Goal: Task Accomplishment & Management: Manage account settings

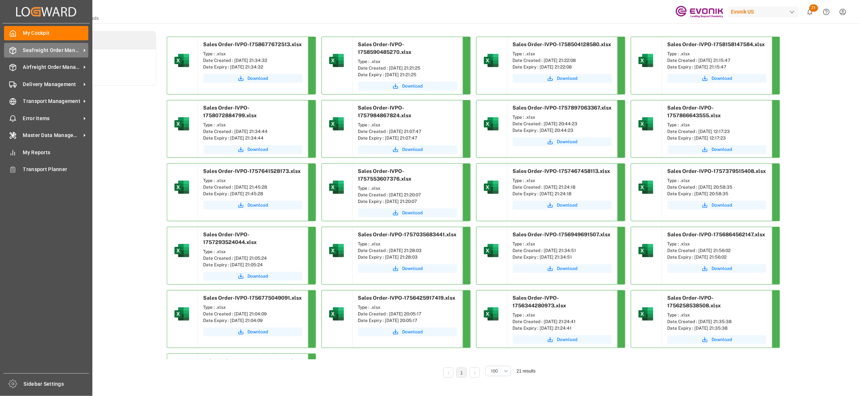
click at [53, 50] on span "Seafreight Order Management" at bounding box center [52, 51] width 58 height 8
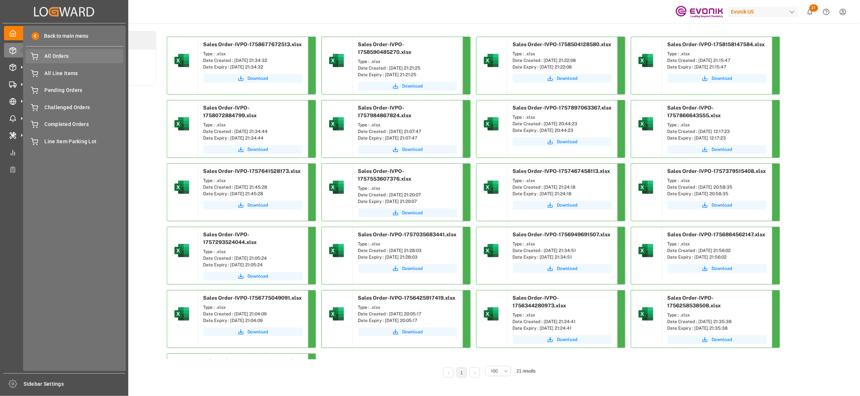
click at [58, 56] on span "All Orders" at bounding box center [84, 56] width 79 height 8
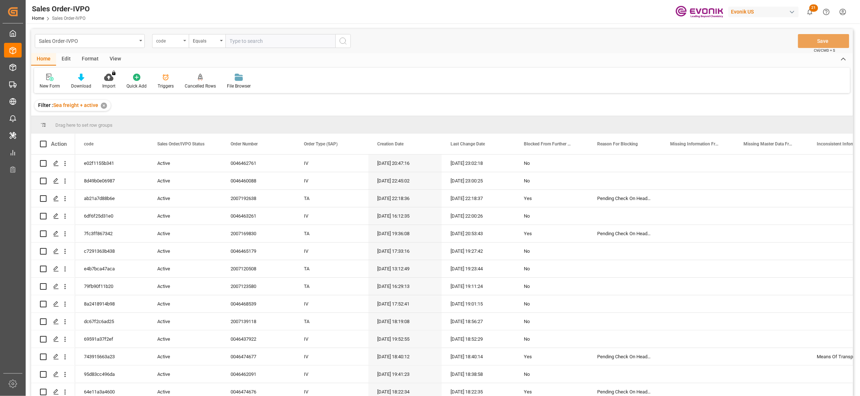
click at [170, 42] on div "code" at bounding box center [168, 40] width 25 height 8
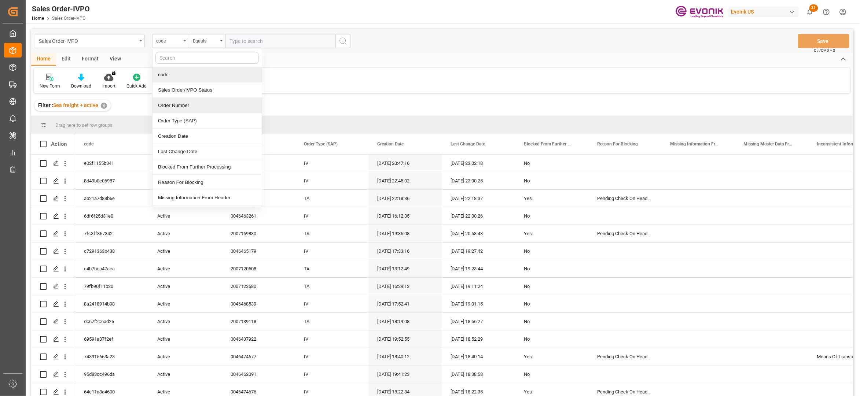
click at [180, 106] on div "Order Number" at bounding box center [207, 105] width 109 height 15
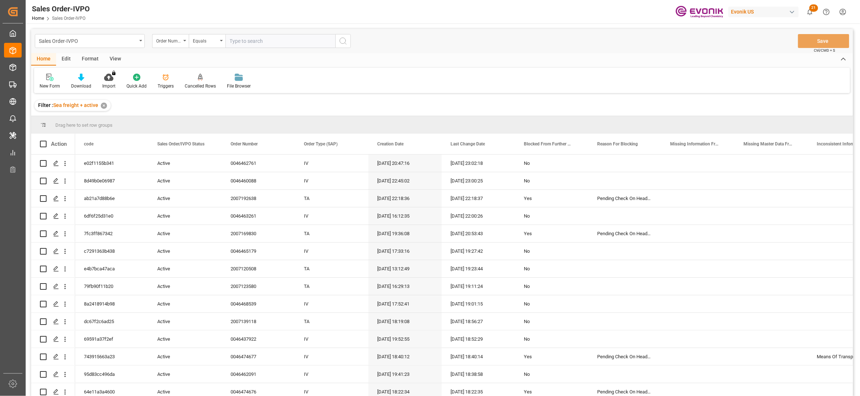
click at [245, 39] on input "text" at bounding box center [281, 41] width 110 height 14
paste input "0046473299"
type input "0046473299"
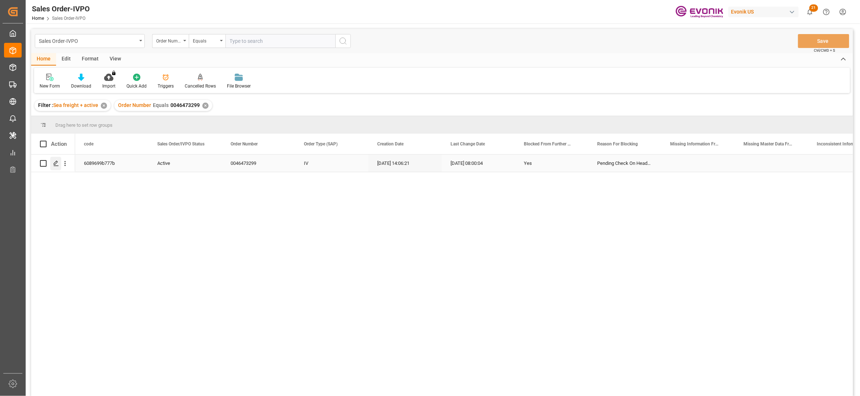
click at [53, 162] on icon "Press SPACE to select this row." at bounding box center [56, 164] width 6 height 6
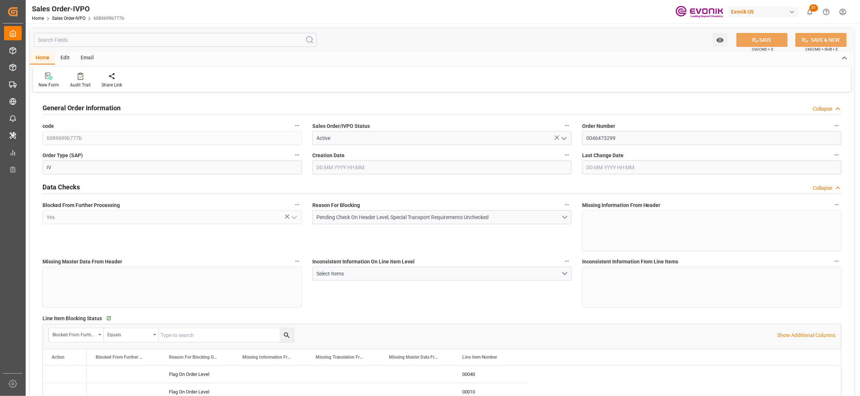
type input "COCTG"
type input "0"
type input "5"
type input "7"
type input "34"
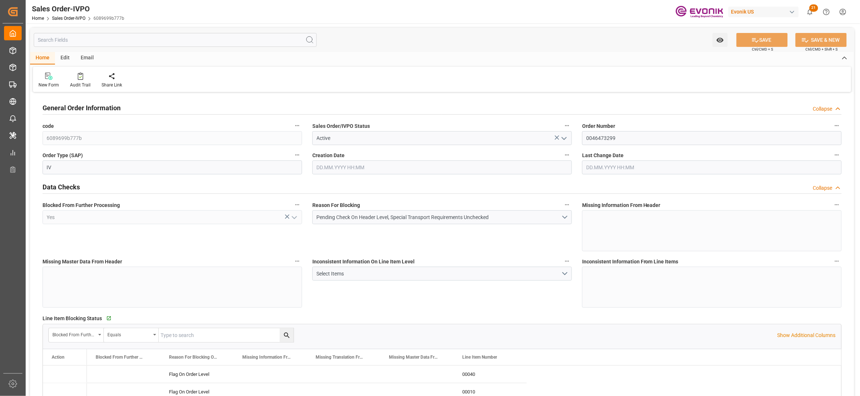
type input "102700"
type input "990.8"
type input "85000"
type input "150"
type input "[DATE] 14:06"
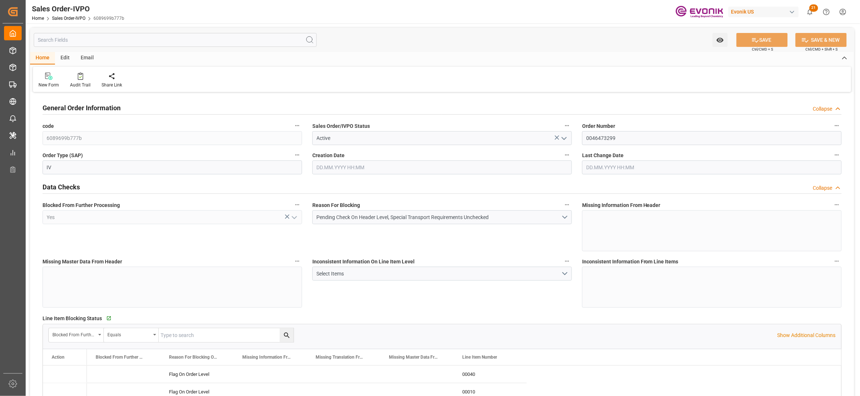
type input "[DATE] 08:00"
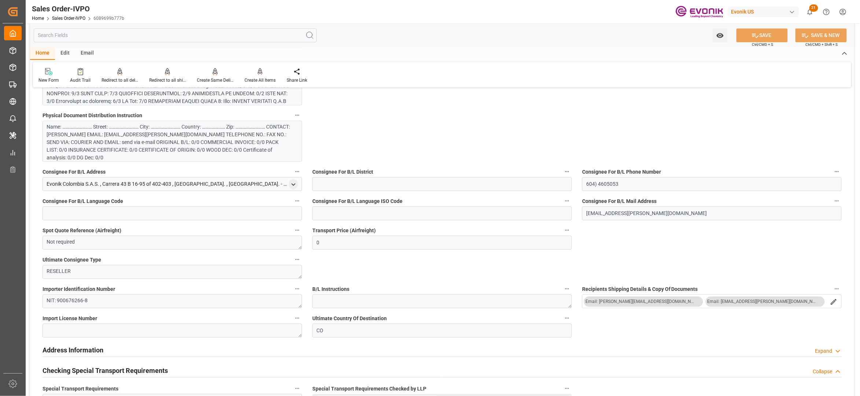
scroll to position [489, 0]
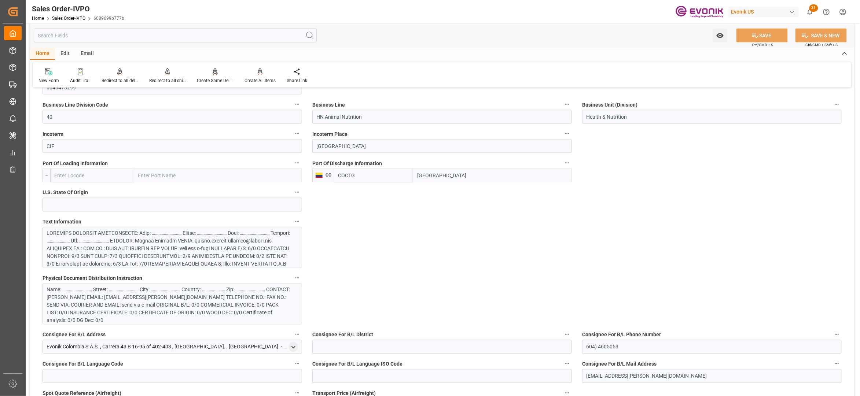
click at [217, 248] on div at bounding box center [169, 303] width 244 height 146
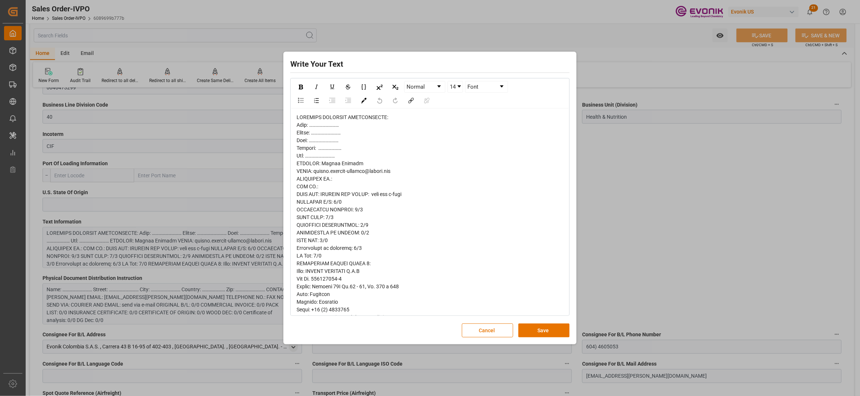
click at [307, 121] on span "rdw-editor" at bounding box center [378, 390] width 162 height 553
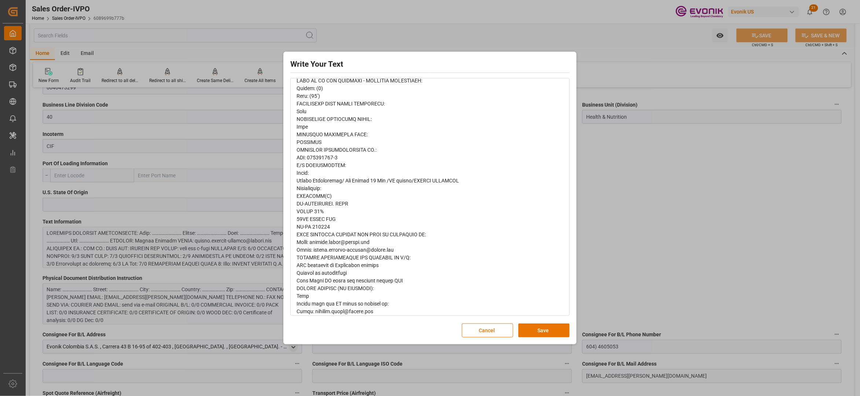
scroll to position [352, 0]
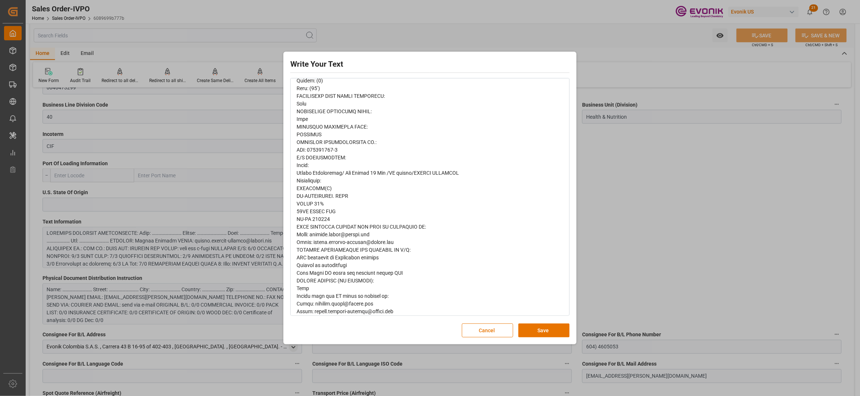
click at [535, 333] on button "Save" at bounding box center [544, 331] width 51 height 14
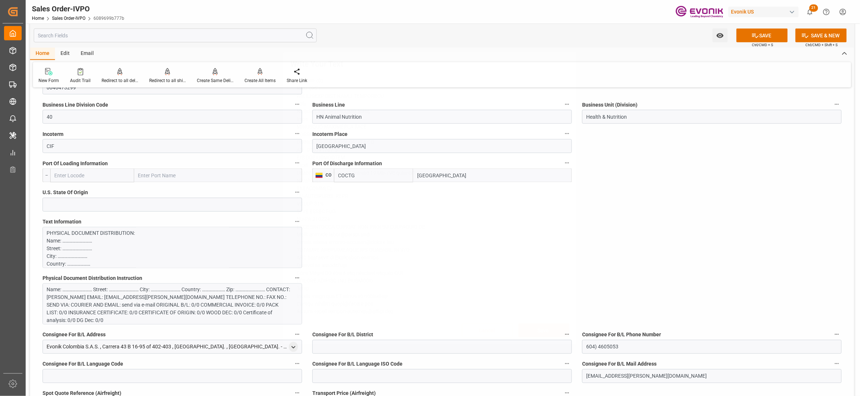
click at [208, 303] on div "Name: ……………………… Street: ……………………… City: ……………………… Country: ………………… Zip: ……………………" at bounding box center [169, 305] width 244 height 39
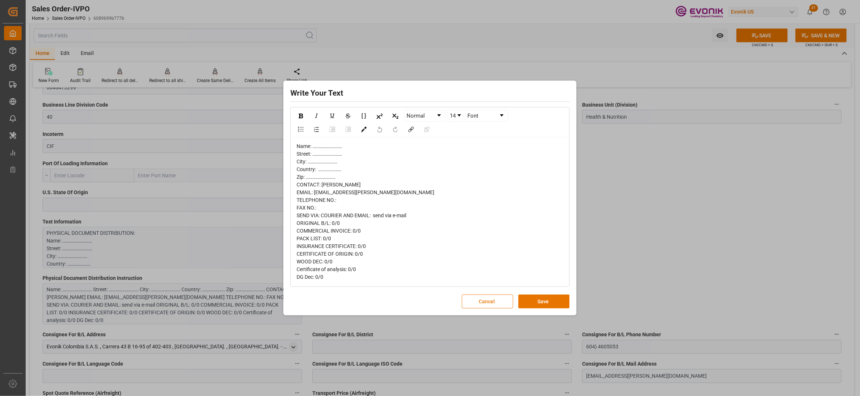
click at [536, 301] on button "Save" at bounding box center [544, 302] width 51 height 14
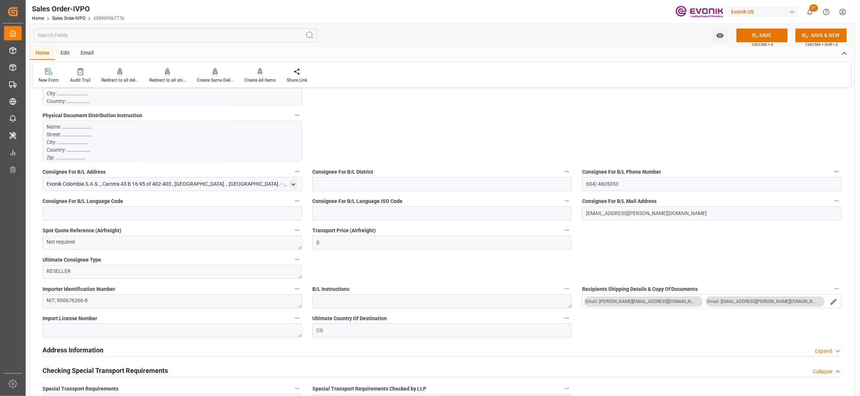
scroll to position [815, 0]
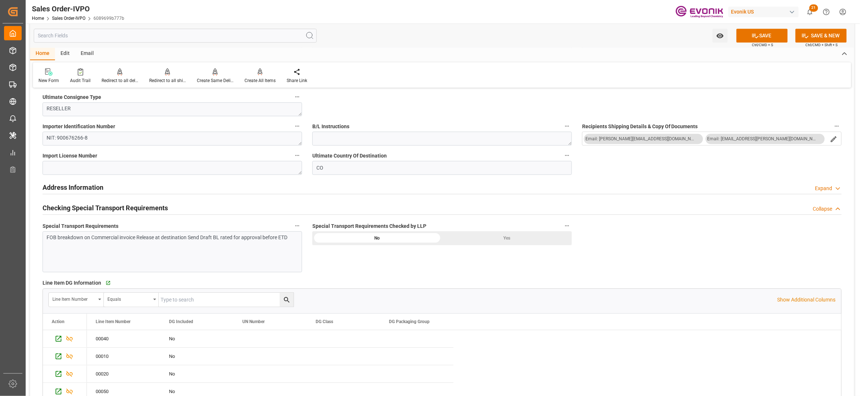
click at [499, 235] on div "Yes" at bounding box center [507, 238] width 130 height 14
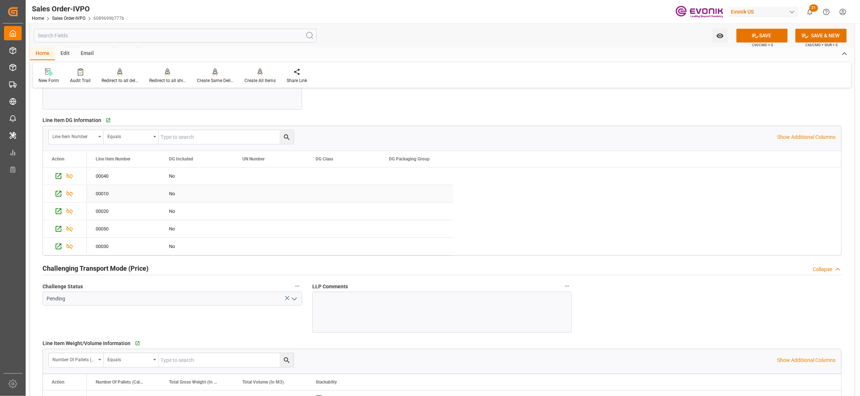
scroll to position [1141, 0]
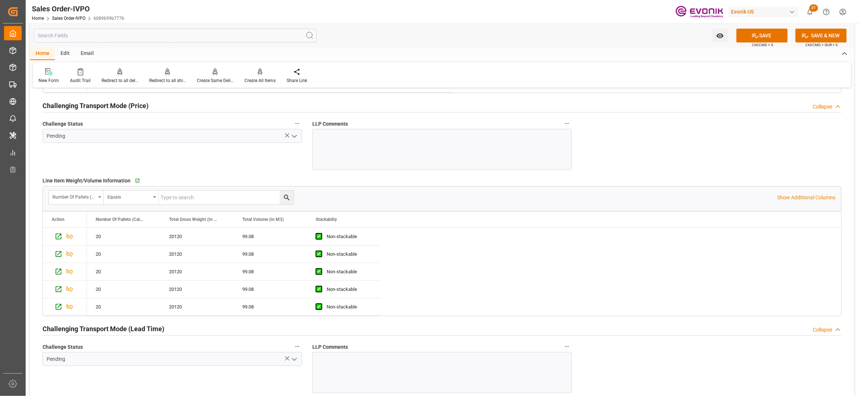
click at [293, 138] on polyline "open menu" at bounding box center [294, 136] width 4 height 2
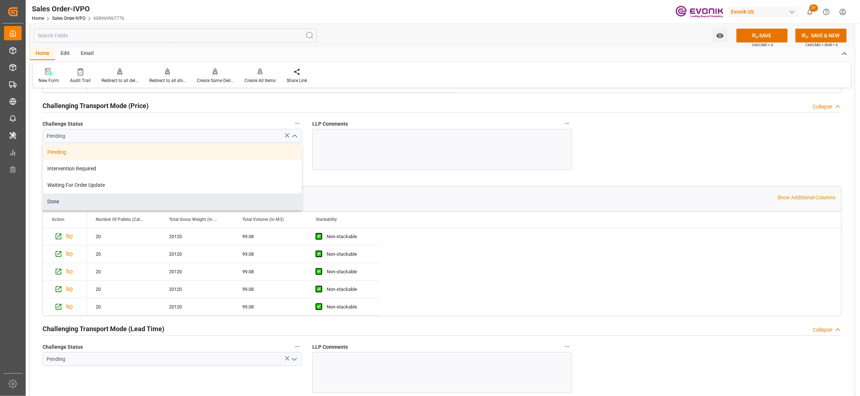
click at [87, 200] on div "Done" at bounding box center [172, 202] width 259 height 17
type input "Done"
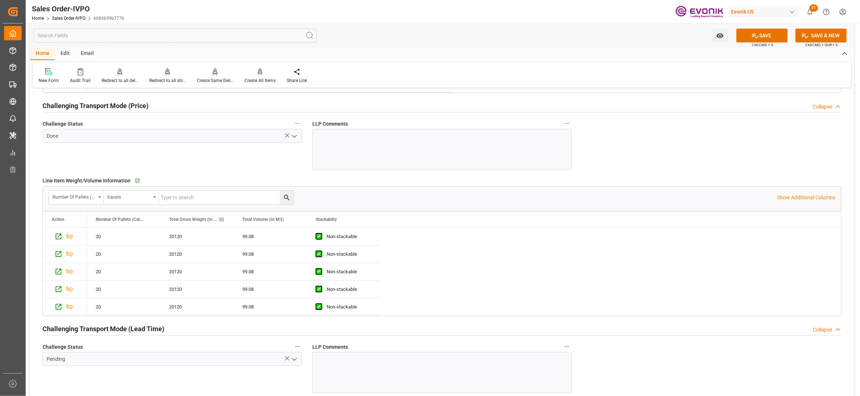
scroll to position [1304, 0]
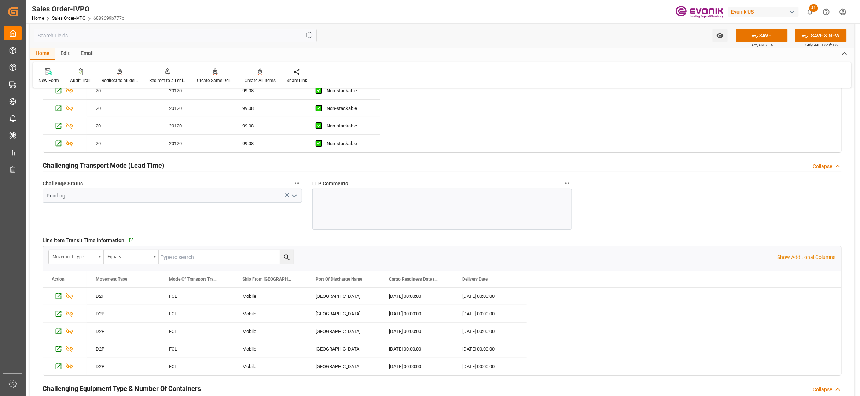
click at [295, 197] on polyline "open menu" at bounding box center [294, 196] width 4 height 2
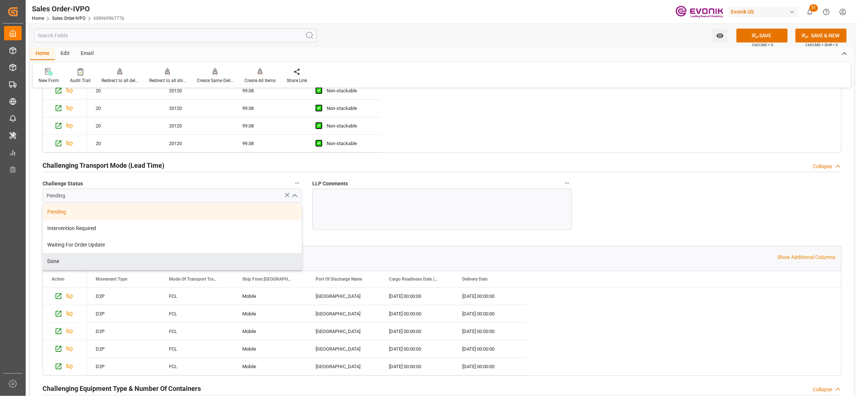
drag, startPoint x: 125, startPoint y: 263, endPoint x: 139, endPoint y: 263, distance: 13.6
click at [125, 263] on div "Done" at bounding box center [172, 261] width 259 height 17
type input "Done"
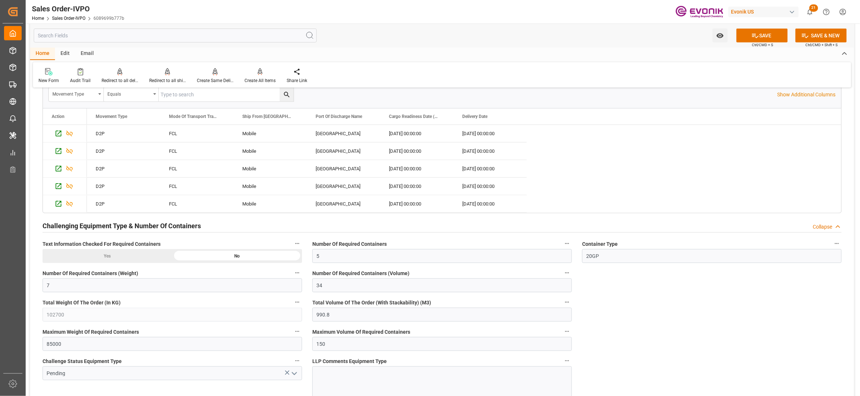
scroll to position [1630, 0]
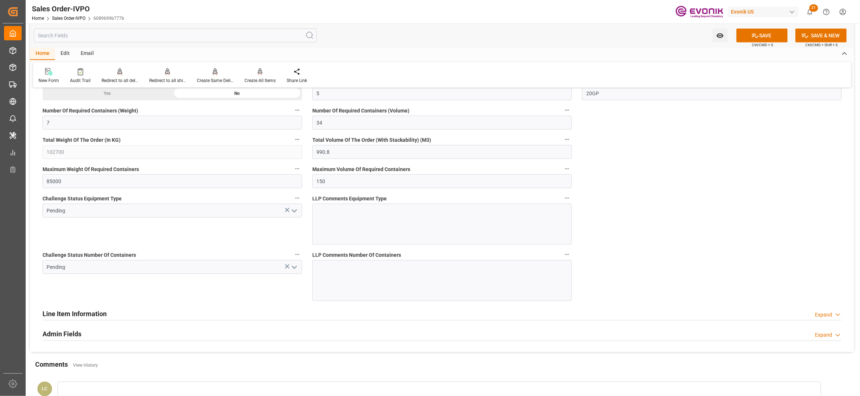
click at [296, 212] on polyline "open menu" at bounding box center [294, 211] width 4 height 2
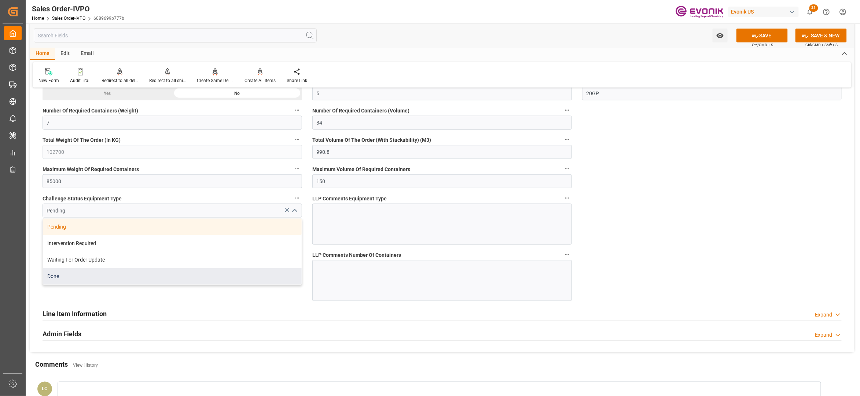
click at [157, 279] on div "Done" at bounding box center [172, 276] width 259 height 17
type input "Done"
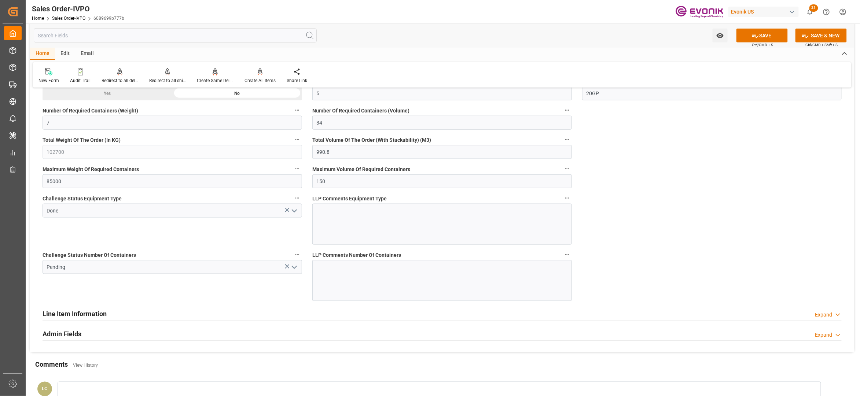
click at [293, 269] on icon "open menu" at bounding box center [294, 267] width 9 height 9
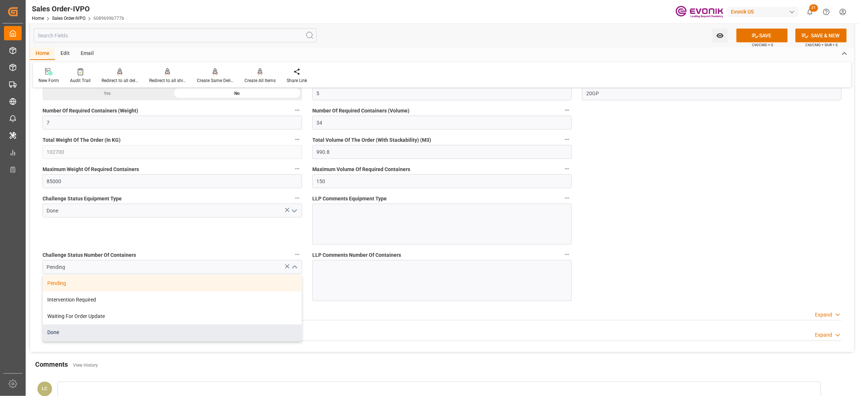
click at [124, 333] on div "Done" at bounding box center [172, 333] width 259 height 17
type input "Done"
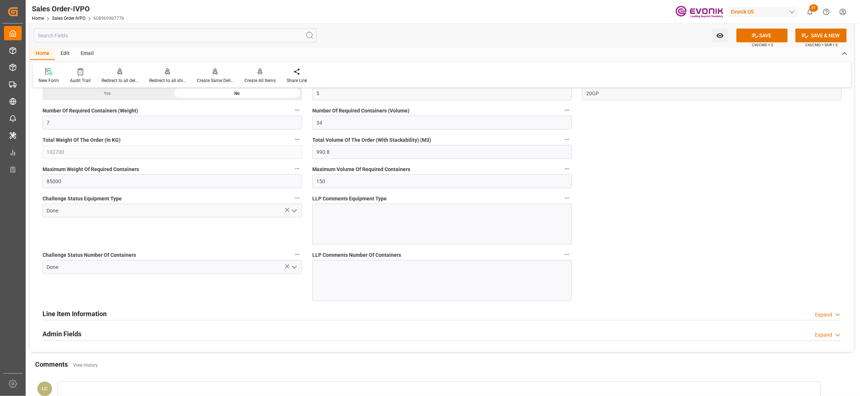
scroll to position [1467, 0]
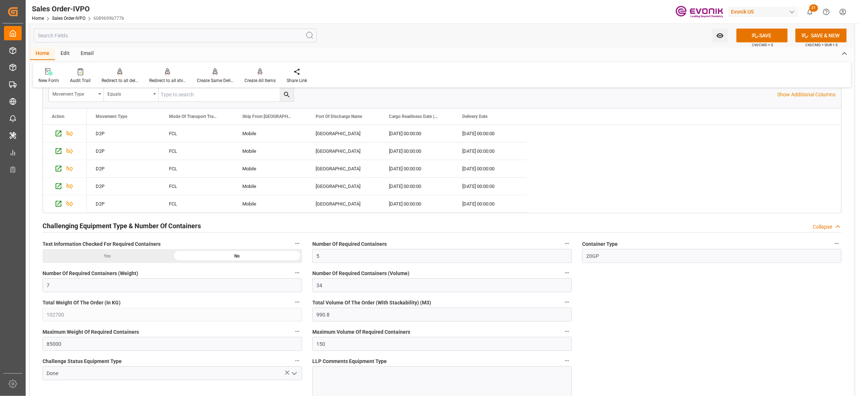
click at [770, 37] on button "SAVE" at bounding box center [762, 36] width 51 height 14
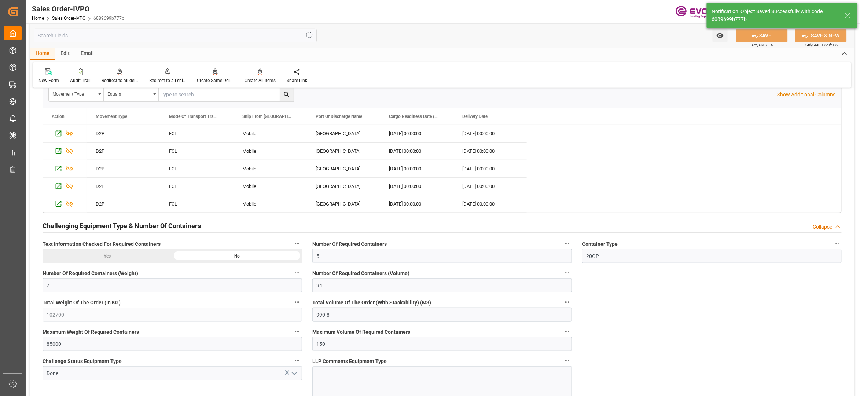
type input "No"
type input "[DATE] 02:31"
click at [258, 74] on icon at bounding box center [260, 71] width 5 height 6
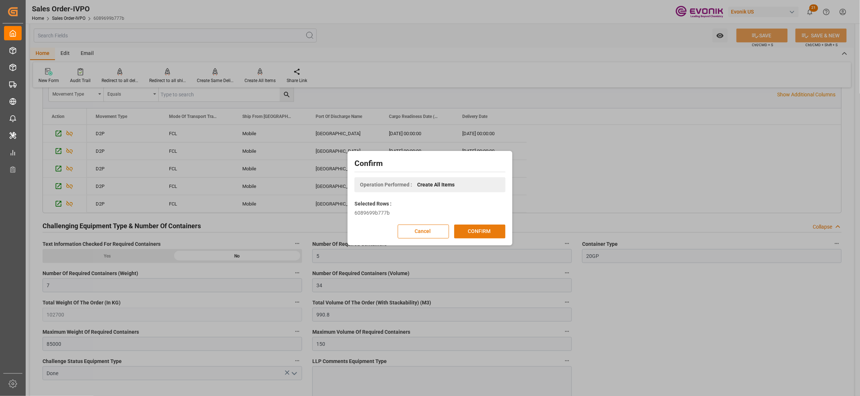
click at [485, 233] on button "CONFIRM" at bounding box center [479, 232] width 51 height 14
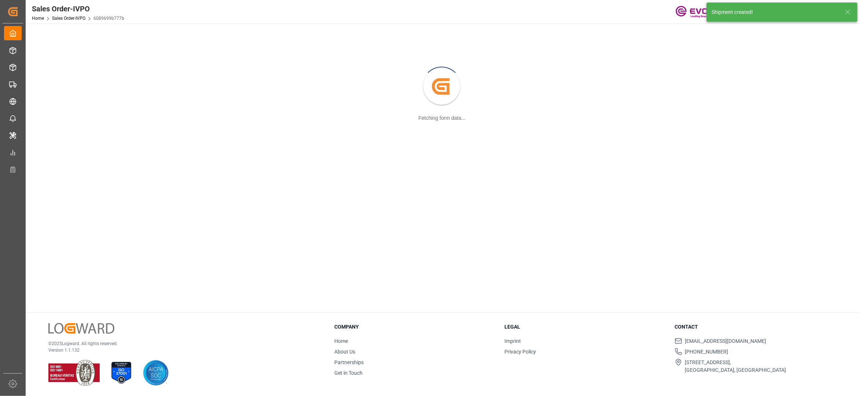
scroll to position [80, 0]
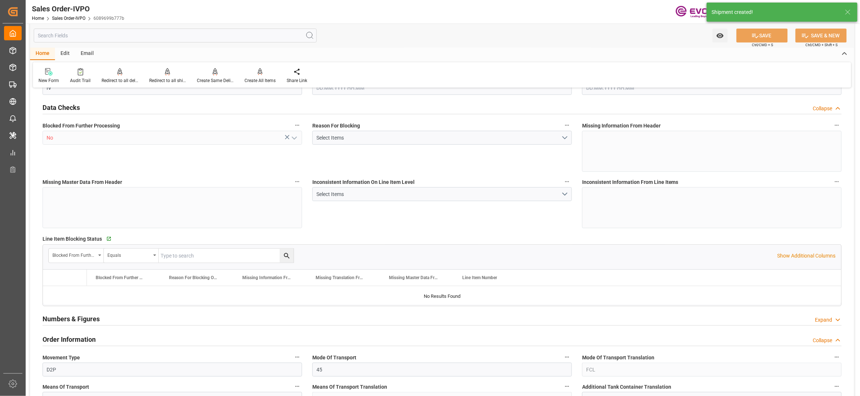
type input "COCTG"
type input "0"
type input "5"
type input "7"
type input "34"
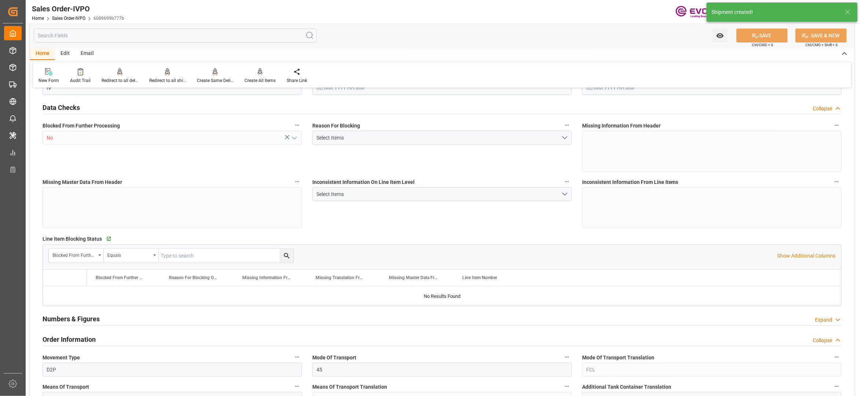
type input "102700"
type input "990.8"
type input "85000"
type input "150"
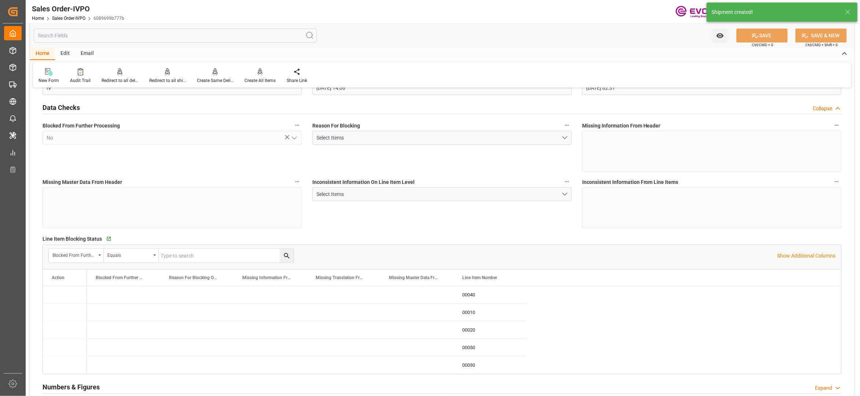
type input "[DATE] 14:06"
type input "[DATE] 02:31"
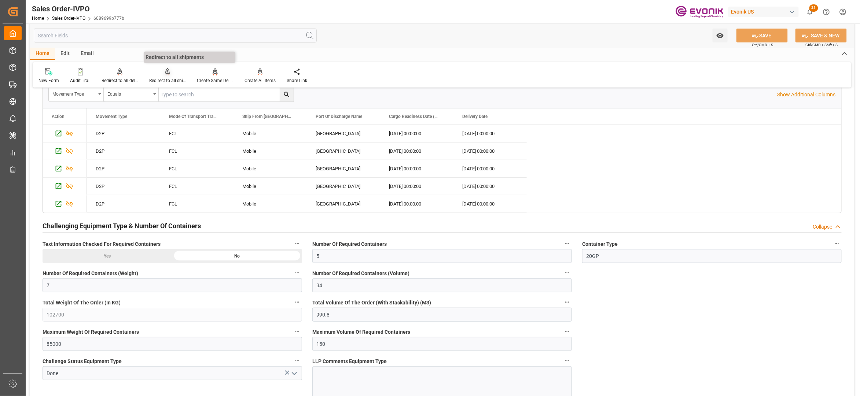
click at [169, 77] on div "Redirect to all shipments" at bounding box center [167, 80] width 37 height 7
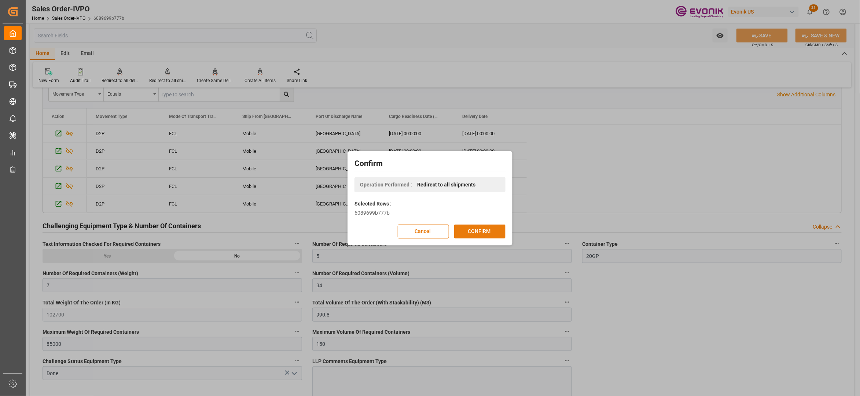
click at [484, 228] on button "CONFIRM" at bounding box center [479, 232] width 51 height 14
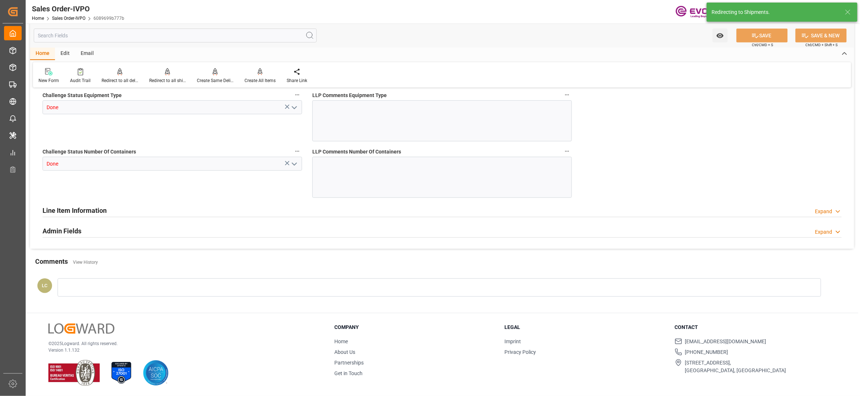
type input "COCTG"
type input "0"
type input "5"
type input "7"
type input "34"
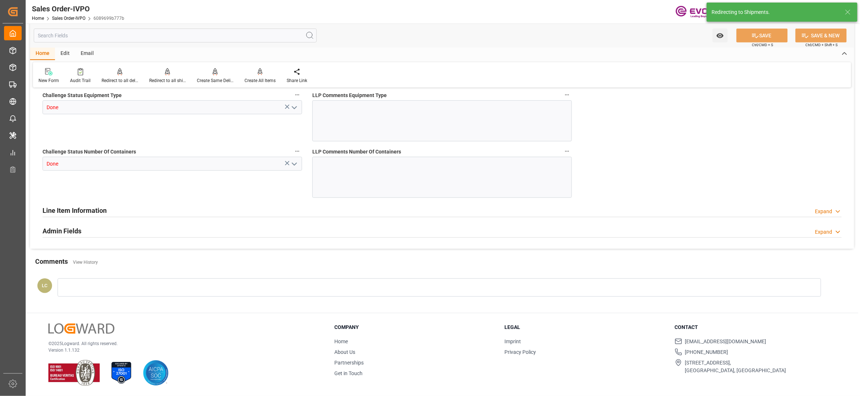
type input "102700"
type input "990.8"
type input "85000"
type input "150"
type input "15.09.2025 14:06"
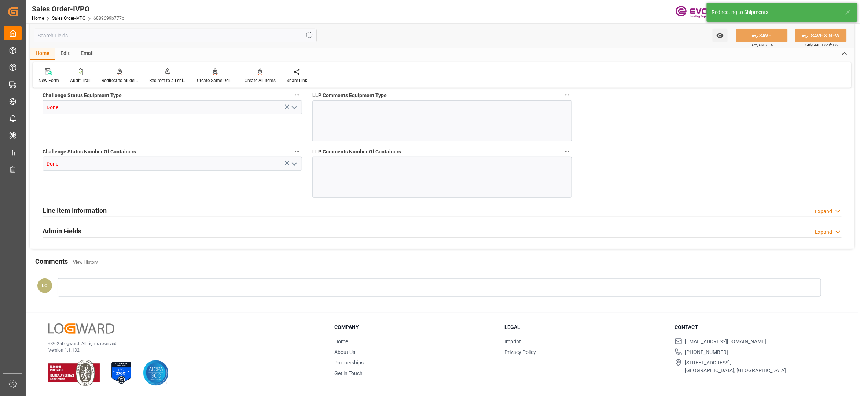
type input "24.09.2025 02:31"
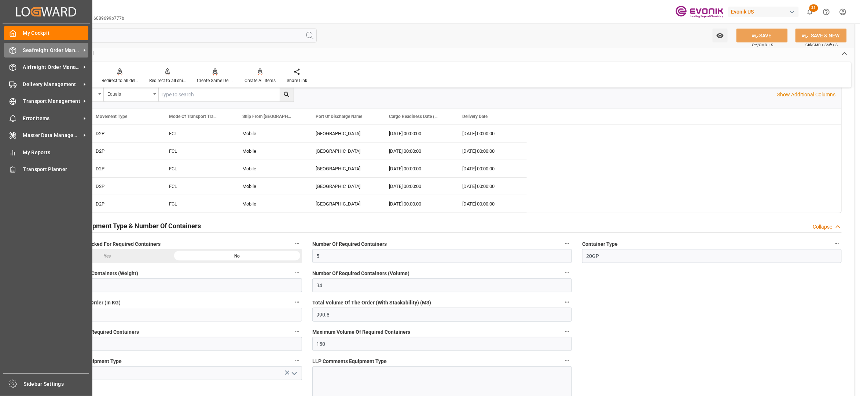
click at [40, 51] on span "Seafreight Order Management" at bounding box center [52, 51] width 58 height 8
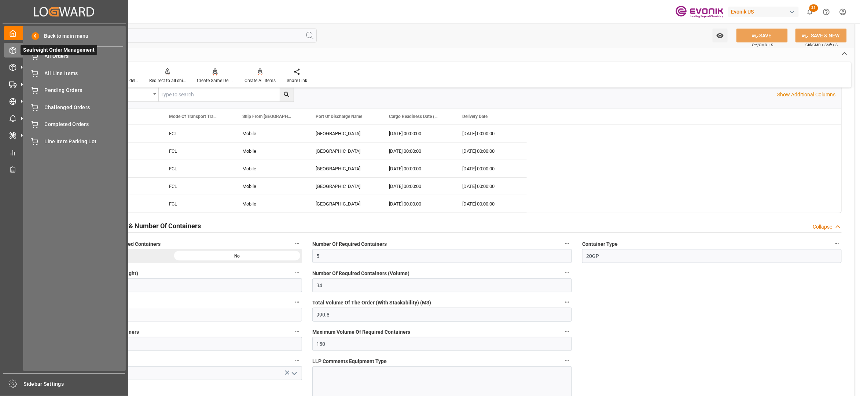
click at [51, 54] on span "Seafreight Order Management" at bounding box center [59, 50] width 77 height 10
click at [61, 61] on div "All Orders All Orders" at bounding box center [75, 56] width 98 height 14
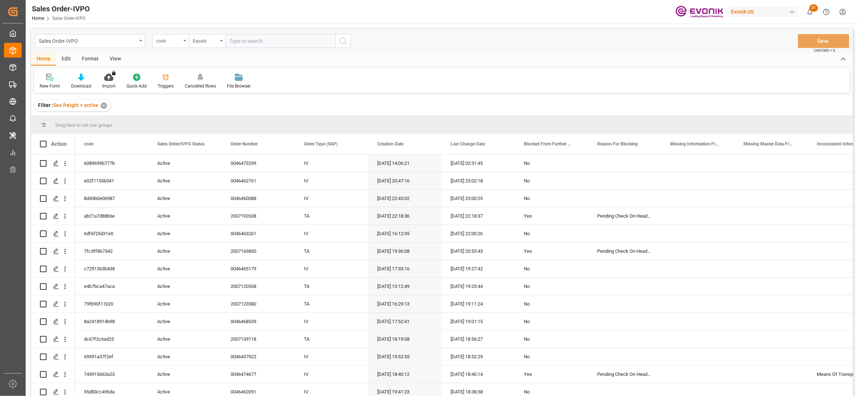
click at [176, 40] on div "code" at bounding box center [168, 40] width 25 height 8
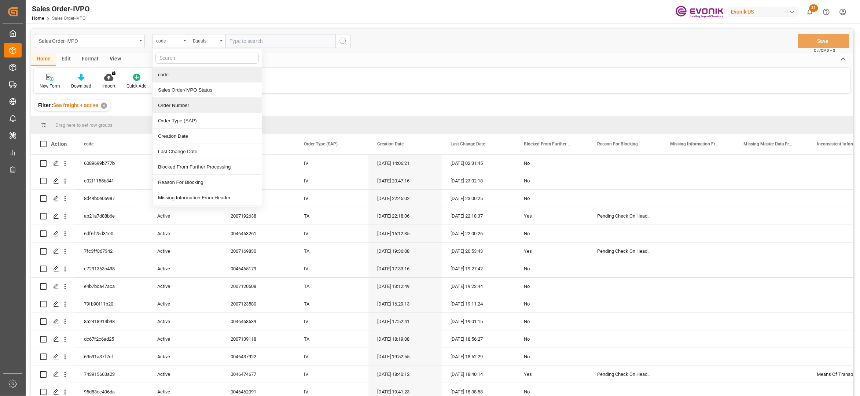
click at [191, 107] on div "Order Number" at bounding box center [207, 105] width 109 height 15
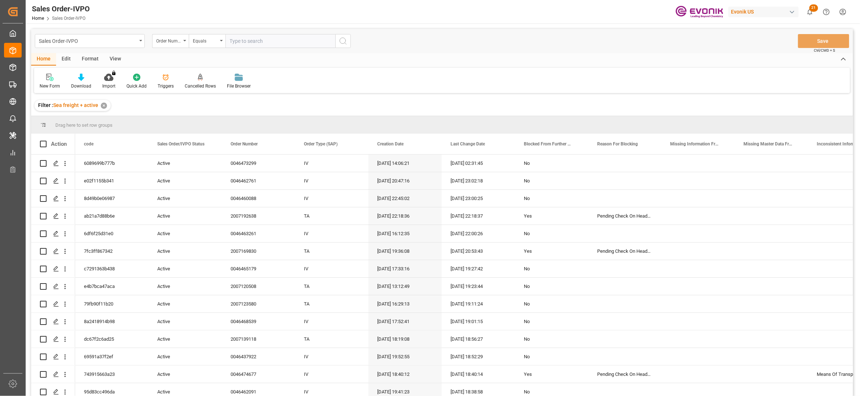
click at [260, 39] on input "text" at bounding box center [281, 41] width 110 height 14
paste input "2007188728"
type input "2007188728"
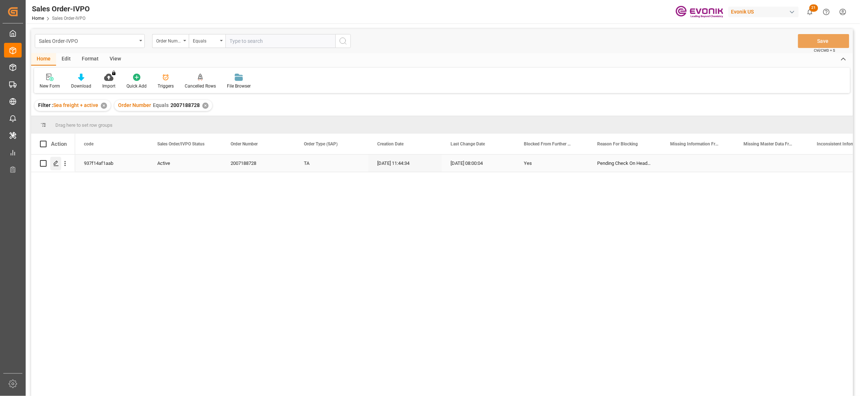
click at [54, 165] on polygon "Press SPACE to select this row." at bounding box center [56, 163] width 4 height 4
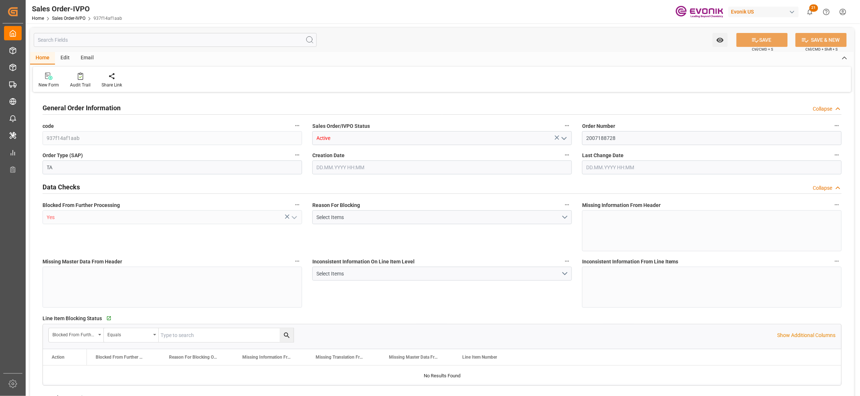
type input "PHMNN"
type input "0"
type input "1"
type input "2"
type input "1"
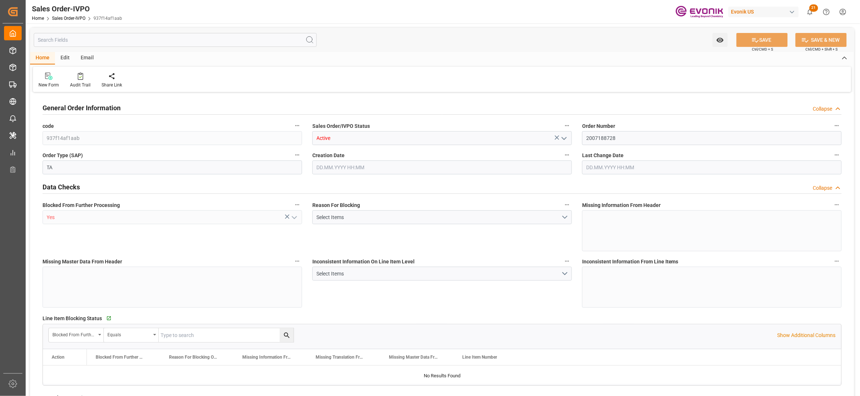
type input "18960"
type input "27.0742"
type input "17000"
type input "30"
type input "18.09.2025 11:44"
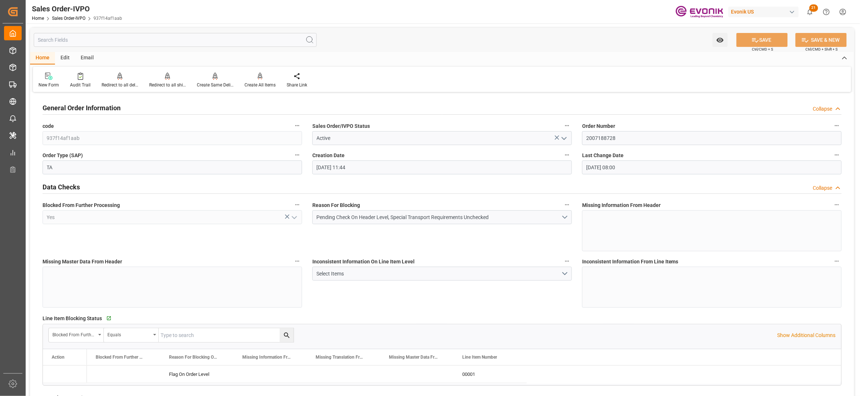
type input "23.09.2025 08:00"
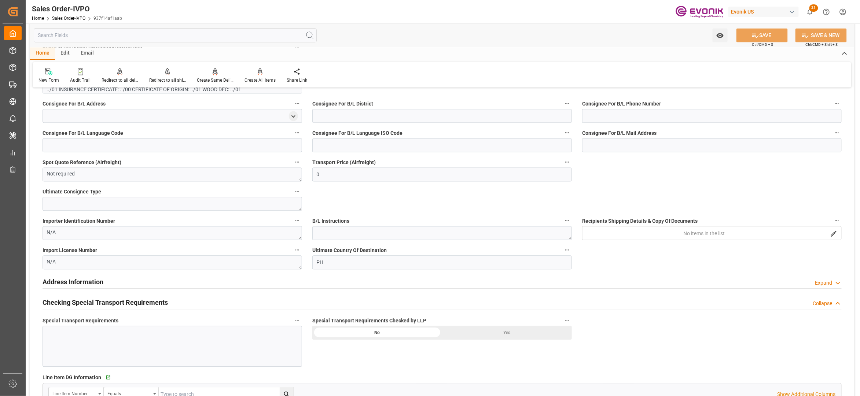
scroll to position [326, 0]
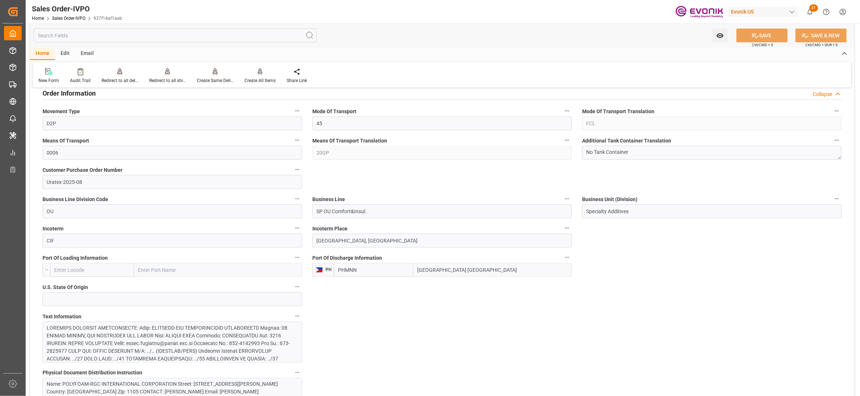
drag, startPoint x: 476, startPoint y: 271, endPoint x: 414, endPoint y: 273, distance: 62.0
click at [414, 273] on input "Manila North Harbour" at bounding box center [492, 270] width 159 height 14
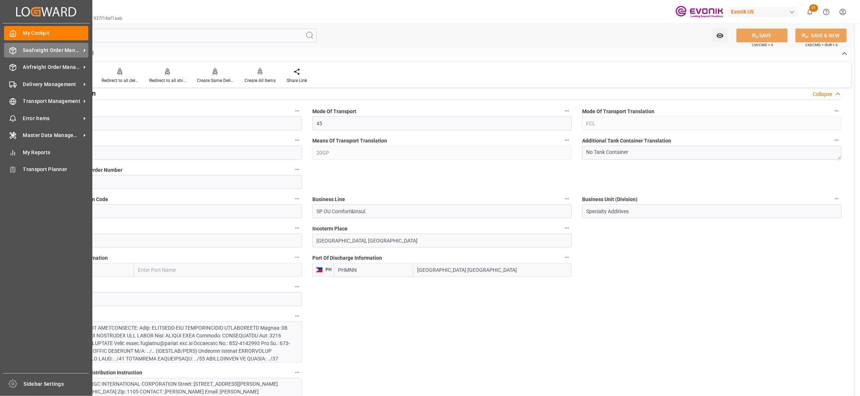
click at [39, 47] on span "Seafreight Order Management" at bounding box center [52, 51] width 58 height 8
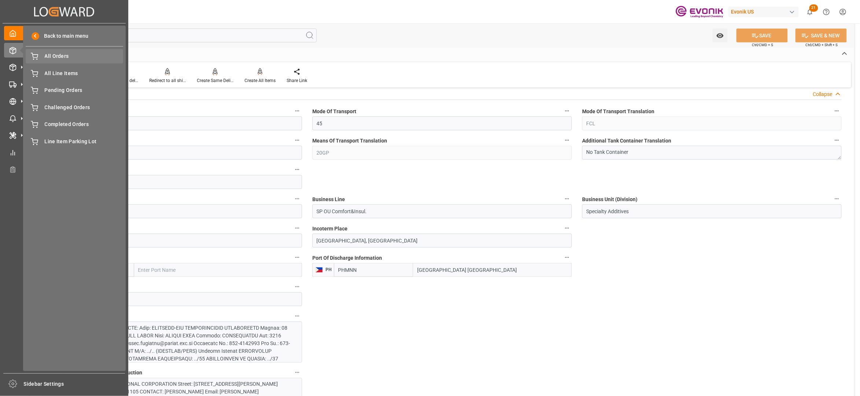
click at [72, 58] on span "All Orders" at bounding box center [84, 56] width 79 height 8
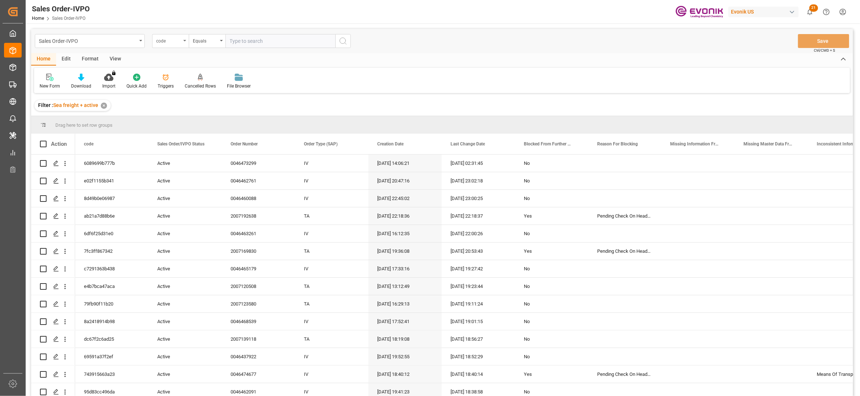
click at [183, 40] on icon "open menu" at bounding box center [184, 40] width 3 height 1
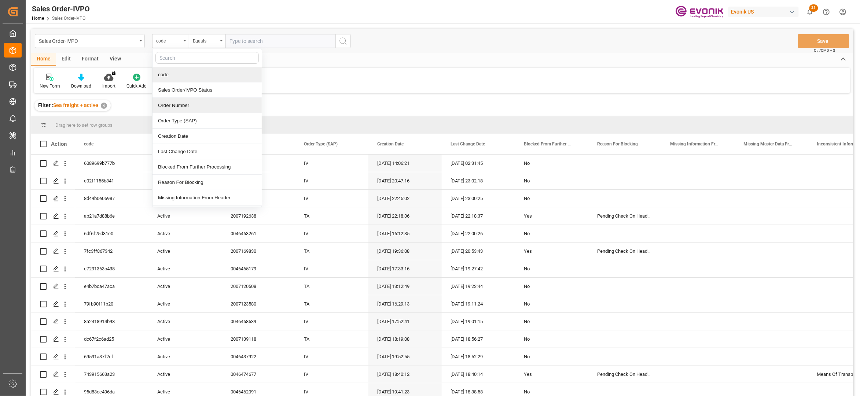
click at [191, 110] on div "Order Number" at bounding box center [207, 105] width 109 height 15
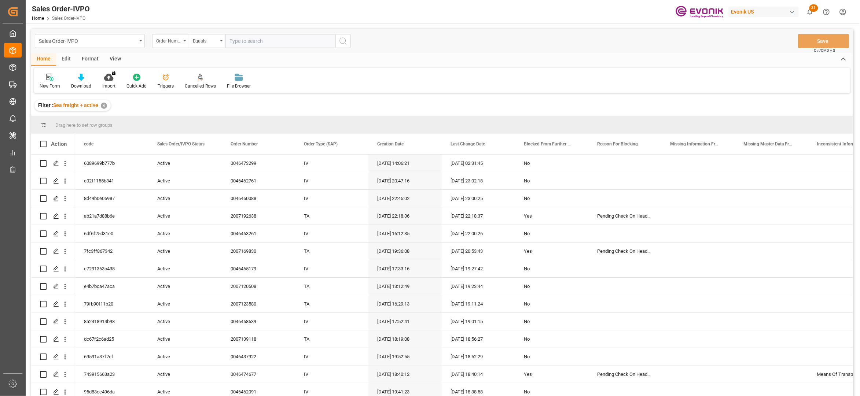
click at [249, 40] on input "text" at bounding box center [281, 41] width 110 height 14
paste input "2007188728"
type input "2007188728"
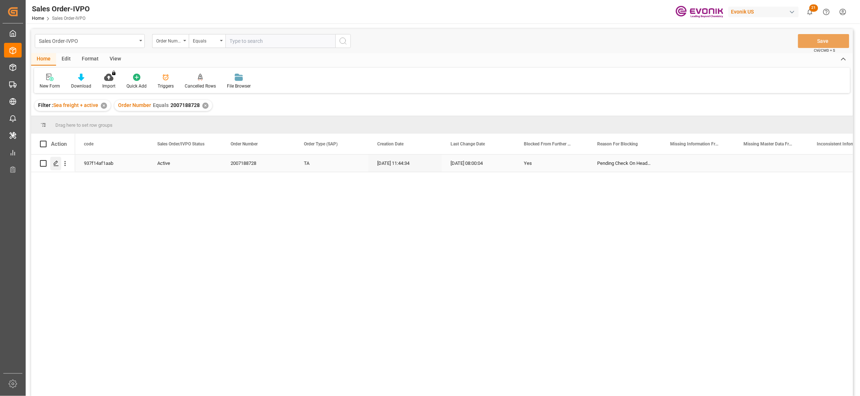
click at [53, 161] on icon "Press SPACE to select this row." at bounding box center [56, 164] width 6 height 6
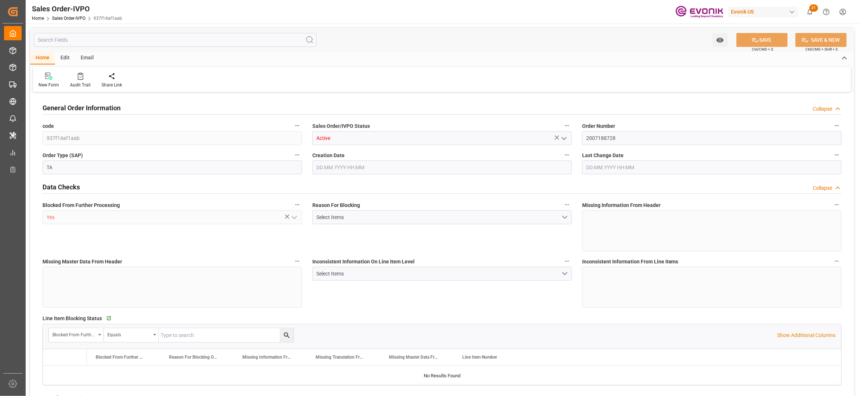
type input "PHMNN"
type input "0"
type input "1"
type input "2"
type input "1"
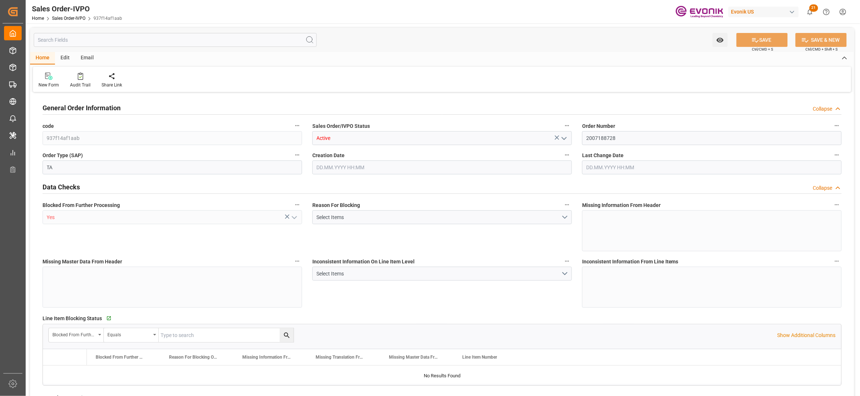
type input "18960"
type input "27.0742"
type input "17000"
type input "30"
type input "18.09.2025 11:44"
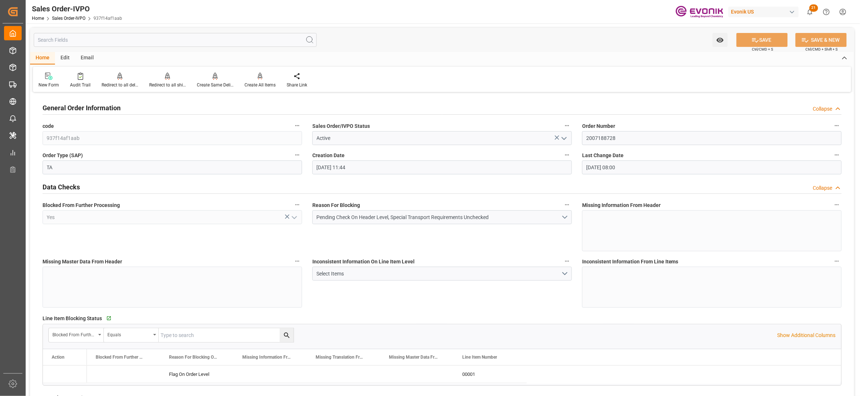
type input "23.09.2025 08:00"
drag, startPoint x: 622, startPoint y: 136, endPoint x: 574, endPoint y: 139, distance: 48.8
click at [478, 298] on div "Inconsistent Information On Line Item Level Select Items" at bounding box center [442, 282] width 270 height 56
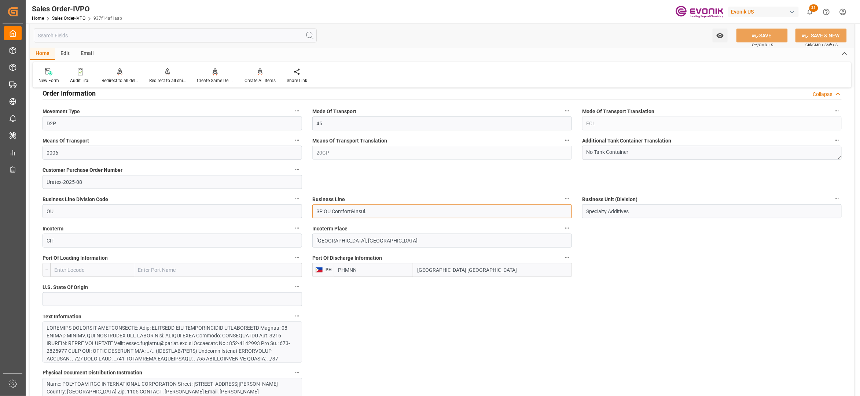
drag, startPoint x: 372, startPoint y: 213, endPoint x: 295, endPoint y: 210, distance: 77.1
drag, startPoint x: 474, startPoint y: 271, endPoint x: 420, endPoint y: 271, distance: 54.6
click at [420, 271] on input "Manila North Harbour" at bounding box center [492, 270] width 159 height 14
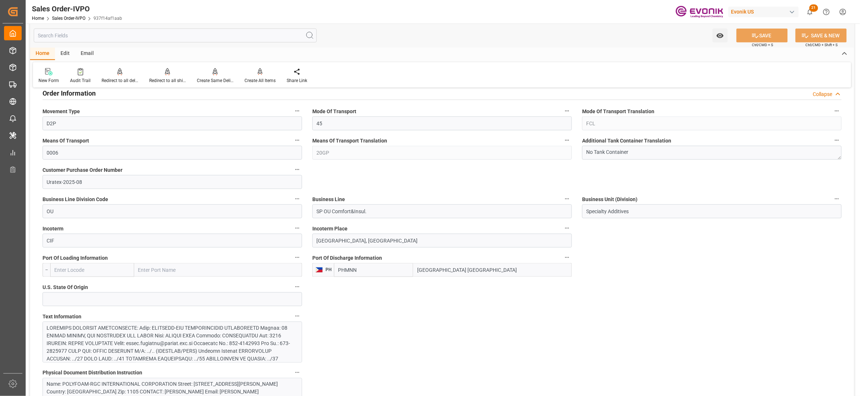
click at [344, 273] on input "PHMNN" at bounding box center [373, 270] width 79 height 14
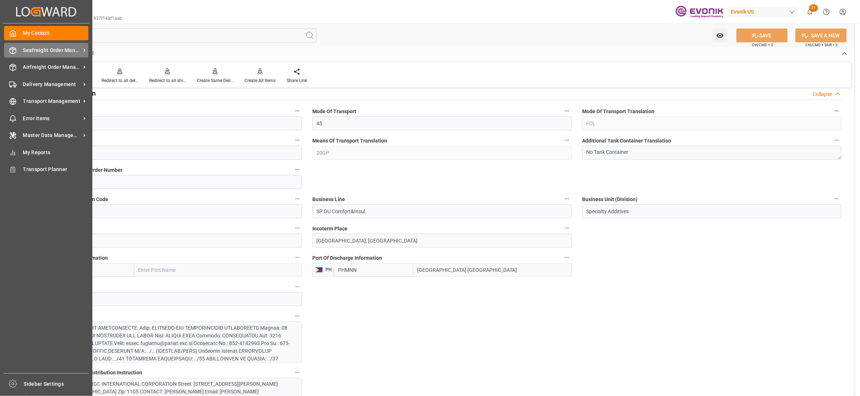
click at [37, 48] on span "Seafreight Order Management" at bounding box center [52, 51] width 58 height 8
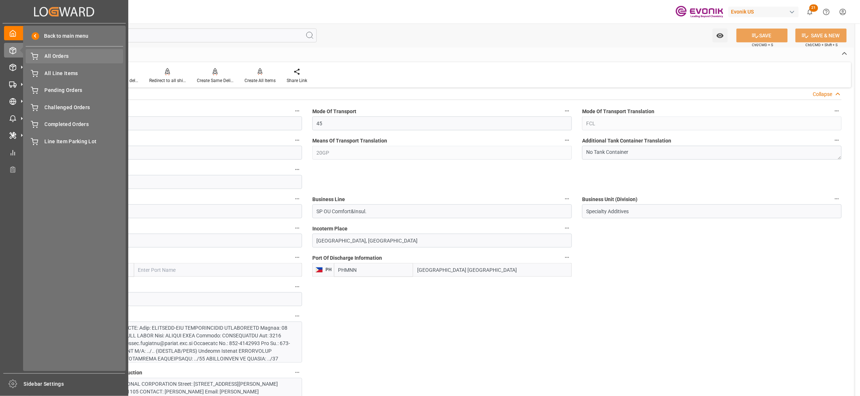
click at [53, 56] on span "All Orders" at bounding box center [84, 56] width 79 height 8
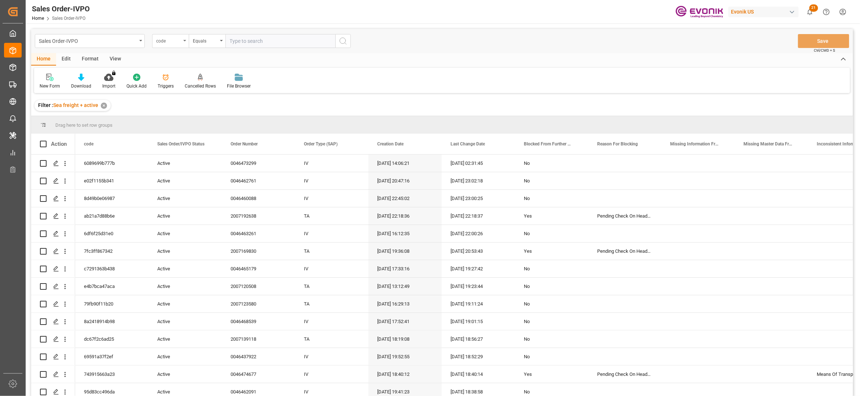
click at [176, 43] on div "code" at bounding box center [168, 40] width 25 height 8
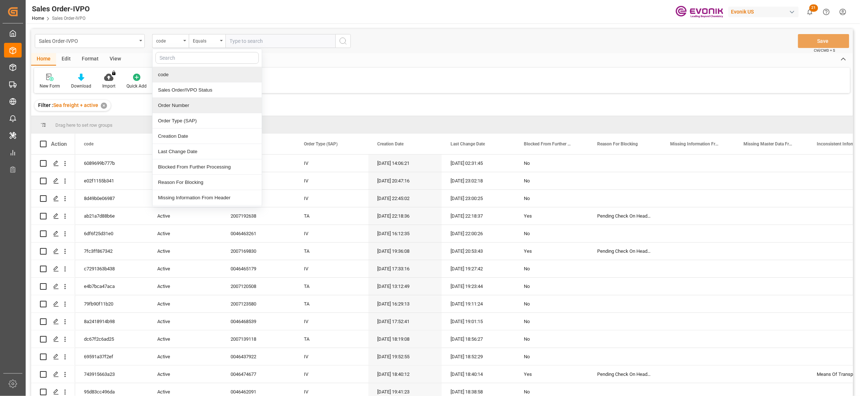
click at [191, 109] on div "Order Number" at bounding box center [207, 105] width 109 height 15
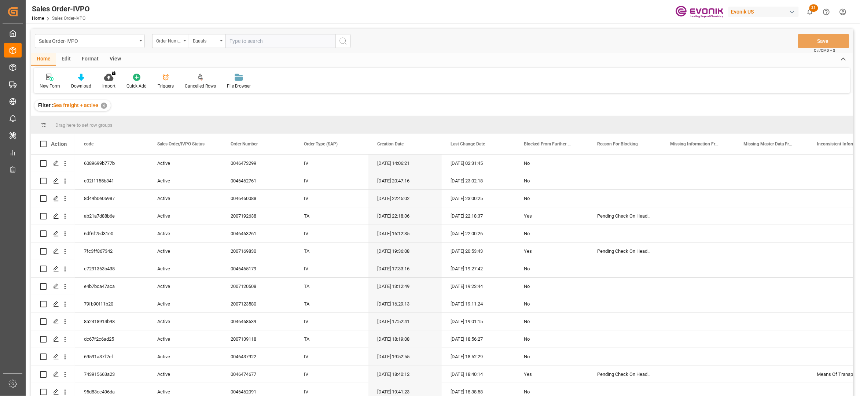
click at [239, 38] on input "text" at bounding box center [281, 41] width 110 height 14
paste input "0046473299"
type input "0046473299"
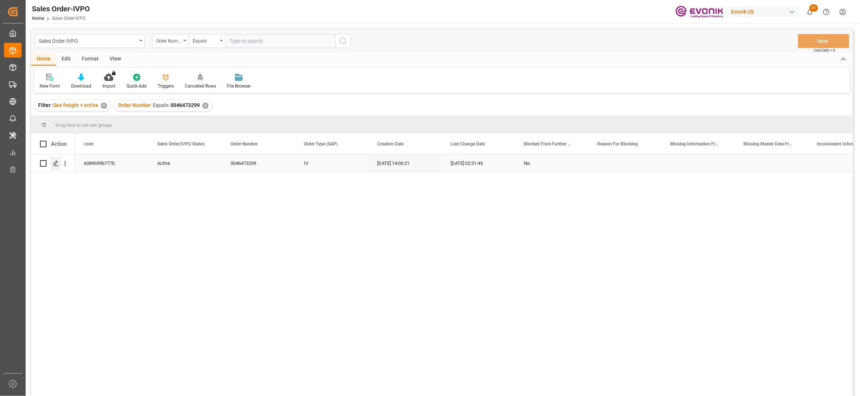
click at [55, 161] on icon "Press SPACE to select this row." at bounding box center [56, 164] width 6 height 6
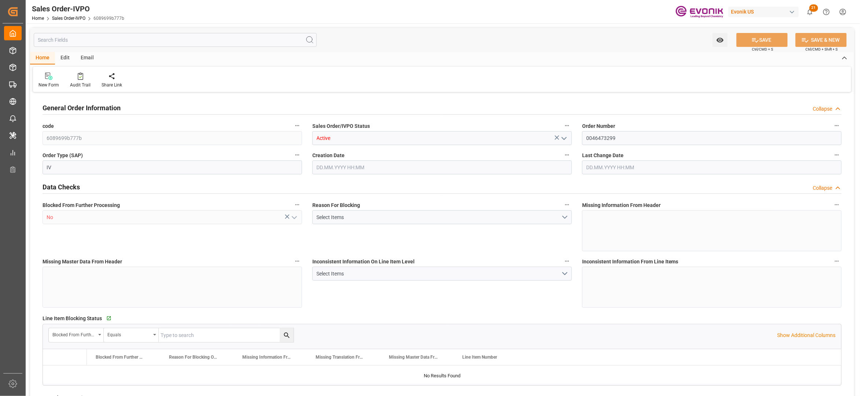
type input "COCTG"
type input "0"
type input "5"
type input "7"
type input "34"
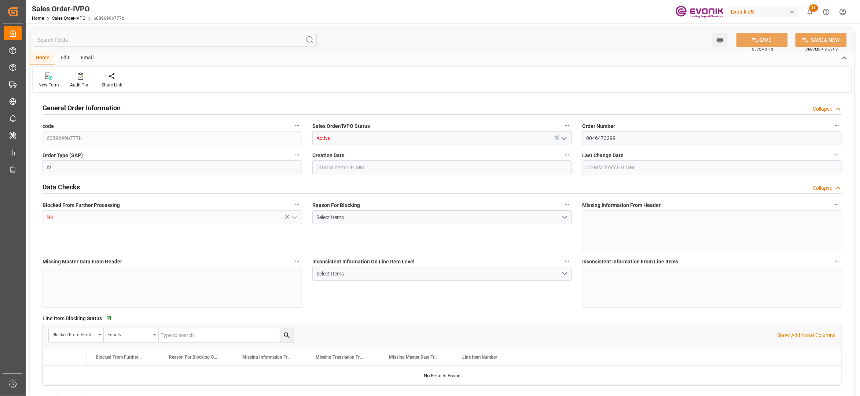
type input "102700"
type input "990.8"
type input "85000"
type input "150"
type input "15.09.2025 14:06"
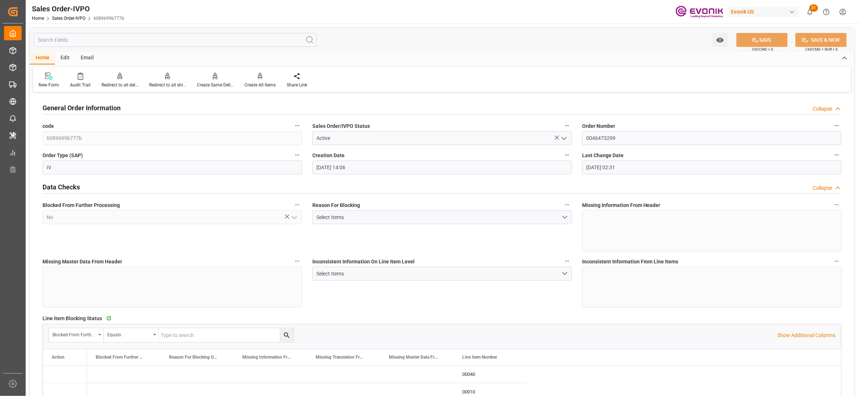
type input "24.09.2025 02:31"
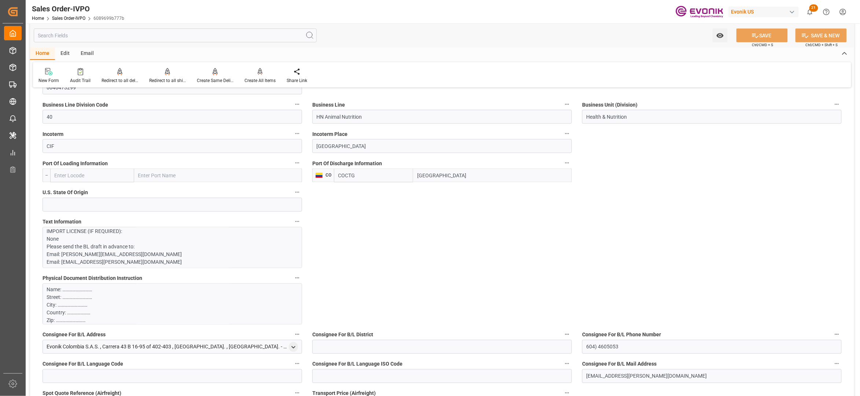
scroll to position [326, 0]
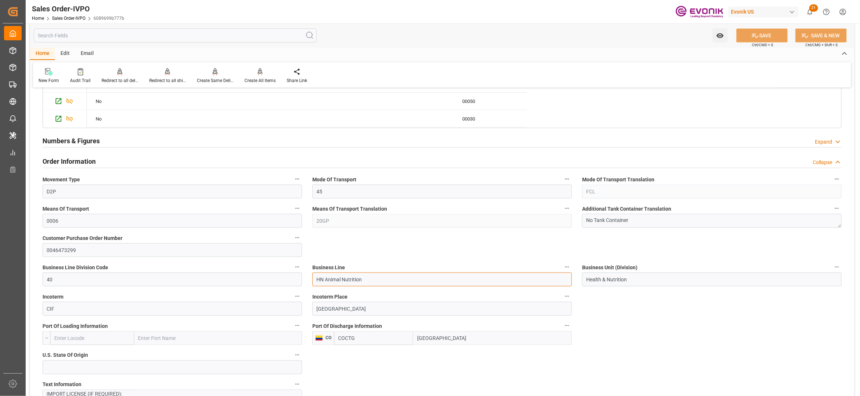
drag, startPoint x: 374, startPoint y: 282, endPoint x: 314, endPoint y: 282, distance: 60.1
click at [314, 282] on input "HN Animal Nutrition" at bounding box center [442, 280] width 260 height 14
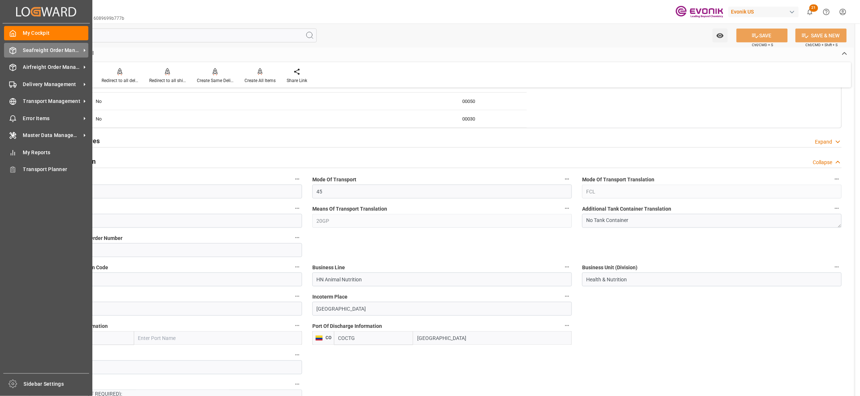
click at [40, 48] on span "Seafreight Order Management" at bounding box center [52, 51] width 58 height 8
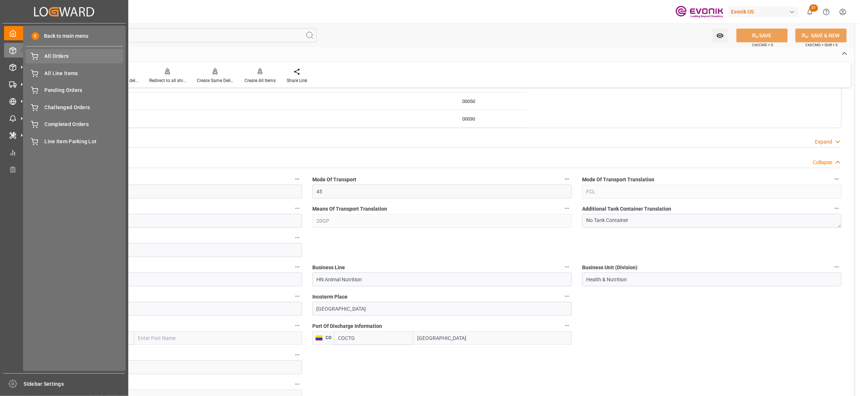
click at [50, 56] on span "All Orders" at bounding box center [84, 56] width 79 height 8
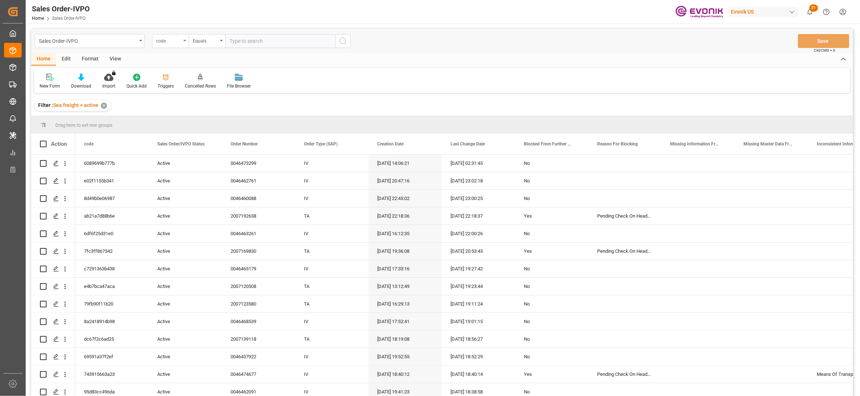
click at [180, 44] on div "code" at bounding box center [168, 40] width 25 height 8
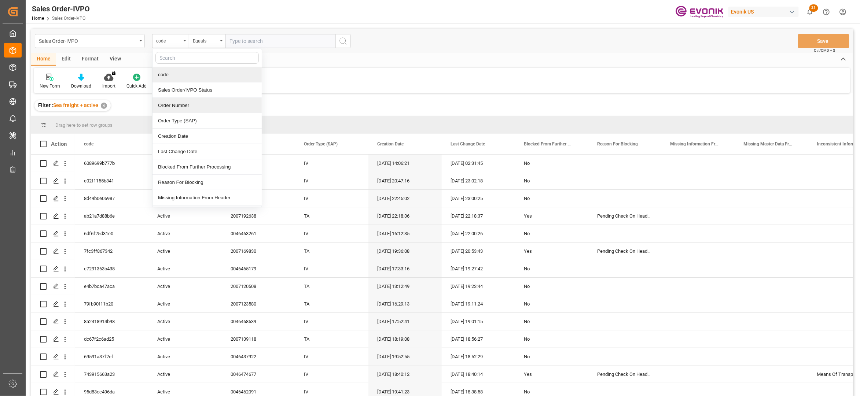
click at [188, 106] on div "Order Number" at bounding box center [207, 105] width 109 height 15
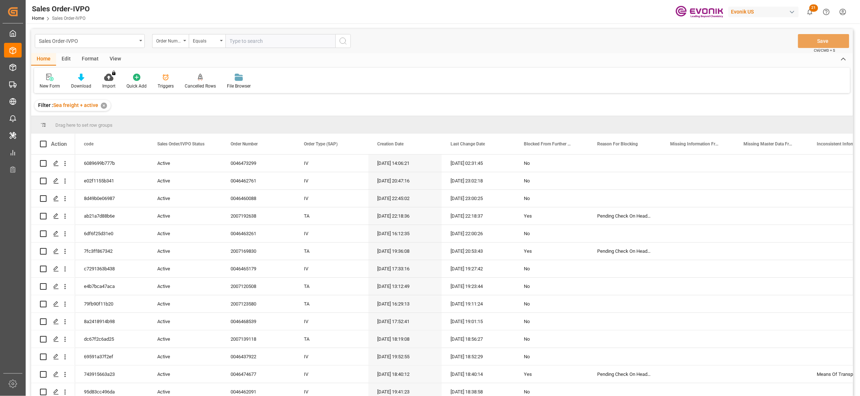
click at [247, 37] on input "text" at bounding box center [281, 41] width 110 height 14
paste input "0046474676"
type input "0046474676"
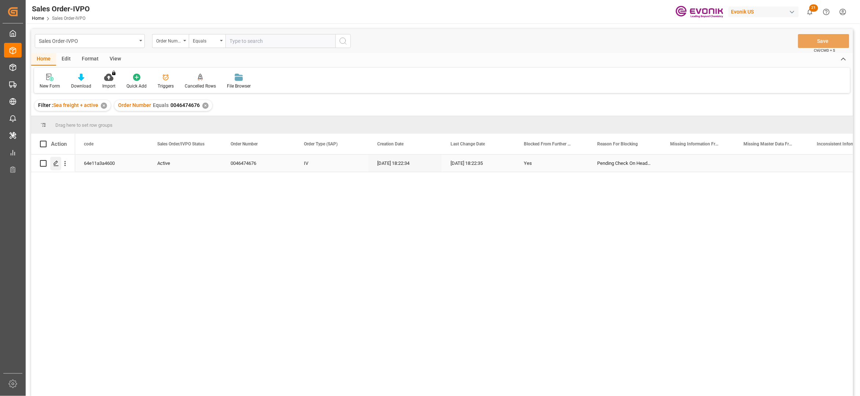
click at [55, 167] on div "Press SPACE to select this row." at bounding box center [55, 164] width 11 height 14
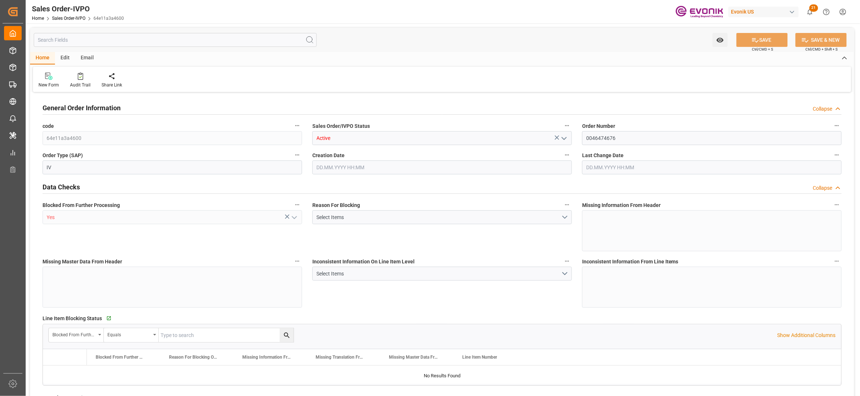
type input "ZADUR"
type input "0"
type input "1"
type input "19798"
type input "23.09.2025 18:22"
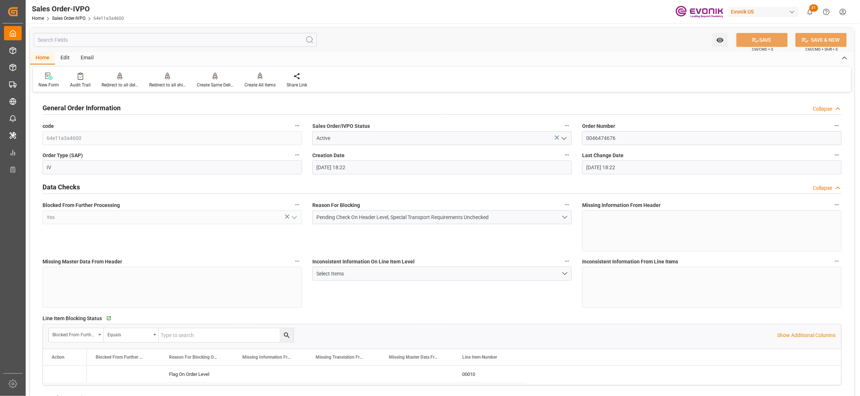
type input "23.09.2025 18:22"
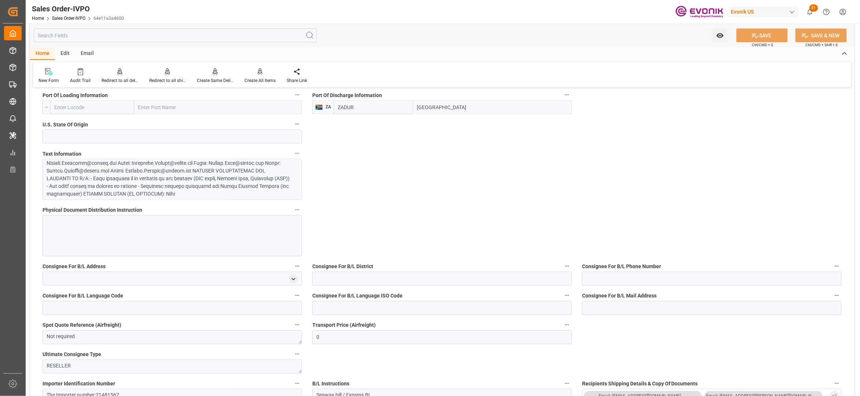
scroll to position [326, 0]
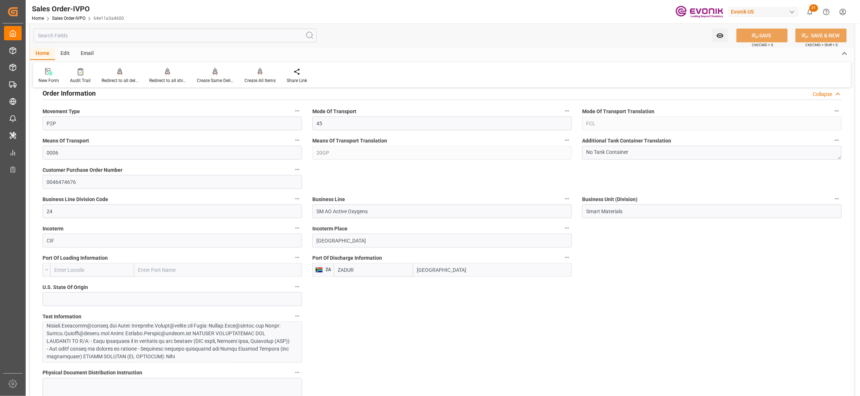
click at [230, 334] on div at bounding box center [169, 291] width 244 height 139
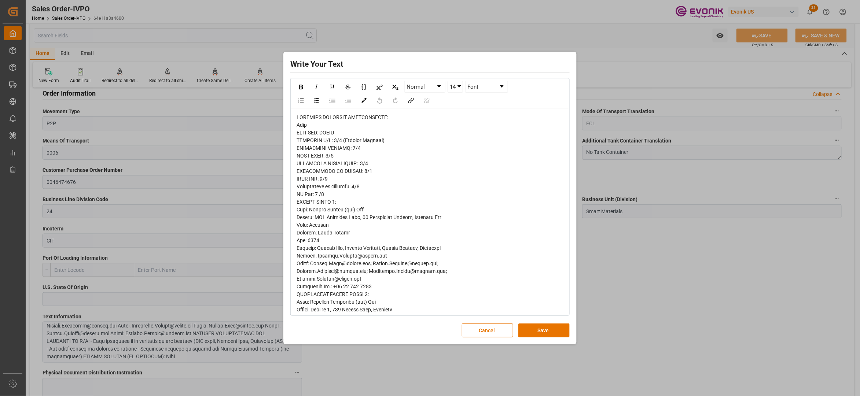
click at [300, 126] on span "rdw-editor" at bounding box center [372, 328] width 151 height 429
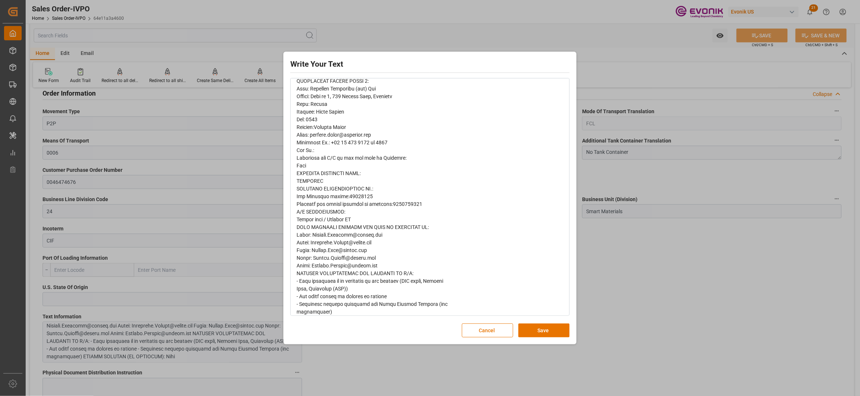
scroll to position [229, 0]
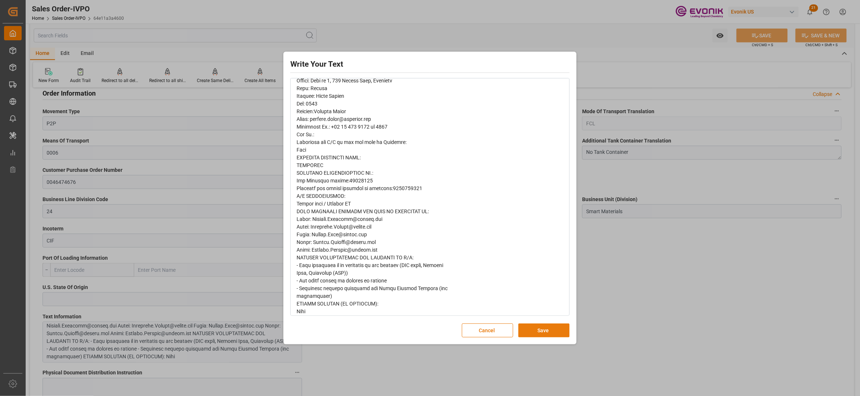
click at [543, 334] on button "Save" at bounding box center [544, 331] width 51 height 14
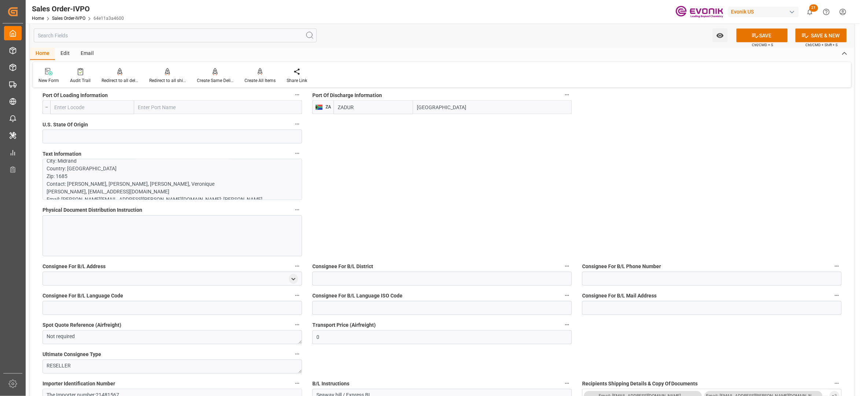
scroll to position [815, 0]
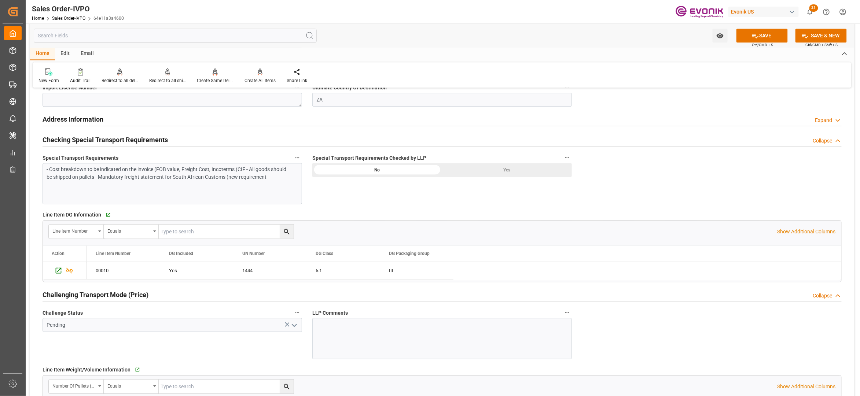
click at [490, 171] on div "Yes" at bounding box center [507, 170] width 130 height 14
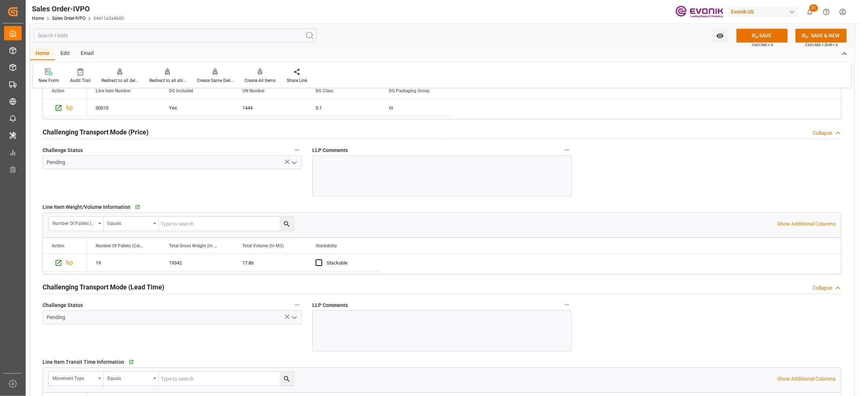
click at [298, 165] on icon "open menu" at bounding box center [294, 162] width 9 height 9
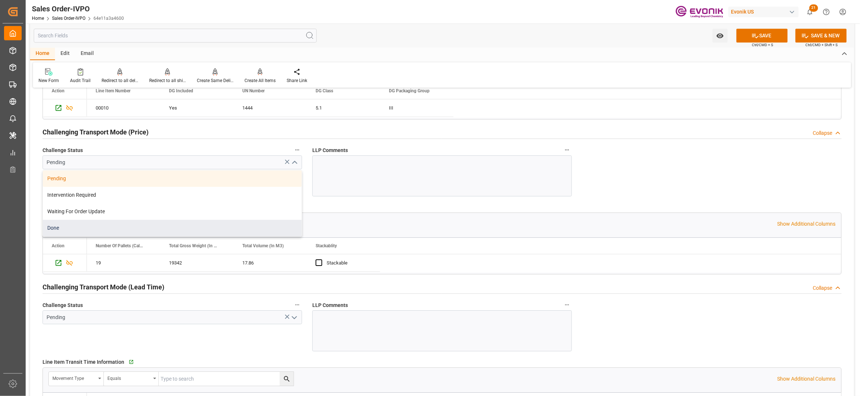
click at [139, 225] on div "Done" at bounding box center [172, 228] width 259 height 17
type input "Done"
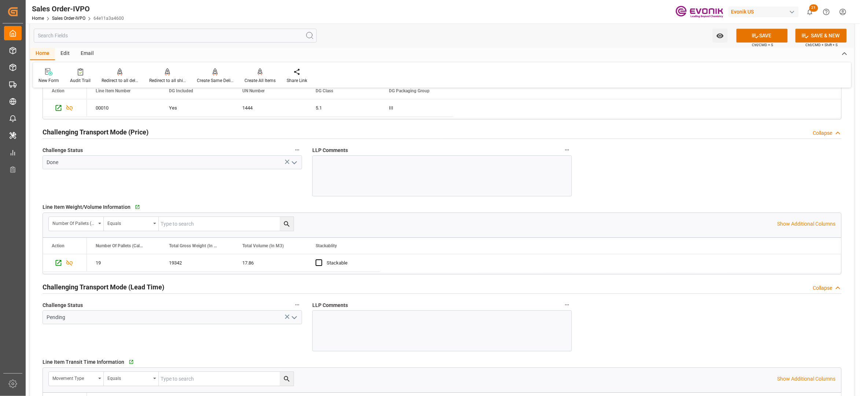
scroll to position [1141, 0]
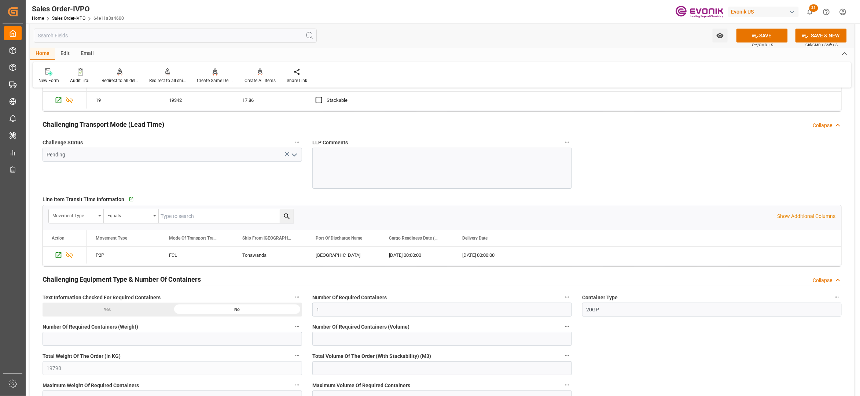
click at [294, 155] on icon "open menu" at bounding box center [294, 155] width 9 height 9
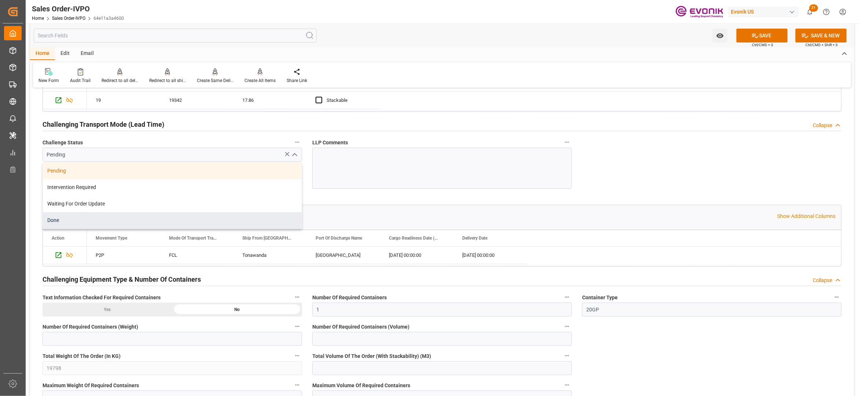
click at [132, 222] on div "Done" at bounding box center [172, 220] width 259 height 17
type input "Done"
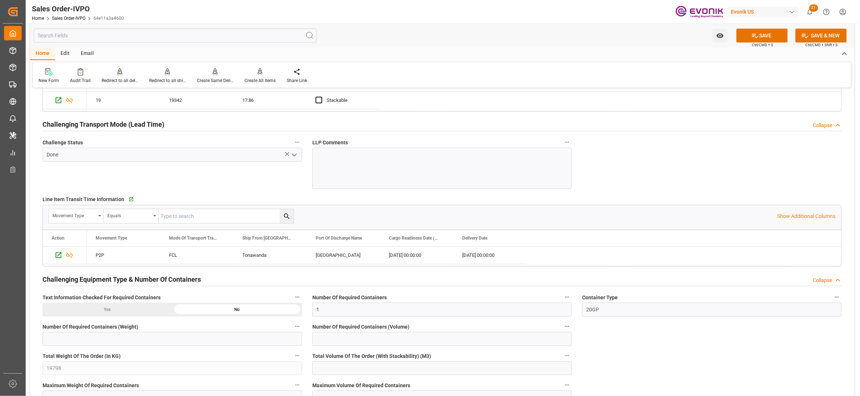
scroll to position [1304, 0]
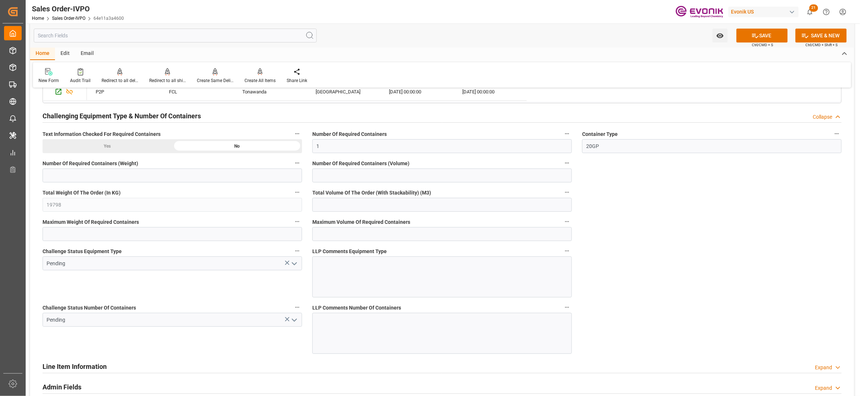
click at [293, 268] on icon "open menu" at bounding box center [294, 264] width 9 height 9
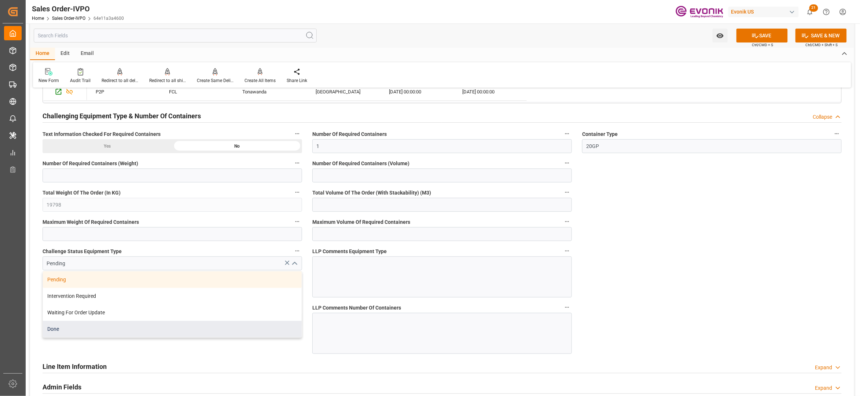
click at [139, 332] on div "Done" at bounding box center [172, 329] width 259 height 17
type input "Done"
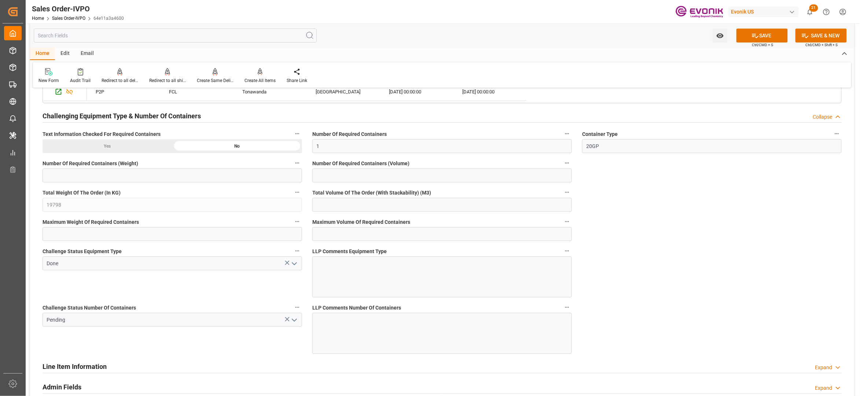
click at [294, 325] on icon "open menu" at bounding box center [294, 320] width 9 height 9
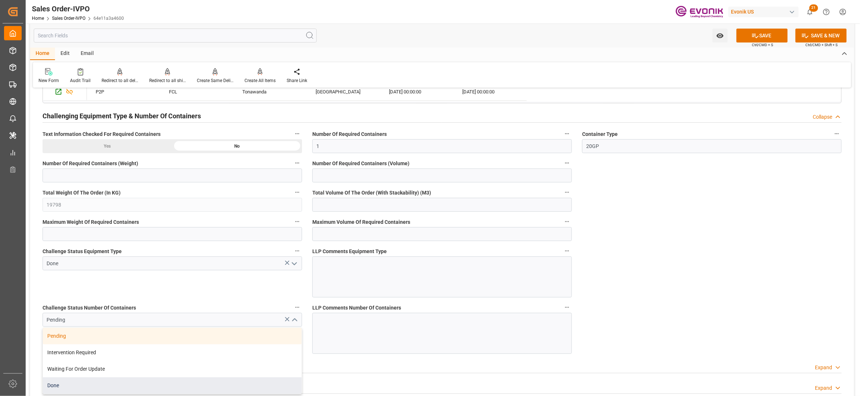
click at [78, 382] on div "Done" at bounding box center [172, 386] width 259 height 17
type input "Done"
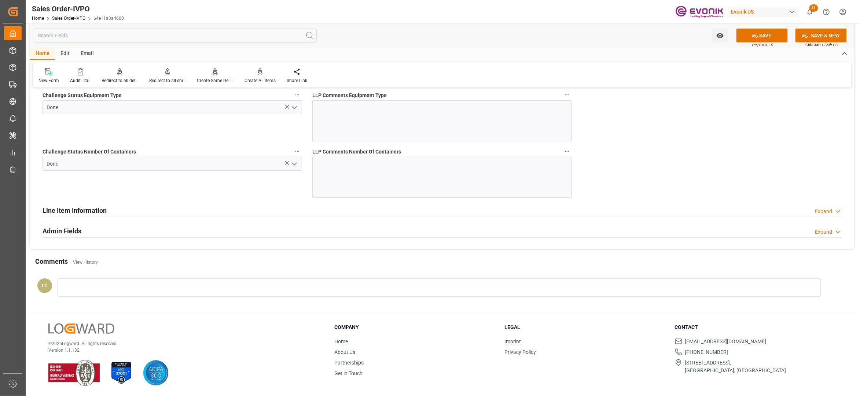
scroll to position [1300, 0]
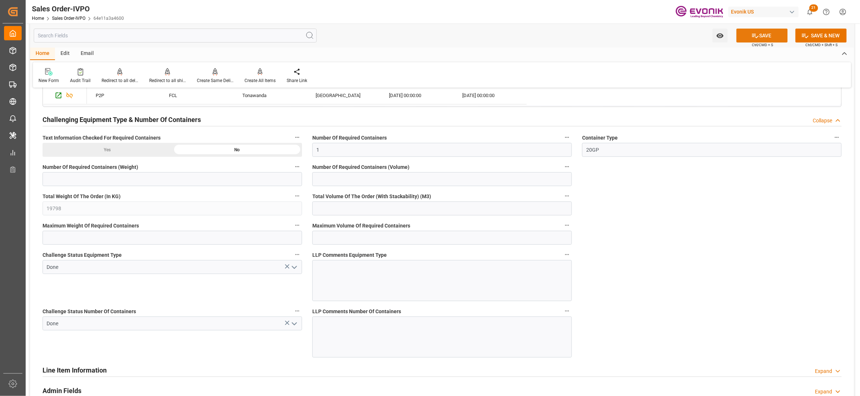
click at [766, 34] on button "SAVE" at bounding box center [762, 36] width 51 height 14
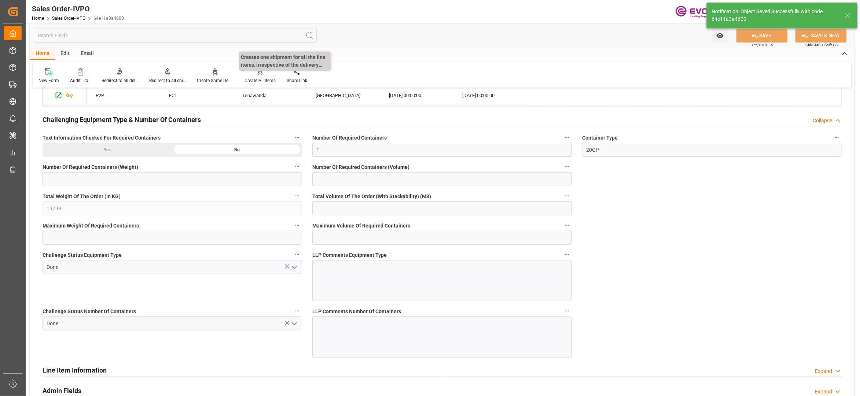
type input "24.09.2025 02:57"
type input "No"
type input "2"
type input "1"
type input "17.86"
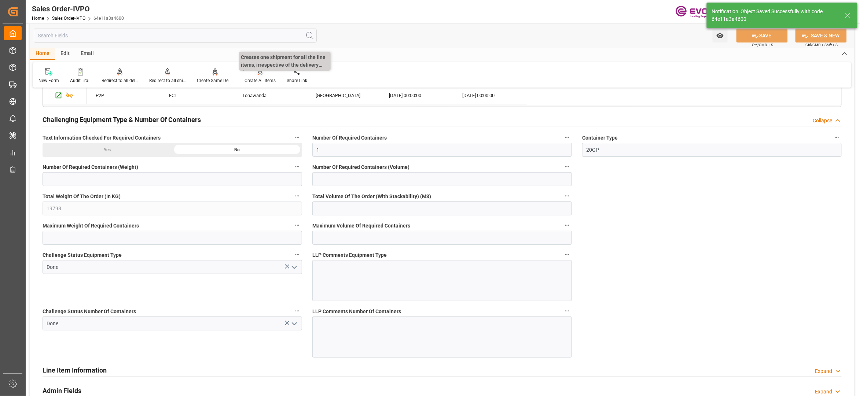
type input "17000"
type input "30"
click at [263, 77] on div "Create All Items" at bounding box center [260, 80] width 31 height 7
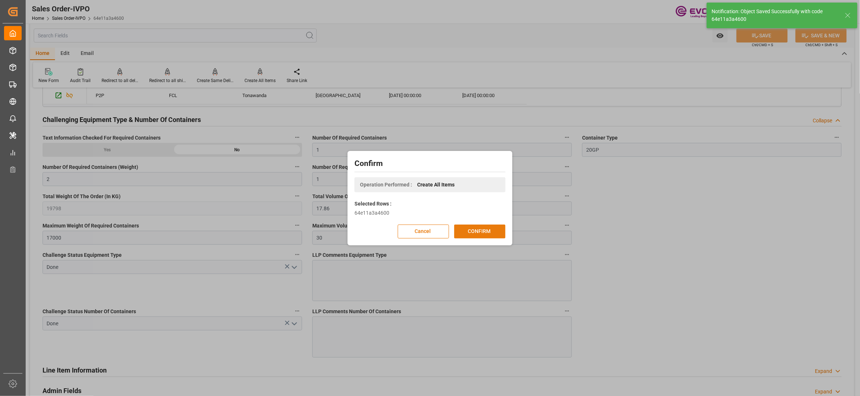
click at [483, 231] on button "CONFIRM" at bounding box center [479, 232] width 51 height 14
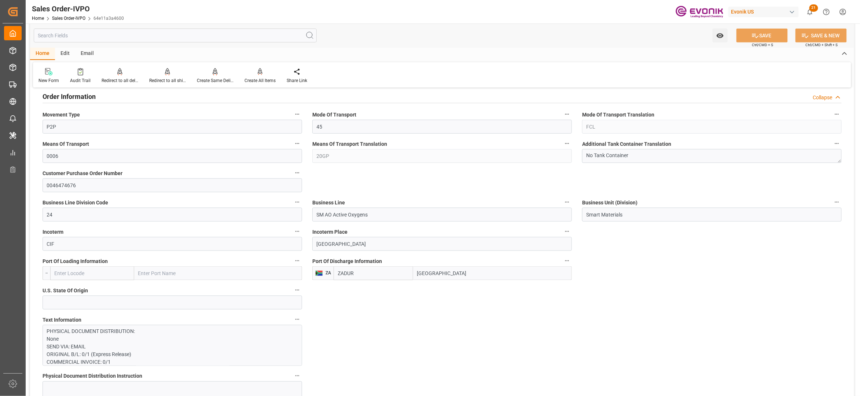
scroll to position [486, 0]
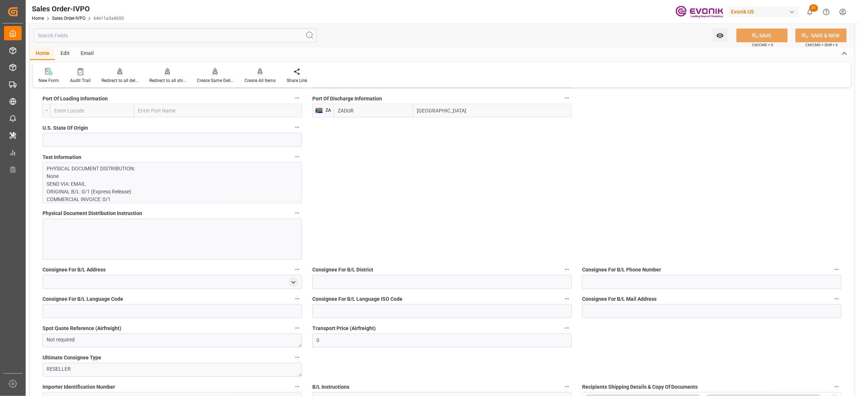
click at [220, 172] on p "PHYSICAL DOCUMENT DISTRIBUTION: None SEND VIA: EMAIL ORIGINAL B/L: 0/1 (Express…" at bounding box center [169, 384] width 244 height 439
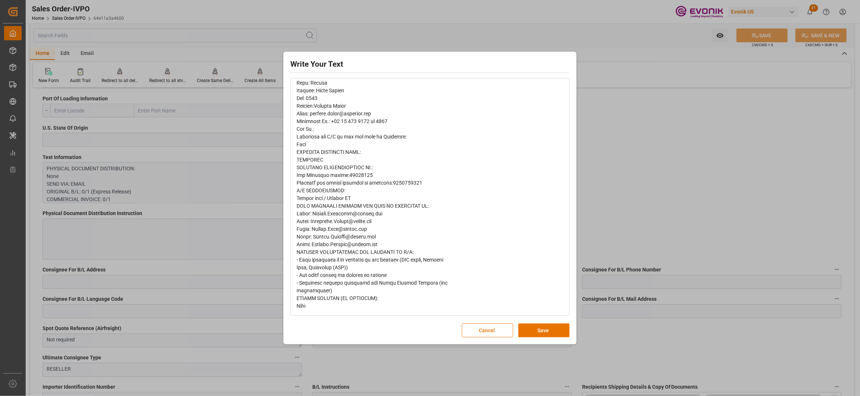
scroll to position [0, 0]
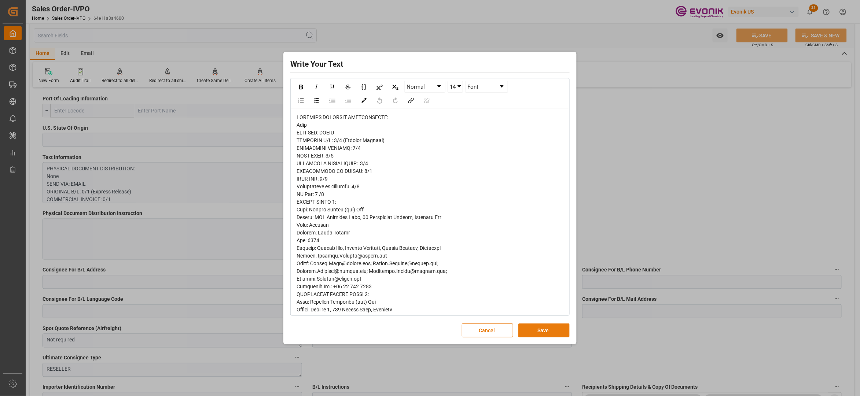
click at [549, 324] on button "Save" at bounding box center [544, 331] width 51 height 14
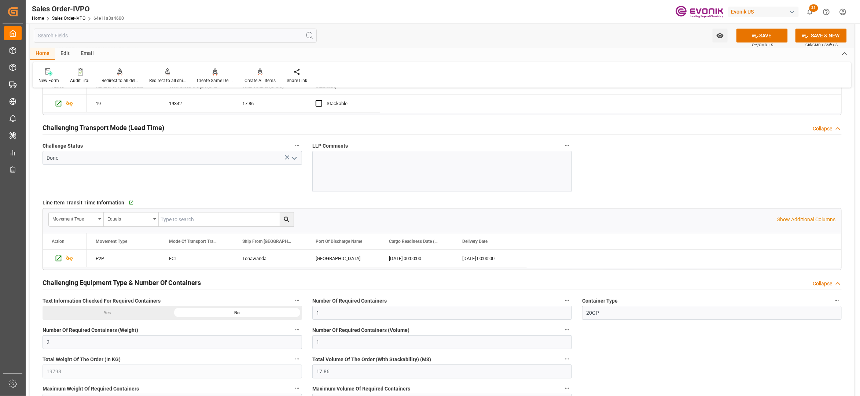
scroll to position [1300, 0]
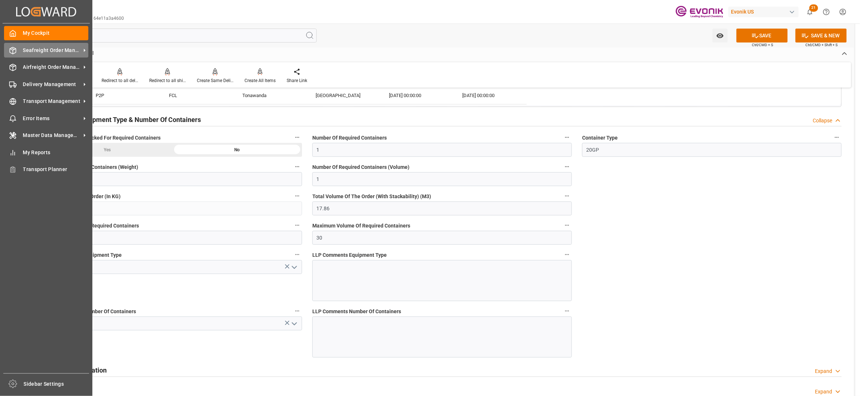
click at [37, 47] on span "Seafreight Order Management" at bounding box center [52, 51] width 58 height 8
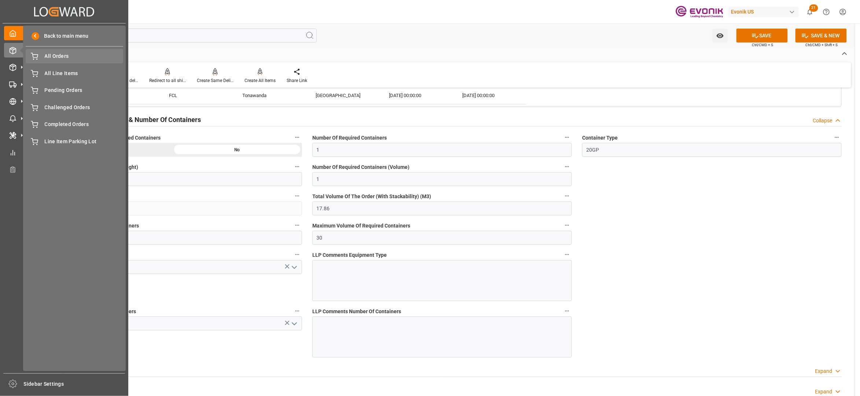
click at [55, 57] on span "All Orders" at bounding box center [84, 56] width 79 height 8
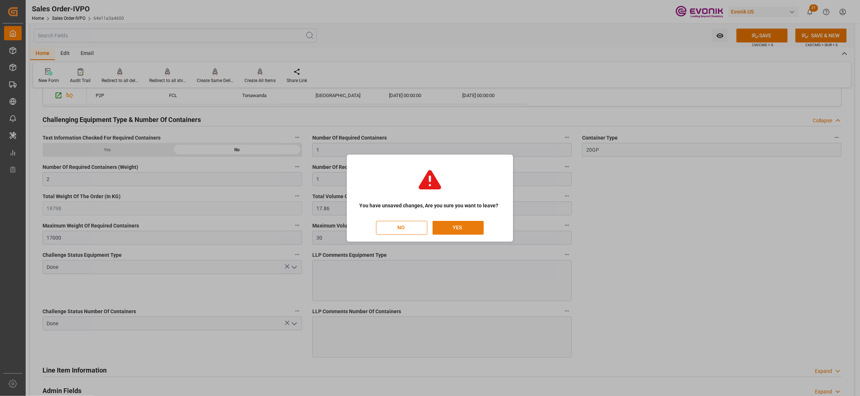
click at [480, 229] on button "YES" at bounding box center [458, 228] width 51 height 14
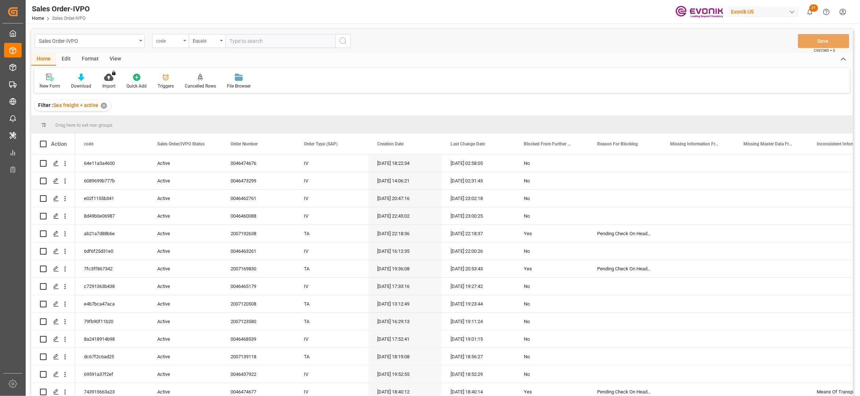
click at [175, 43] on div "code" at bounding box center [168, 40] width 25 height 8
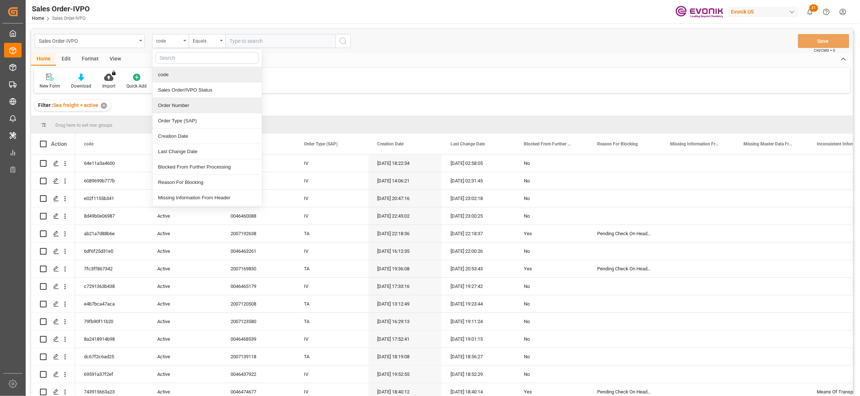
click at [181, 106] on div "Order Number" at bounding box center [207, 105] width 109 height 15
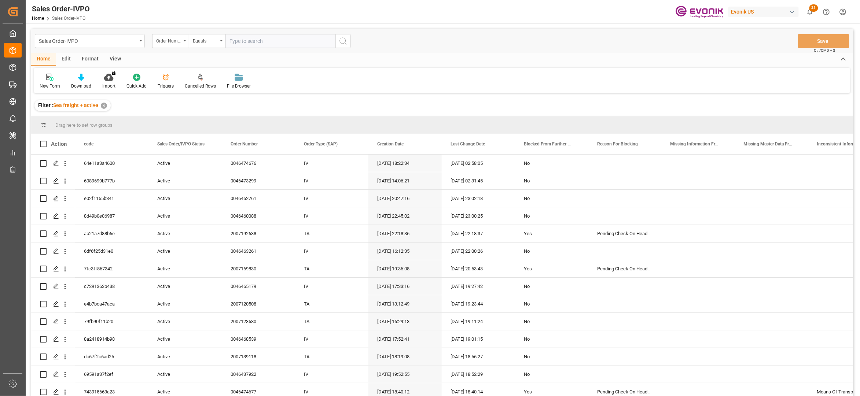
click at [241, 40] on input "text" at bounding box center [281, 41] width 110 height 14
paste input "0046474677"
type input "0046474677"
click at [341, 40] on icon "search button" at bounding box center [343, 41] width 9 height 9
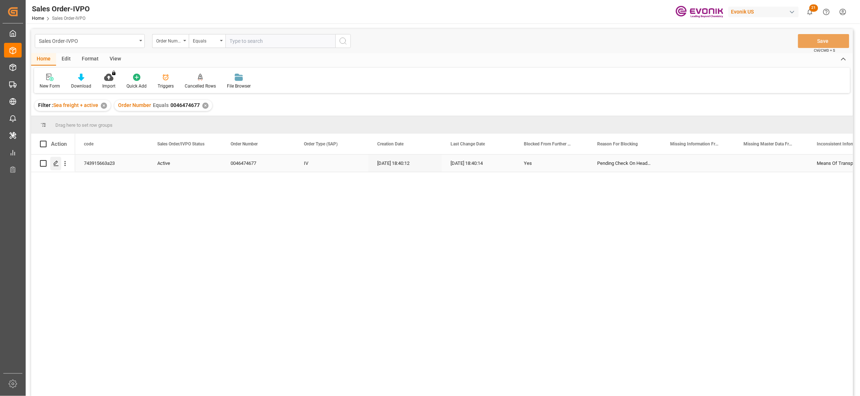
click at [53, 166] on icon "Press SPACE to select this row." at bounding box center [56, 164] width 6 height 6
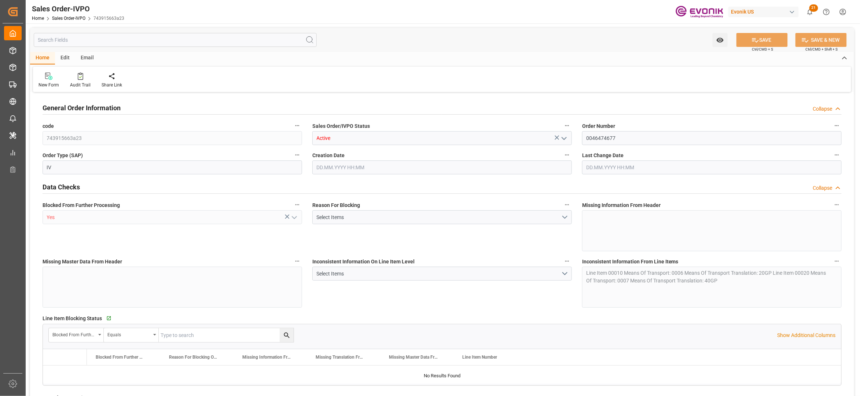
type input "ZADUR"
type input "0"
type input "1"
type input "19798"
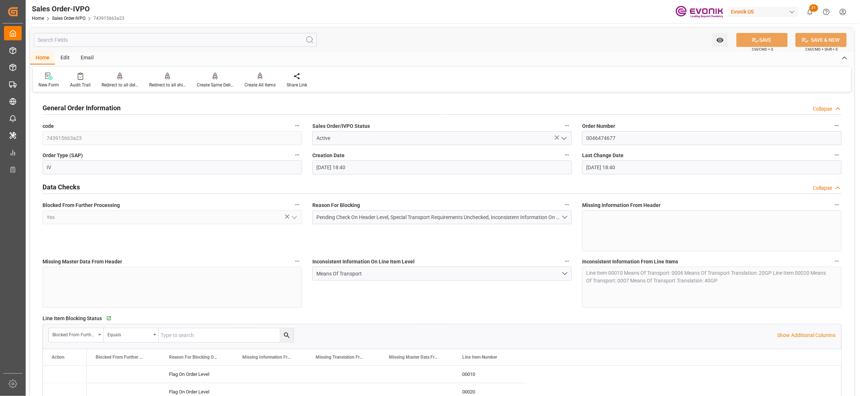
type input "23.09.2025 18:40"
drag, startPoint x: 629, startPoint y: 137, endPoint x: 582, endPoint y: 136, distance: 47.7
click at [582, 136] on div "Order Number 0046474677" at bounding box center [712, 132] width 270 height 29
click at [497, 304] on div "Inconsistent Information On Line Item Level Means Of Transport" at bounding box center [442, 282] width 270 height 56
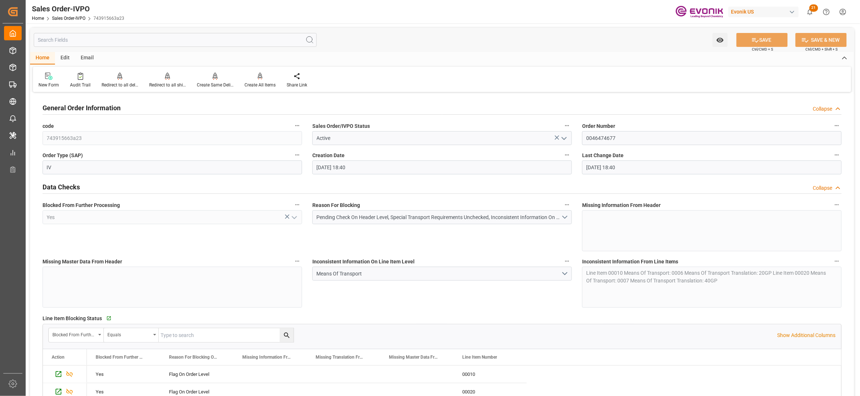
scroll to position [326, 0]
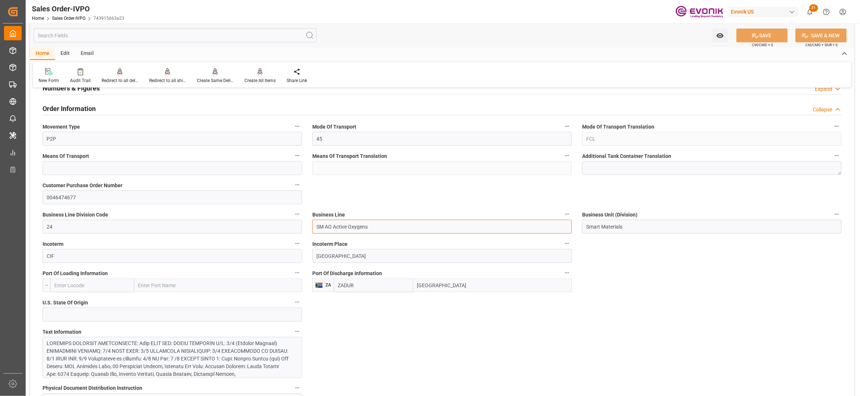
drag, startPoint x: 380, startPoint y: 227, endPoint x: 318, endPoint y: 227, distance: 62.7
click at [318, 227] on input "SM AO Active Oxygens" at bounding box center [442, 227] width 260 height 14
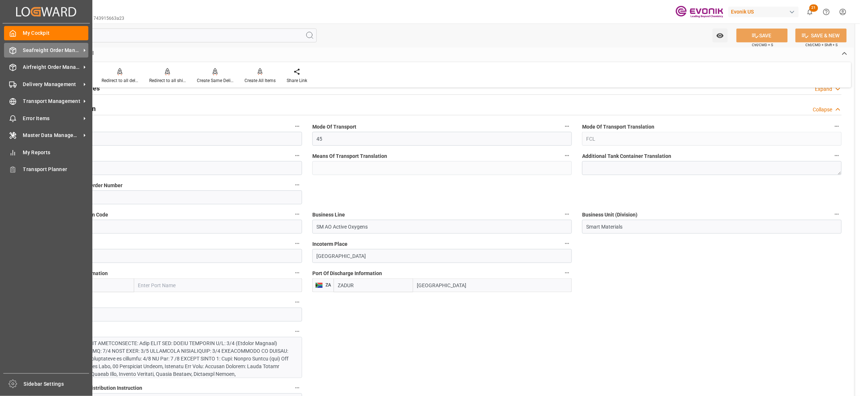
drag, startPoint x: 39, startPoint y: 48, endPoint x: 47, endPoint y: 48, distance: 8.8
click at [39, 48] on span "Seafreight Order Management" at bounding box center [52, 51] width 58 height 8
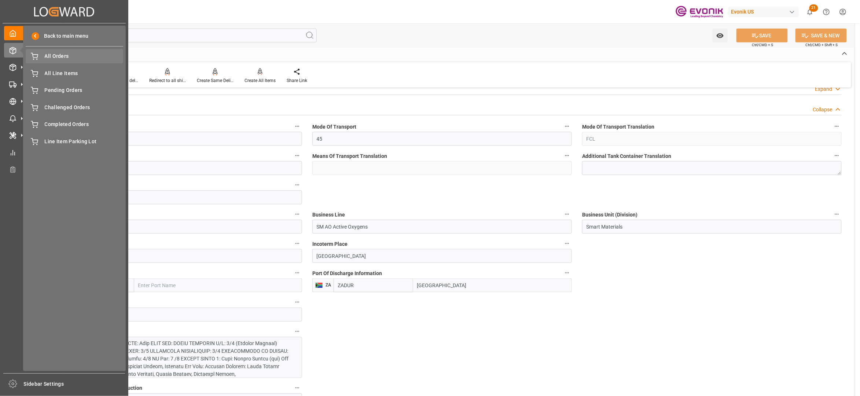
click at [59, 57] on span "All Orders" at bounding box center [84, 56] width 79 height 8
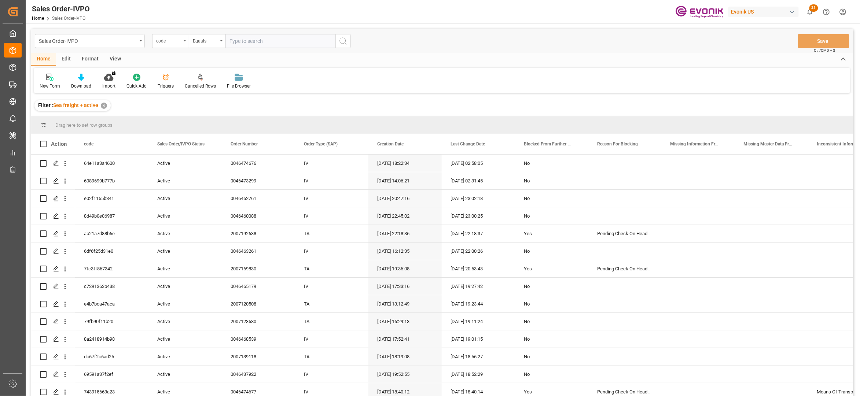
click at [176, 41] on div "code" at bounding box center [168, 40] width 25 height 8
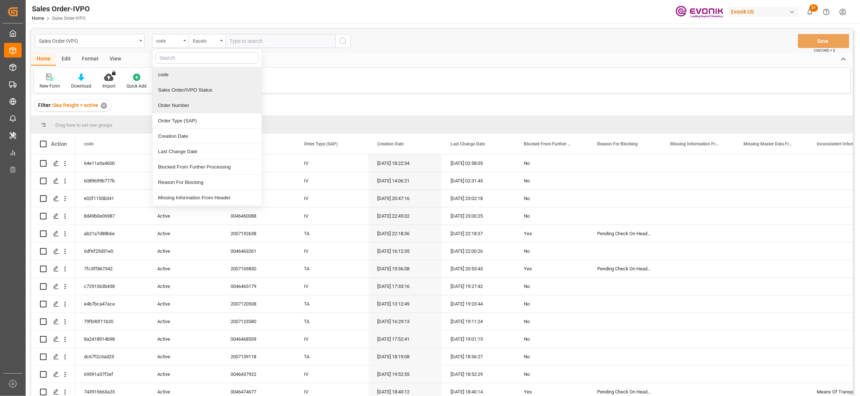
click at [191, 109] on div "Order Number" at bounding box center [207, 105] width 109 height 15
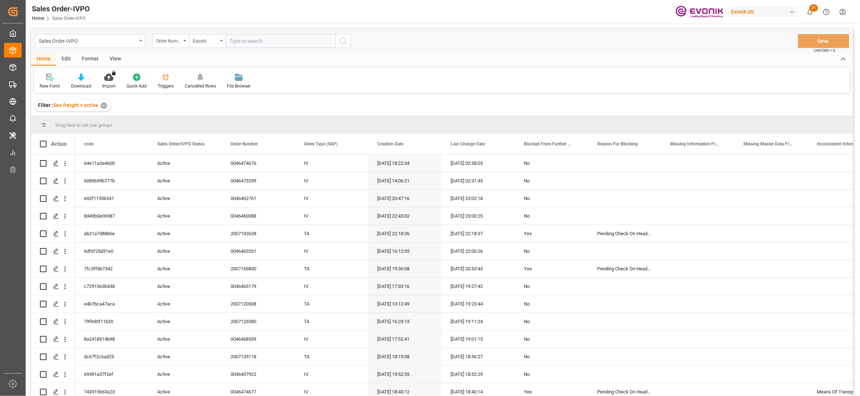
click at [255, 37] on input "text" at bounding box center [281, 41] width 110 height 14
paste input "2007123580"
type input "2007123580"
click at [340, 39] on circle "search button" at bounding box center [343, 41] width 6 height 6
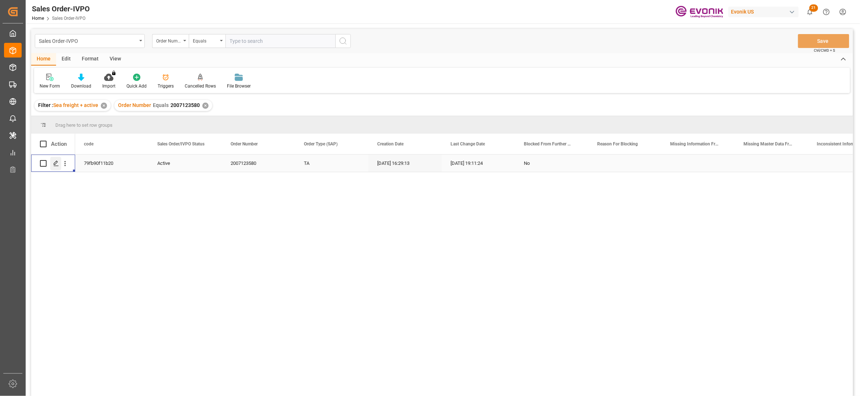
click at [54, 160] on div "Press SPACE to select this row." at bounding box center [55, 164] width 11 height 14
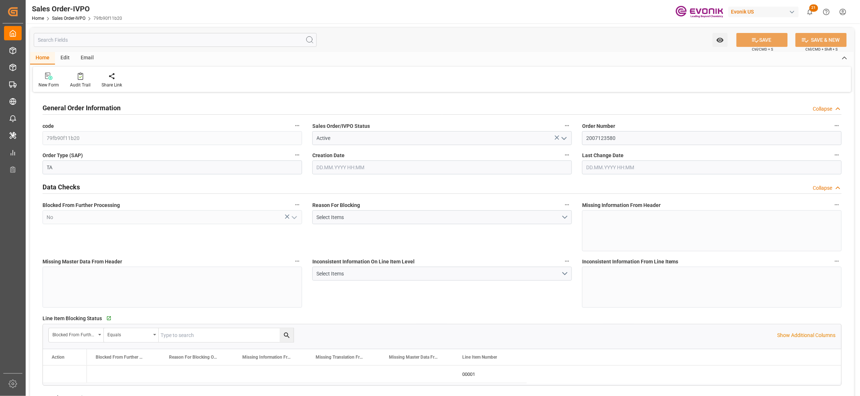
type input "DOCAU"
type input "0"
type input "1"
type input "2"
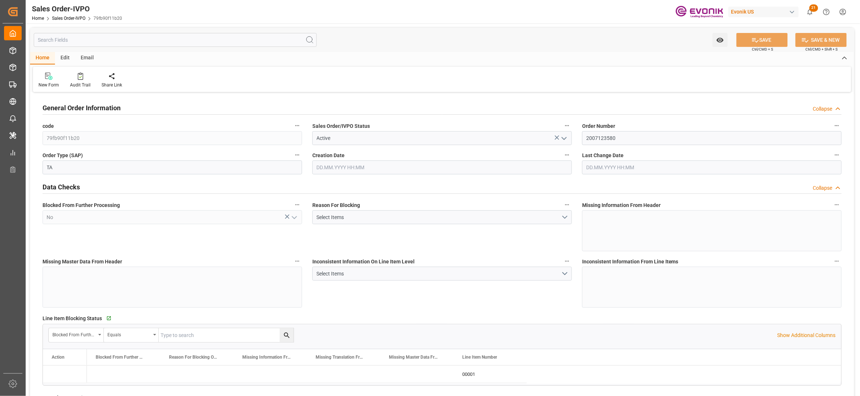
type input "4612.32"
type input "45.8938"
type input "17000"
type input "30"
type input "01.08.2025 16:29"
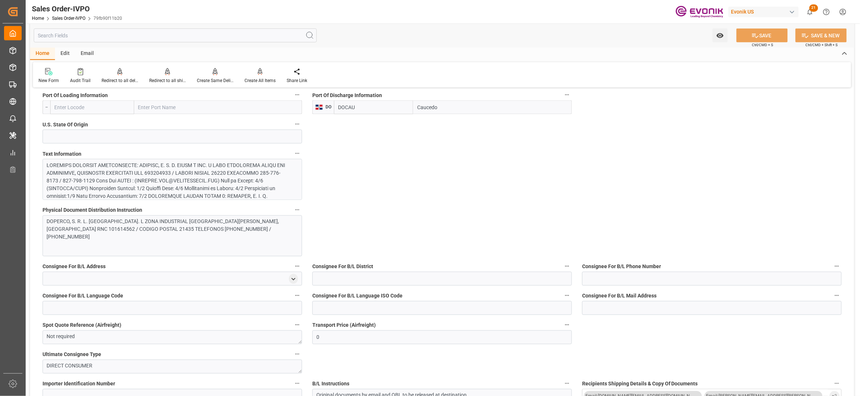
scroll to position [326, 0]
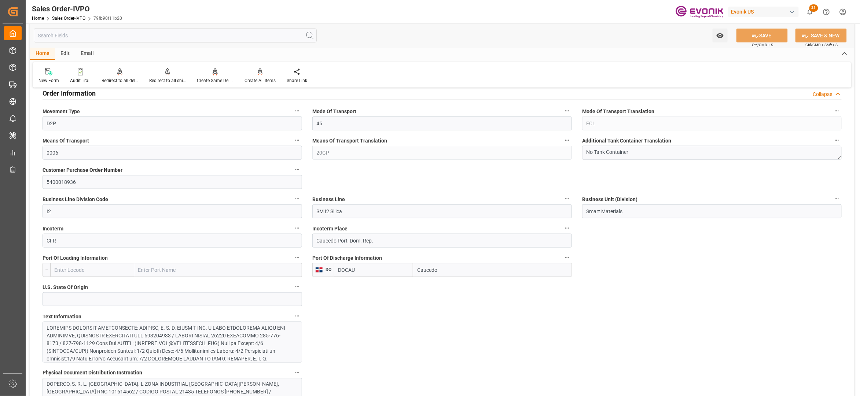
click at [345, 270] on input "DOCAU" at bounding box center [373, 270] width 79 height 14
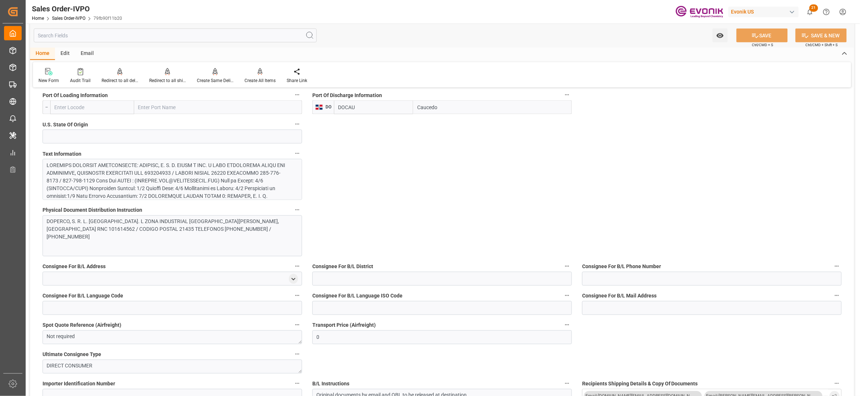
click at [211, 181] on div at bounding box center [169, 223] width 244 height 123
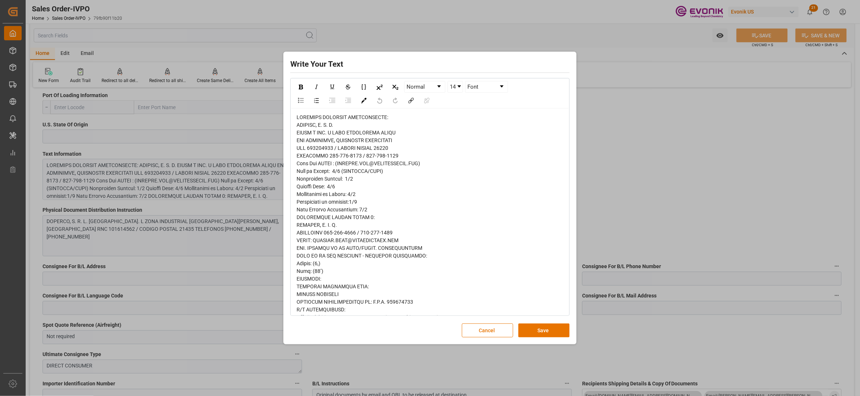
click at [303, 141] on span "rdw-editor" at bounding box center [375, 271] width 156 height 314
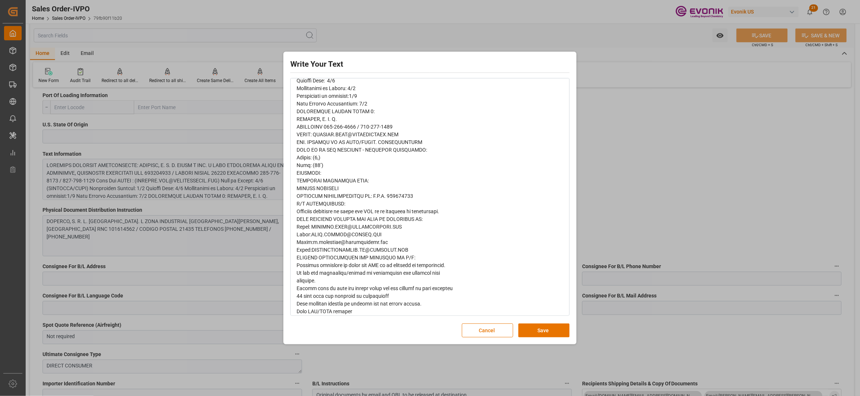
scroll to position [114, 0]
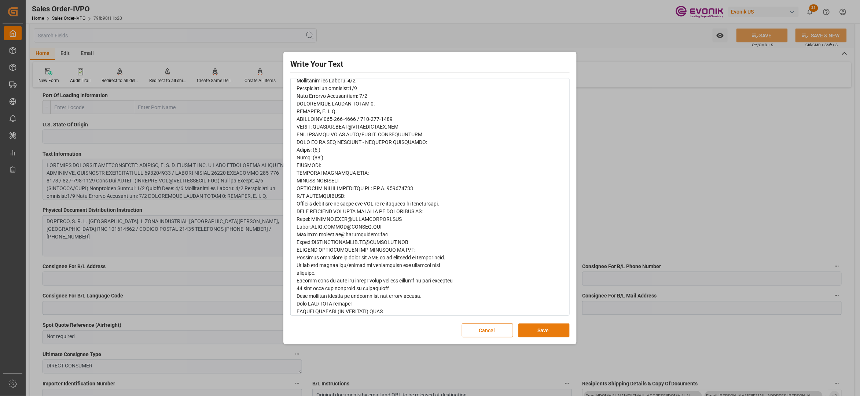
click at [536, 336] on button "Save" at bounding box center [544, 331] width 51 height 14
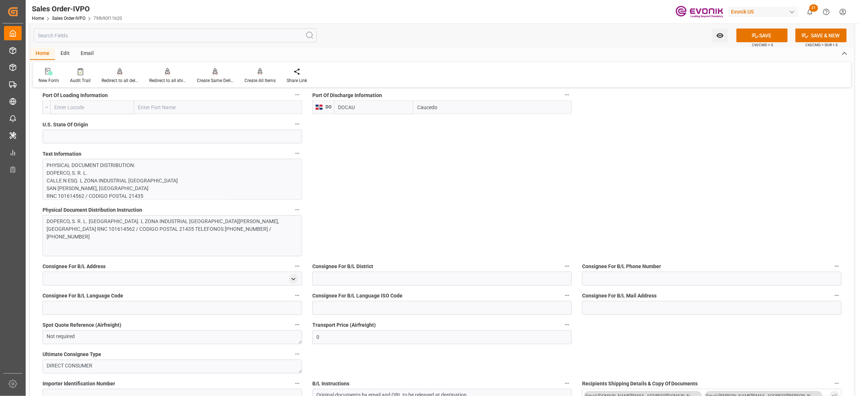
click at [260, 230] on div "DOPERCO, S. R. L. CALLE N ESQ. L ZONA INDUSTRIAL HAINA SAN CRISTOBAL, REPUBLICA…" at bounding box center [169, 229] width 244 height 23
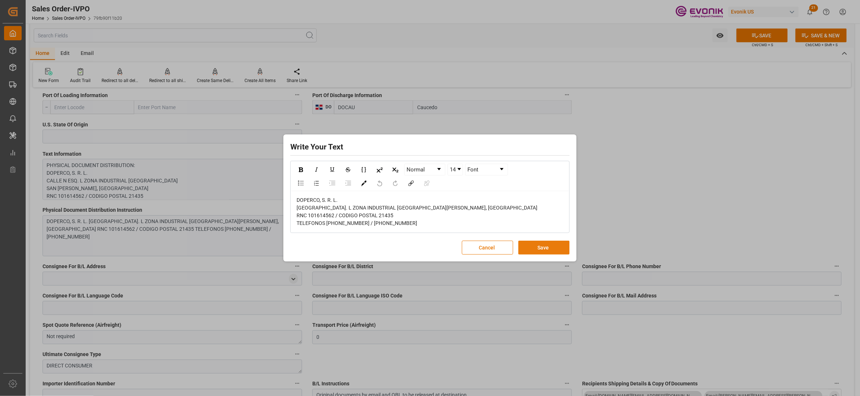
click at [541, 254] on button "Save" at bounding box center [544, 248] width 51 height 14
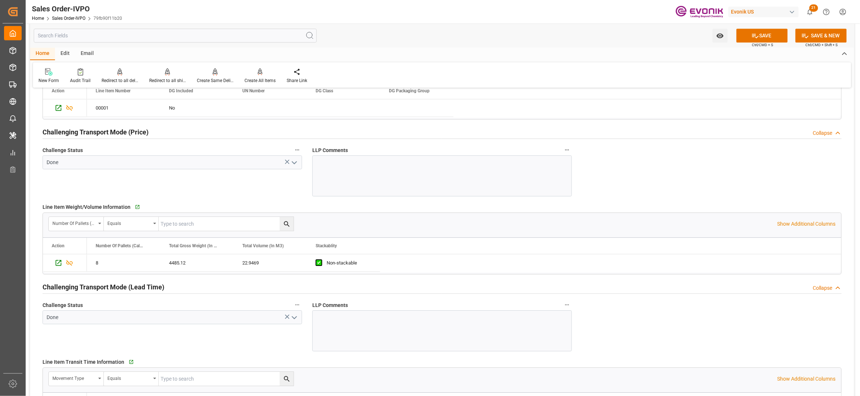
scroll to position [815, 0]
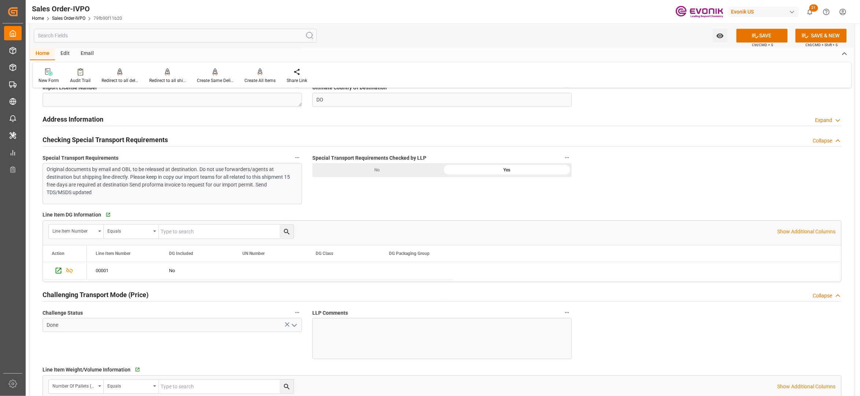
click at [255, 186] on div "Original documents by email and OBL to be released at destination. Do not use f…" at bounding box center [169, 181] width 244 height 31
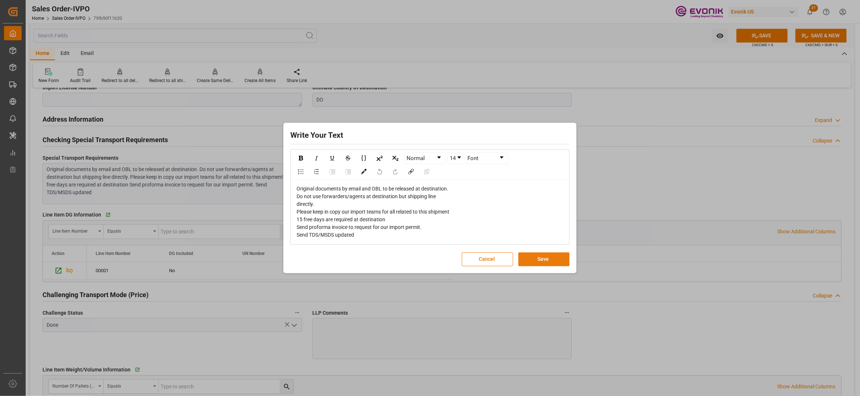
click at [545, 263] on button "Save" at bounding box center [544, 260] width 51 height 14
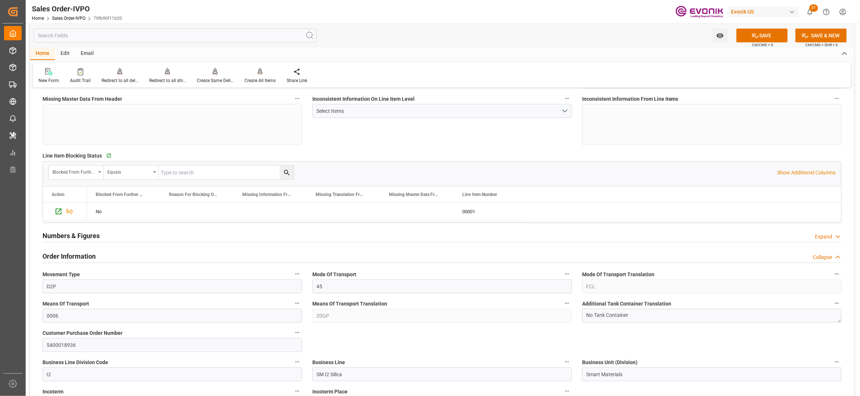
scroll to position [326, 0]
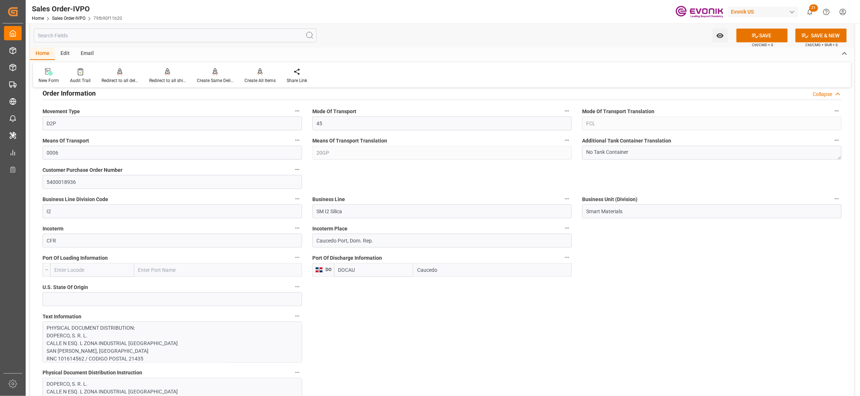
click at [436, 271] on input "Caucedo" at bounding box center [492, 270] width 159 height 14
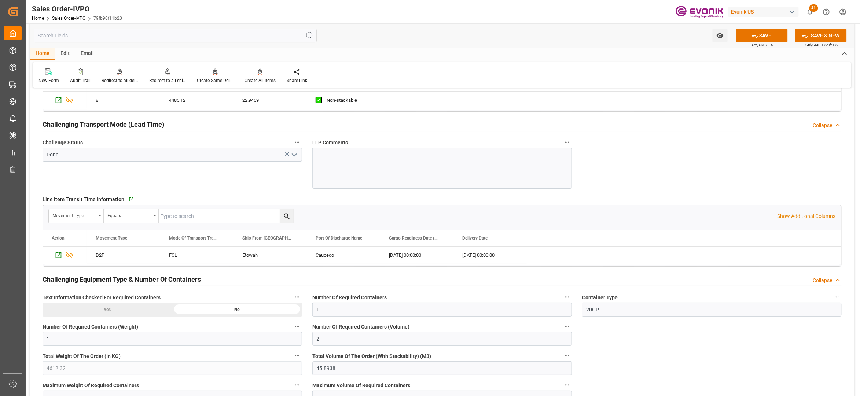
scroll to position [1304, 0]
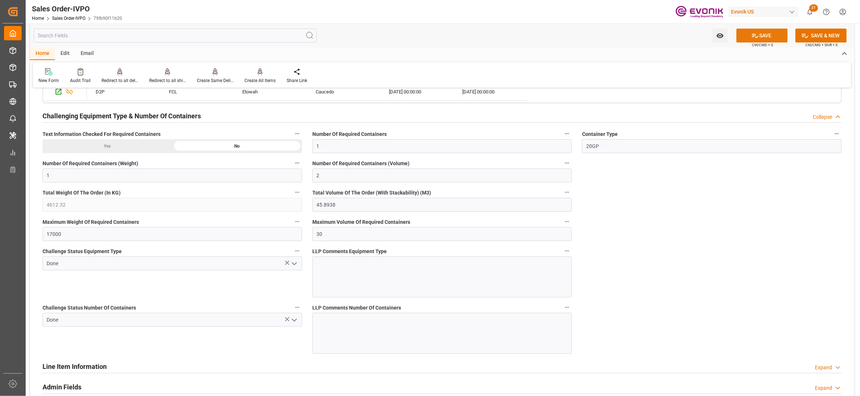
click at [753, 36] on icon at bounding box center [756, 36] width 8 height 8
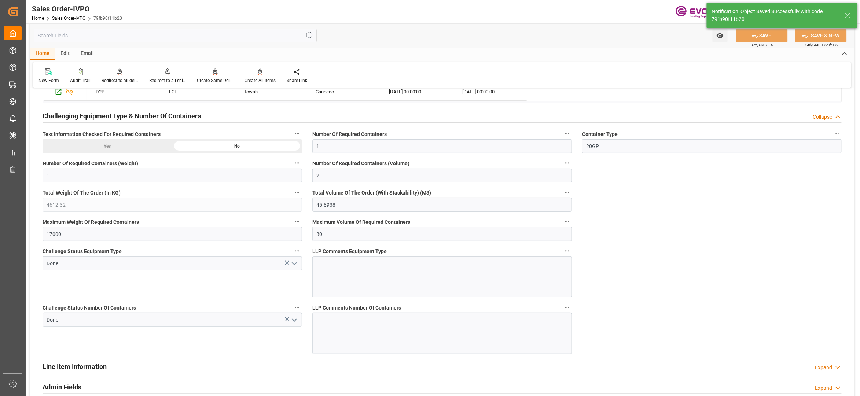
type input "24.09.2025 03:25"
click at [261, 76] on div "Create All Items" at bounding box center [260, 76] width 42 height 16
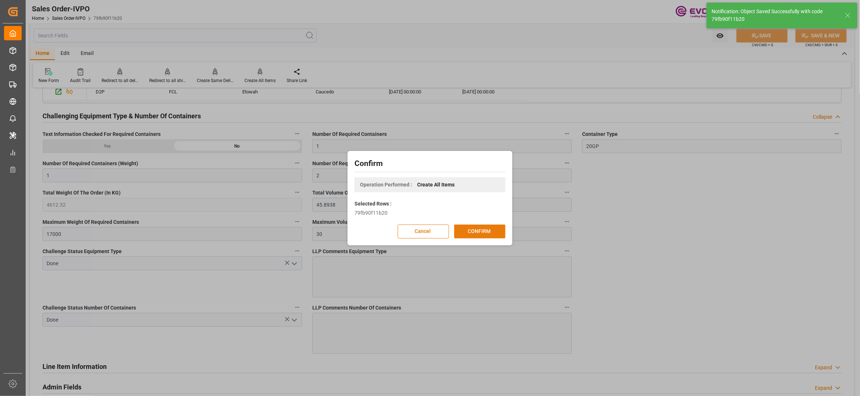
click at [496, 227] on button "CONFIRM" at bounding box center [479, 232] width 51 height 14
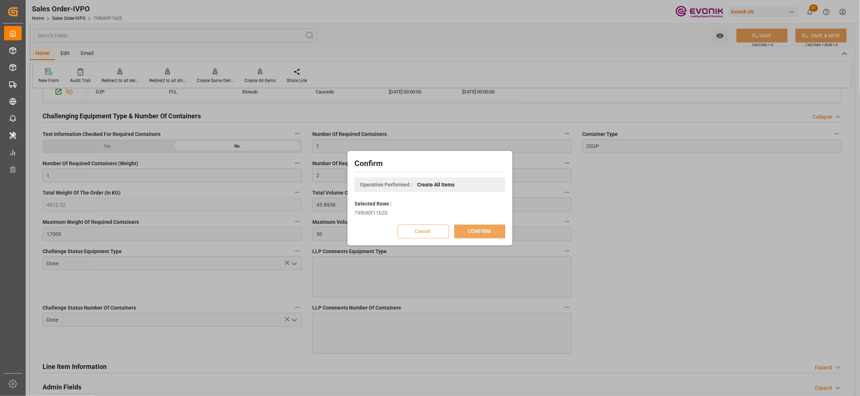
scroll to position [80, 0]
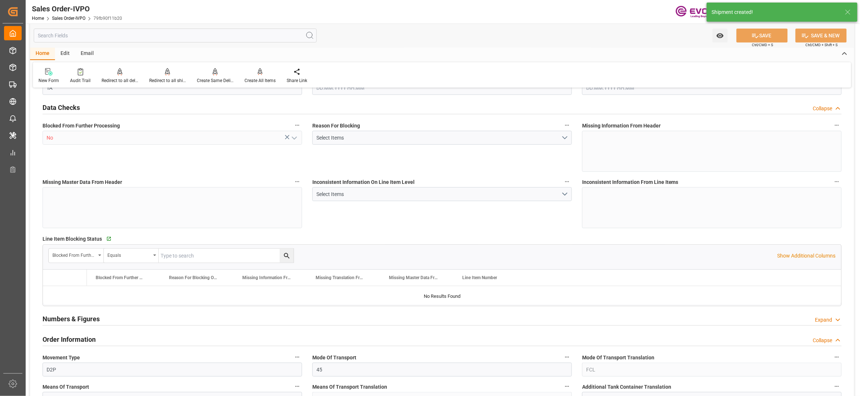
type input "DOCAU"
type input "0"
type input "1"
type input "2"
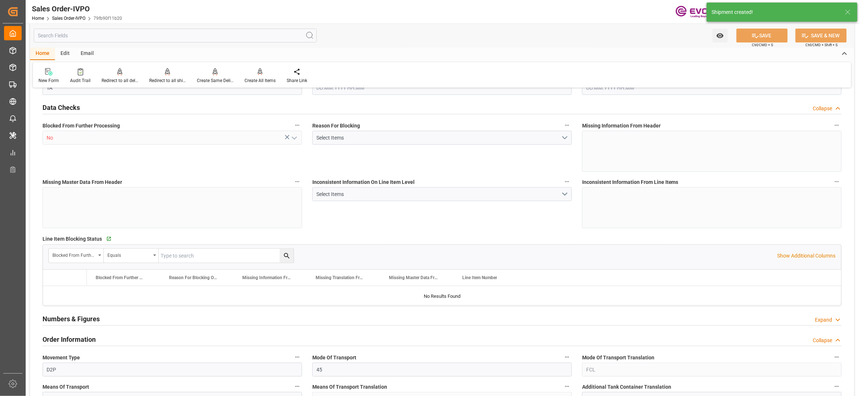
type input "4612.32"
type input "45.8938"
type input "17000"
type input "30"
type input "01.08.2025 16:29"
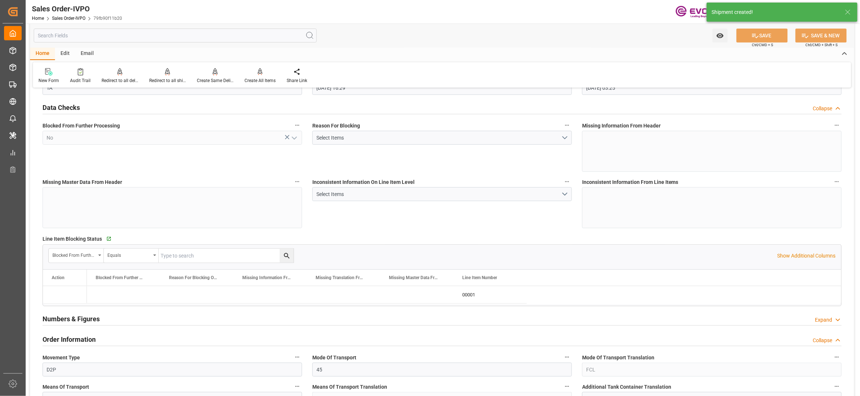
type input "24.09.2025 03:25"
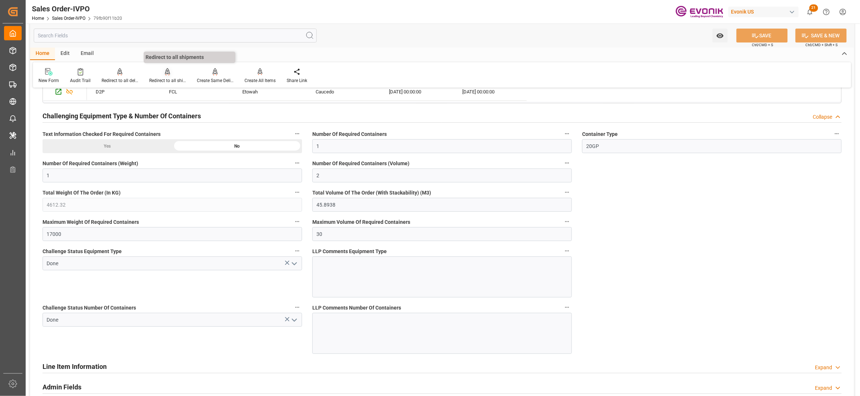
click at [162, 71] on div at bounding box center [167, 72] width 37 height 8
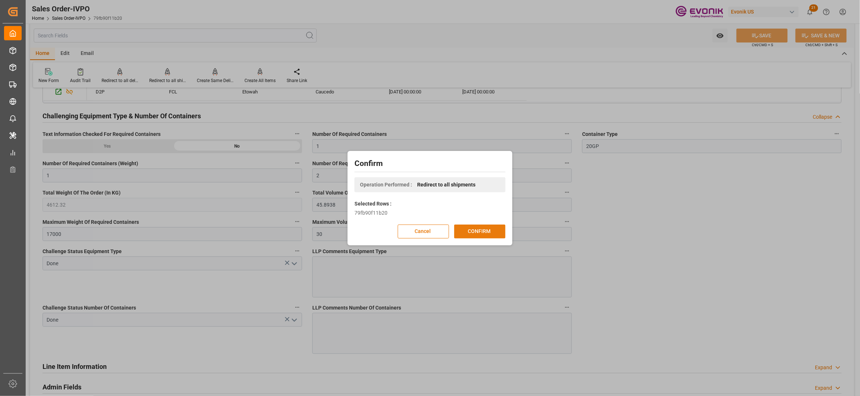
click at [484, 230] on button "CONFIRM" at bounding box center [479, 232] width 51 height 14
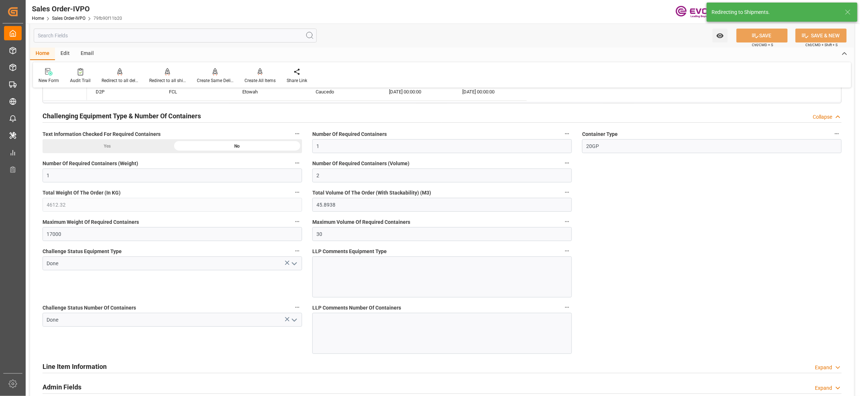
type input "01.08.2025 16:29"
type input "24.09.2025 03:25"
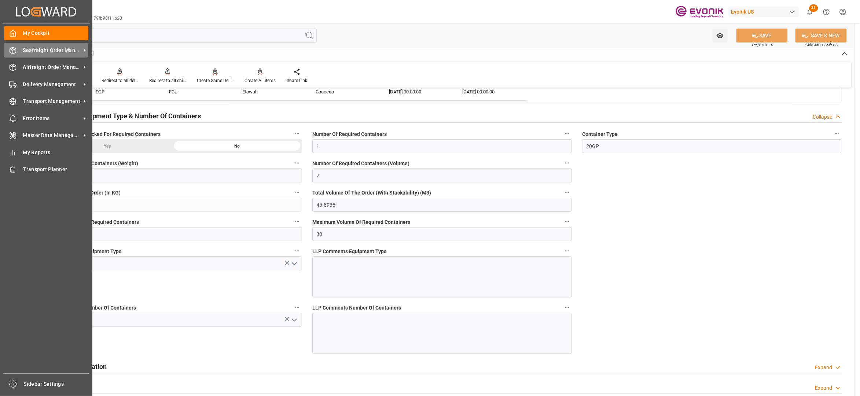
click at [49, 54] on div "Seafreight Order Management Seafreight Order Management" at bounding box center [46, 50] width 84 height 14
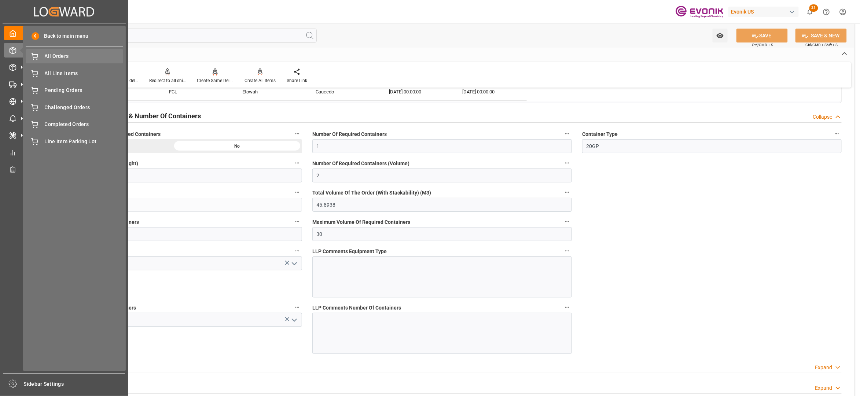
click at [64, 59] on span "All Orders" at bounding box center [84, 56] width 79 height 8
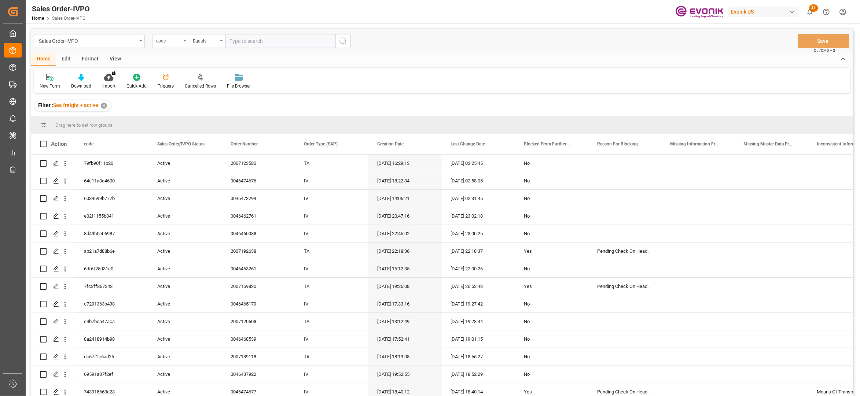
click at [173, 42] on div "code" at bounding box center [168, 40] width 25 height 8
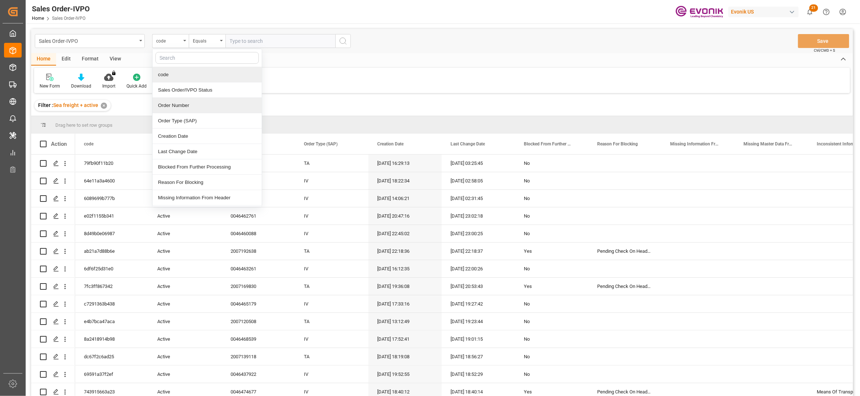
click at [187, 107] on div "Order Number" at bounding box center [207, 105] width 109 height 15
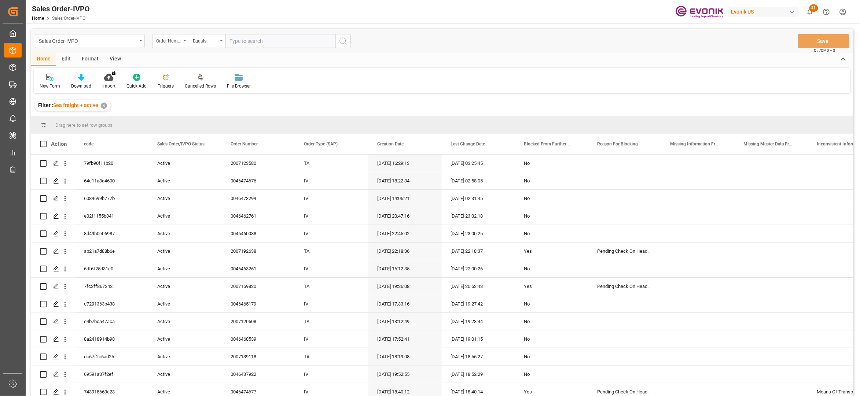
click at [246, 40] on input "text" at bounding box center [281, 41] width 110 height 14
paste input "2007190232"
type input "2007190232"
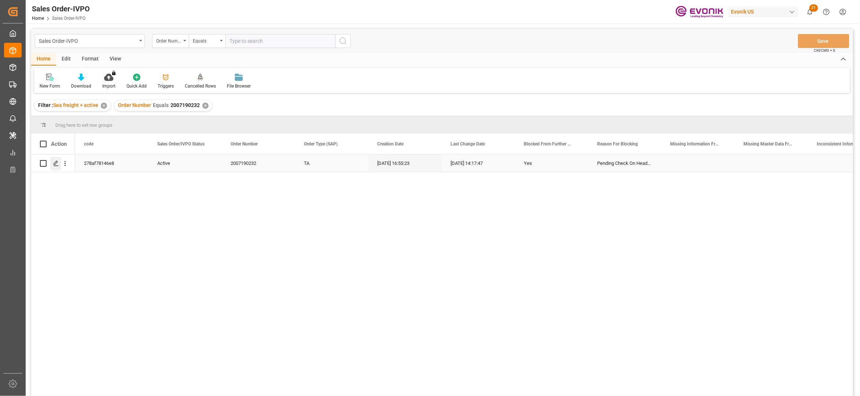
click at [54, 166] on line "Press SPACE to select this row." at bounding box center [56, 166] width 4 height 0
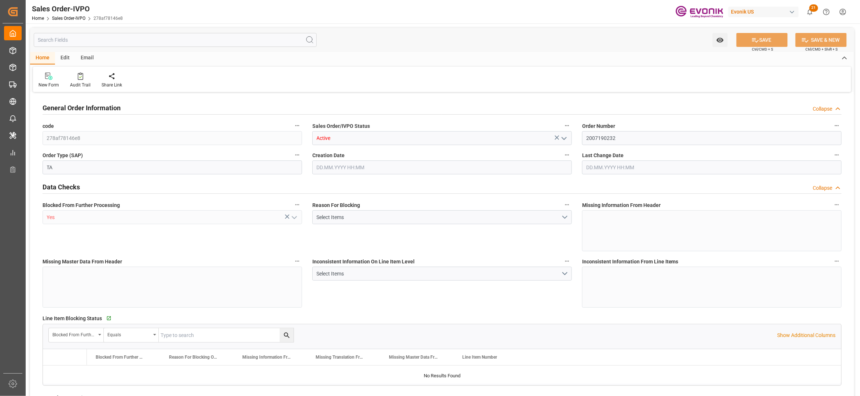
type input "TNTUN"
type input "0"
type input "2"
type input "3"
type input "39602.08"
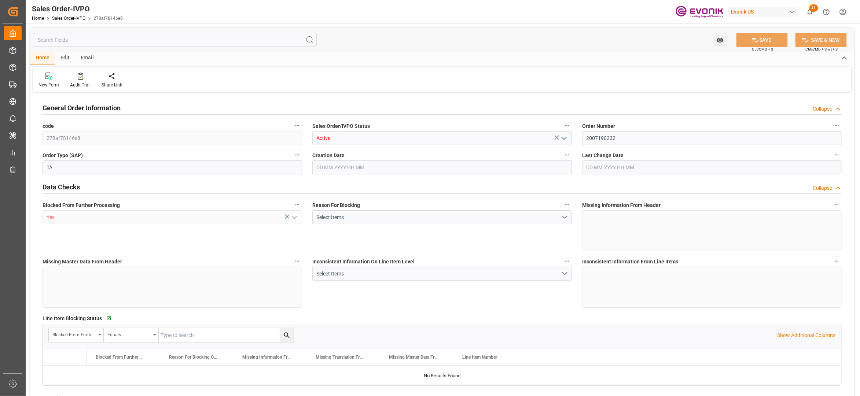
type input "0"
type input "34000"
type input "60"
type input "[DATE] 16:55"
type input "23.09.2025 14:17"
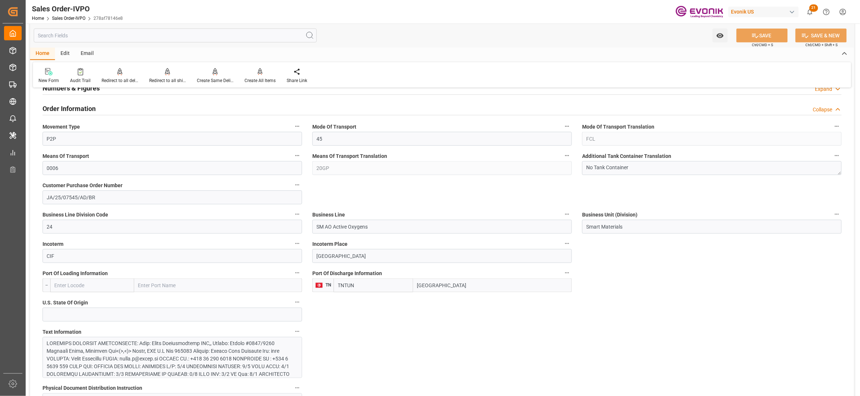
scroll to position [489, 0]
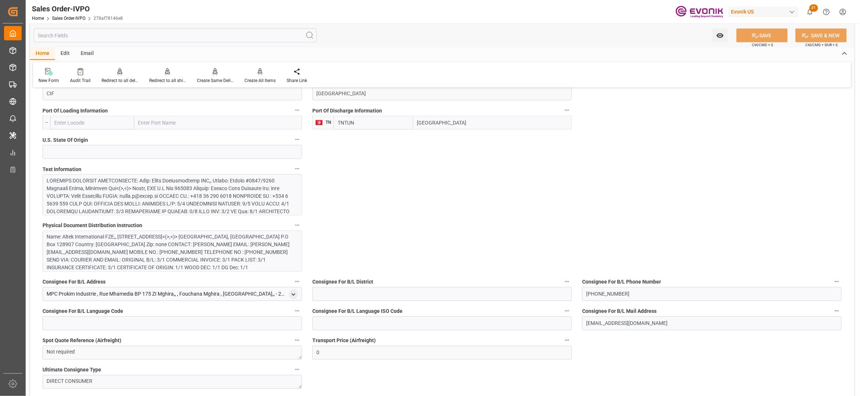
click at [245, 207] on div at bounding box center [169, 296] width 244 height 239
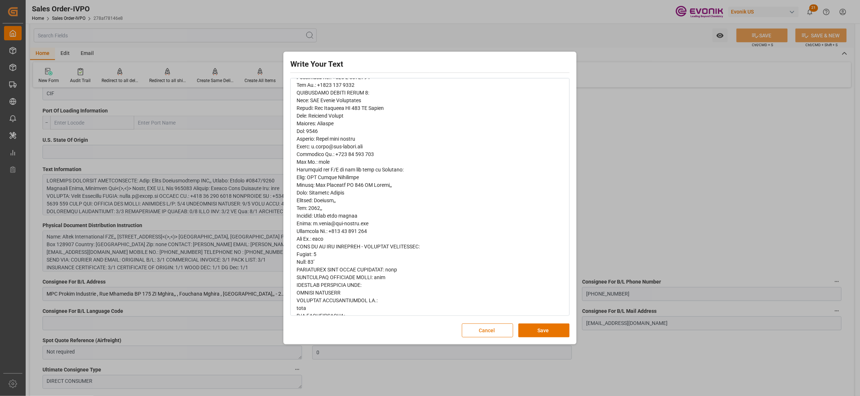
scroll to position [0, 0]
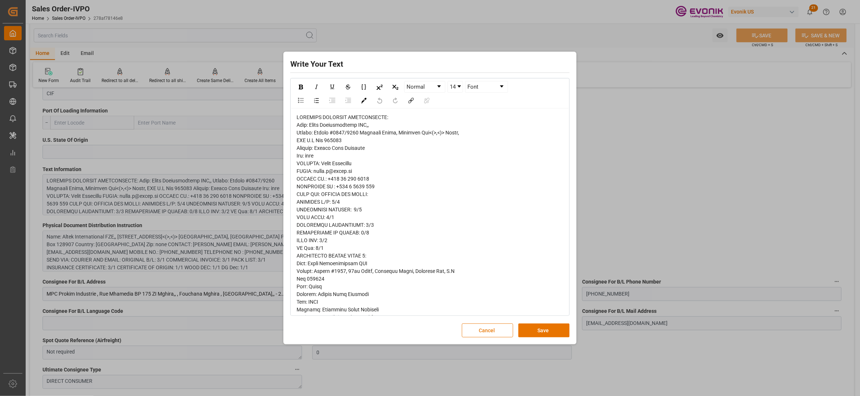
click at [482, 331] on button "Cancel" at bounding box center [487, 331] width 51 height 14
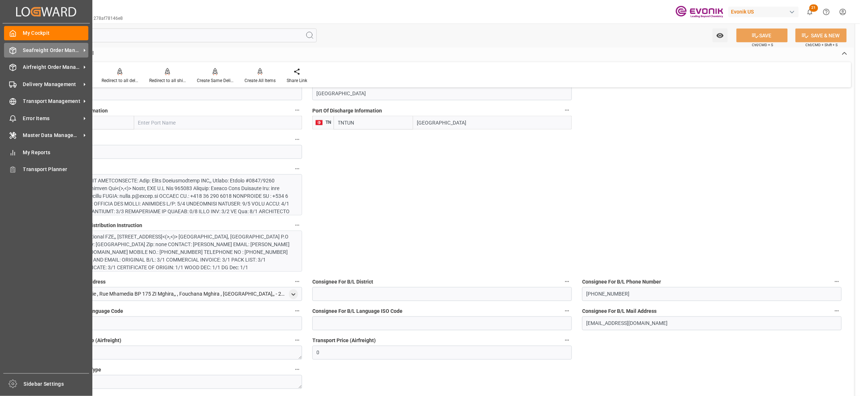
click at [43, 47] on span "Seafreight Order Management" at bounding box center [52, 51] width 58 height 8
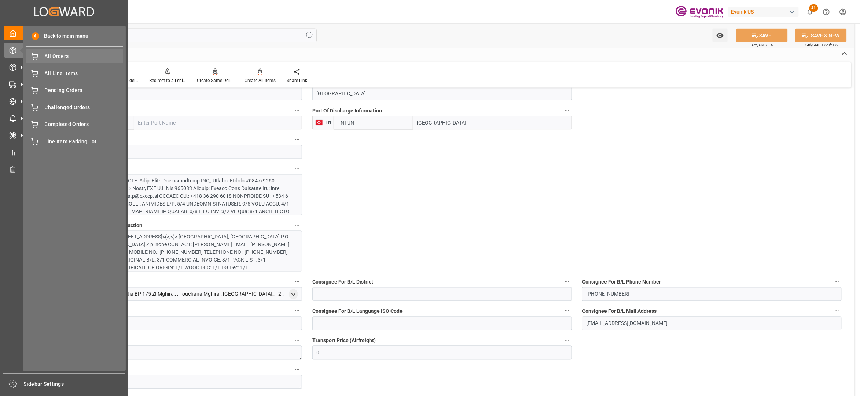
click at [65, 56] on span "All Orders" at bounding box center [84, 56] width 79 height 8
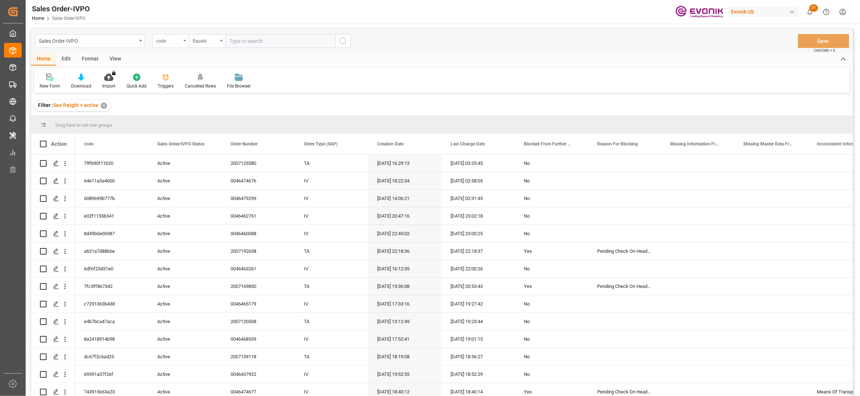
click at [177, 43] on div "code" at bounding box center [168, 40] width 25 height 8
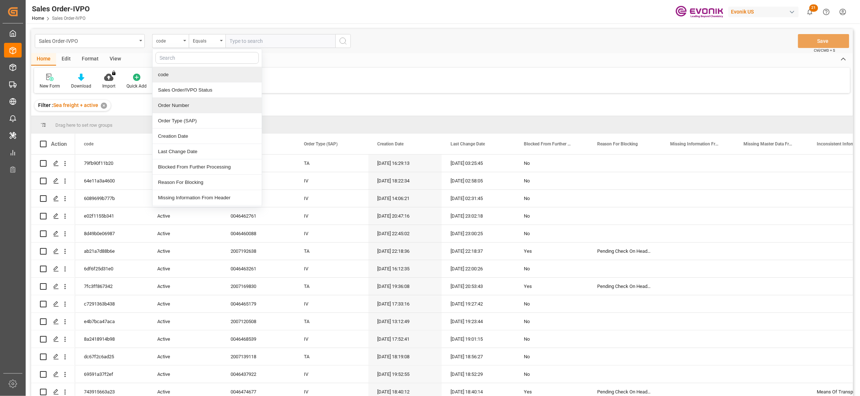
click at [197, 105] on div "Order Number" at bounding box center [207, 105] width 109 height 15
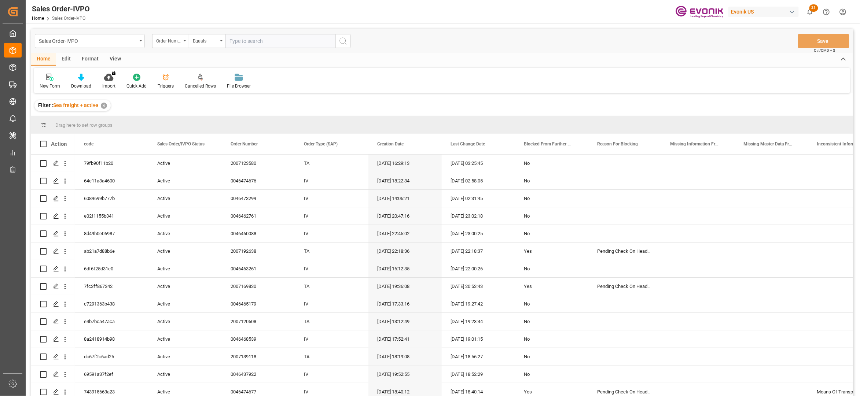
click at [252, 36] on input "text" at bounding box center [281, 41] width 110 height 14
paste input "2007190232"
type input "2007190232"
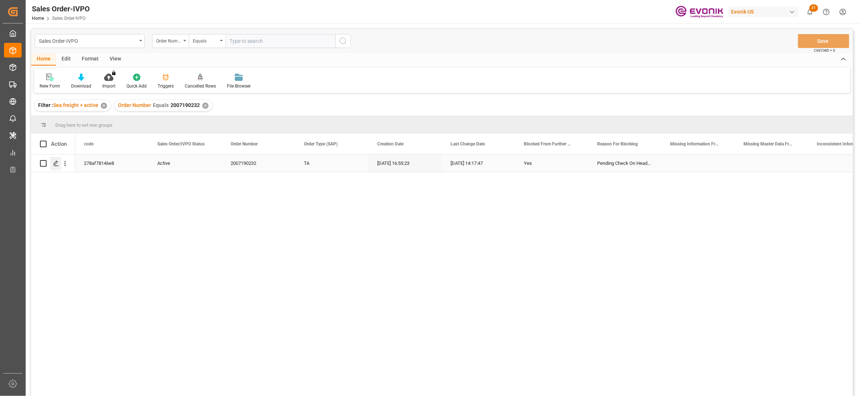
click at [55, 161] on icon "Press SPACE to select this row." at bounding box center [56, 164] width 6 height 6
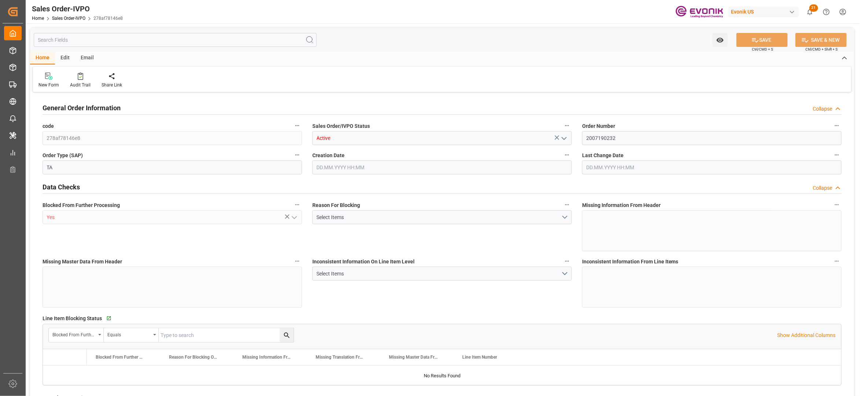
type input "TNTUN"
type input "0"
type input "2"
type input "3"
type input "39602.08"
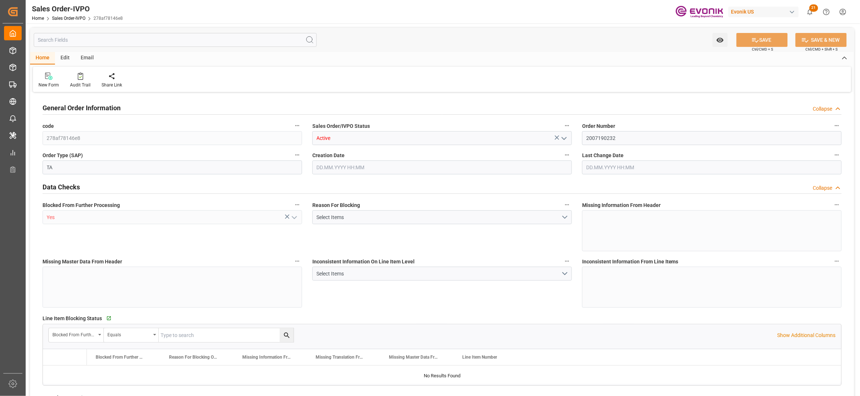
type input "0"
type input "34000"
type input "60"
type input "[DATE] 16:55"
type input "23.09.2025 14:17"
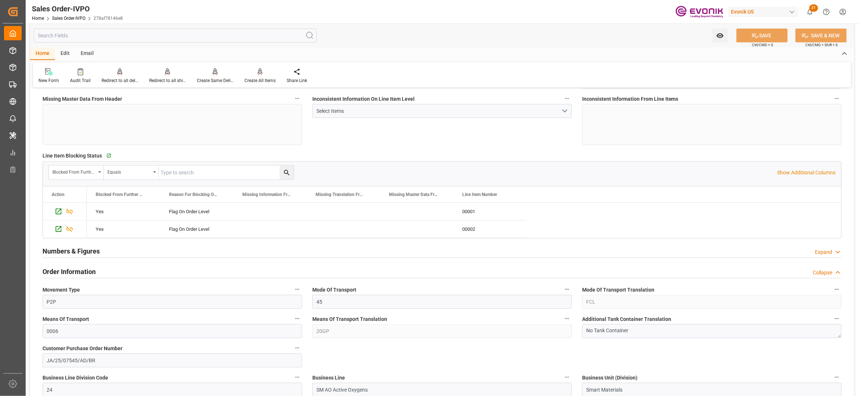
scroll to position [326, 0]
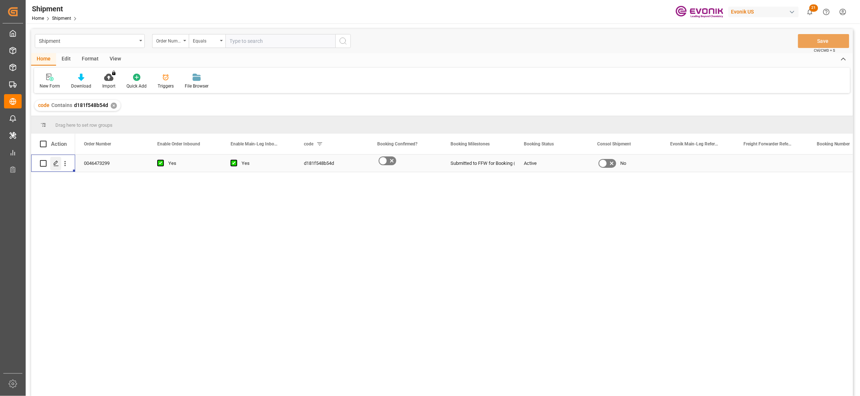
click at [56, 165] on icon "Press SPACE to select this row." at bounding box center [56, 164] width 6 height 6
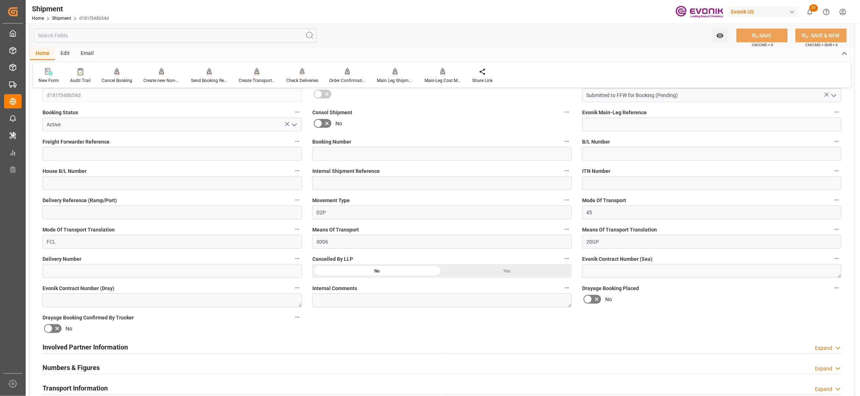
scroll to position [326, 0]
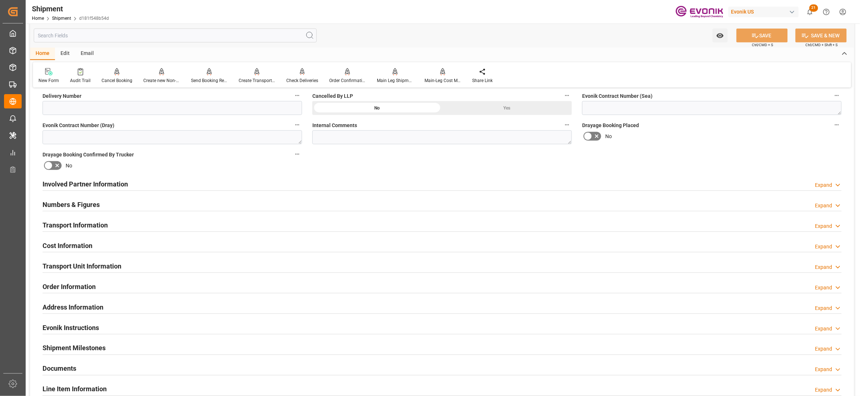
click at [352, 185] on div "Involved Partner Information Expand" at bounding box center [442, 184] width 799 height 14
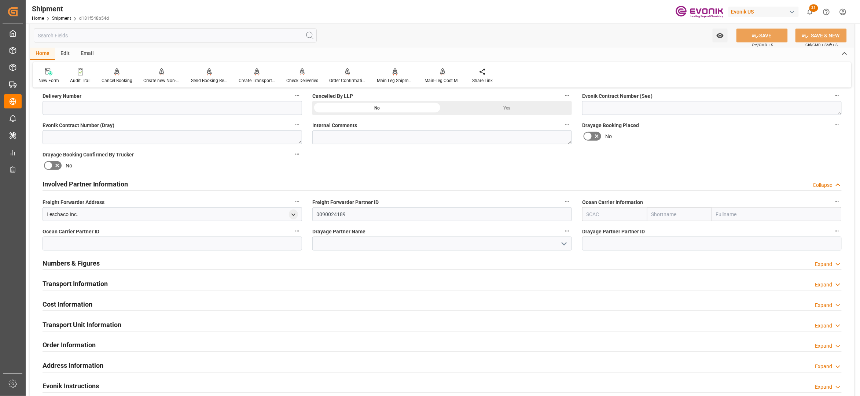
click at [671, 215] on input "text" at bounding box center [679, 215] width 65 height 14
type input "maersk"
click at [663, 232] on b "Maersk" at bounding box center [660, 231] width 17 height 6
type input "MAEU"
type input "Maersk"
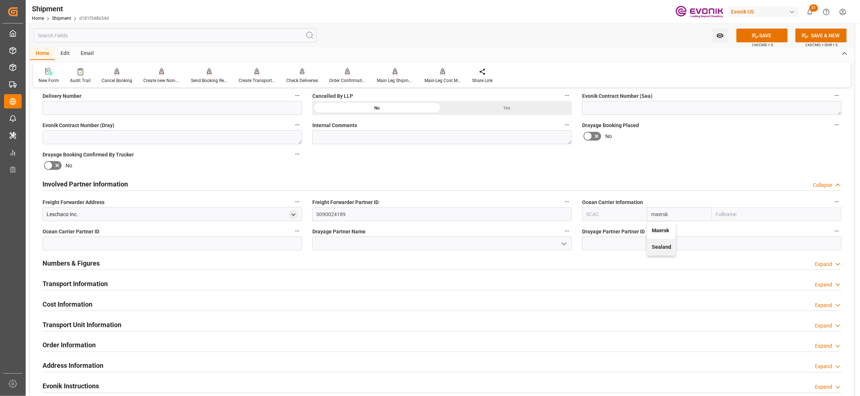
type input "Maersk Line AS"
type input "Maersk"
click at [714, 153] on div "Booking Confirmation Milestone Bar Collapse Submitted to FFW for Booking (Pendi…" at bounding box center [442, 176] width 824 height 817
click at [766, 37] on button "SAVE" at bounding box center [762, 36] width 51 height 14
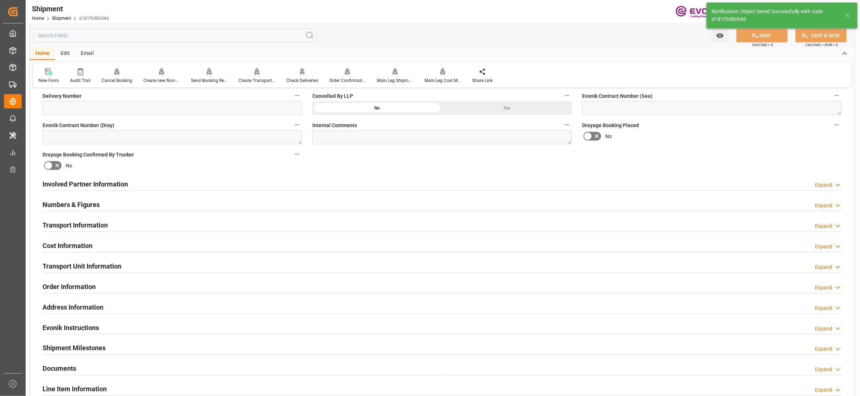
type input "0090029568"
click at [386, 185] on div "Involved Partner Information Expand" at bounding box center [442, 184] width 799 height 14
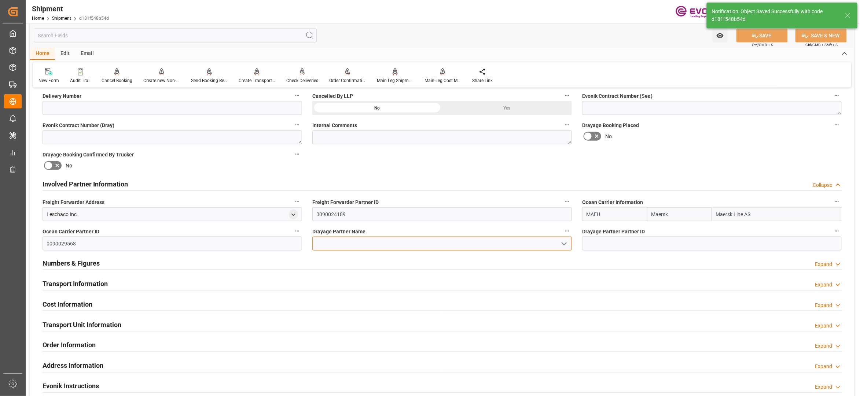
click at [375, 245] on input at bounding box center [442, 244] width 260 height 14
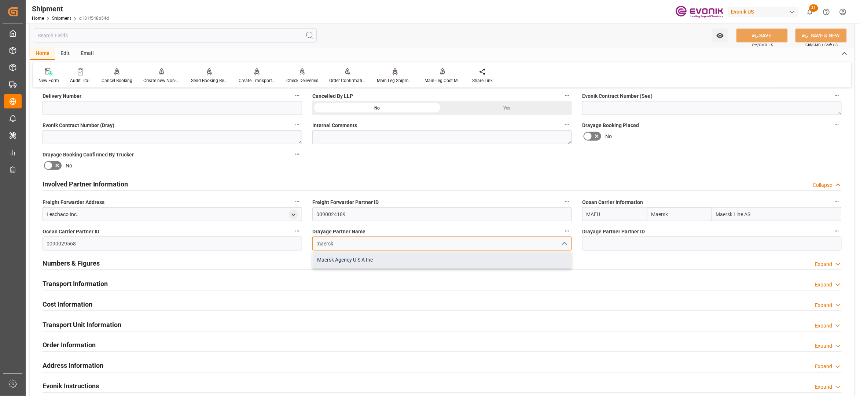
click at [379, 259] on div "Maersk Agency U S A Inc" at bounding box center [442, 260] width 259 height 17
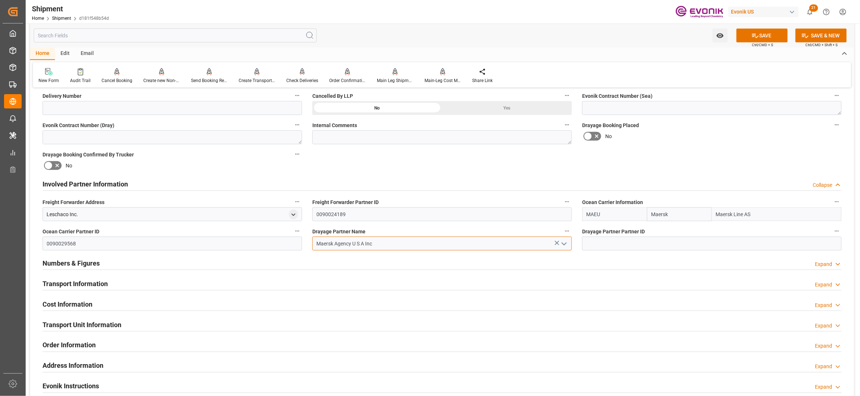
type input "Maersk Agency U S A Inc"
click at [702, 166] on div "Booking Confirmation Milestone Bar Collapse Submitted to FFW for Booking (Pendi…" at bounding box center [442, 176] width 824 height 817
click at [760, 37] on button "SAVE" at bounding box center [762, 36] width 51 height 14
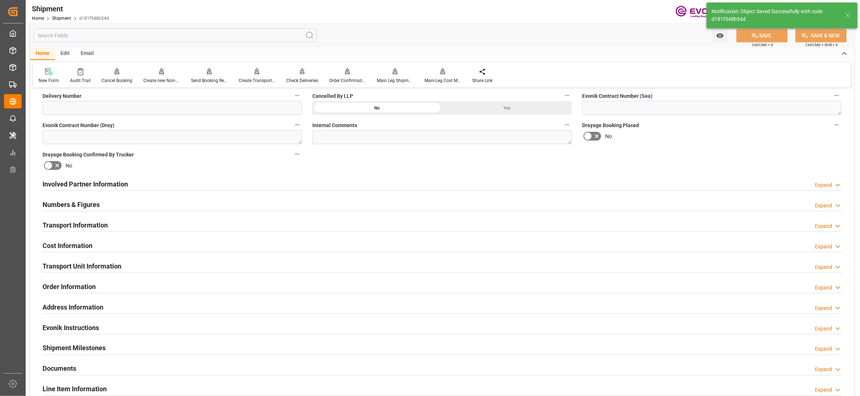
type input "0090029568"
click at [345, 185] on div "Involved Partner Information Expand" at bounding box center [442, 184] width 799 height 14
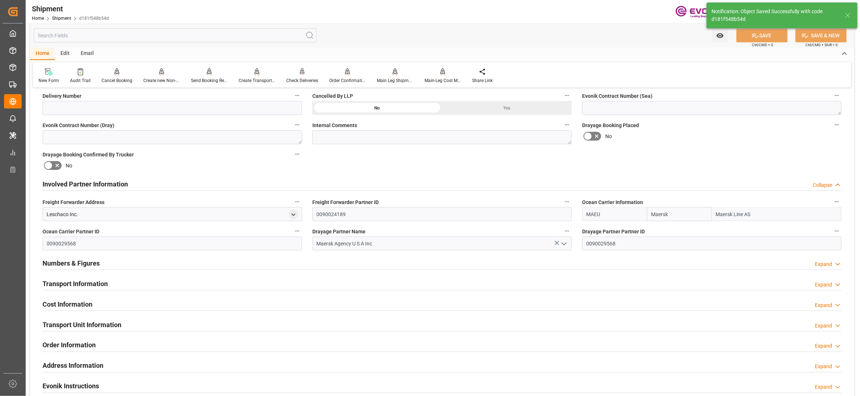
click at [342, 279] on div "Transport Information Expand" at bounding box center [442, 284] width 799 height 14
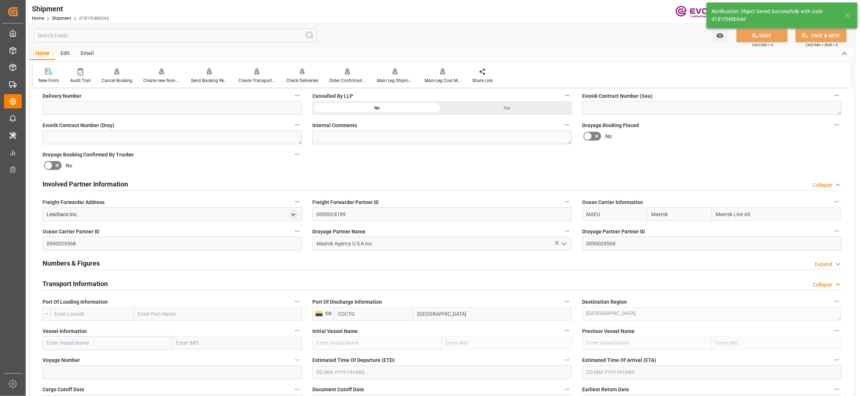
scroll to position [489, 0]
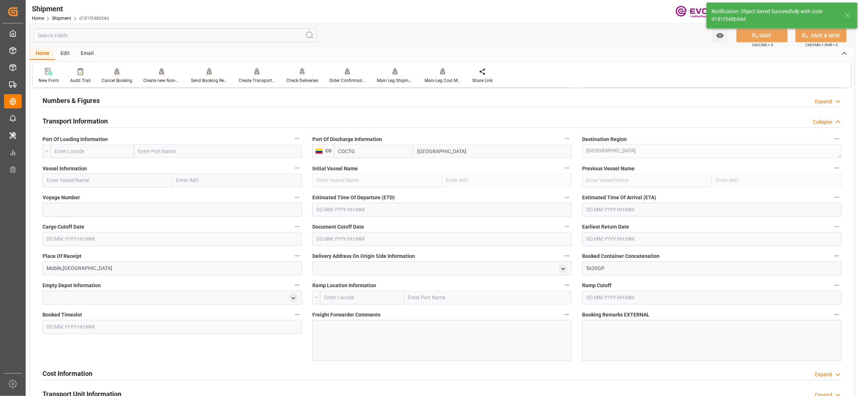
click at [105, 151] on input "text" at bounding box center [92, 151] width 84 height 14
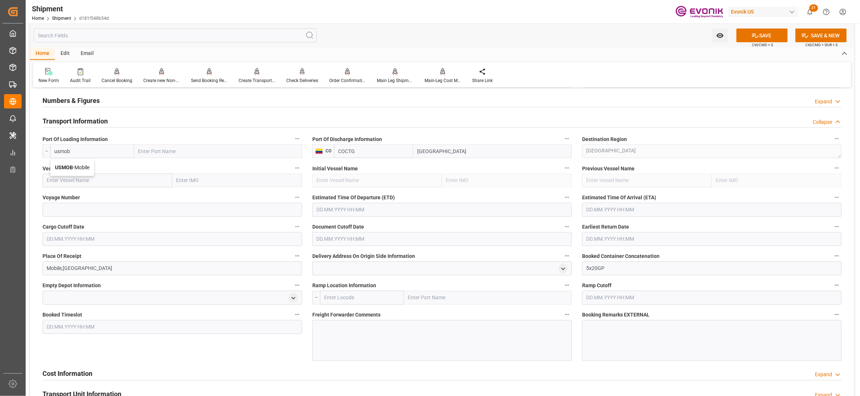
click at [87, 166] on span "USMOB - Mobile" at bounding box center [72, 168] width 34 height 6
type input "USMOB"
type input "Mobile"
type input "USMOB"
click at [108, 179] on input "text" at bounding box center [108, 181] width 130 height 14
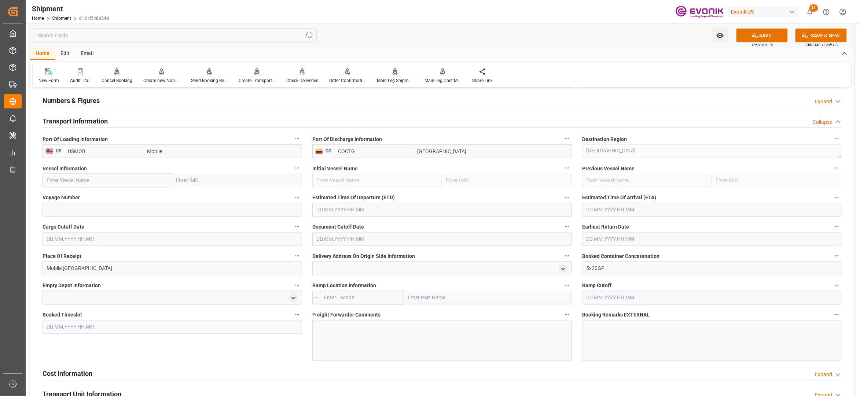
click at [128, 180] on input "text" at bounding box center [108, 181] width 130 height 14
paste input "GSL EFFIE / 544W"
click at [87, 177] on input "GSL EFFIE / 544W" at bounding box center [108, 181] width 130 height 14
click at [87, 197] on span "GSL EFFIE - 9260433" at bounding box center [83, 197] width 73 height 6
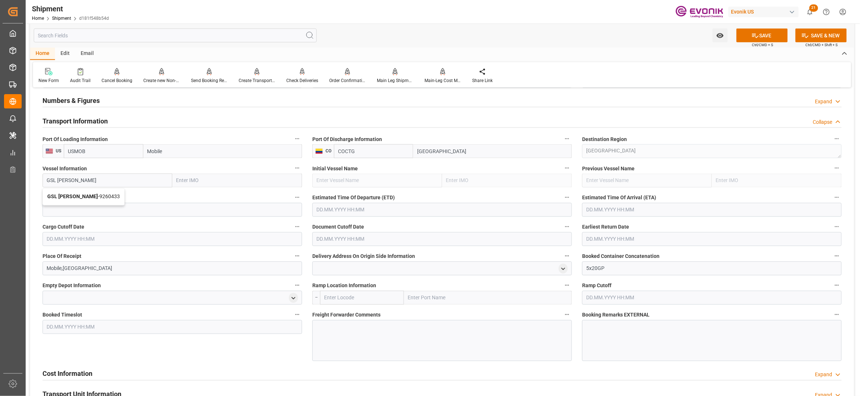
type input "GSL EFFIE"
type input "9260433"
type input "GSL EFFIE"
click at [96, 212] on input at bounding box center [173, 210] width 260 height 14
paste input "544W"
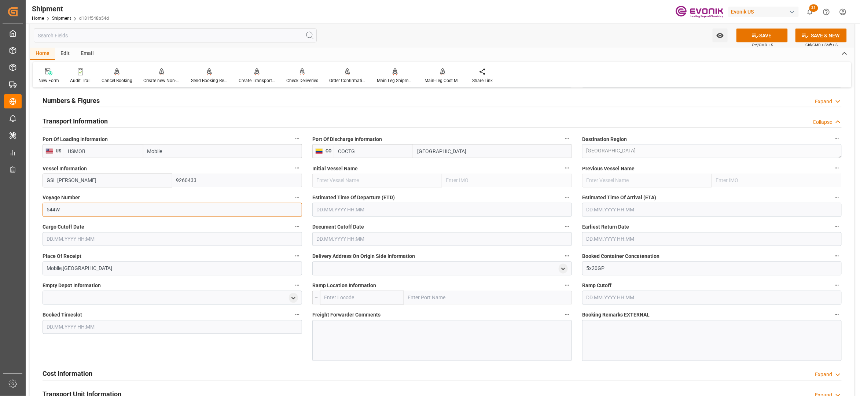
type input "544W"
click at [347, 213] on input "text" at bounding box center [442, 210] width 260 height 14
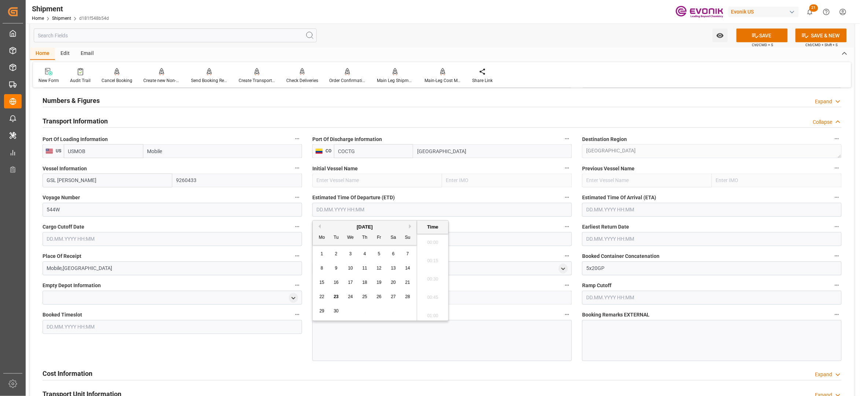
scroll to position [1616, 0]
click at [411, 227] on button "Next Month" at bounding box center [411, 226] width 4 height 4
click at [368, 268] on div "6" at bounding box center [364, 268] width 9 height 9
type input "06.11.2025 00:00"
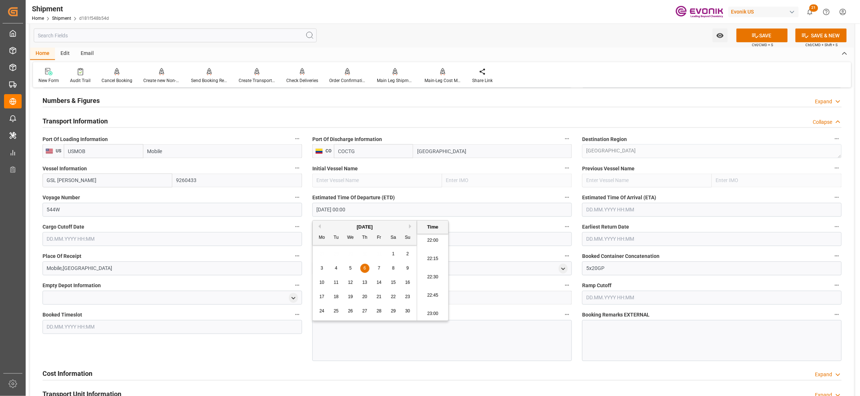
click at [644, 210] on input "text" at bounding box center [712, 210] width 260 height 14
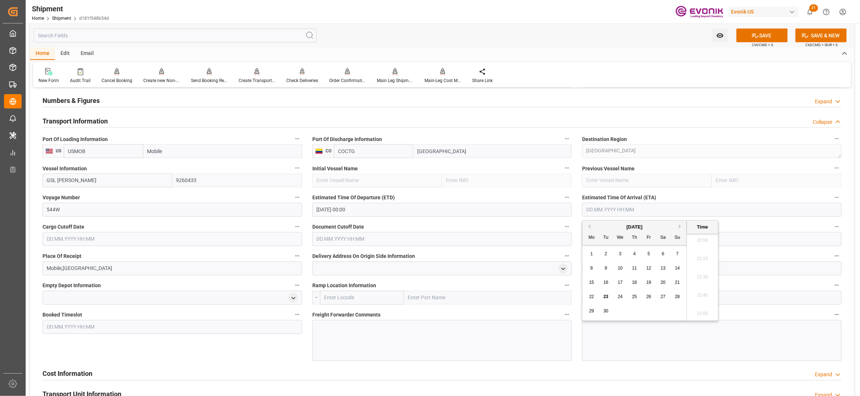
click at [682, 225] on button "Next Month" at bounding box center [681, 226] width 4 height 4
click at [682, 226] on button "Next Month" at bounding box center [681, 226] width 4 height 4
click at [602, 282] on div "11" at bounding box center [606, 283] width 9 height 9
type input "11.11.2025 00:00"
click at [277, 241] on input "text" at bounding box center [173, 240] width 260 height 14
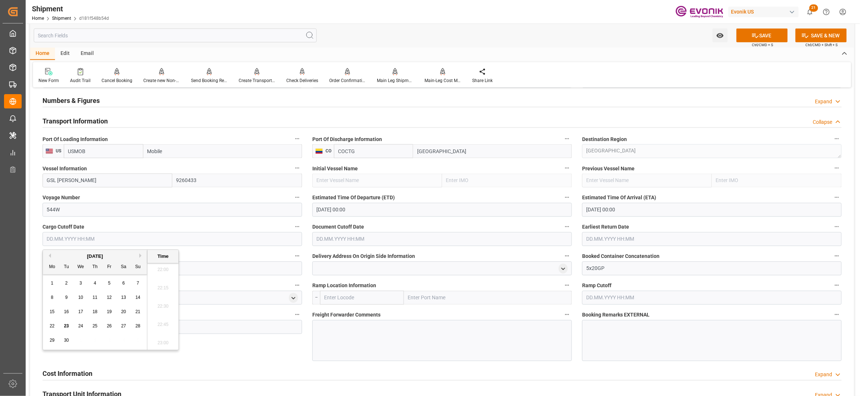
click at [141, 255] on button "Next Month" at bounding box center [141, 256] width 4 height 4
click at [66, 340] on span "28" at bounding box center [66, 340] width 5 height 5
type input "28.10.2025 00:00"
click at [345, 236] on input "text" at bounding box center [442, 240] width 260 height 14
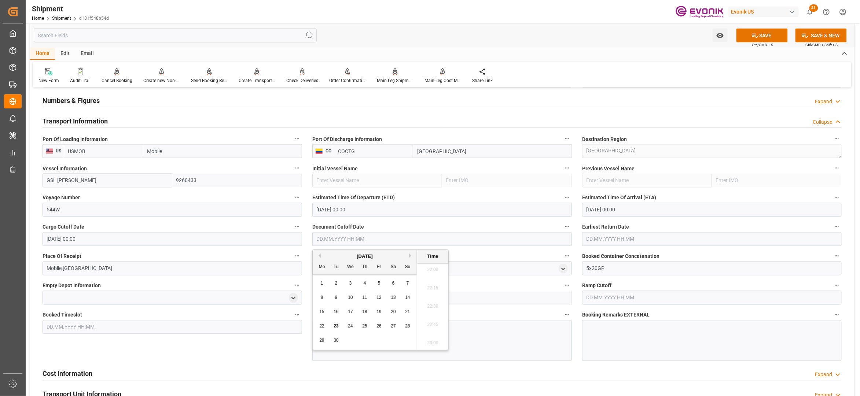
click at [413, 255] on button "Next Month" at bounding box center [411, 256] width 4 height 4
click at [335, 340] on span "28" at bounding box center [336, 340] width 5 height 5
type input "28.10.2025 00:00"
click at [612, 237] on input "text" at bounding box center [712, 240] width 260 height 14
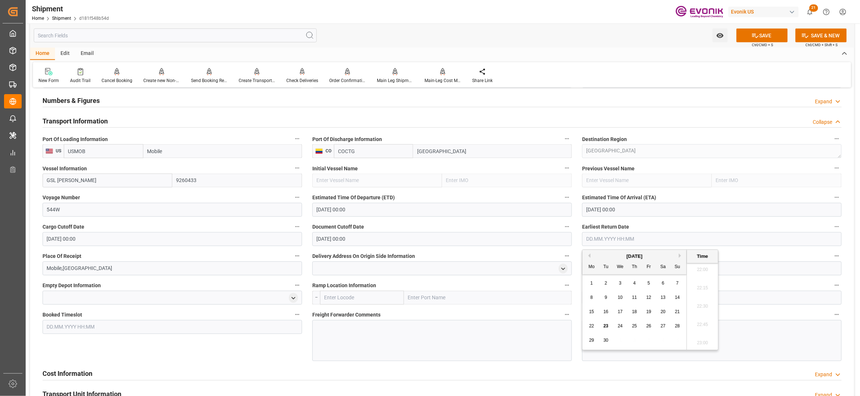
click at [681, 256] on button "Next Month" at bounding box center [681, 256] width 4 height 4
click at [607, 339] on span "28" at bounding box center [606, 340] width 5 height 5
type input "28.10.2025 00:00"
drag, startPoint x: 245, startPoint y: 350, endPoint x: 355, endPoint y: 324, distance: 113.0
click at [245, 349] on div "Booked Timeslot" at bounding box center [172, 336] width 270 height 56
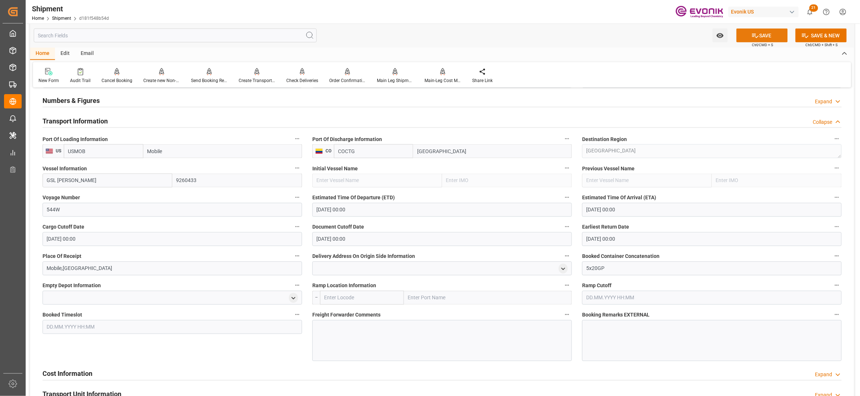
click at [759, 37] on button "SAVE" at bounding box center [762, 36] width 51 height 14
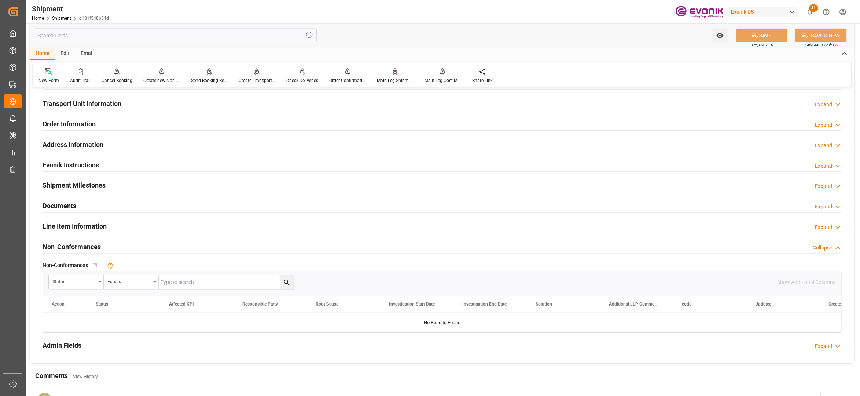
scroll to position [326, 0]
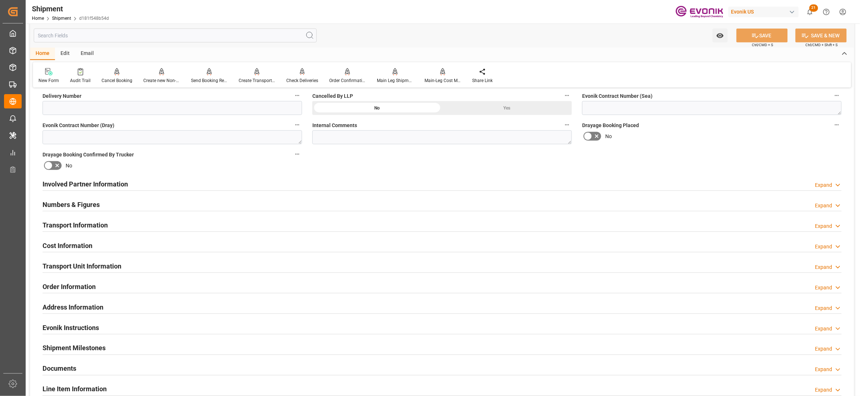
click at [173, 227] on div "Transport Information Expand" at bounding box center [442, 225] width 799 height 14
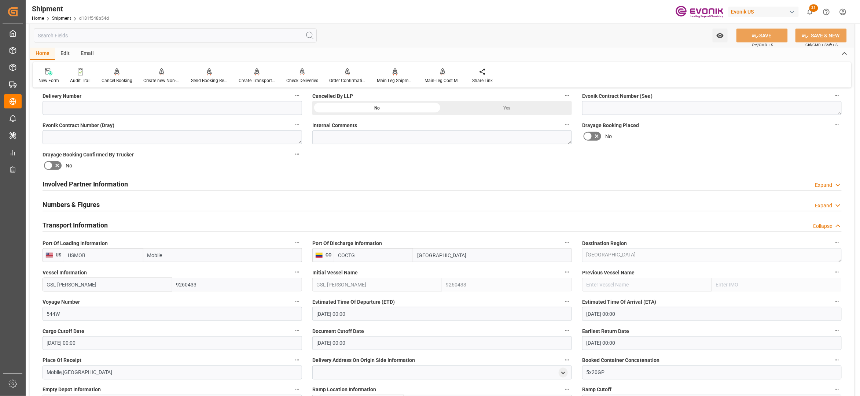
scroll to position [489, 0]
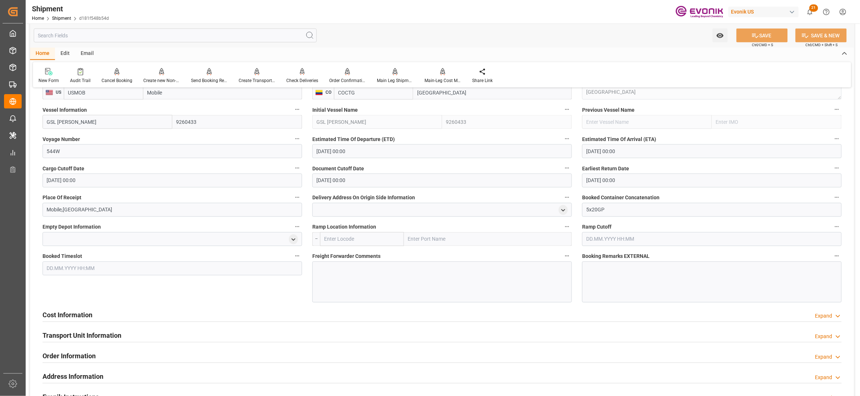
click at [364, 271] on div at bounding box center [442, 282] width 260 height 41
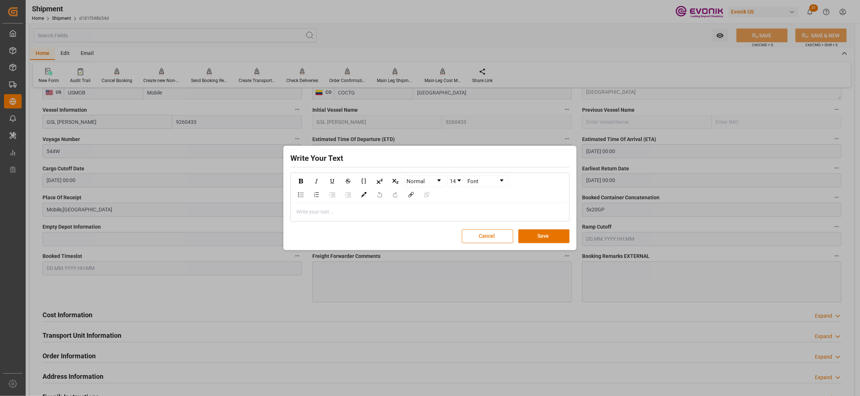
click at [313, 212] on div "rdw-editor" at bounding box center [430, 212] width 267 height 8
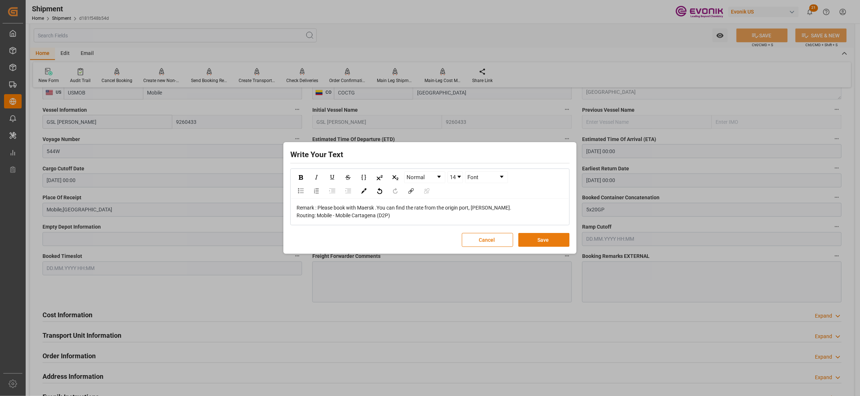
click at [541, 239] on button "Save" at bounding box center [544, 240] width 51 height 14
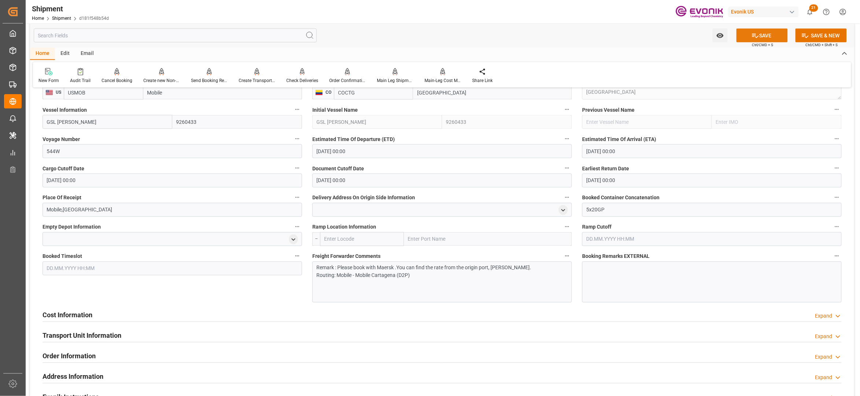
click at [766, 36] on button "SAVE" at bounding box center [762, 36] width 51 height 14
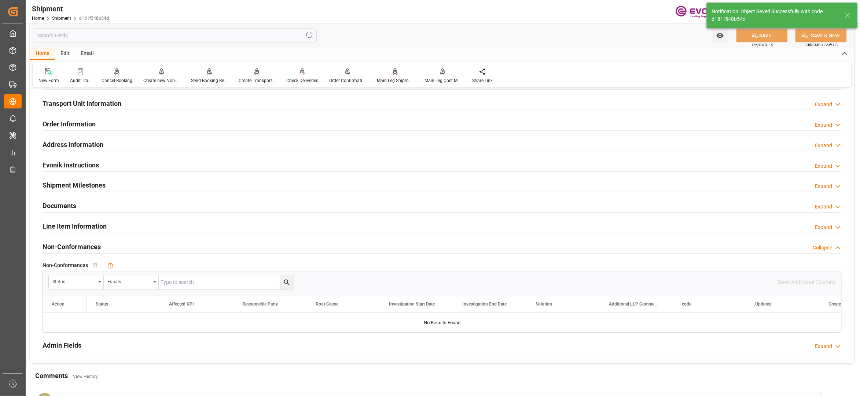
scroll to position [326, 0]
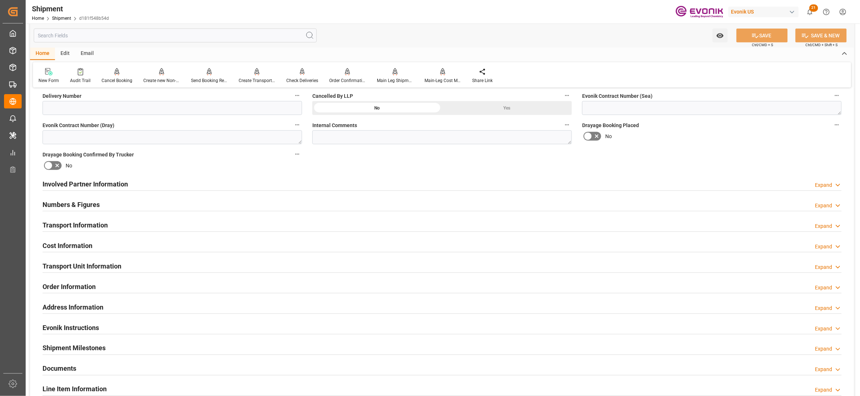
click at [216, 245] on div "Cost Information Expand" at bounding box center [442, 245] width 799 height 14
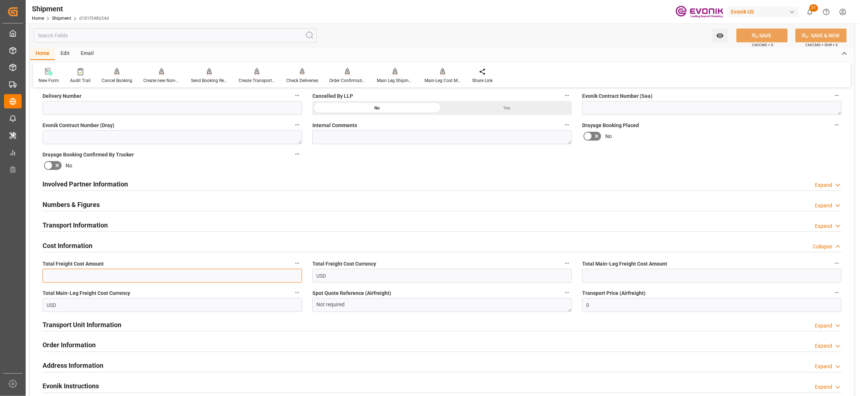
click at [163, 276] on input "text" at bounding box center [173, 276] width 260 height 14
type input "7525"
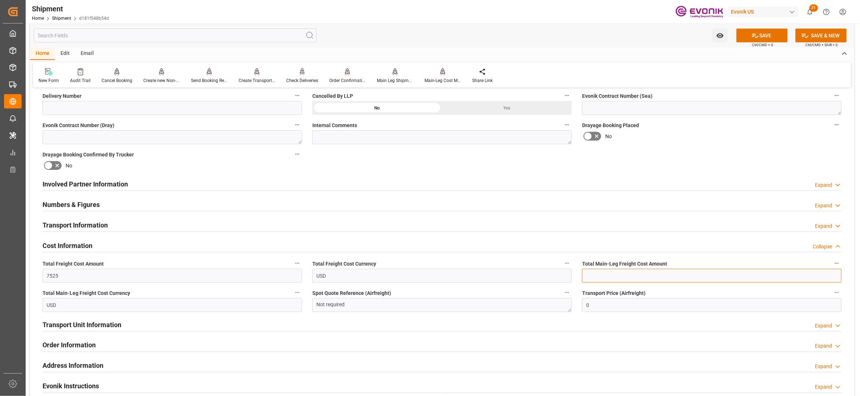
click at [605, 275] on input "text" at bounding box center [712, 276] width 260 height 14
type input "7525"
click at [712, 145] on div "Drayage Booking Placed No" at bounding box center [712, 132] width 270 height 29
click at [773, 34] on button "SAVE" at bounding box center [762, 36] width 51 height 14
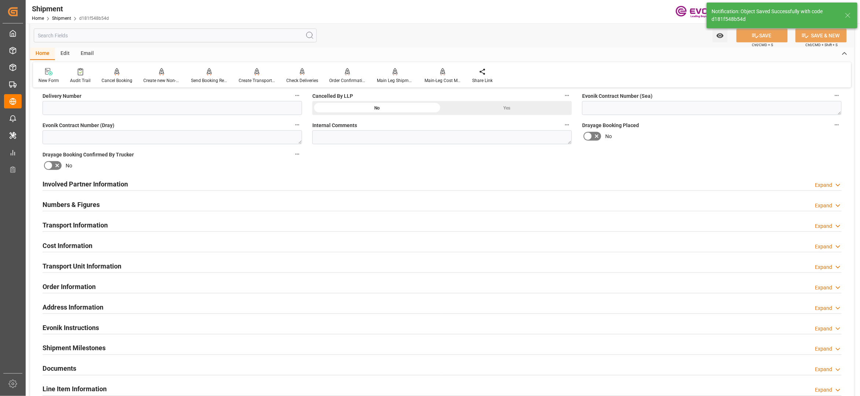
click at [172, 247] on div "Cost Information Expand" at bounding box center [442, 245] width 799 height 14
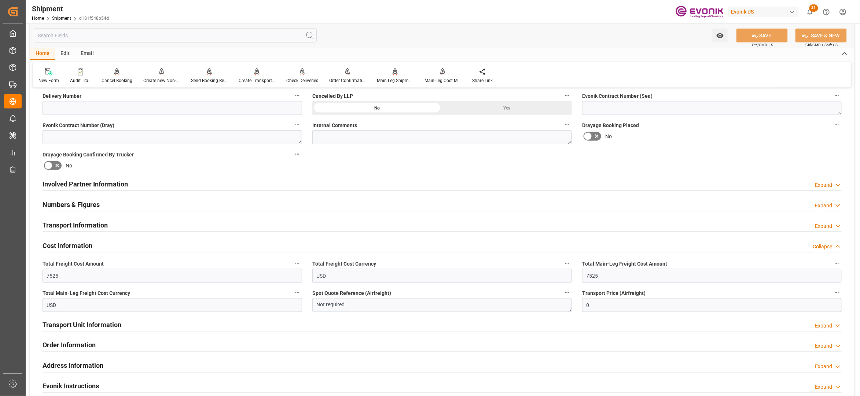
click at [218, 183] on div "Involved Partner Information Expand" at bounding box center [442, 184] width 799 height 14
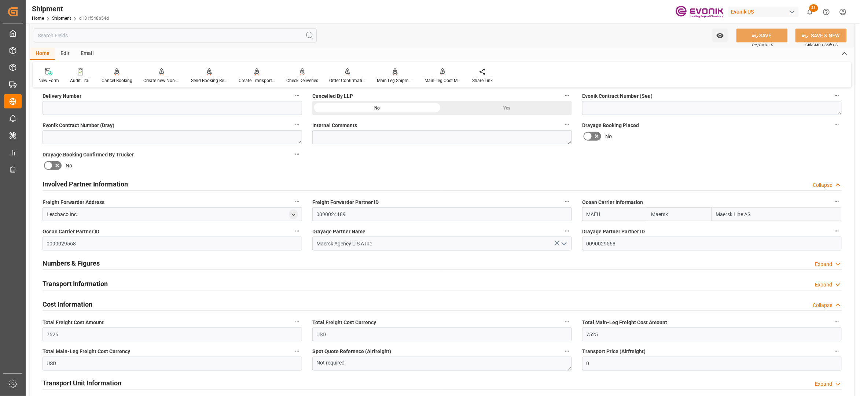
click at [274, 284] on div "Transport Information Expand" at bounding box center [442, 284] width 799 height 14
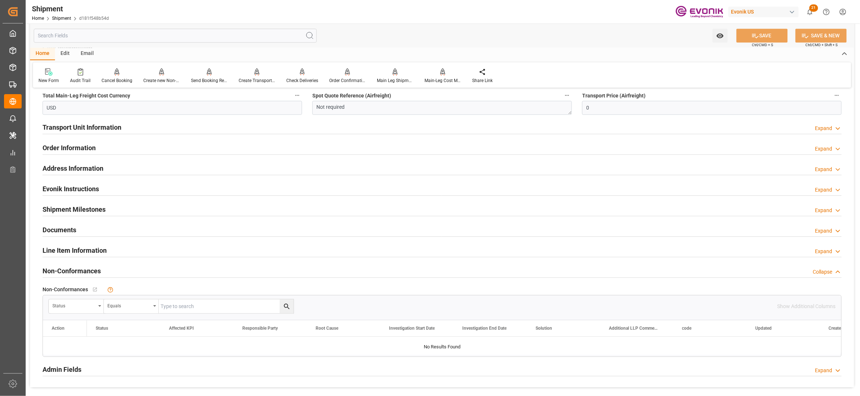
scroll to position [652, 0]
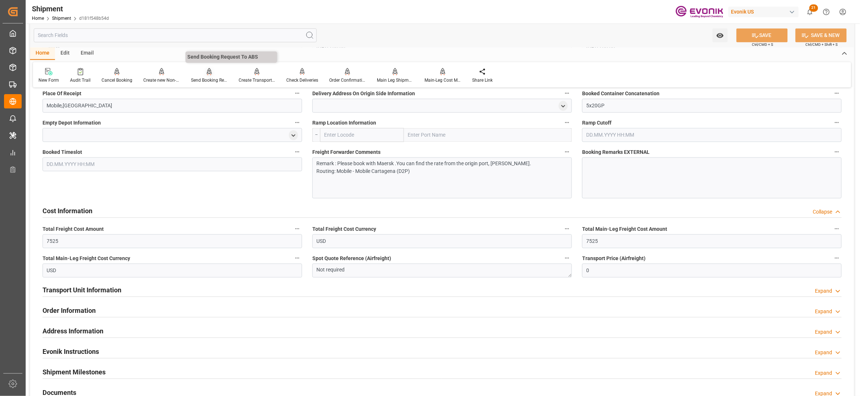
click at [207, 73] on icon at bounding box center [209, 71] width 5 height 6
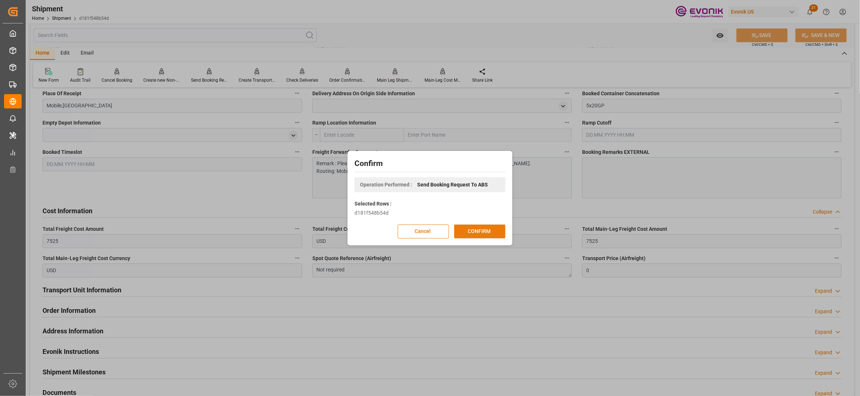
click at [485, 234] on button "CONFIRM" at bounding box center [479, 232] width 51 height 14
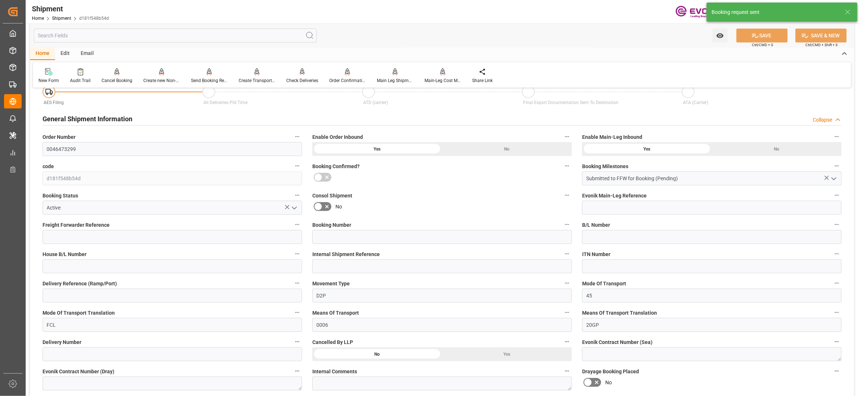
scroll to position [605, 0]
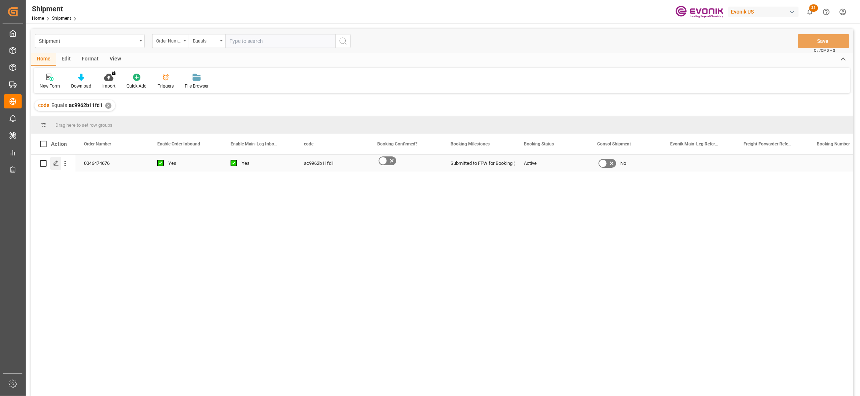
click at [57, 163] on icon "Press SPACE to select this row." at bounding box center [56, 164] width 6 height 6
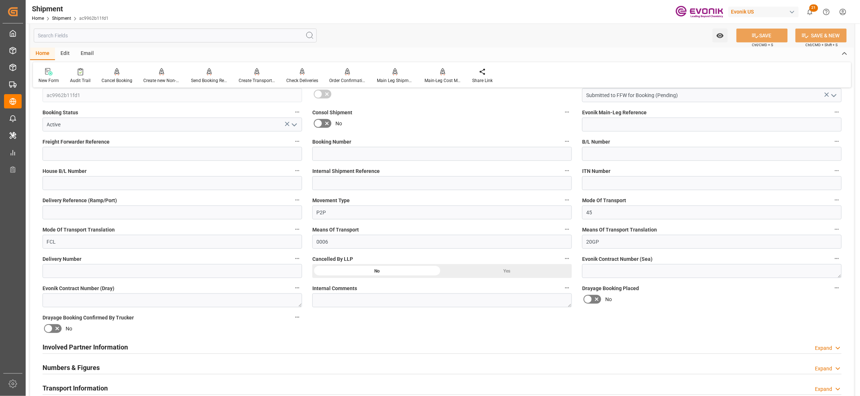
scroll to position [326, 0]
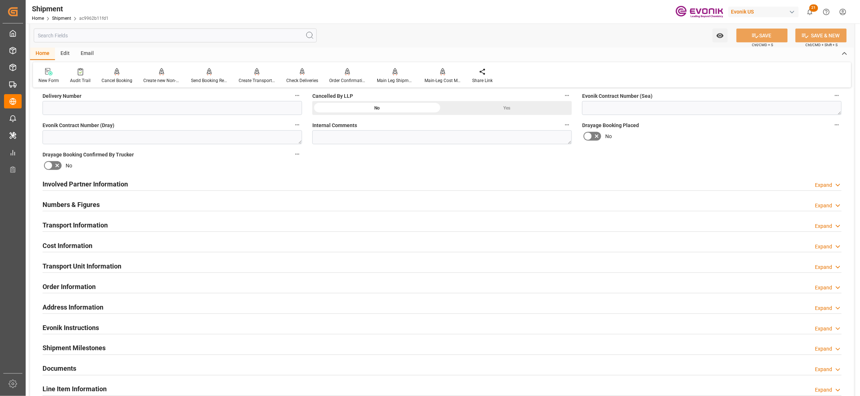
click at [417, 187] on div "Involved Partner Information Expand" at bounding box center [442, 184] width 799 height 14
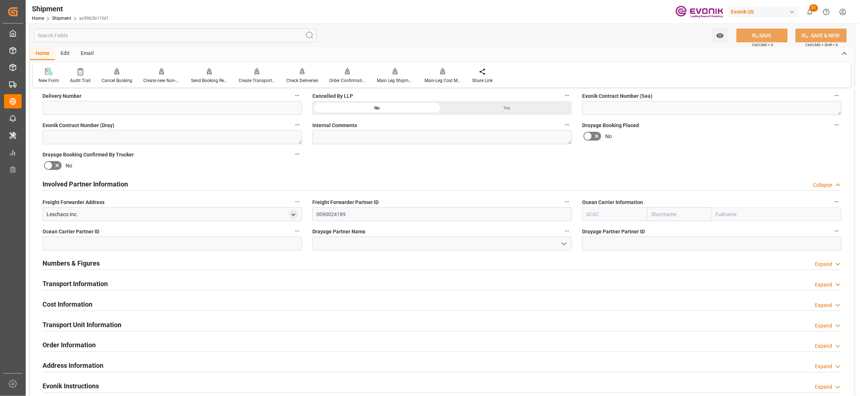
click at [656, 213] on input "text" at bounding box center [679, 215] width 65 height 14
type input "maersk"
click at [658, 228] on b "Maersk" at bounding box center [660, 231] width 17 height 6
type input "MAEU"
type input "Maersk"
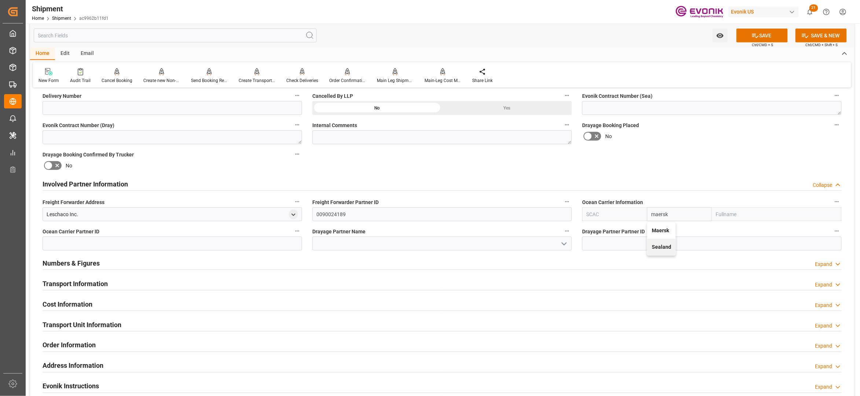
type input "Maersk Line AS"
type input "Maersk"
click at [675, 171] on div "Booking Confirmation Milestone Bar Collapse Submitted to FFW for Booking (Pendi…" at bounding box center [442, 176] width 824 height 817
click at [780, 33] on button "SAVE" at bounding box center [762, 36] width 51 height 14
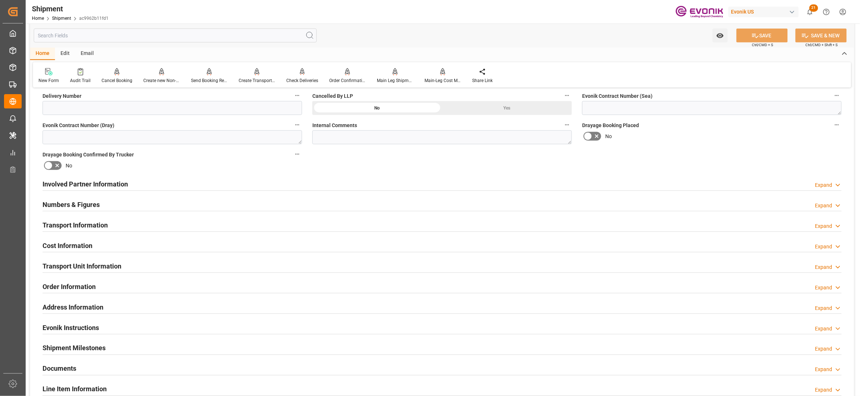
click at [423, 183] on div "Involved Partner Information Expand" at bounding box center [442, 184] width 799 height 14
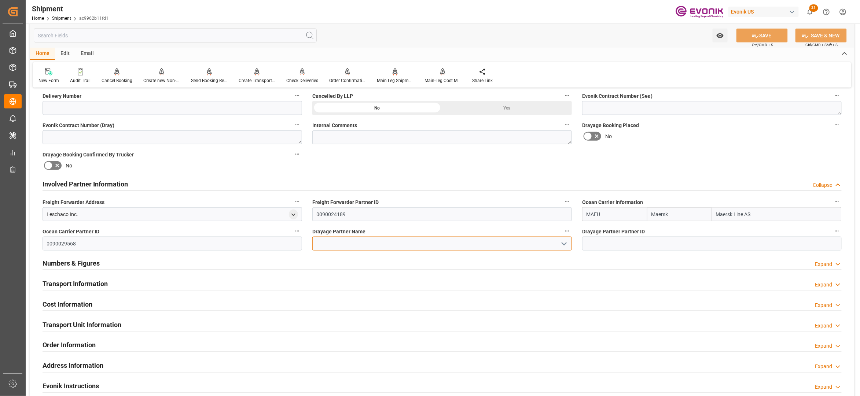
click at [377, 242] on input at bounding box center [442, 244] width 260 height 14
paste input "Container Port Group"
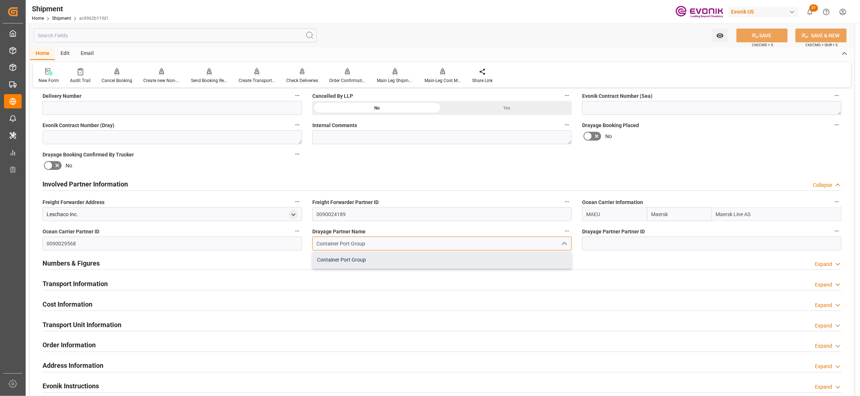
click at [389, 259] on div "Container Port Group" at bounding box center [442, 260] width 259 height 17
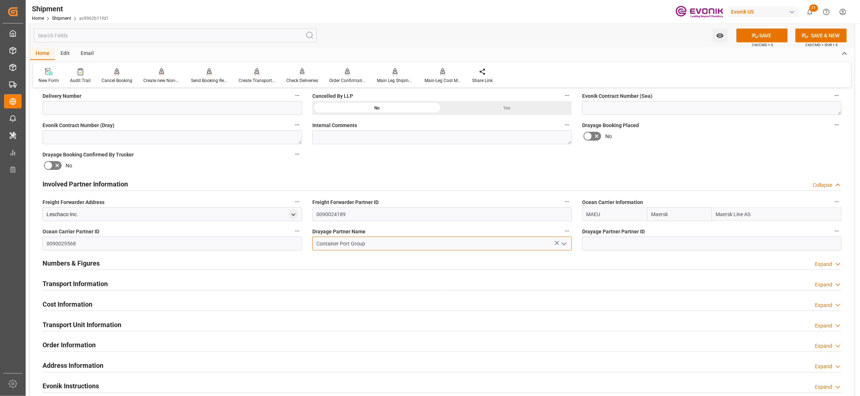
type input "Container Port Group"
click at [700, 162] on div "Booking Confirmation Milestone Bar Collapse Submitted to FFW for Booking (Pendi…" at bounding box center [442, 176] width 824 height 817
click at [766, 34] on button "SAVE" at bounding box center [762, 36] width 51 height 14
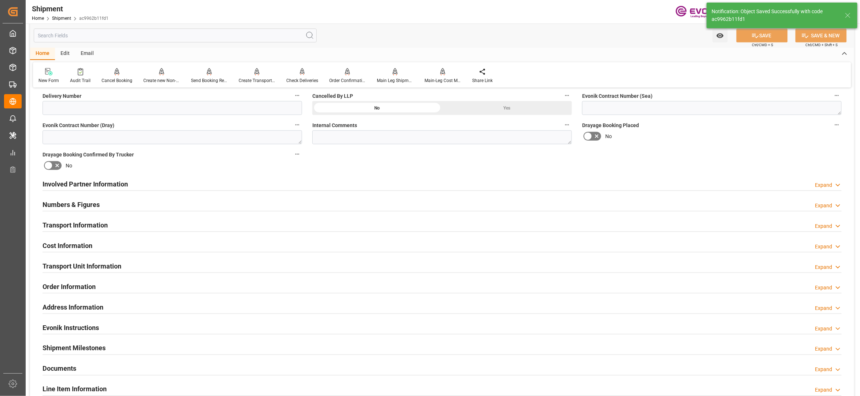
click at [346, 223] on div "Transport Information Expand" at bounding box center [442, 225] width 799 height 14
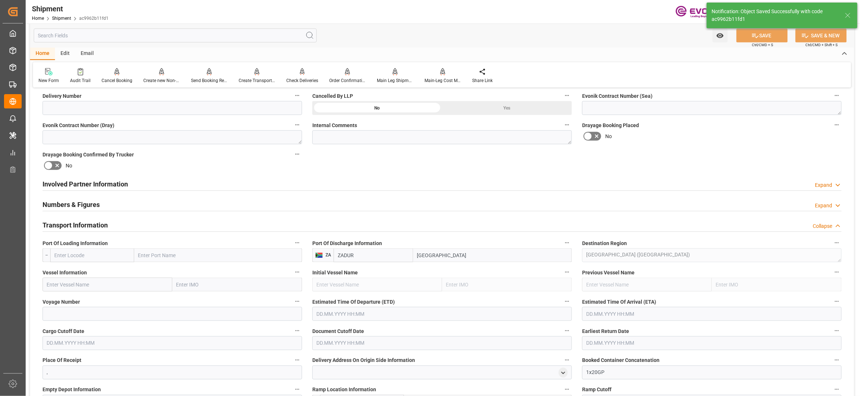
click at [103, 253] on input "text" at bounding box center [92, 256] width 84 height 14
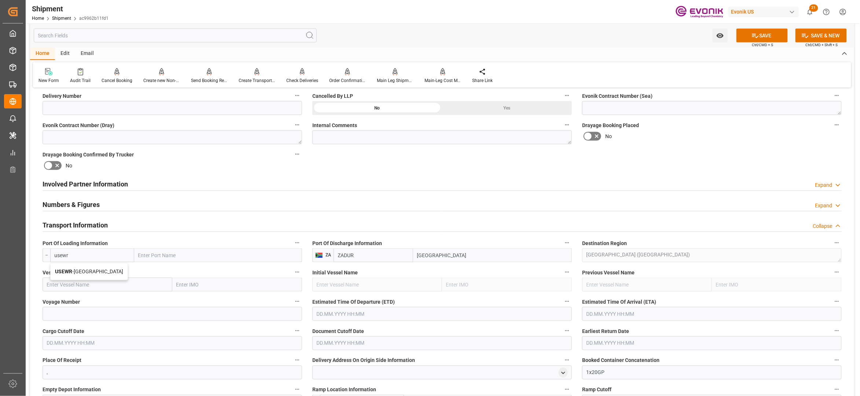
click at [88, 271] on span "USEWR - Newark" at bounding box center [89, 272] width 68 height 6
type input "USEWR"
type input "Newark"
type input "USEWR"
click at [111, 284] on input "text" at bounding box center [108, 285] width 130 height 14
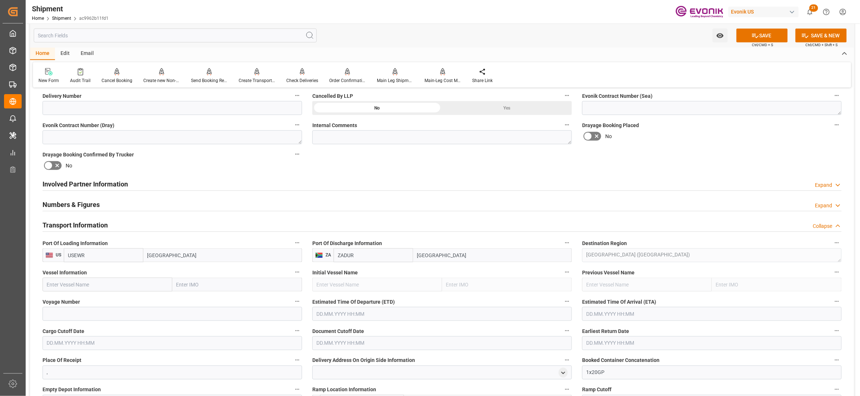
scroll to position [489, 0]
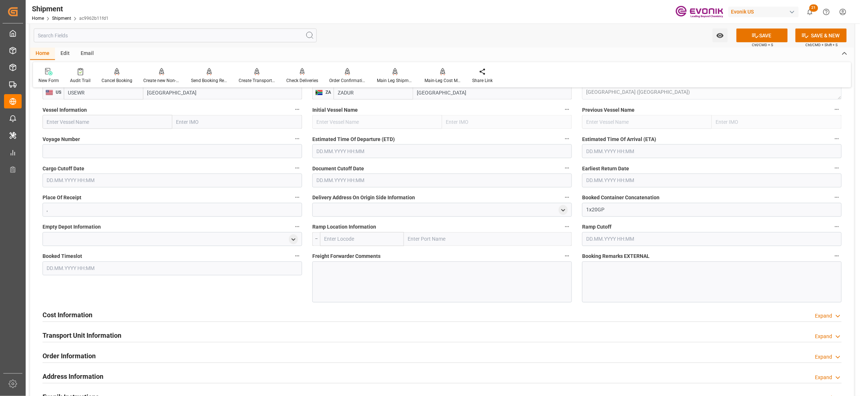
click at [106, 122] on input "text" at bounding box center [108, 122] width 130 height 14
paste input "W KITHIRA / 539E"
click at [87, 121] on input "W KITHIRA / 539E" at bounding box center [108, 122] width 130 height 14
click at [88, 138] on span "W KITHIRA - 9215323" at bounding box center [85, 138] width 77 height 6
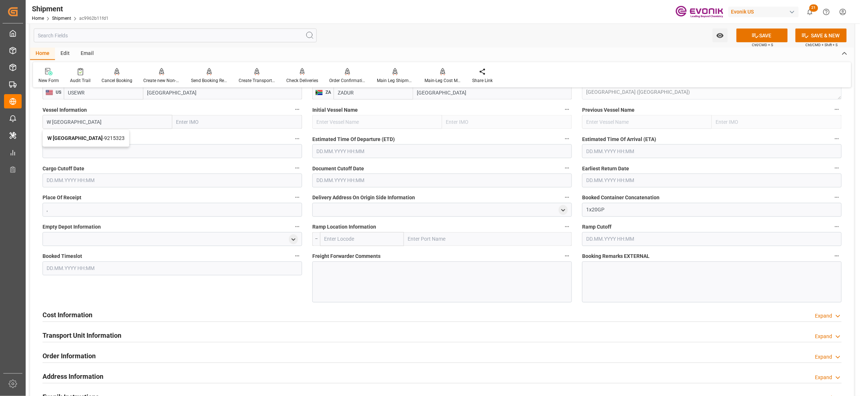
type input "W KITHIRA"
type input "9215323"
type input "W KITHIRA"
click at [97, 150] on input at bounding box center [173, 151] width 260 height 14
paste input "539E"
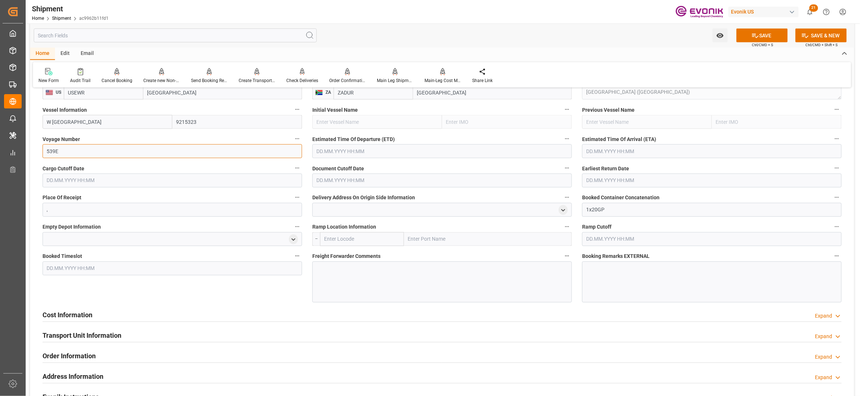
type input "539E"
click at [352, 153] on input "text" at bounding box center [442, 151] width 260 height 14
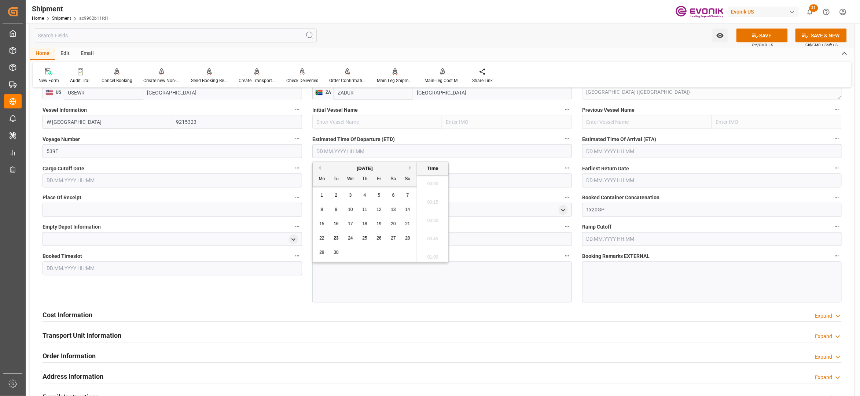
scroll to position [1634, 0]
click at [411, 169] on button "Next Month" at bounding box center [411, 168] width 4 height 4
click at [392, 210] on span "11" at bounding box center [393, 209] width 5 height 5
type input "11.10.2025 00:00"
click at [602, 151] on input "text" at bounding box center [712, 151] width 260 height 14
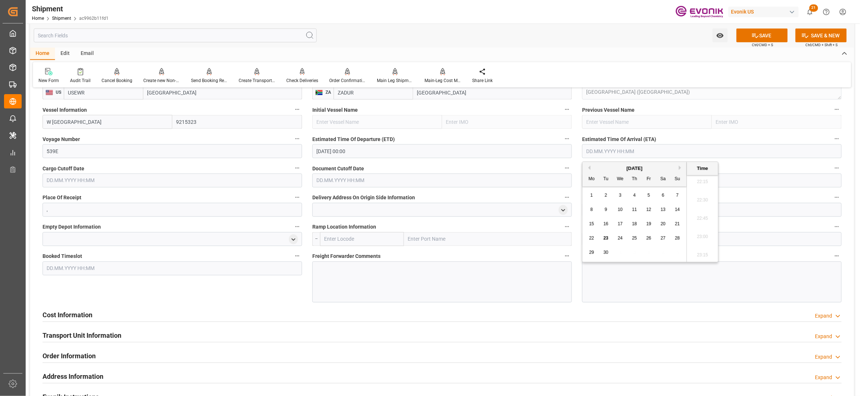
click at [682, 165] on div "September 2025" at bounding box center [635, 168] width 104 height 7
click at [682, 169] on button "Next Month" at bounding box center [681, 168] width 4 height 4
click at [665, 225] on span "15" at bounding box center [663, 224] width 5 height 5
type input "15.11.2025 00:00"
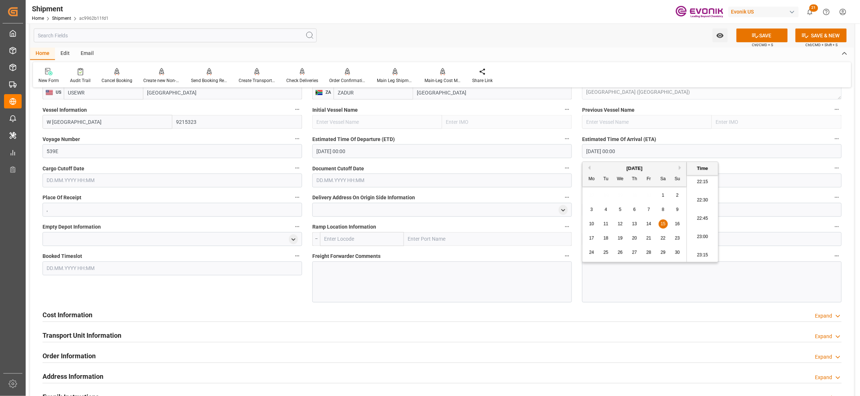
click at [220, 179] on input "text" at bounding box center [173, 181] width 260 height 14
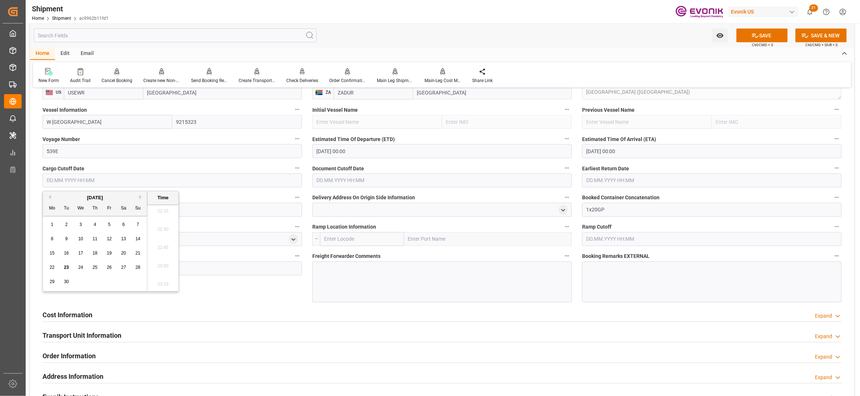
click at [142, 198] on button "Next Month" at bounding box center [141, 197] width 4 height 4
click at [109, 226] on span "3" at bounding box center [109, 224] width 3 height 5
type input "03.10.2025 00:00"
click at [350, 182] on input "text" at bounding box center [442, 181] width 260 height 14
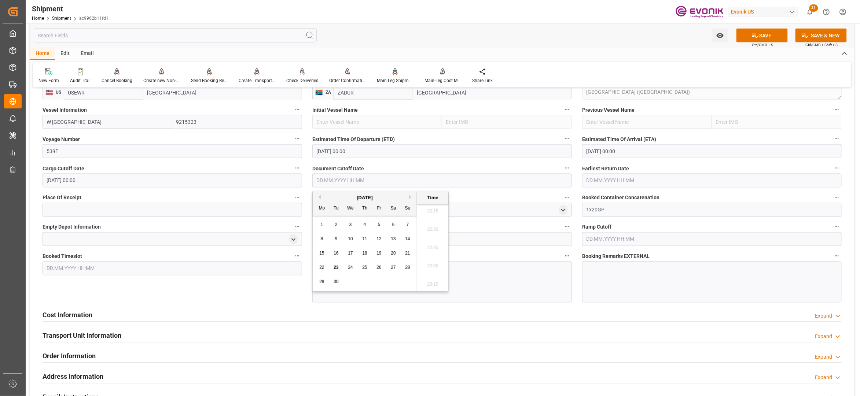
click at [411, 196] on button "Next Month" at bounding box center [411, 197] width 4 height 4
click at [379, 223] on span "3" at bounding box center [379, 224] width 3 height 5
type input "03.10.2025 00:00"
click at [682, 180] on input "text" at bounding box center [712, 181] width 260 height 14
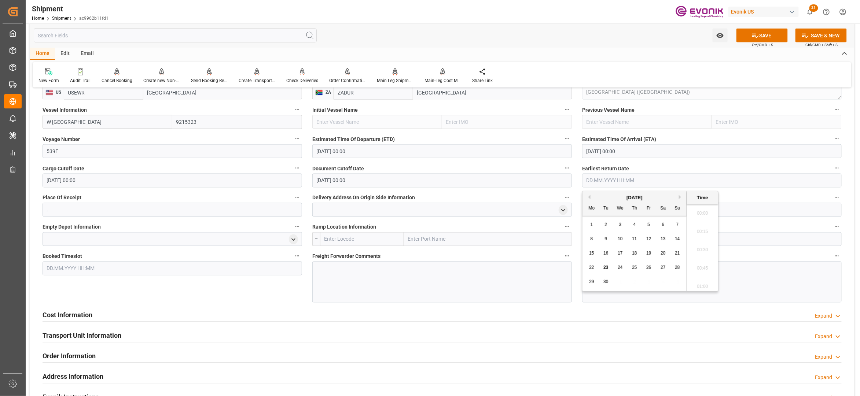
scroll to position [1652, 0]
click at [684, 197] on button "Next Month" at bounding box center [681, 197] width 4 height 4
click at [648, 222] on span "3" at bounding box center [649, 224] width 3 height 5
type input "03.10.2025 00:00"
click at [231, 308] on div "Cost Information Expand" at bounding box center [442, 315] width 799 height 14
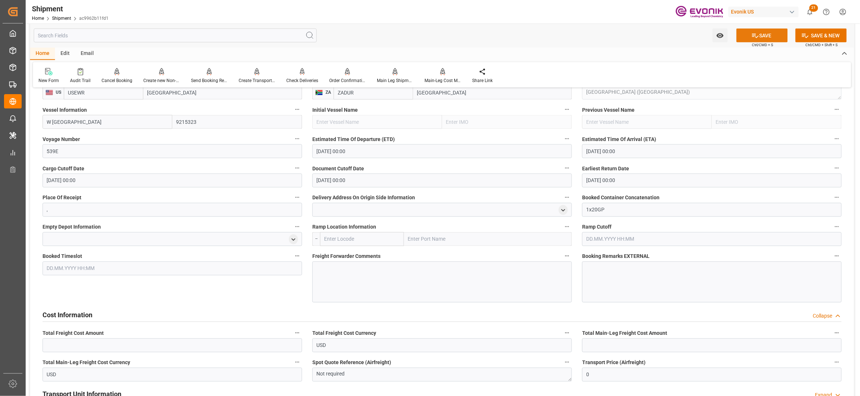
click at [750, 35] on button "SAVE" at bounding box center [762, 36] width 51 height 14
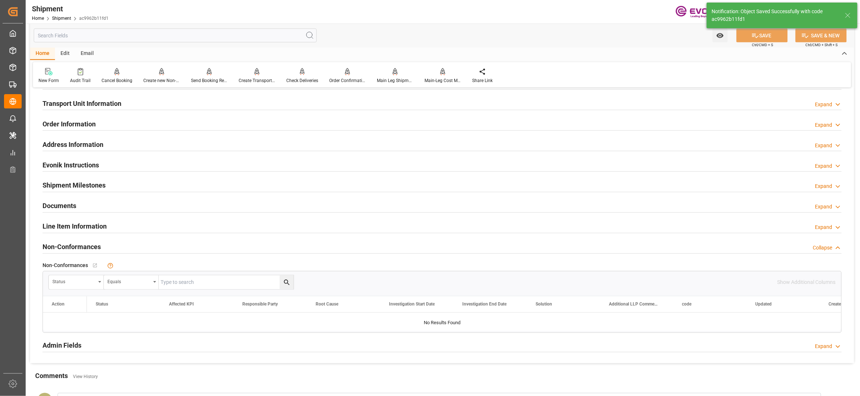
scroll to position [326, 0]
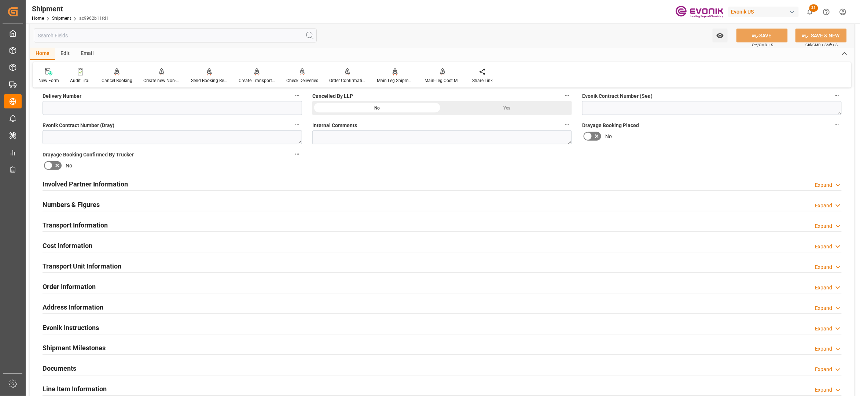
click at [196, 224] on div "Transport Information Expand" at bounding box center [442, 225] width 799 height 14
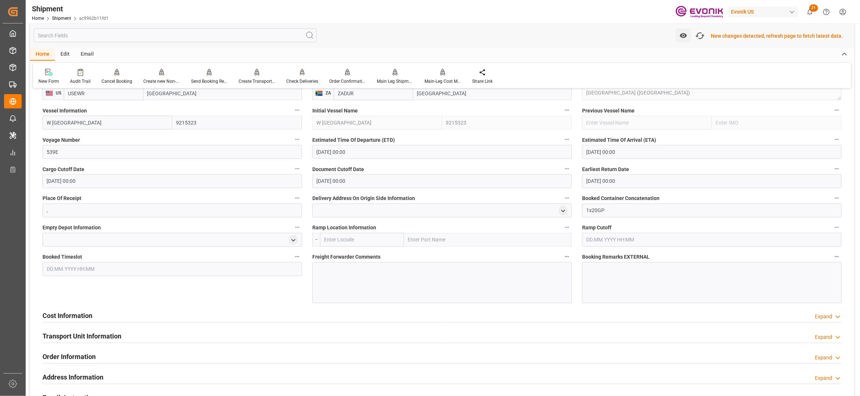
scroll to position [489, 0]
click at [354, 272] on div at bounding box center [442, 282] width 260 height 41
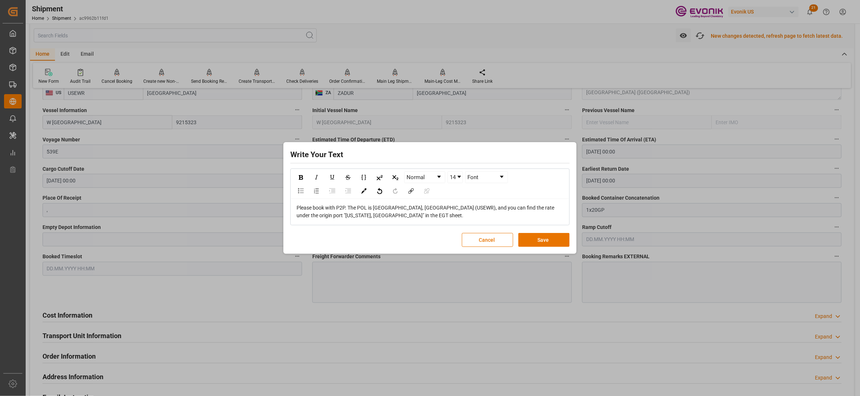
click at [425, 209] on span "Please book with P2P. The POL is Newark, NJ (USEWR), and you can find the rate …" at bounding box center [426, 212] width 259 height 14
click at [539, 238] on button "Save" at bounding box center [544, 240] width 51 height 14
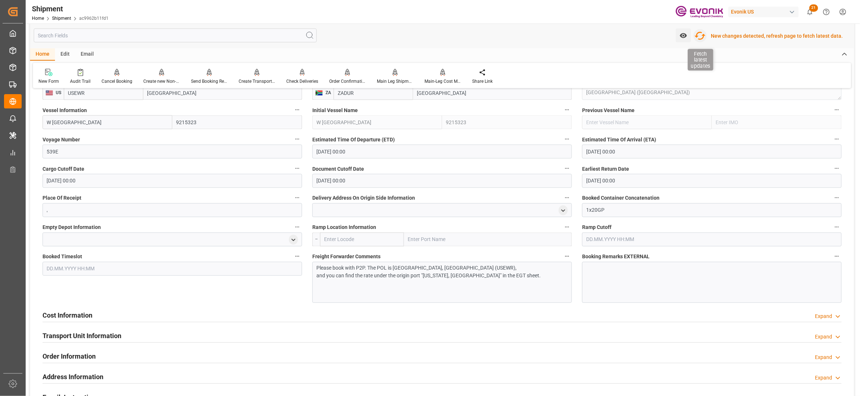
click at [706, 36] on icon "button" at bounding box center [700, 36] width 11 height 8
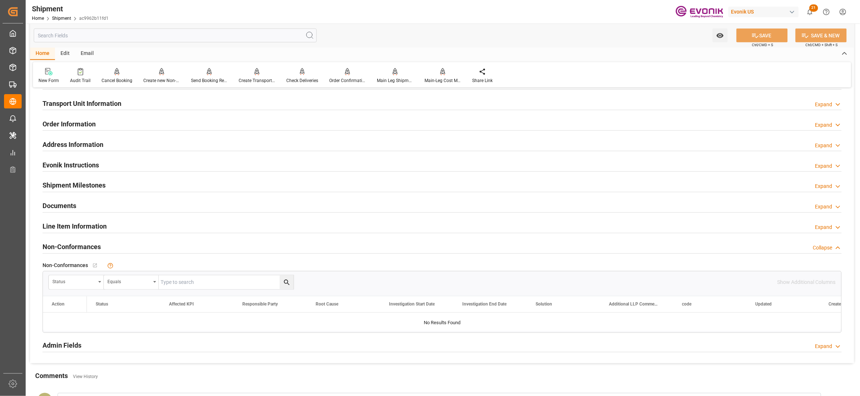
scroll to position [326, 0]
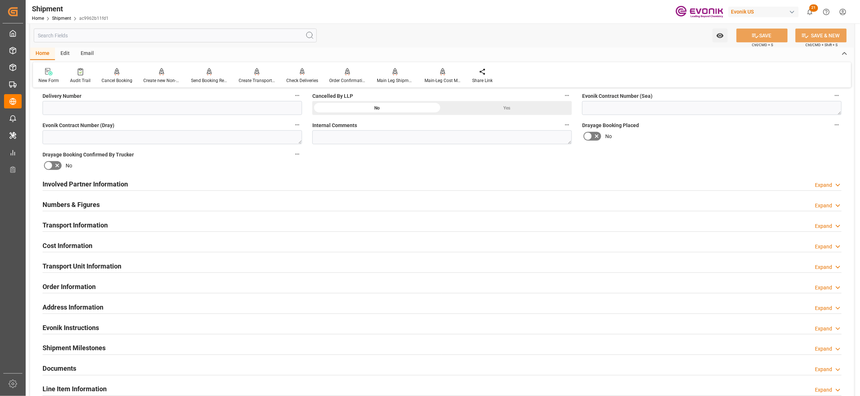
click at [229, 222] on div "Transport Information Expand" at bounding box center [442, 225] width 799 height 14
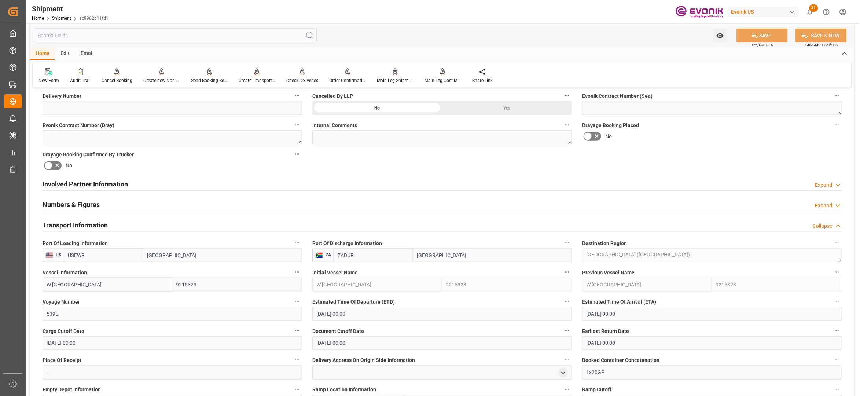
scroll to position [489, 0]
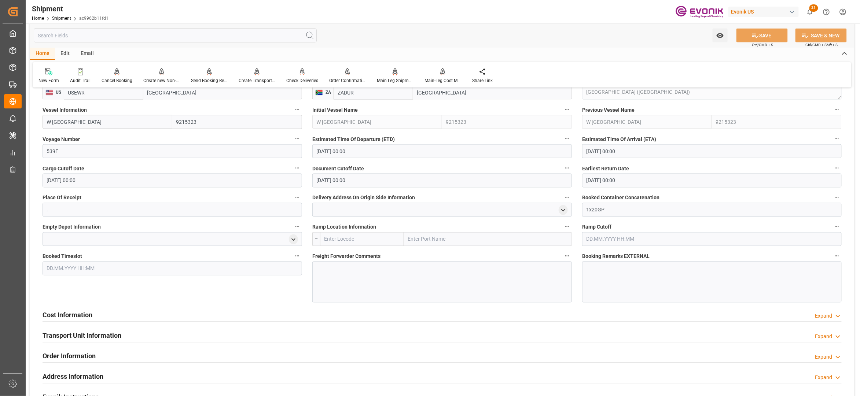
click at [329, 273] on div at bounding box center [442, 282] width 260 height 41
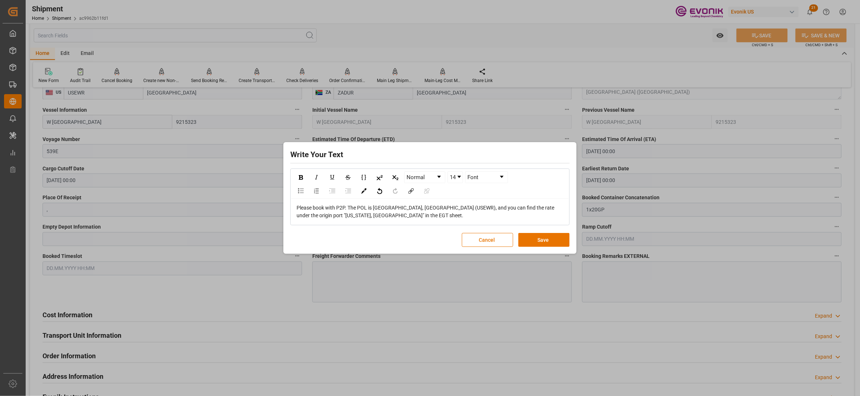
click at [424, 207] on span "Please book with P2P. The POL is Newark, NJ (USEWR), and you can find the rate …" at bounding box center [426, 212] width 259 height 14
click at [556, 239] on button "Save" at bounding box center [544, 240] width 51 height 14
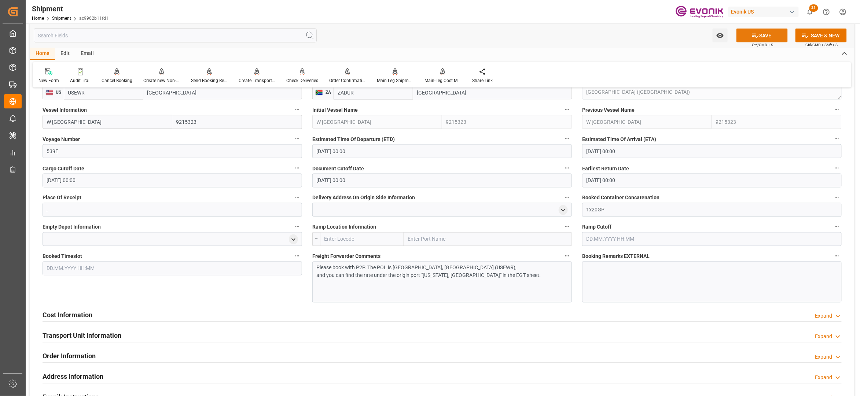
click at [767, 37] on button "SAVE" at bounding box center [762, 36] width 51 height 14
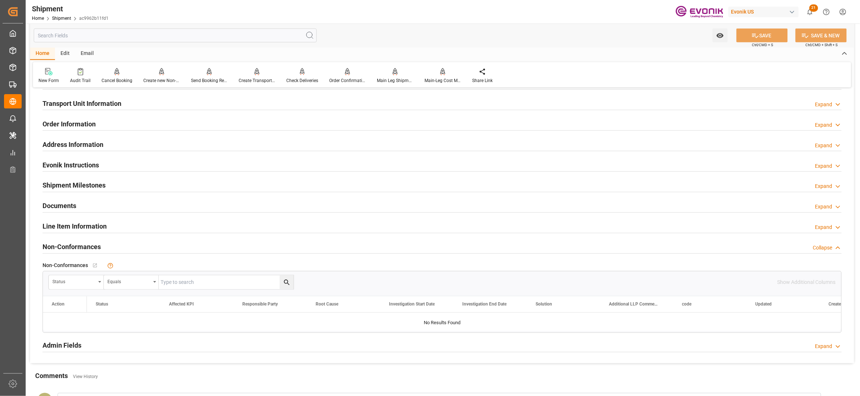
scroll to position [326, 0]
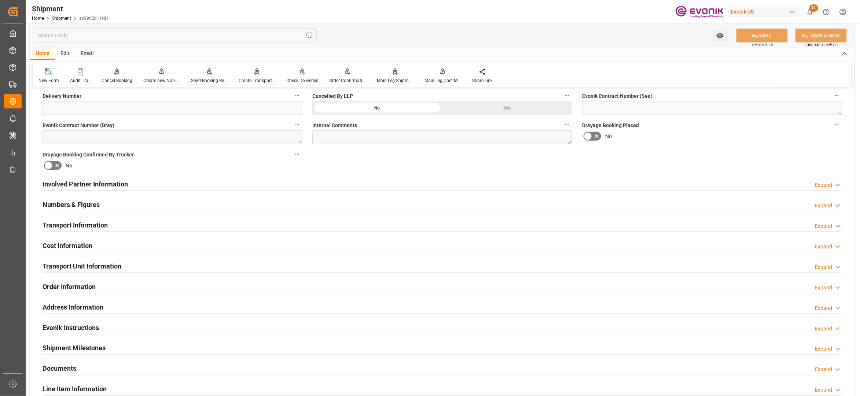
click at [120, 241] on div "Cost Information Expand" at bounding box center [442, 245] width 799 height 14
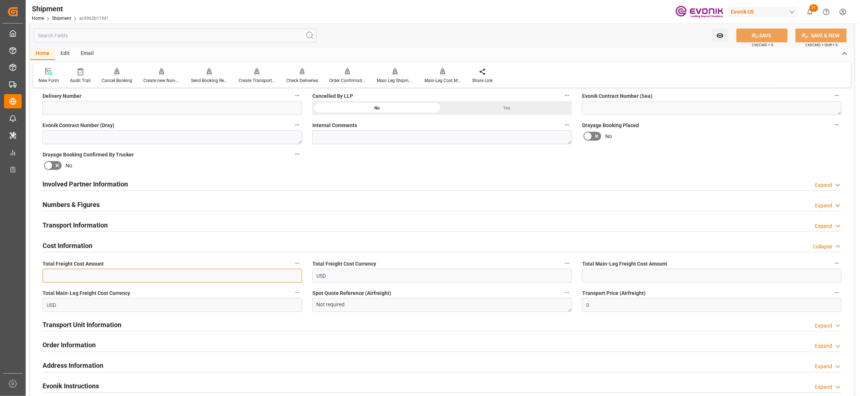
click at [90, 275] on input "text" at bounding box center [173, 276] width 260 height 14
type input "4174"
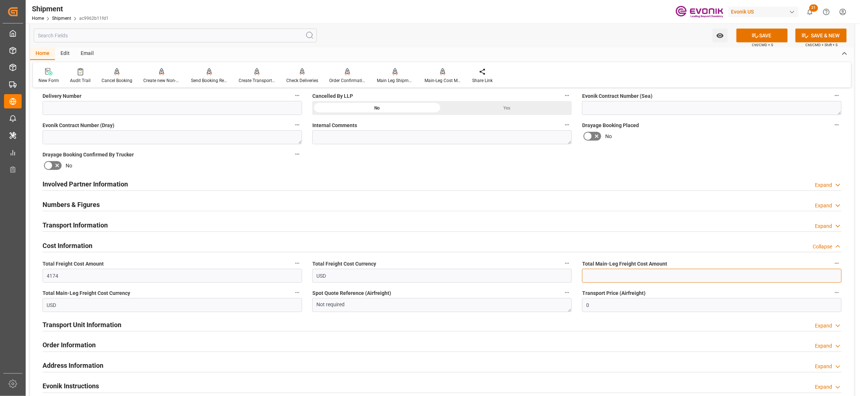
click at [619, 273] on input "text" at bounding box center [712, 276] width 260 height 14
click at [605, 277] on input "text" at bounding box center [712, 276] width 260 height 14
type input "1794"
click at [677, 155] on div "Booking Confirmation Milestone Bar Collapse Submitted to FFW for Booking (Pendi…" at bounding box center [442, 176] width 824 height 817
click at [764, 34] on button "SAVE" at bounding box center [762, 36] width 51 height 14
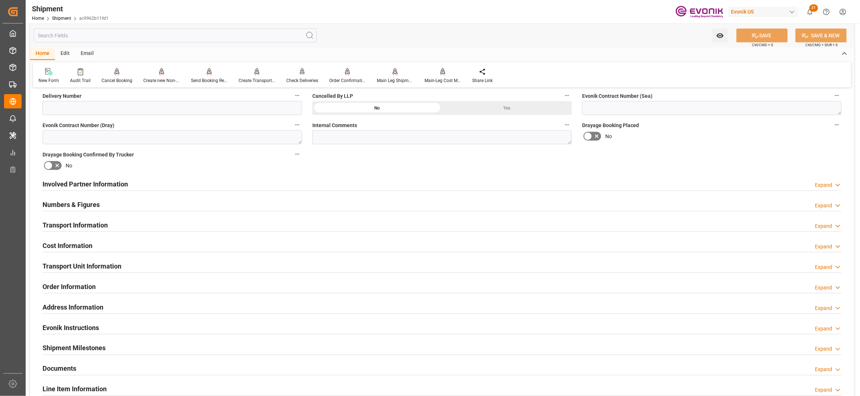
click at [147, 262] on div "Transport Unit Information Expand" at bounding box center [442, 266] width 799 height 14
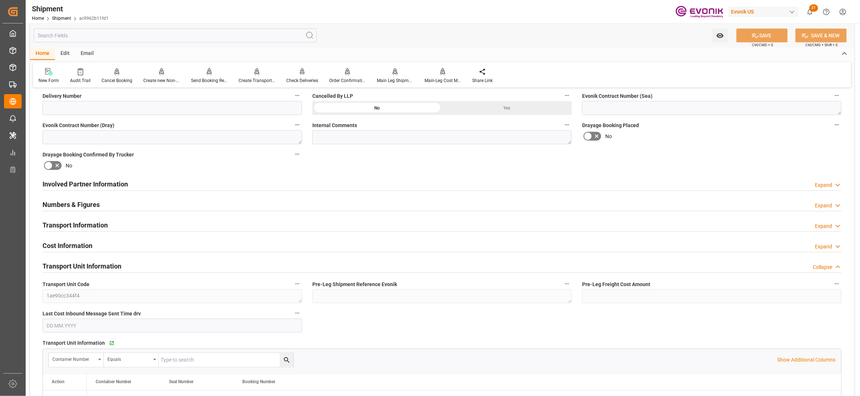
scroll to position [489, 0]
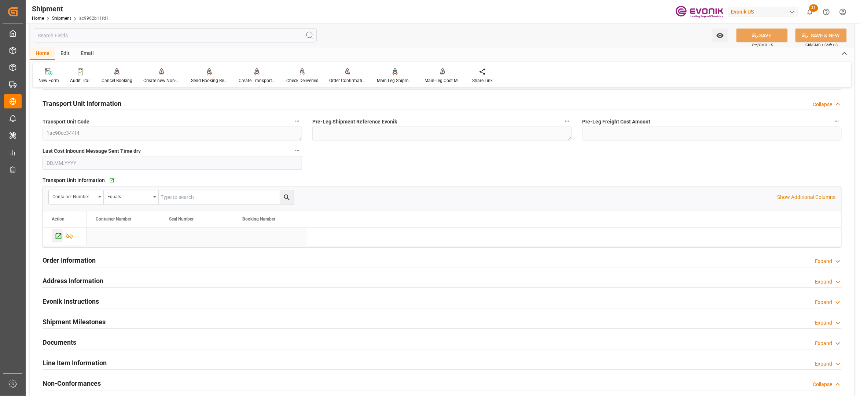
click at [56, 238] on icon "Press SPACE to select this row." at bounding box center [59, 237] width 8 height 8
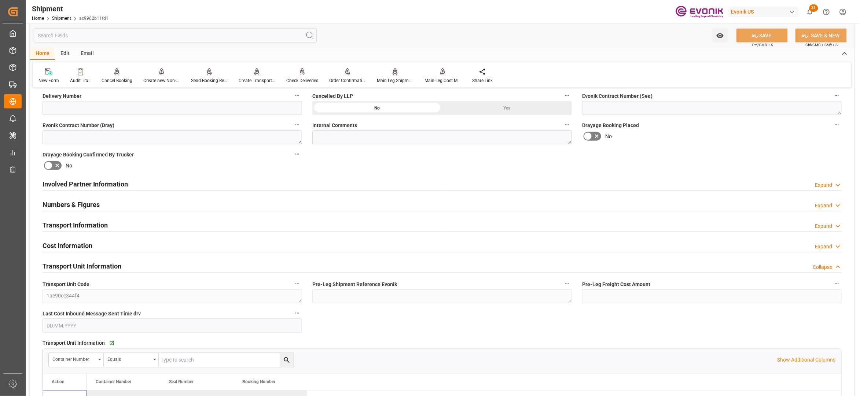
click at [293, 182] on div "Involved Partner Information Expand" at bounding box center [442, 184] width 799 height 14
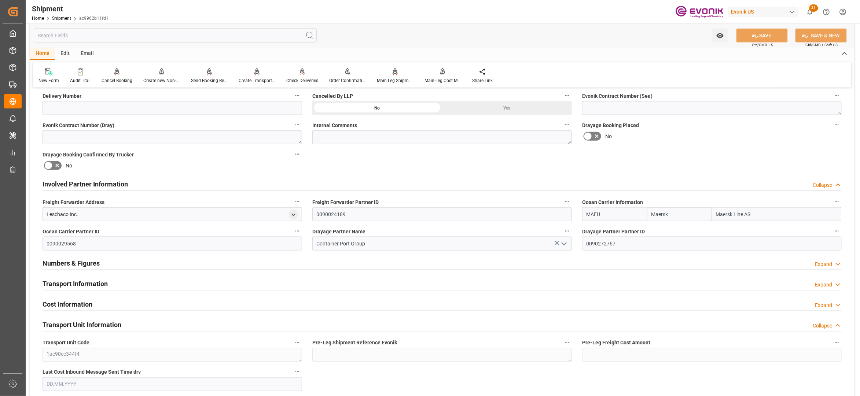
click at [339, 280] on div "Transport Information Expand" at bounding box center [442, 284] width 799 height 14
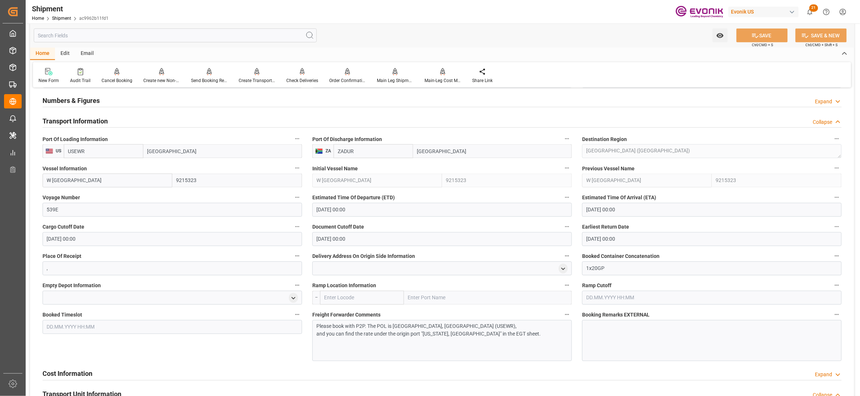
scroll to position [652, 0]
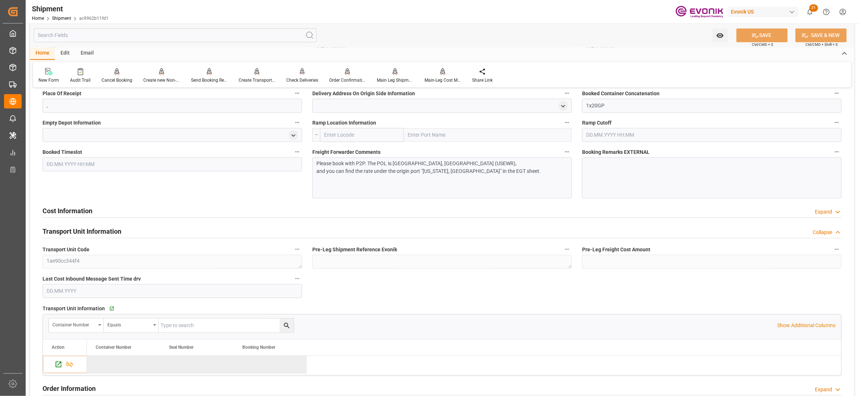
click at [400, 208] on div "Cost Information Expand" at bounding box center [442, 211] width 799 height 14
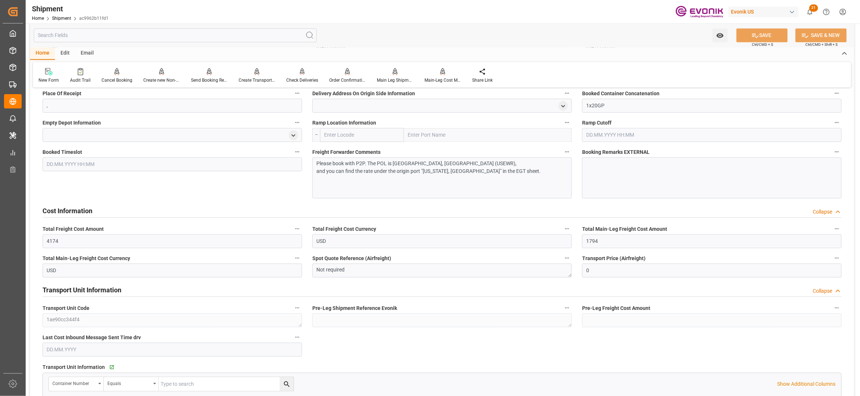
scroll to position [815, 0]
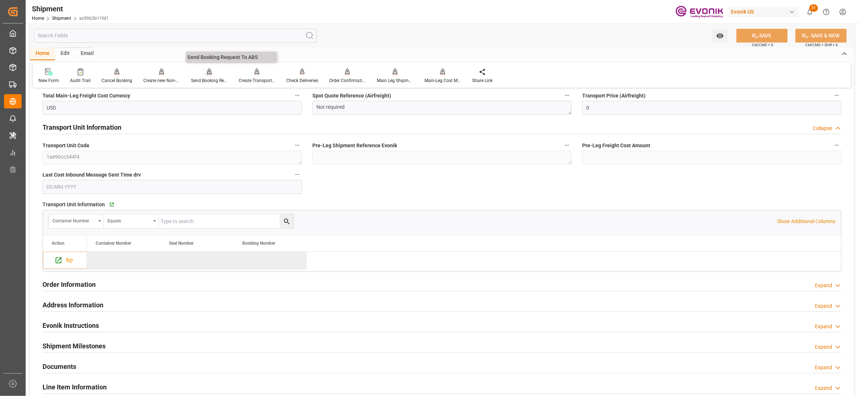
click at [216, 81] on div "Send Booking Request To ABS" at bounding box center [209, 80] width 37 height 7
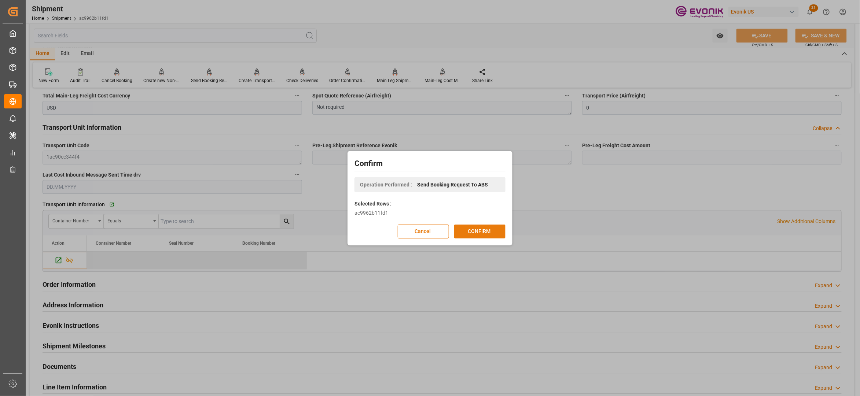
click at [487, 230] on button "CONFIRM" at bounding box center [479, 232] width 51 height 14
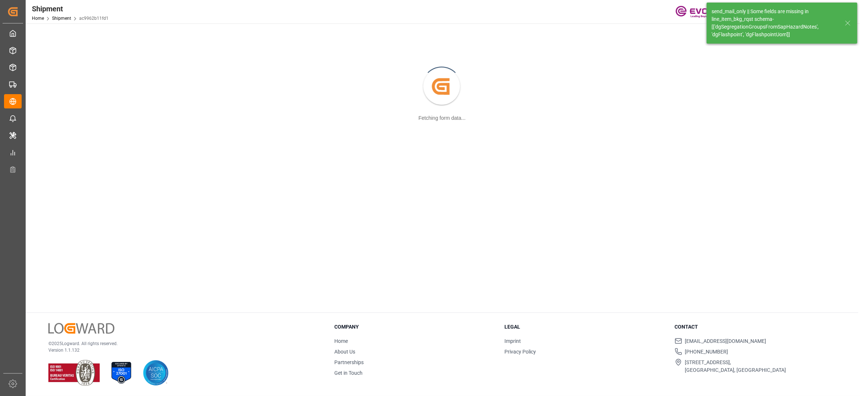
scroll to position [80, 0]
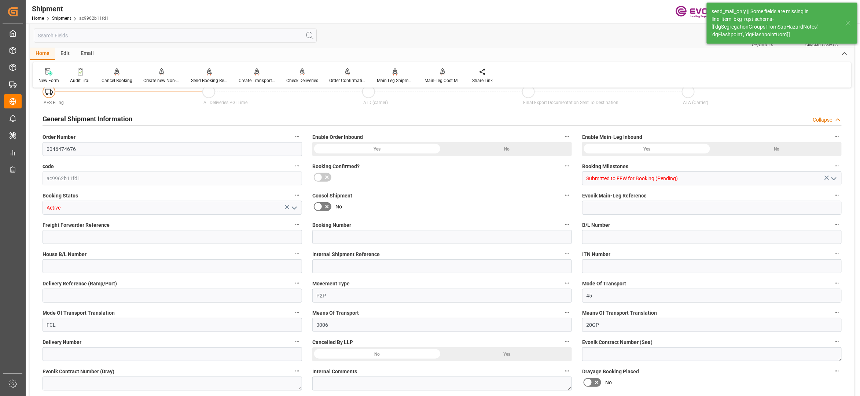
type input "760"
type input "BG"
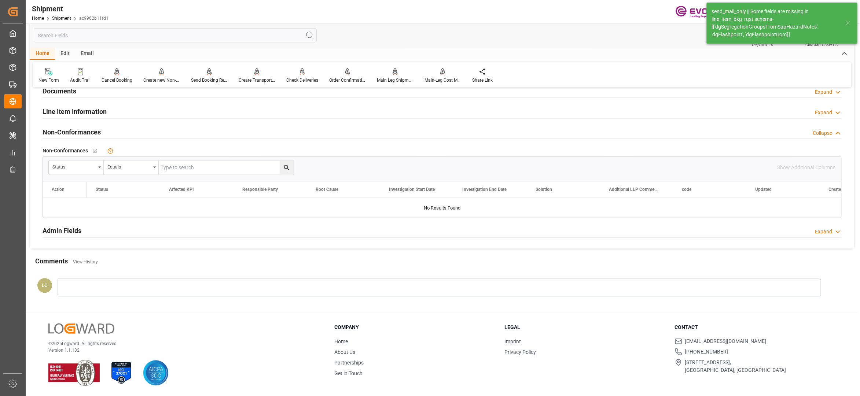
click at [171, 108] on div "Line Item Information Expand" at bounding box center [442, 112] width 799 height 14
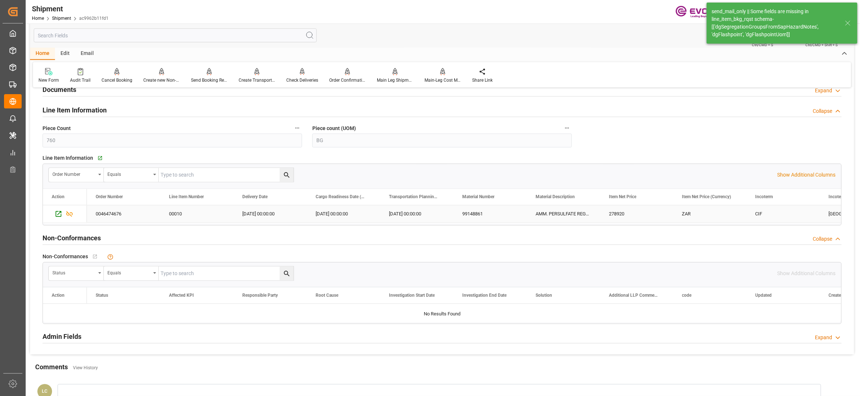
scroll to position [713, 0]
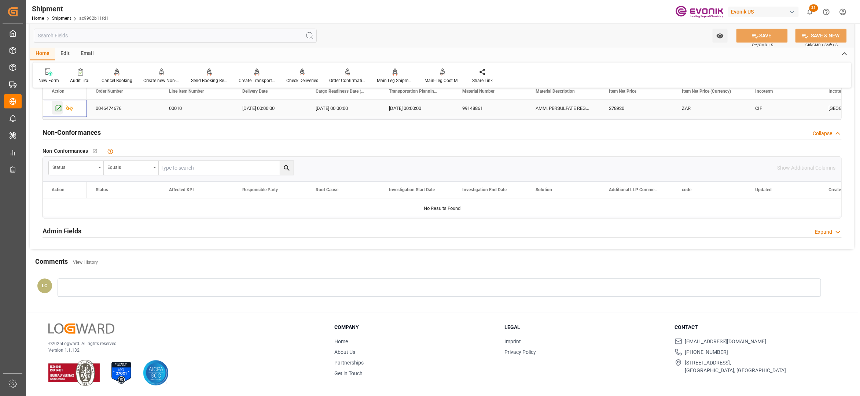
click at [57, 110] on icon "Press SPACE to select this row." at bounding box center [59, 109] width 6 height 6
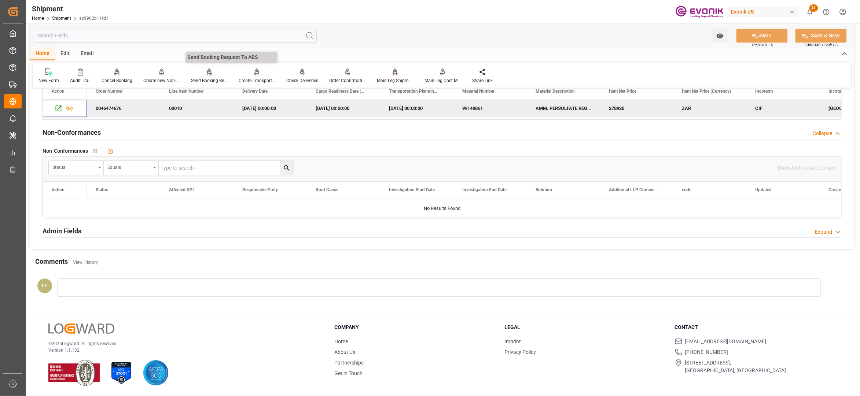
click at [209, 75] on icon at bounding box center [209, 74] width 3 height 1
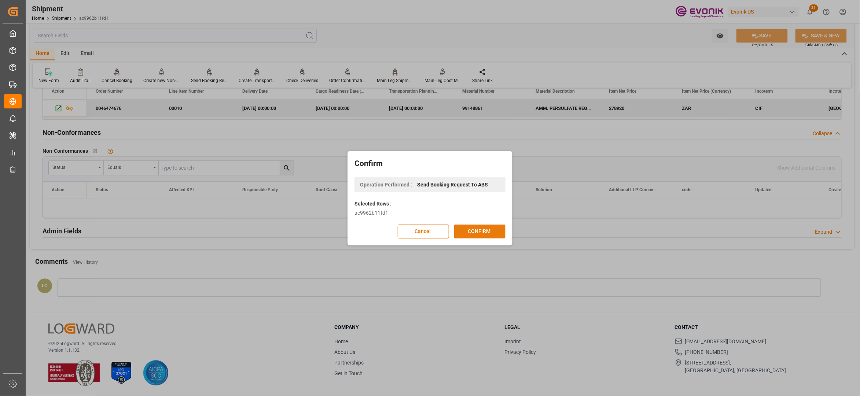
click at [491, 235] on button "CONFIRM" at bounding box center [479, 232] width 51 height 14
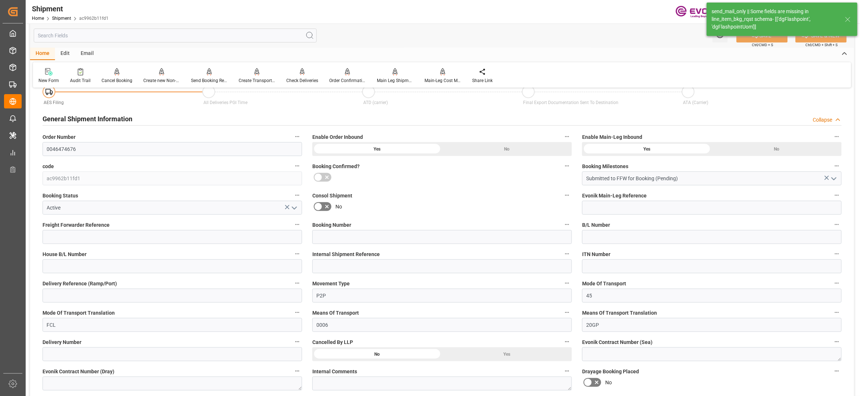
scroll to position [605, 0]
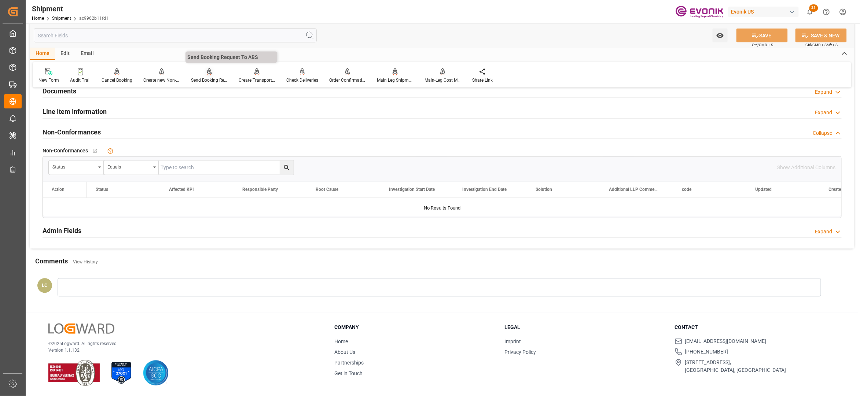
click at [200, 77] on div "Send Booking Request To ABS" at bounding box center [210, 76] width 48 height 16
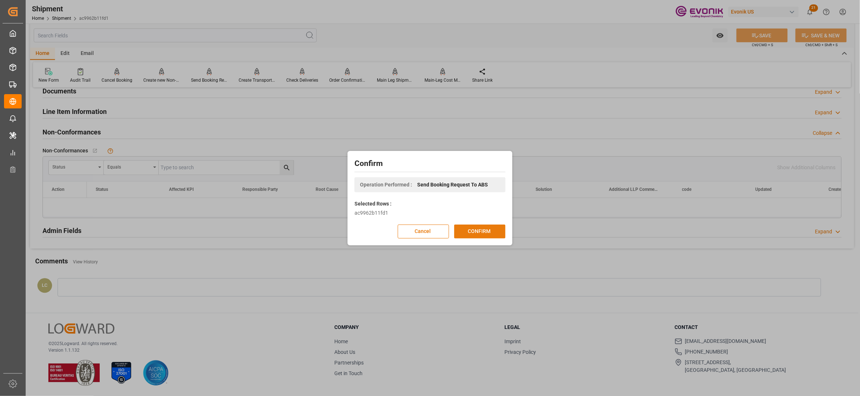
click at [490, 230] on button "CONFIRM" at bounding box center [479, 232] width 51 height 14
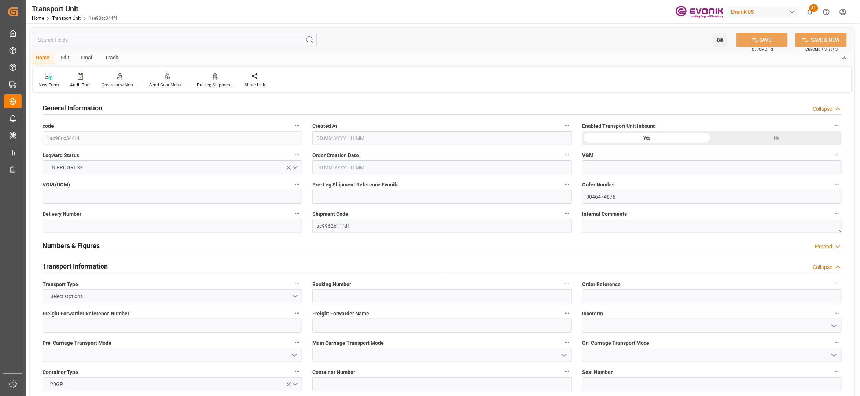
type input "Maersk"
type input "Maersk Line AS"
type input "USEWR"
type input "ZADUR"
type input "19798"
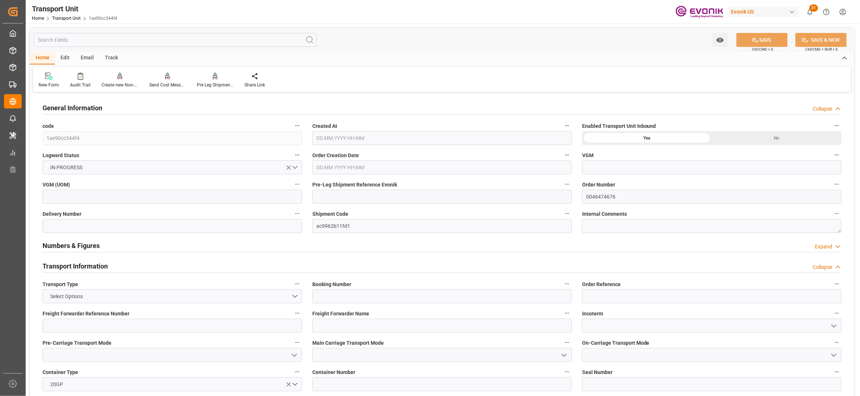
type input "[DATE] 02:58"
type input "[DATE]"
type input "[DATE] 00:00"
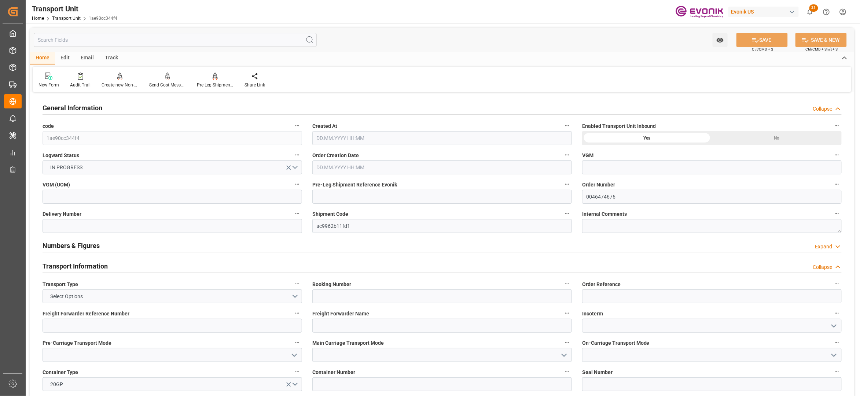
type input "[DATE] 00:00"
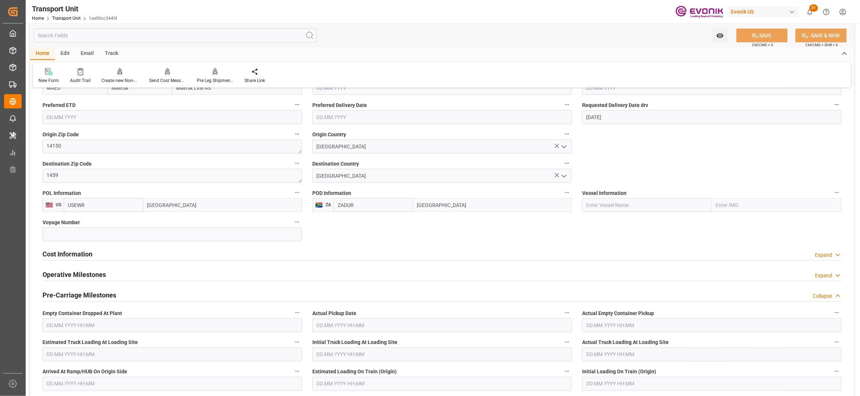
click at [150, 255] on div "Cost Information Expand" at bounding box center [442, 254] width 799 height 14
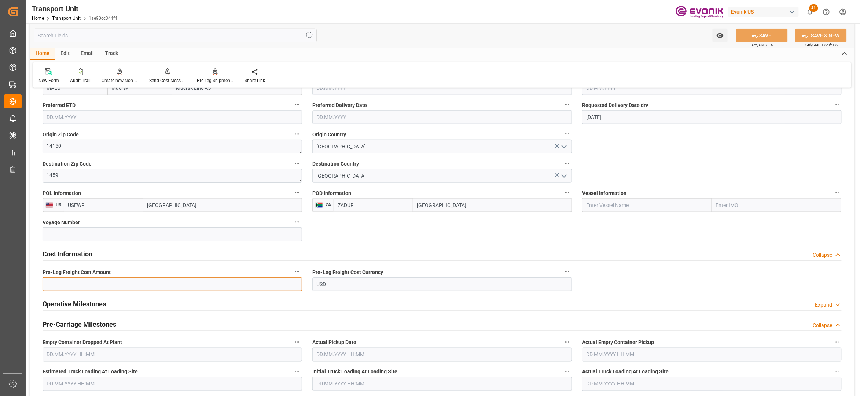
click at [112, 285] on input "text" at bounding box center [173, 285] width 260 height 14
paste input "2380"
type input "2380"
click at [772, 38] on button "SAVE" at bounding box center [762, 36] width 51 height 14
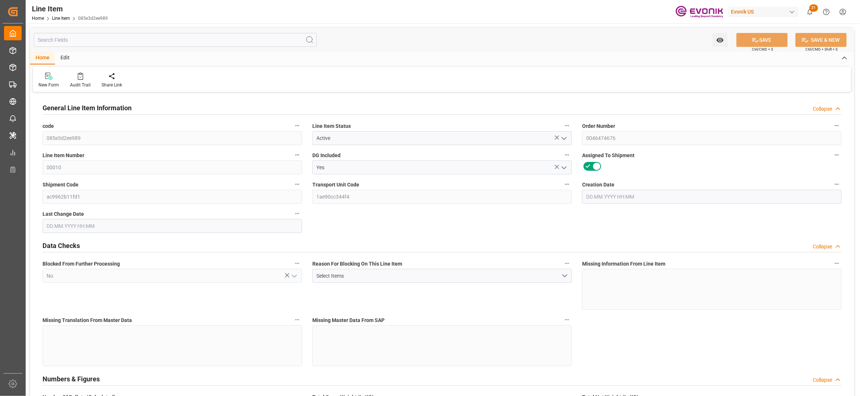
type input "19"
type input "19342"
type input "19000"
type input "17.86"
type input "760"
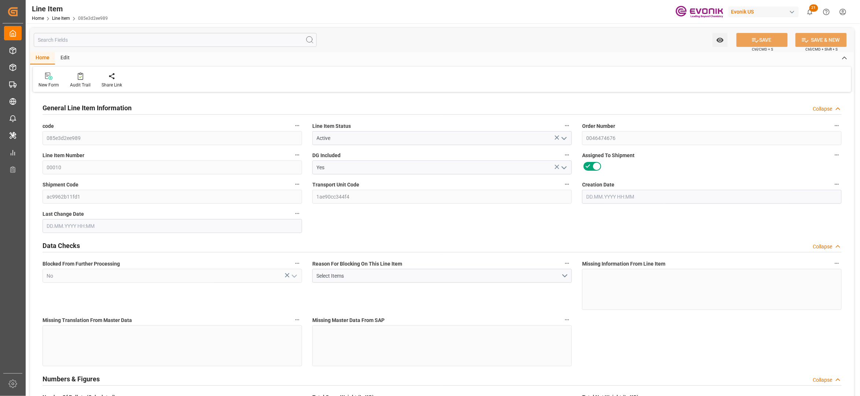
type input "278920"
type input "760"
type input "19000"
type input "19342"
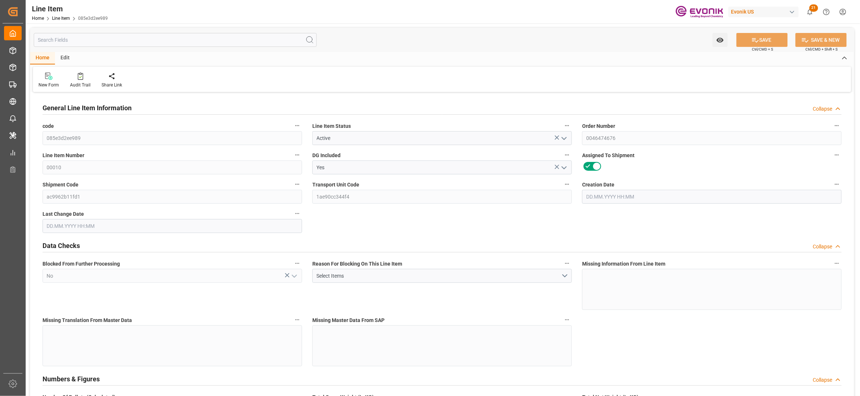
type input "19798"
type input "19000"
type input "17.86"
type input "17860"
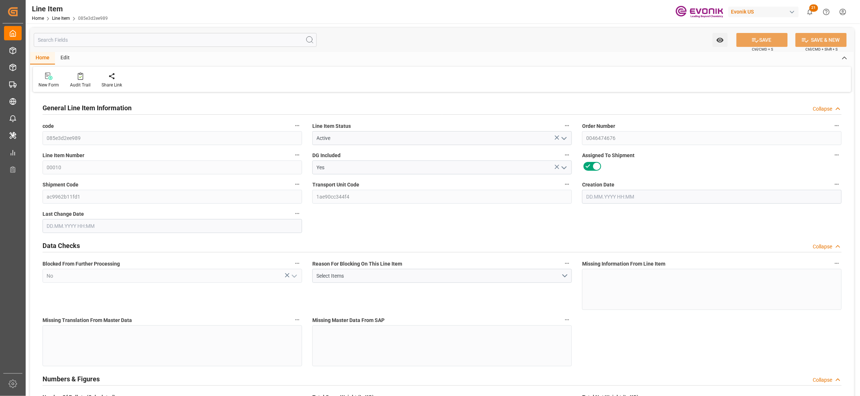
type input "0"
type input "23.09.2025 18:22"
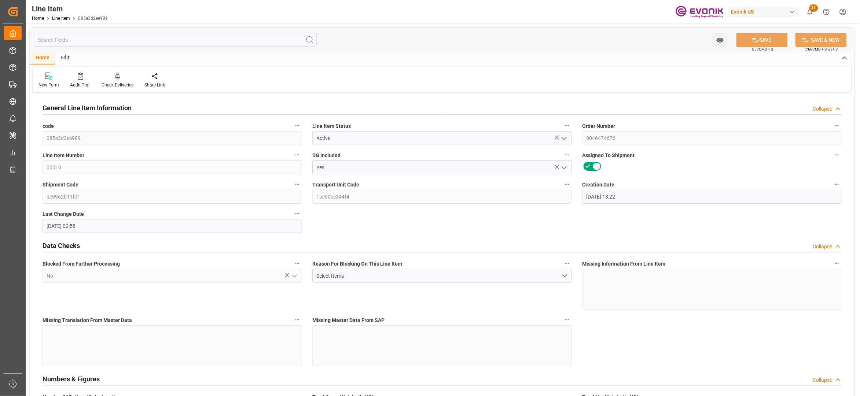
type input "24.09.2025 02:58"
type input "20.11.2025"
type input "03.10.2025"
type input "28.09.2025"
click at [194, 40] on input "text" at bounding box center [175, 40] width 283 height 14
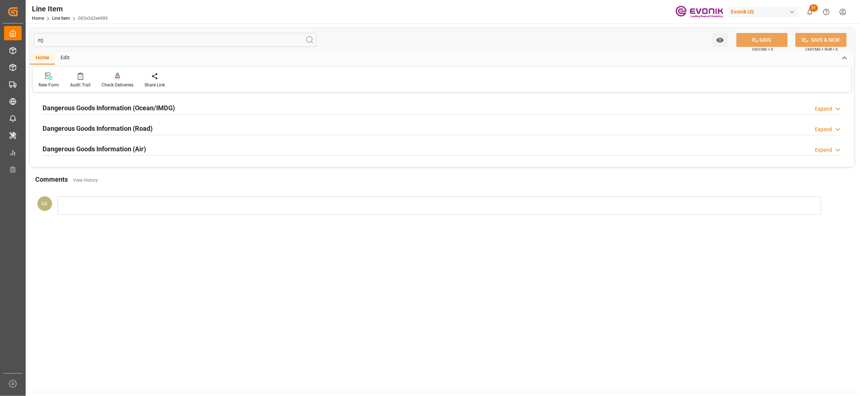
type input "eg"
click at [209, 103] on div "Dangerous Goods Information (Ocean/IMDG) Expand" at bounding box center [442, 107] width 799 height 14
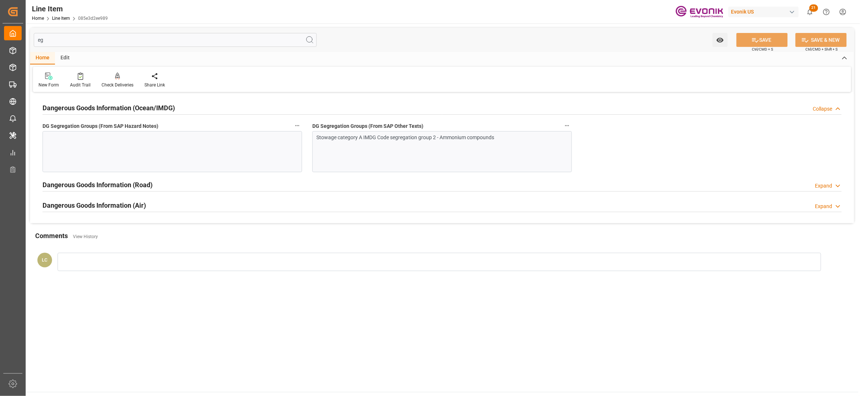
click at [362, 152] on div "Stowage category A IMDG Code segregation group 2 - Ammonium compounds" at bounding box center [442, 151] width 260 height 41
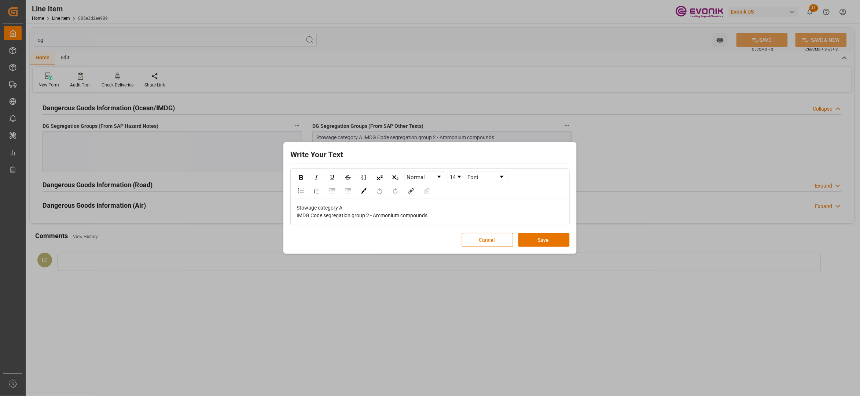
click at [445, 217] on div "Stowage category A IMDG Code segregation group 2 - Ammonium compounds" at bounding box center [430, 211] width 267 height 15
drag, startPoint x: 445, startPoint y: 217, endPoint x: 282, endPoint y: 210, distance: 163.0
click at [282, 210] on div "Write Your Text Normal 14 Font Stowage category A IMDG Code segregation group 2…" at bounding box center [430, 198] width 860 height 396
copy span "Stowage category A IMDG Code segregation group 2 - Ammonium compounds"
click at [541, 245] on button "Save" at bounding box center [544, 240] width 51 height 14
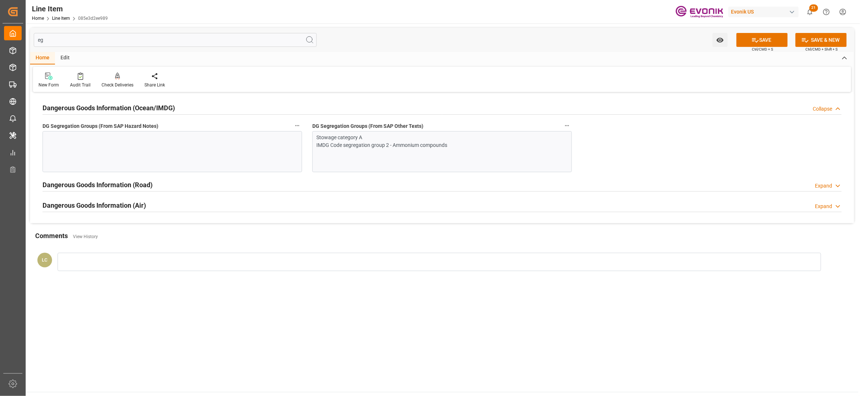
click at [150, 135] on div at bounding box center [173, 151] width 260 height 41
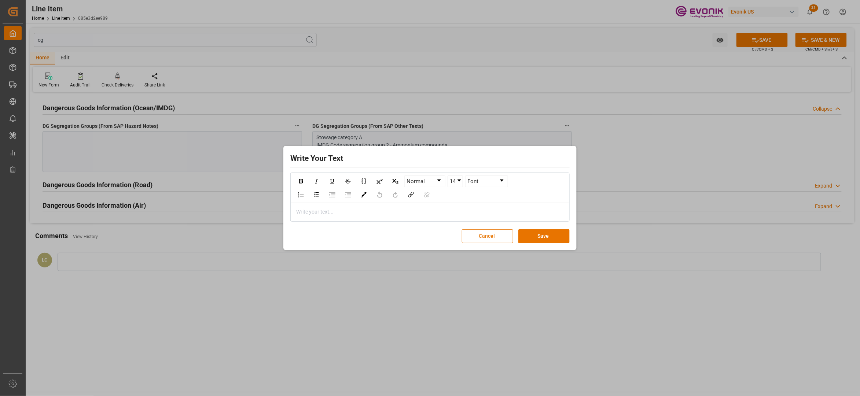
click at [325, 216] on div "rdw-editor" at bounding box center [430, 212] width 267 height 8
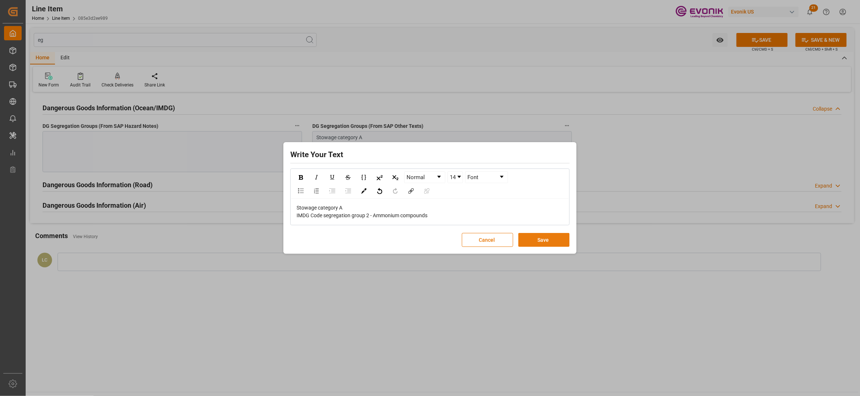
click at [553, 241] on button "Save" at bounding box center [544, 240] width 51 height 14
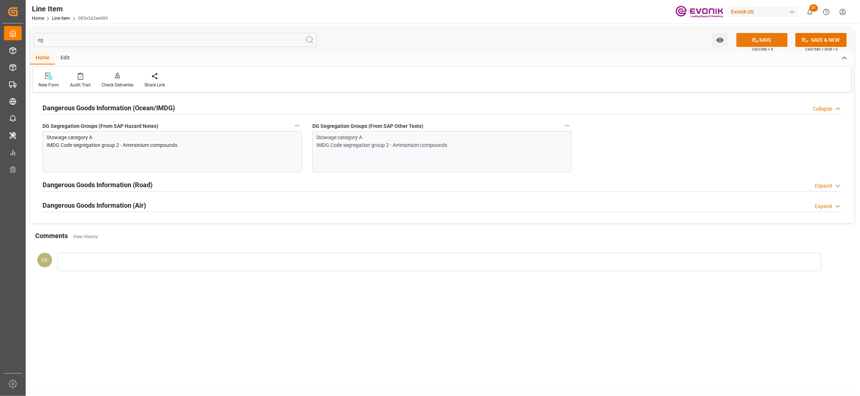
click at [759, 41] on button "SAVE" at bounding box center [762, 40] width 51 height 14
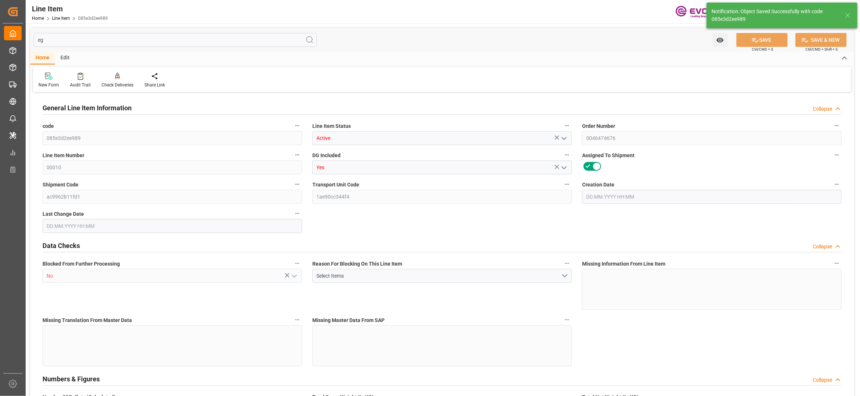
type input "19"
type input "19342"
type input "19000"
type input "17.86"
type input "760"
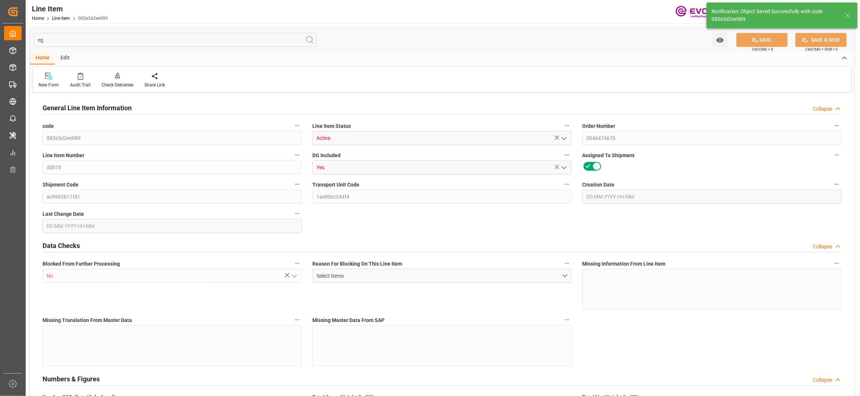
type input "278920"
type input "760"
type input "19000"
type input "19342"
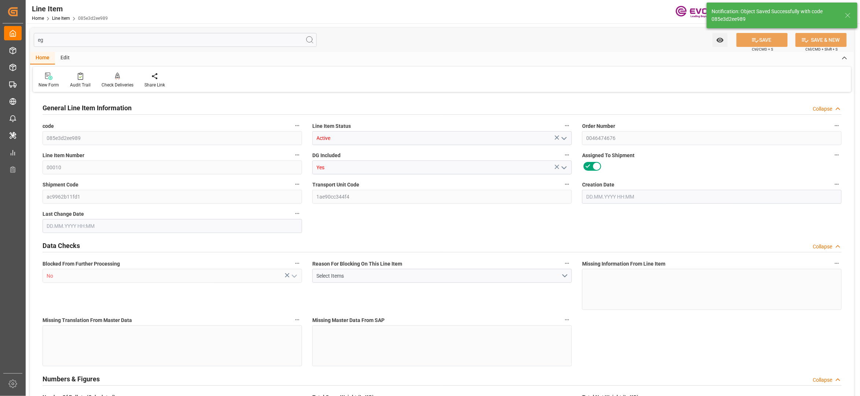
type input "19798"
type input "19000"
type input "17.86"
type input "17860"
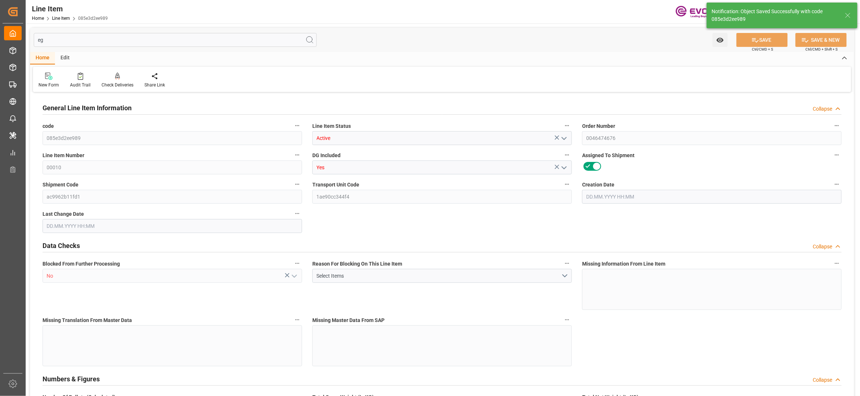
type input "0"
type input "23.09.2025 18:22"
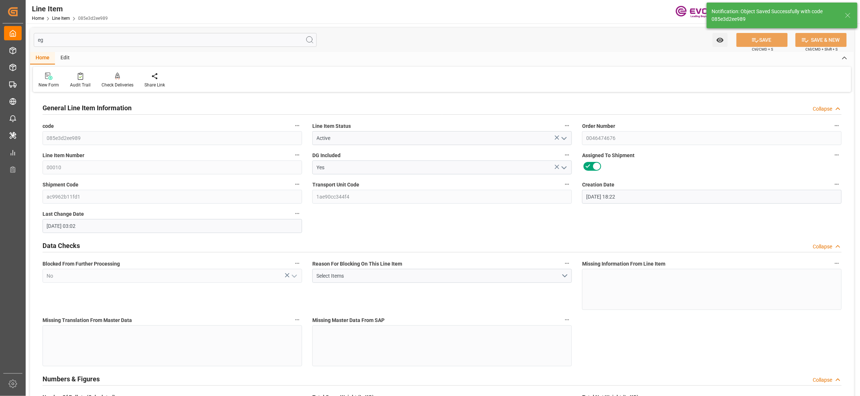
type input "24.09.2025 03:02"
type input "20.11.2025"
type input "03.10.2025"
type input "28.09.2025"
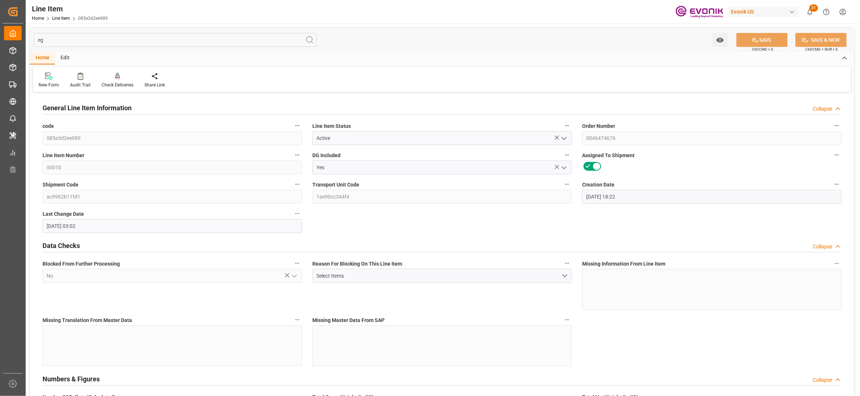
click at [177, 38] on input "eg" at bounding box center [175, 40] width 283 height 14
type input "e"
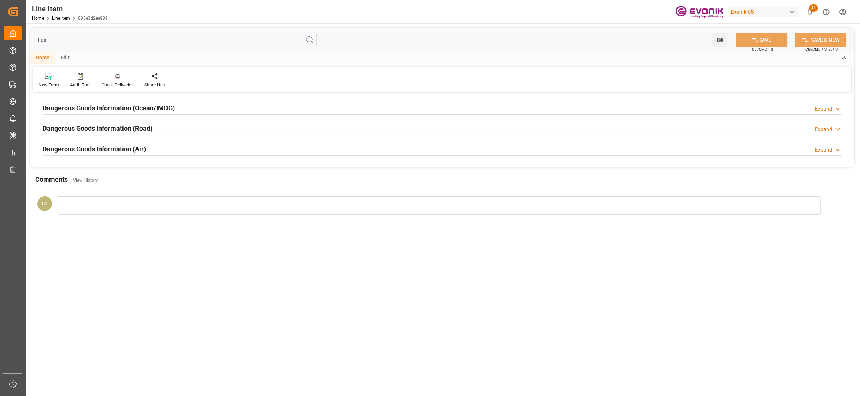
type input "flas"
click at [224, 108] on div "Dangerous Goods Information (Ocean/IMDG) Expand" at bounding box center [442, 107] width 799 height 14
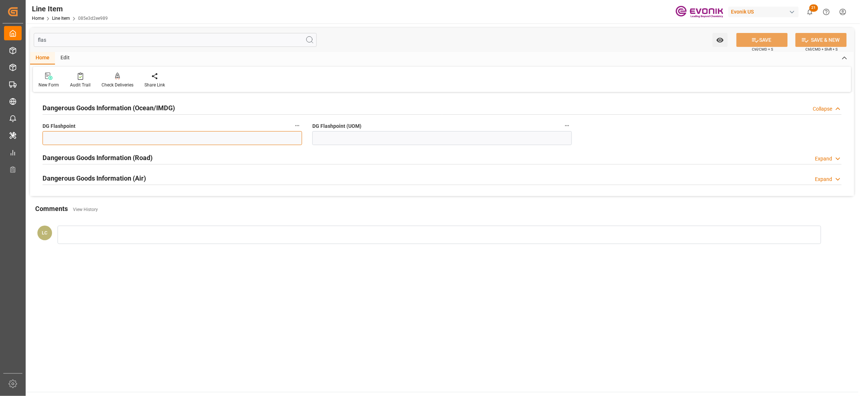
click at [237, 133] on input "text" at bounding box center [173, 138] width 260 height 14
type input "99.99"
click at [379, 139] on input at bounding box center [442, 138] width 260 height 14
type input "99.99"
click at [752, 44] on button "SAVE" at bounding box center [762, 40] width 51 height 14
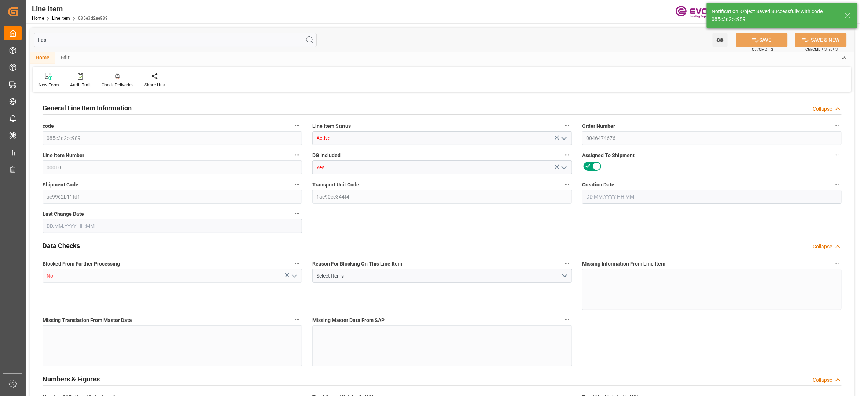
type input "19"
type input "19342"
type input "19000"
type input "17.86"
type input "760"
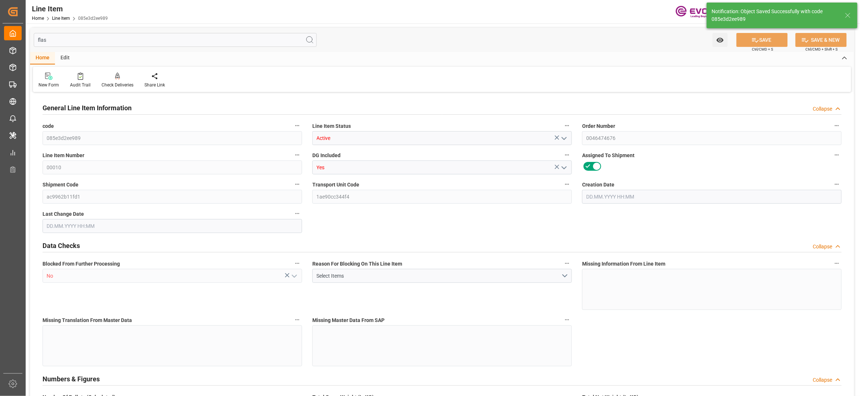
type input "278920"
type input "760"
type input "19000"
type input "19342"
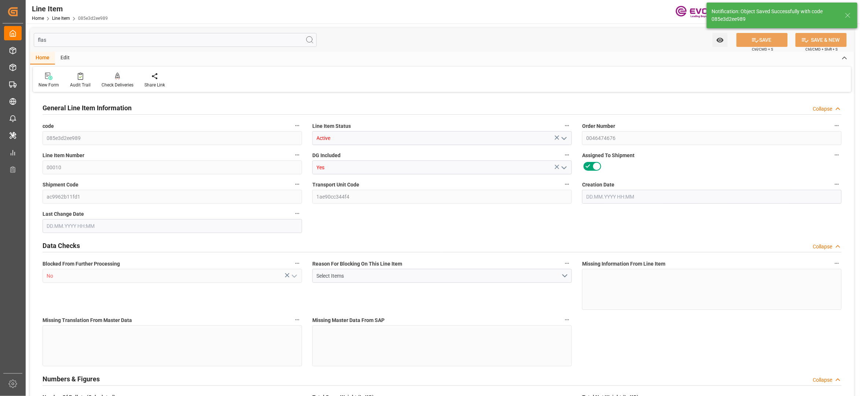
type input "19798"
type input "19000"
type input "17.86"
type input "17860"
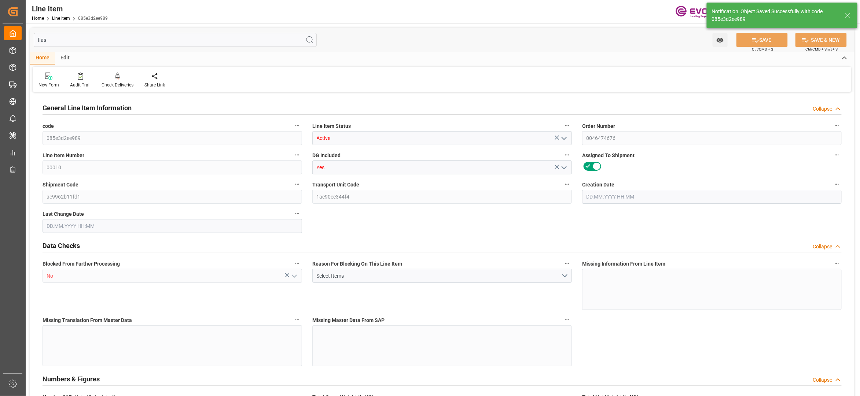
type input "0"
type input "23.09.2025 18:22"
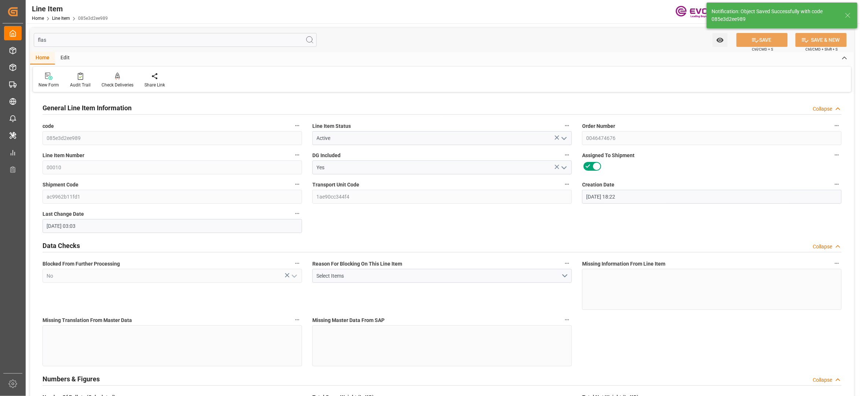
type input "24.09.2025 03:03"
type input "20.11.2025"
type input "03.10.2025"
type input "28.09.2025"
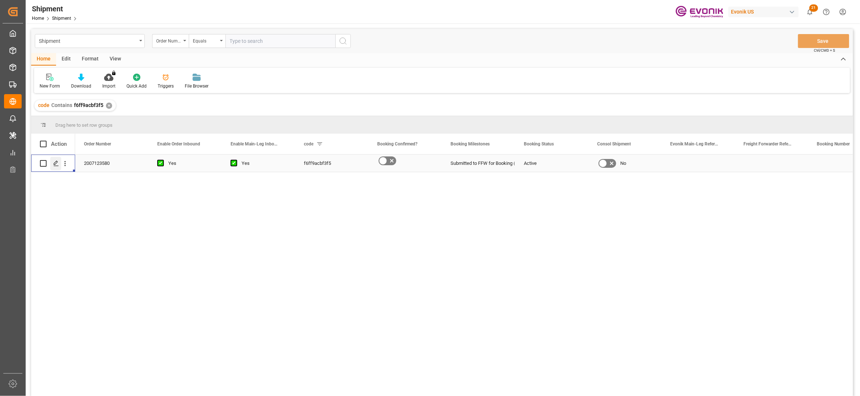
click at [56, 167] on div "Press SPACE to select this row." at bounding box center [55, 164] width 11 height 14
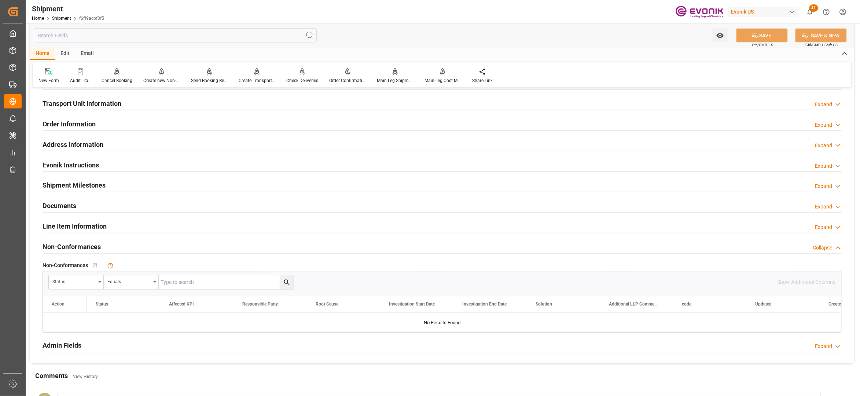
scroll to position [326, 0]
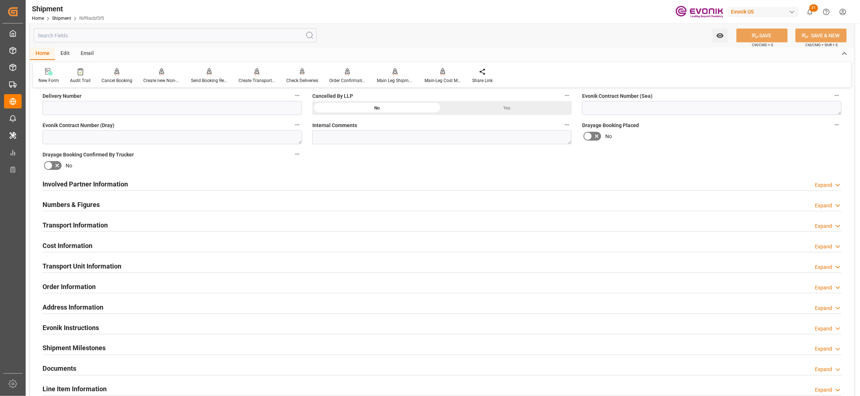
click at [413, 184] on div "Involved Partner Information Expand" at bounding box center [442, 184] width 799 height 14
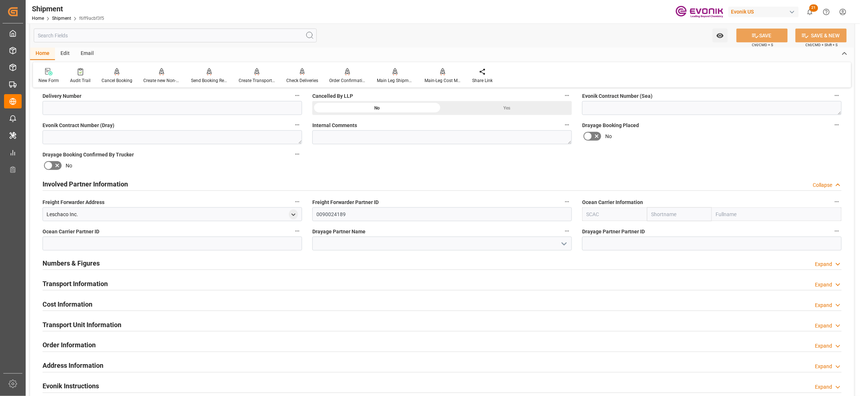
click at [659, 216] on input "text" at bounding box center [679, 215] width 65 height 14
type input "evergre"
click at [662, 232] on b "Evergreen" at bounding box center [664, 231] width 24 height 6
type input "EGLV"
type input "Evergreen"
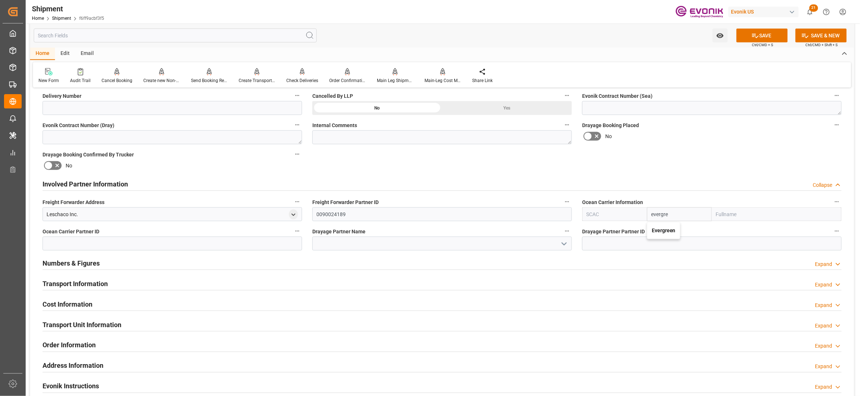
type input "Evergreen Marine Corp."
type input "Evergreen"
click at [692, 161] on div "Booking Confirmation Milestone Bar Collapse Submitted to FFW for Booking (Pendi…" at bounding box center [442, 176] width 824 height 817
click at [757, 34] on icon at bounding box center [756, 36] width 8 height 8
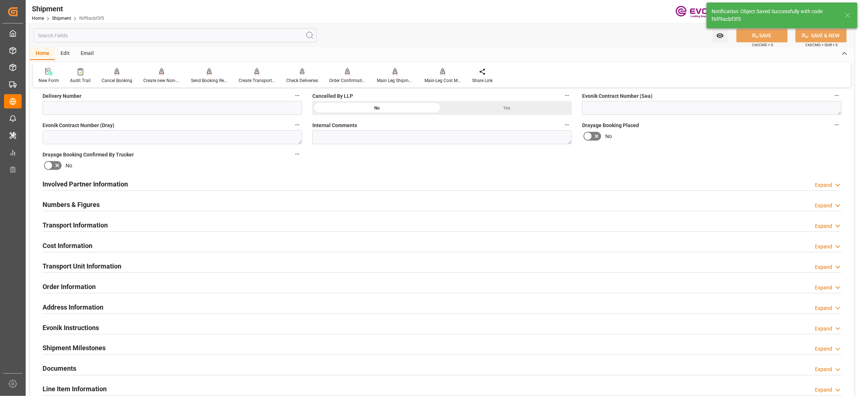
type input "0005300408"
click at [400, 184] on div "Involved Partner Information Expand" at bounding box center [442, 184] width 799 height 14
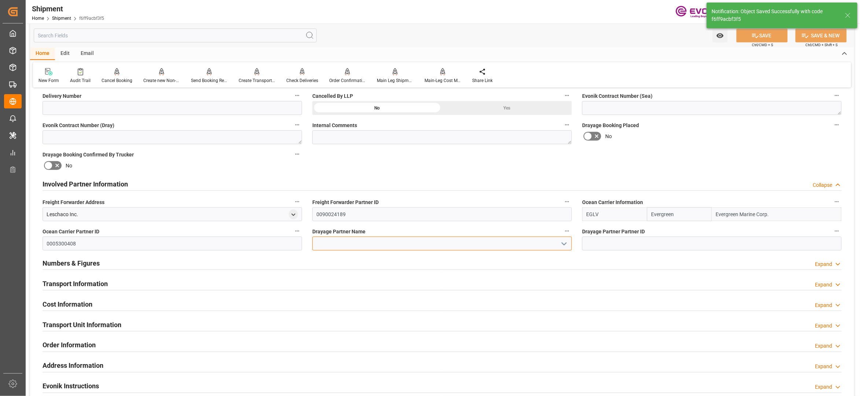
click at [380, 244] on input at bounding box center [442, 244] width 260 height 14
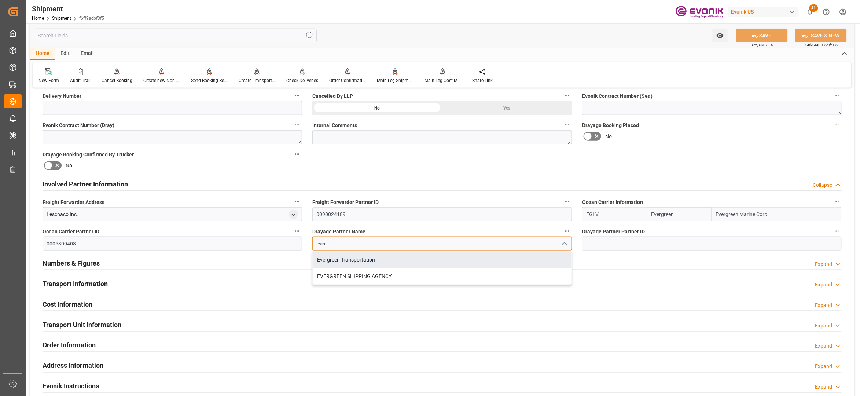
click at [411, 259] on div "Evergreen Transportation" at bounding box center [442, 260] width 259 height 17
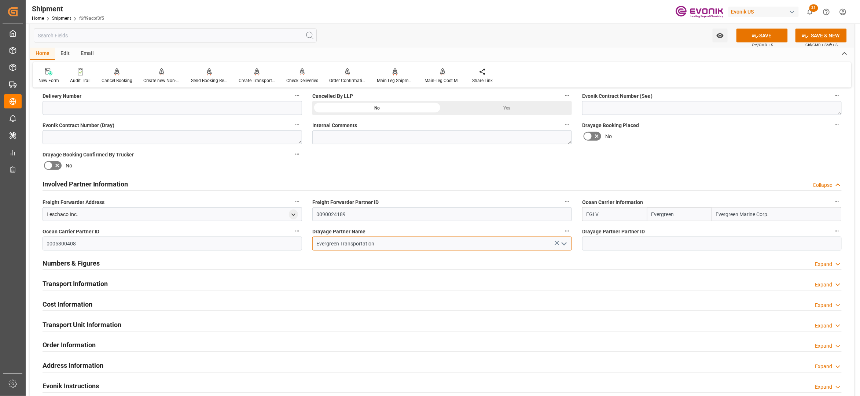
type input "Evergreen Transportation"
click at [686, 159] on div "Booking Confirmation Milestone Bar Collapse Submitted to FFW for Booking (Pendi…" at bounding box center [442, 176] width 824 height 817
click at [765, 33] on button "SAVE" at bounding box center [762, 36] width 51 height 14
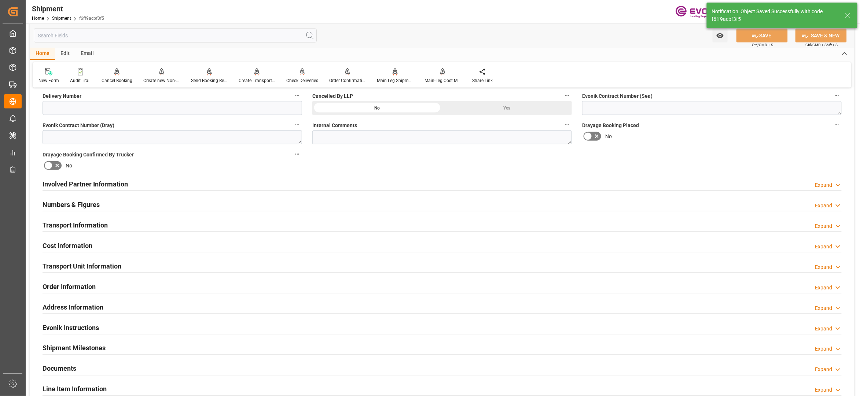
type input "0005300408"
type input "EVERGREEN SHIPPING AGENCY"
click at [345, 185] on div "Involved Partner Information Expand" at bounding box center [442, 184] width 799 height 14
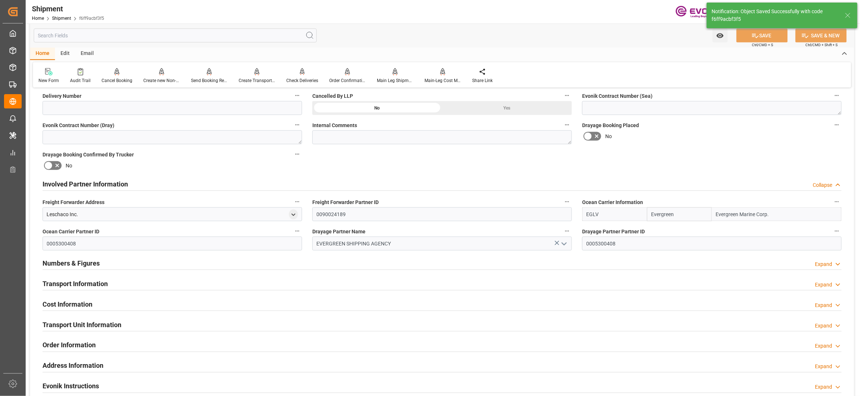
click at [305, 281] on div "Transport Information Expand" at bounding box center [442, 284] width 799 height 14
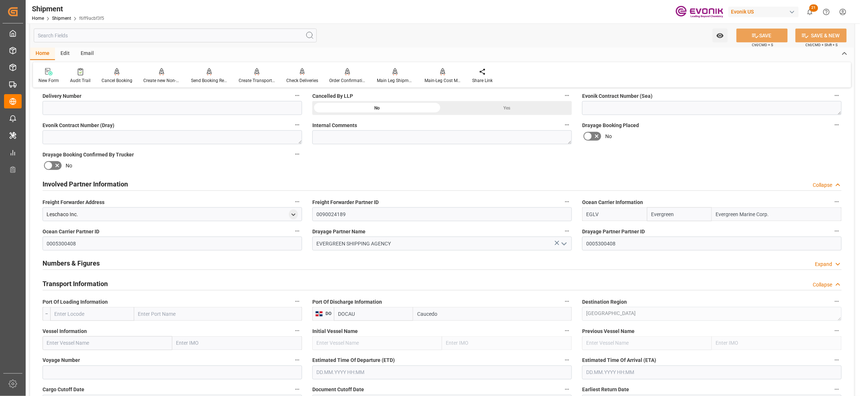
scroll to position [489, 0]
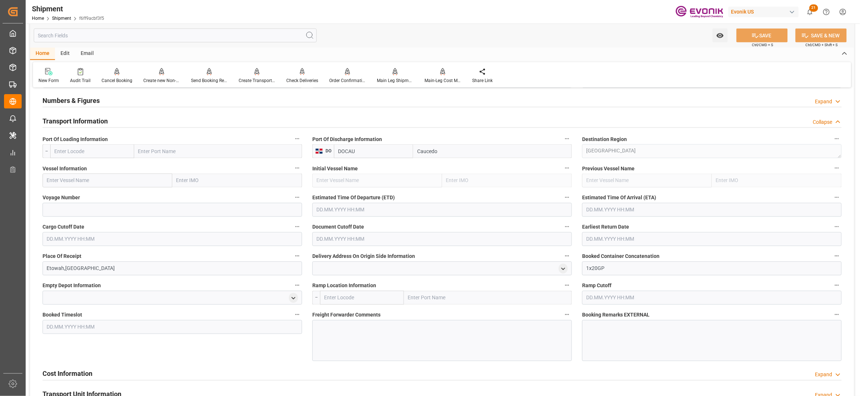
click at [104, 154] on input "text" at bounding box center [92, 151] width 84 height 14
click at [90, 185] on span "USSAV - Savannah" at bounding box center [75, 184] width 41 height 6
type input "USSAV"
type input "Savannah"
type input "USSAV"
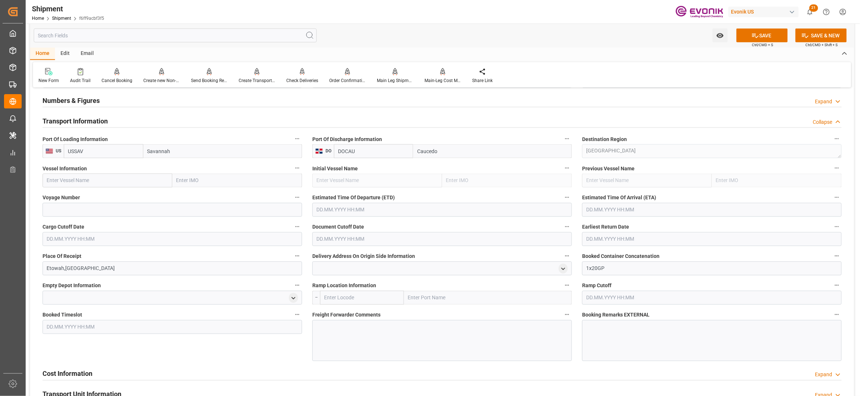
click at [138, 180] on input "text" at bounding box center [108, 181] width 130 height 14
click at [118, 181] on input "text" at bounding box center [108, 181] width 130 height 14
paste input "TAMPA TRIUMPH 1228-040W"
click at [111, 180] on input "TAMPA TRIUMPH 1228-040W" at bounding box center [108, 181] width 130 height 14
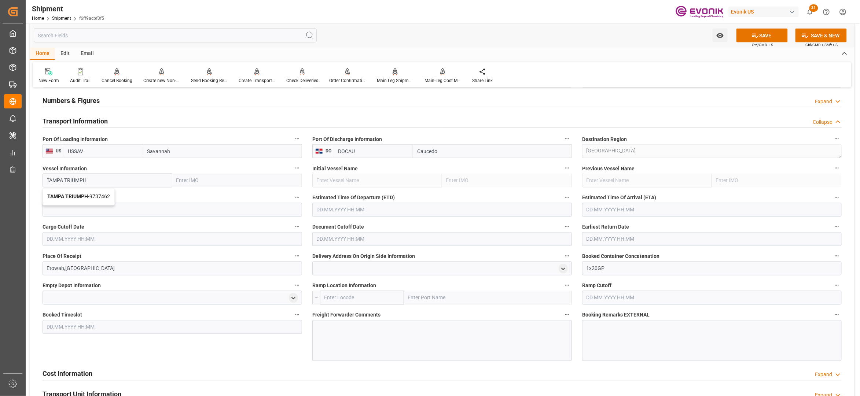
type input "TAMPA TRIUMPH"
click at [109, 190] on div "TAMPA TRIUMPH - 9737462" at bounding box center [79, 197] width 72 height 17
type input "9737462"
type input "TAMPA TRIUMPH"
click at [109, 211] on input at bounding box center [173, 210] width 260 height 14
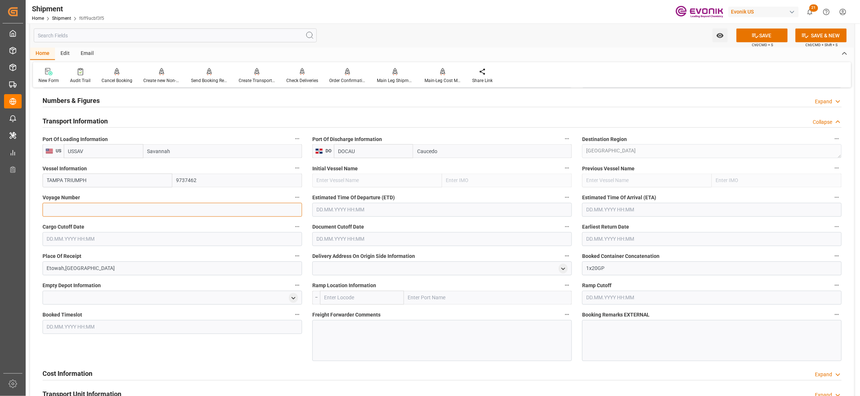
paste input "040W"
click at [397, 213] on input "text" at bounding box center [442, 210] width 260 height 14
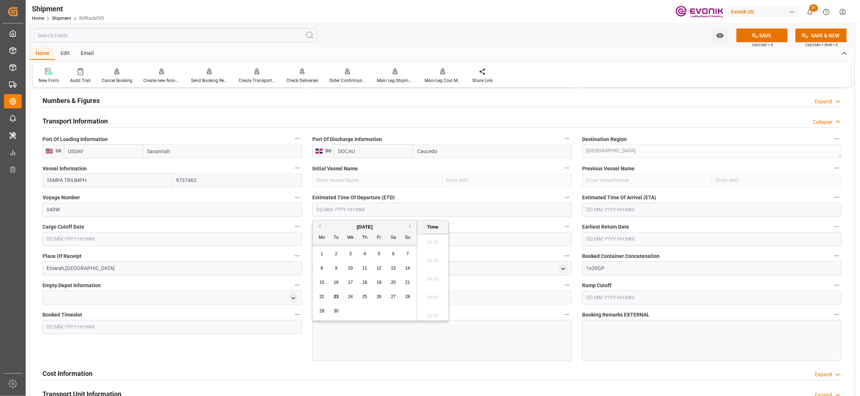
scroll to position [1671, 0]
click at [66, 210] on input "040W" at bounding box center [173, 210] width 260 height 14
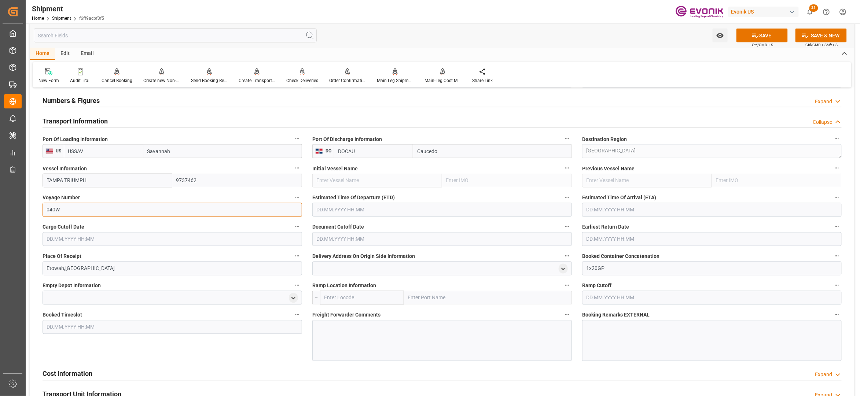
click at [47, 209] on input "040W" at bounding box center [173, 210] width 260 height 14
paste input "1228"
click at [112, 206] on input "1228 040W" at bounding box center [173, 210] width 260 height 14
type input "1228 040W"
click at [373, 204] on input "text" at bounding box center [442, 210] width 260 height 14
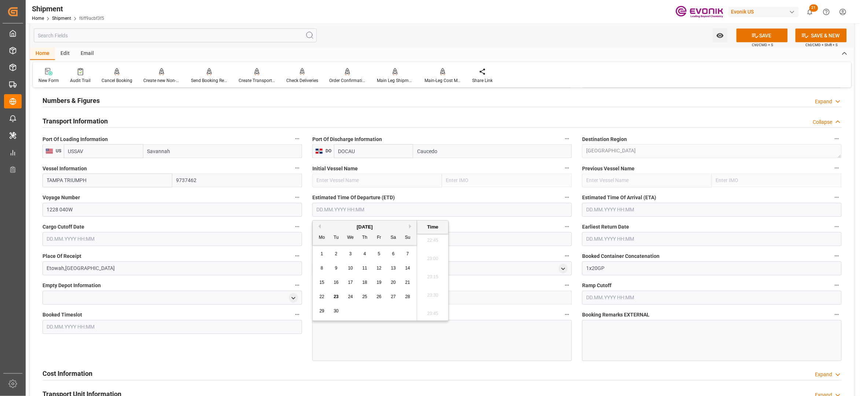
click at [412, 225] on button "Next Month" at bounding box center [411, 226] width 4 height 4
click at [362, 268] on div "9" at bounding box center [364, 268] width 9 height 9
type input "09.10.2025 00:00"
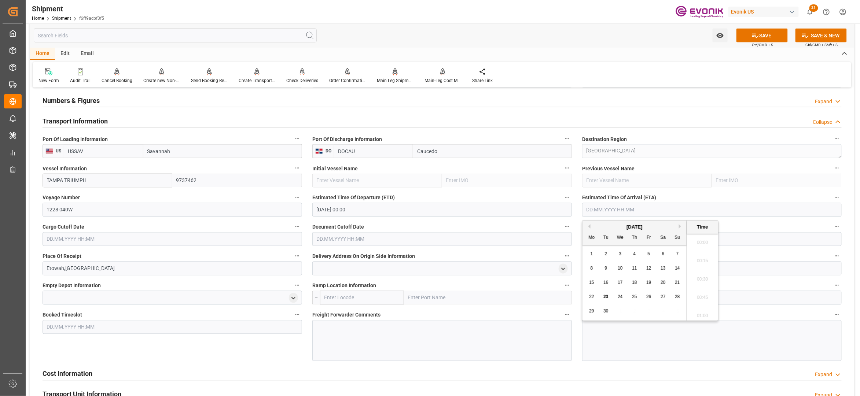
click at [631, 213] on input "text" at bounding box center [712, 210] width 260 height 14
click at [682, 227] on button "Next Month" at bounding box center [681, 226] width 4 height 4
click at [588, 311] on div "27" at bounding box center [592, 311] width 9 height 9
type input "27.10.2025 00:00"
click at [266, 242] on input "text" at bounding box center [173, 240] width 260 height 14
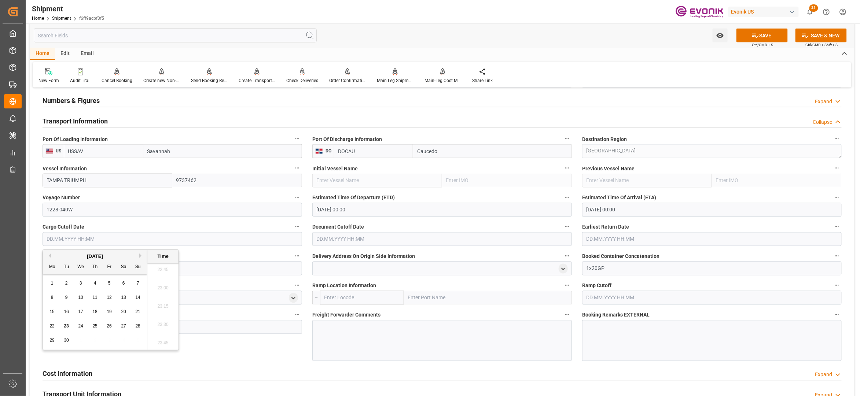
drag, startPoint x: 68, startPoint y: 313, endPoint x: 140, endPoint y: 308, distance: 72.0
click at [68, 313] on span "16" at bounding box center [66, 312] width 5 height 5
type input "16.09.2025 00:00"
click at [398, 244] on input "text" at bounding box center [442, 240] width 260 height 14
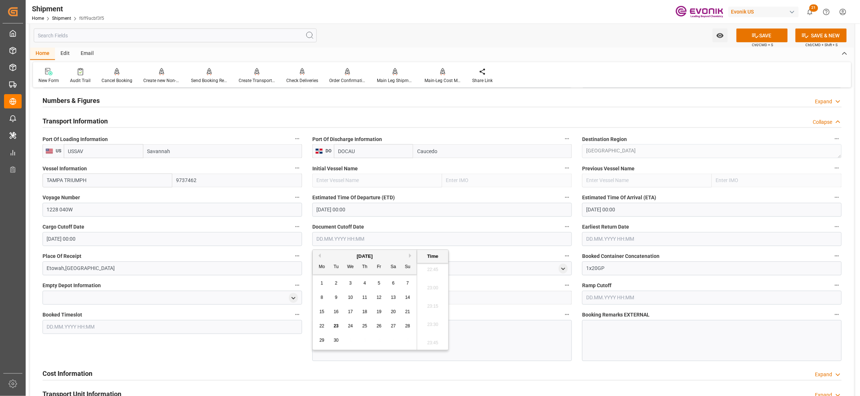
click at [335, 308] on div "16" at bounding box center [336, 312] width 9 height 9
type input "16.09.2025 00:00"
click at [614, 240] on input "text" at bounding box center [712, 240] width 260 height 14
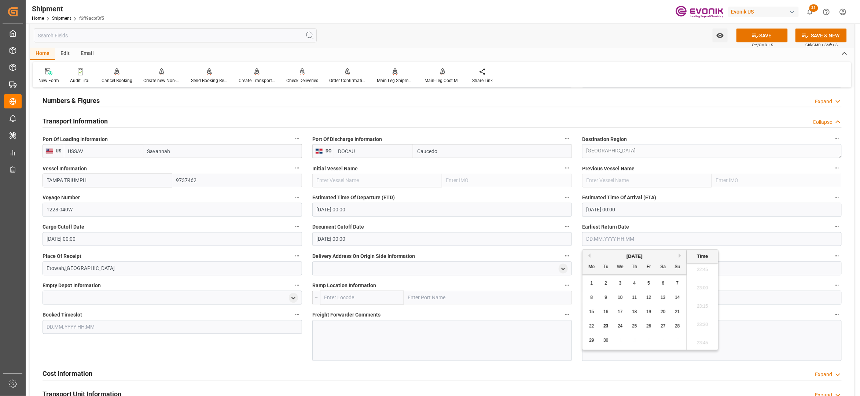
click at [604, 313] on span "16" at bounding box center [606, 312] width 5 height 5
type input "16.09.2025 00:00"
click at [256, 355] on div "Booked Timeslot" at bounding box center [172, 336] width 270 height 56
click at [752, 35] on icon at bounding box center [756, 36] width 8 height 8
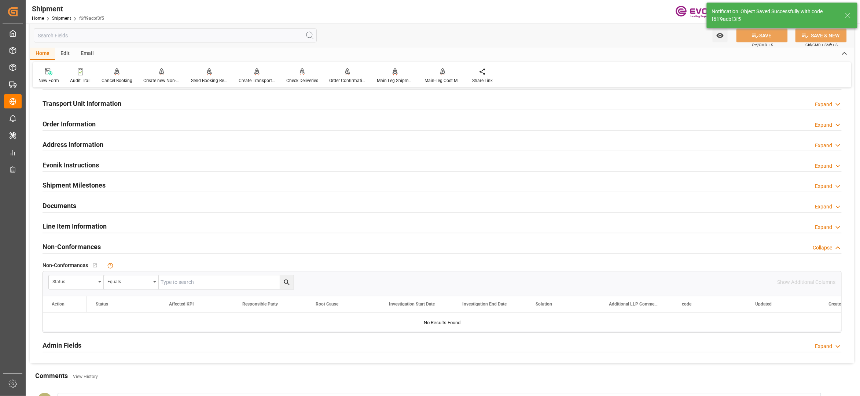
scroll to position [326, 0]
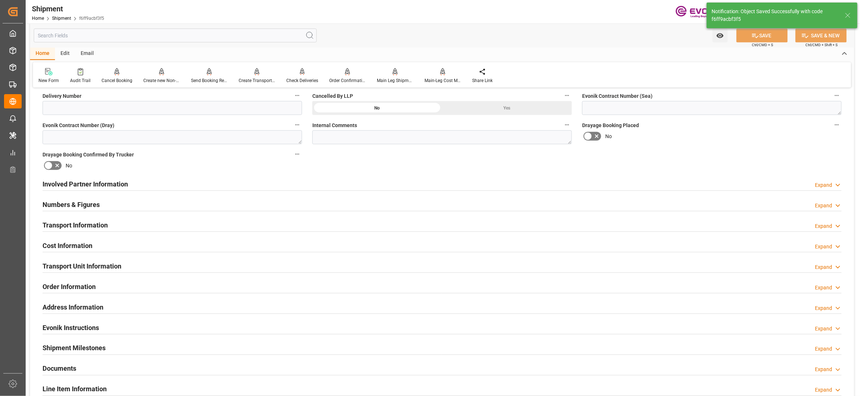
click at [183, 246] on div "Cost Information Expand" at bounding box center [442, 245] width 799 height 14
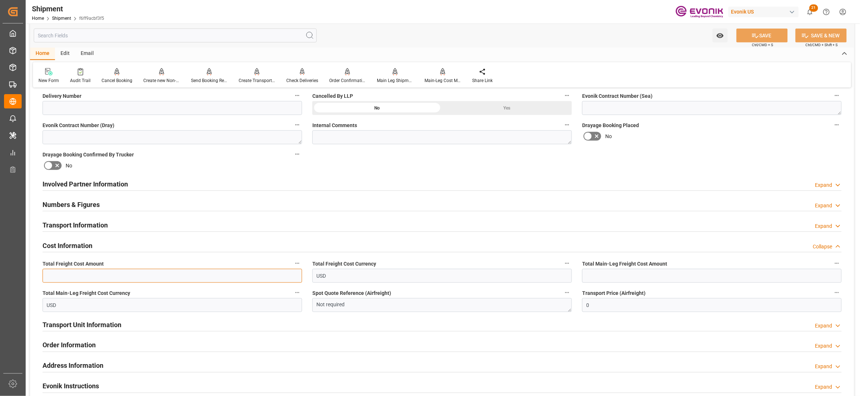
click at [116, 276] on input "text" at bounding box center [173, 276] width 260 height 14
paste input "2200"
type input "2200"
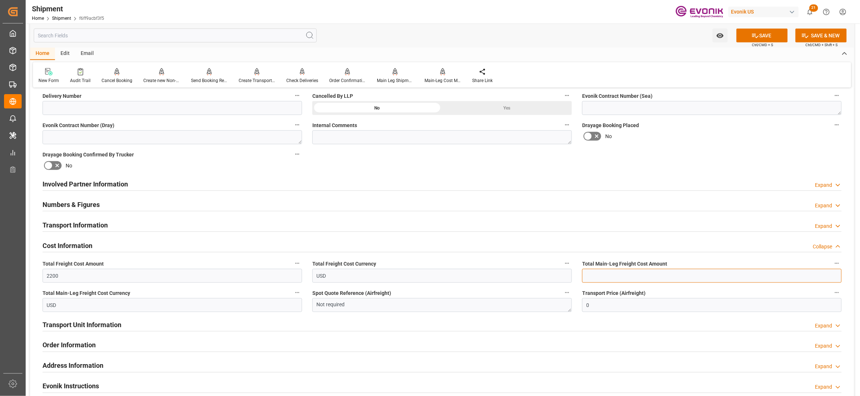
click at [613, 274] on input "text" at bounding box center [712, 276] width 260 height 14
paste input "2200"
type input "2200"
click at [722, 162] on div "Booking Confirmation Milestone Bar Collapse Submitted to FFW for Booking (Pendi…" at bounding box center [442, 176] width 824 height 817
click at [779, 40] on button "SAVE" at bounding box center [762, 36] width 51 height 14
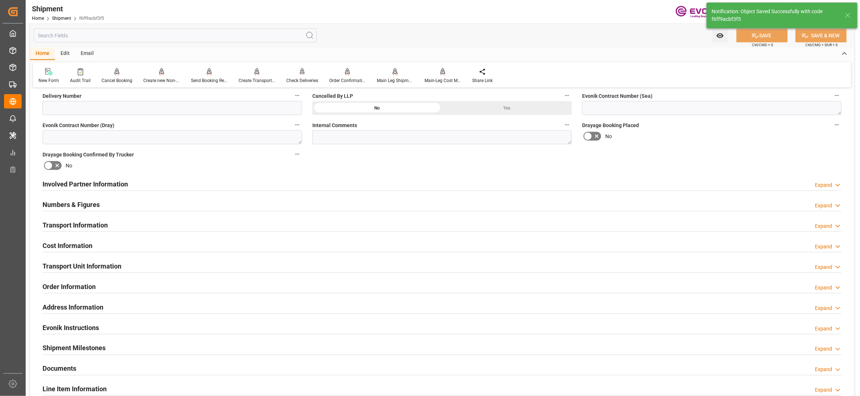
click at [281, 184] on div "Involved Partner Information Expand" at bounding box center [442, 184] width 799 height 14
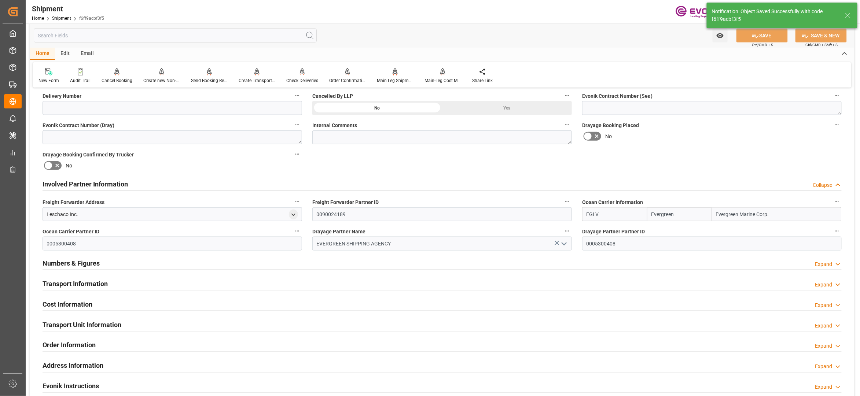
click at [257, 282] on div "Transport Information Expand" at bounding box center [442, 284] width 799 height 14
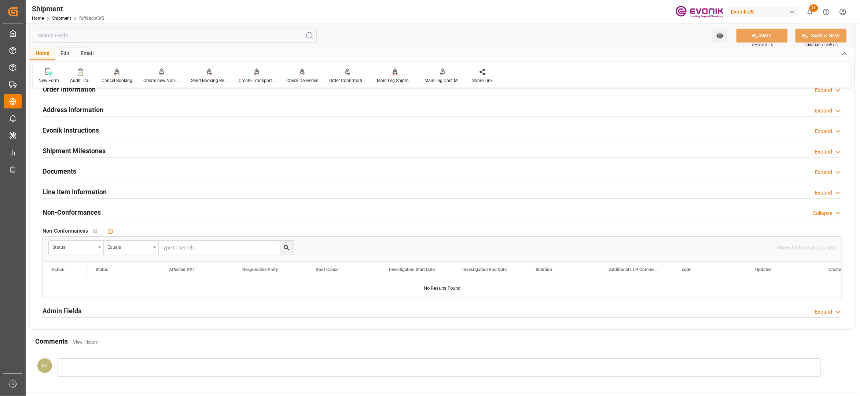
scroll to position [652, 0]
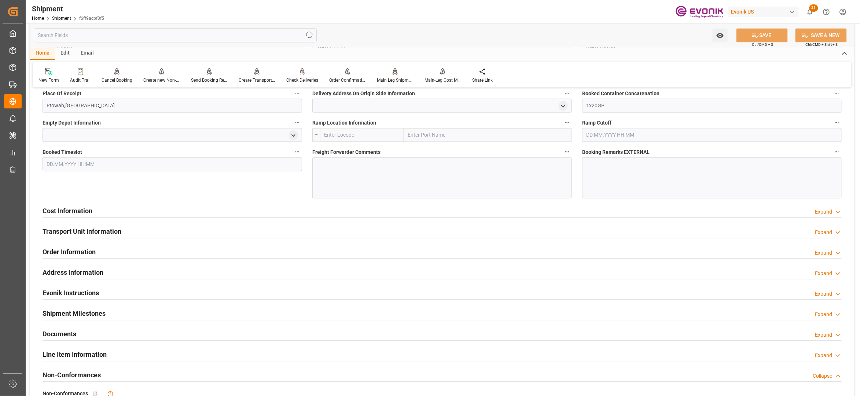
click at [146, 210] on div "Cost Information Expand" at bounding box center [442, 211] width 799 height 14
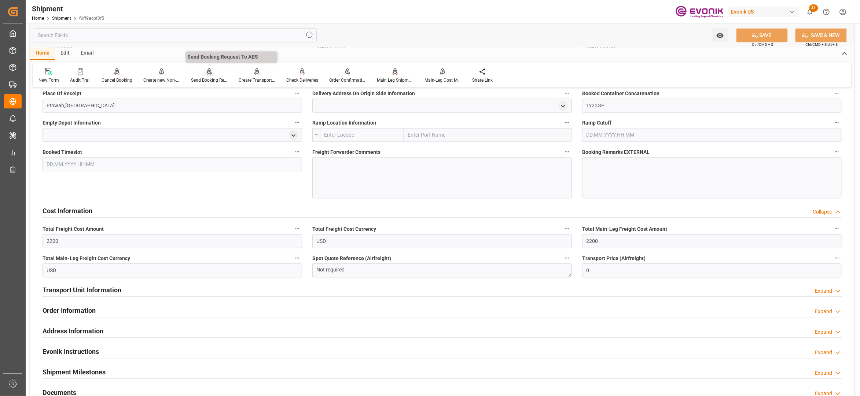
click at [206, 78] on div "Send Booking Request To ABS" at bounding box center [209, 80] width 37 height 7
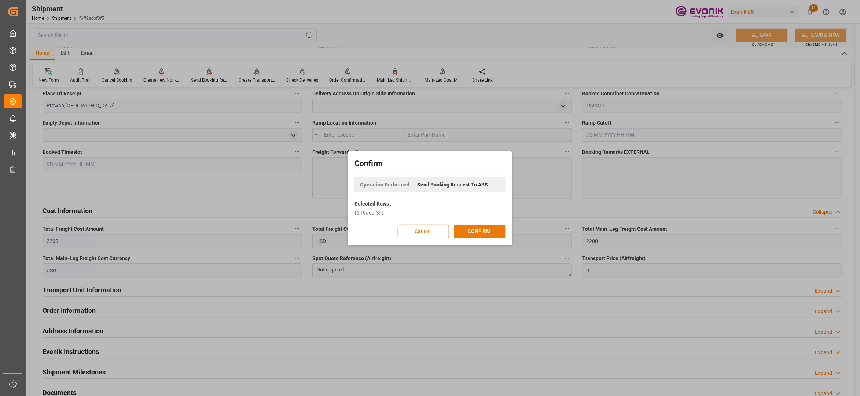
click at [471, 227] on button "CONFIRM" at bounding box center [479, 232] width 51 height 14
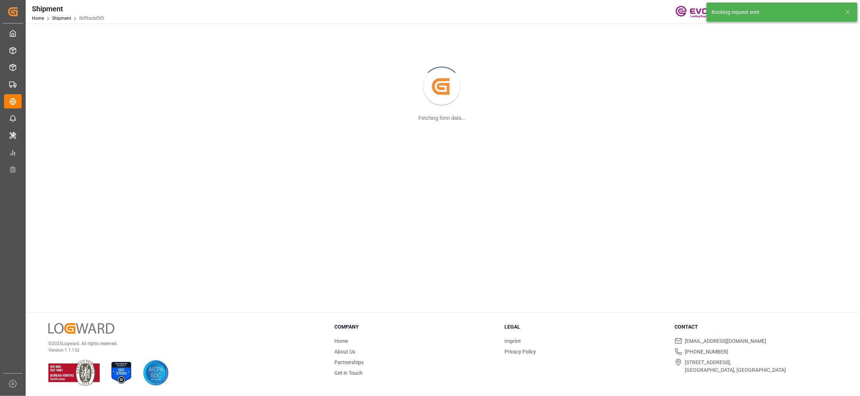
scroll to position [80, 0]
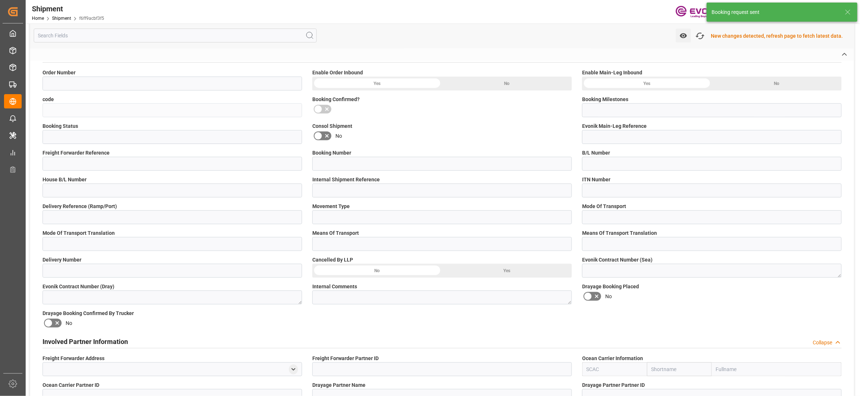
type input "2007123580"
type input "f6ff9acbf3f5"
type input "Submitted to FFW for Booking (Pending)"
type input "Active"
type input "D2P"
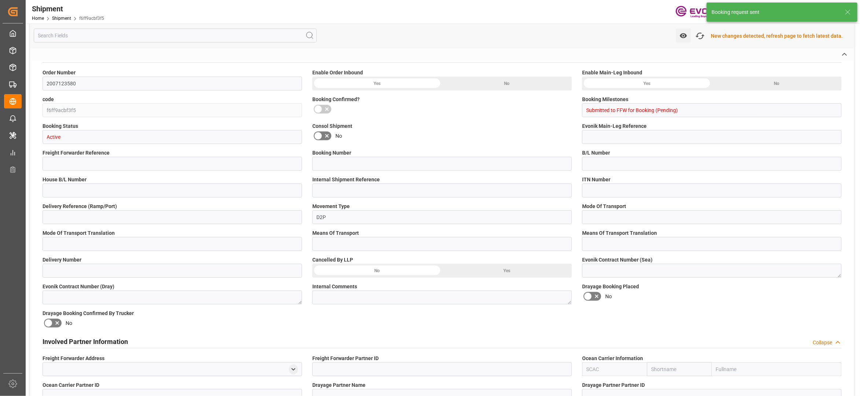
type input "45"
type input "FCL"
type input "0006"
type input "20GP"
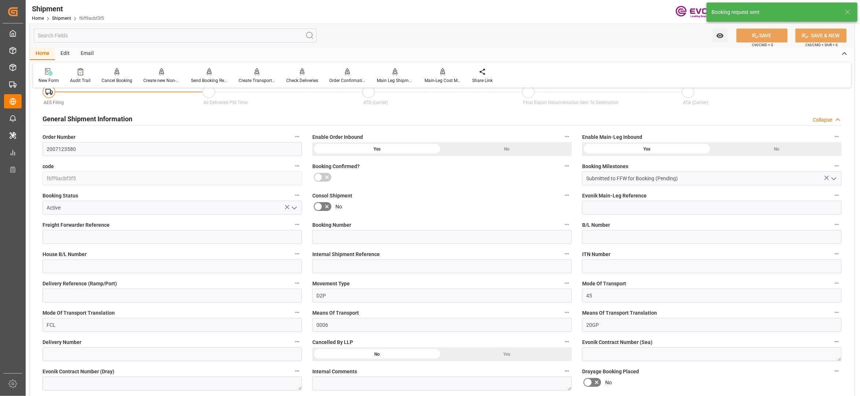
scroll to position [605, 0]
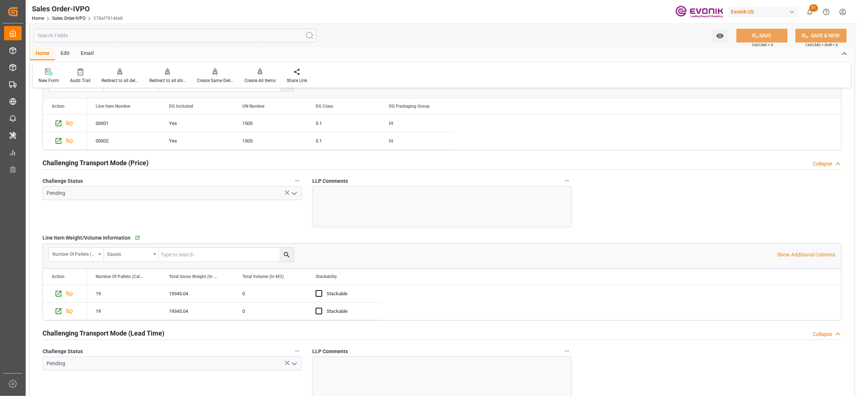
scroll to position [1141, 0]
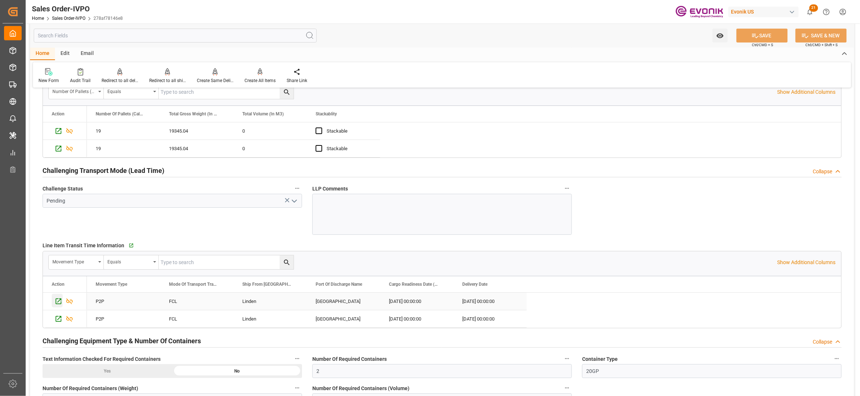
click at [58, 303] on icon "Press SPACE to select this row." at bounding box center [59, 302] width 8 height 8
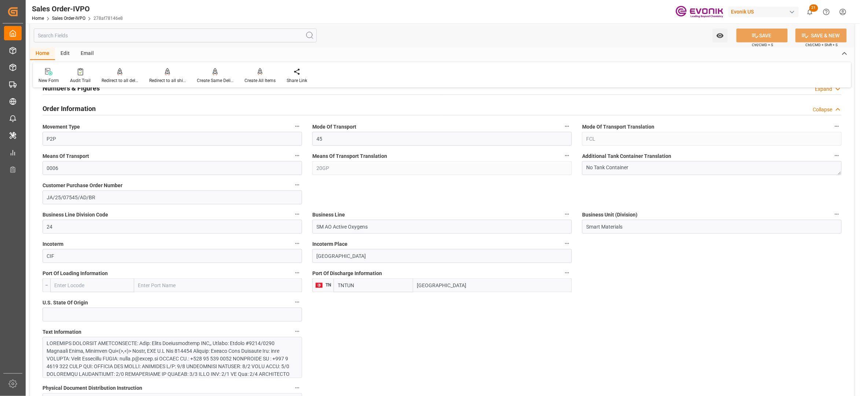
scroll to position [489, 0]
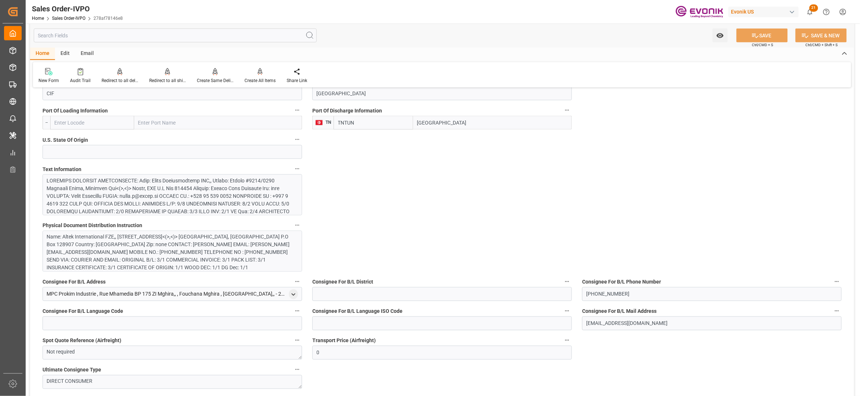
click at [238, 193] on div at bounding box center [169, 296] width 244 height 239
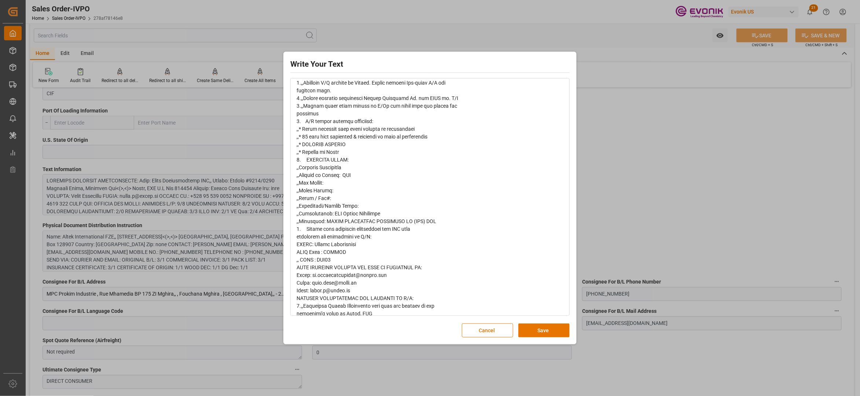
scroll to position [574, 0]
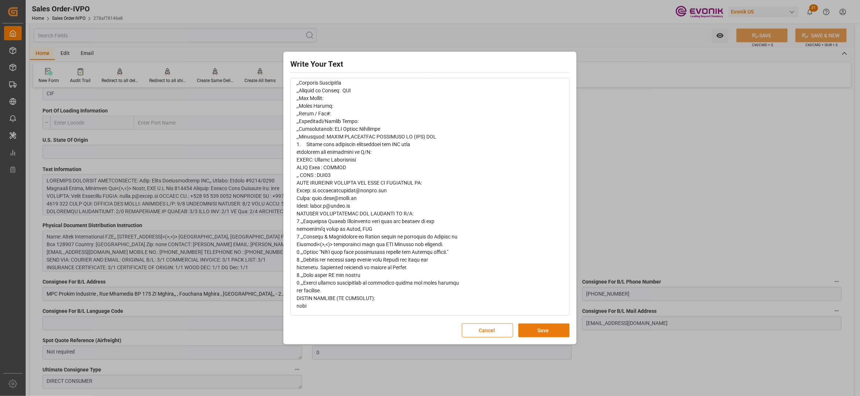
click at [531, 329] on button "Save" at bounding box center [544, 331] width 51 height 14
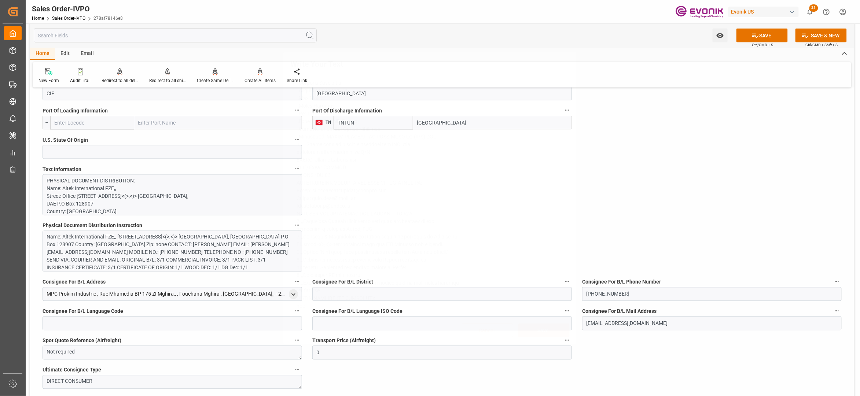
scroll to position [0, 0]
click at [203, 252] on div "Name: Altek International FZE,, [STREET_ADDRESS]<(>,<)> [GEOGRAPHIC_DATA], [GEO…" at bounding box center [169, 253] width 244 height 39
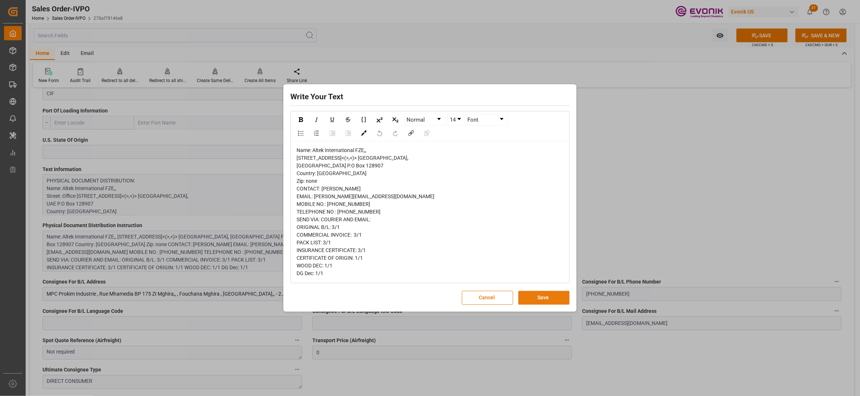
click at [523, 293] on button "Save" at bounding box center [544, 298] width 51 height 14
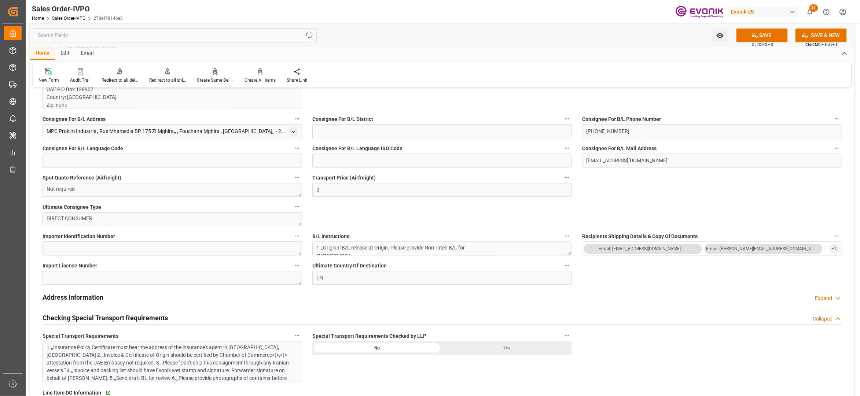
scroll to position [815, 0]
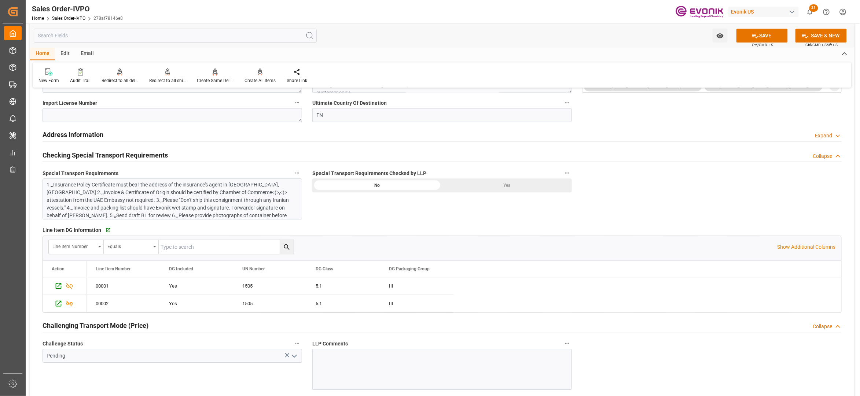
click at [259, 210] on div "1.,,Insurance Policy Certificate must bear the address of the insurance's agent…" at bounding box center [169, 204] width 244 height 46
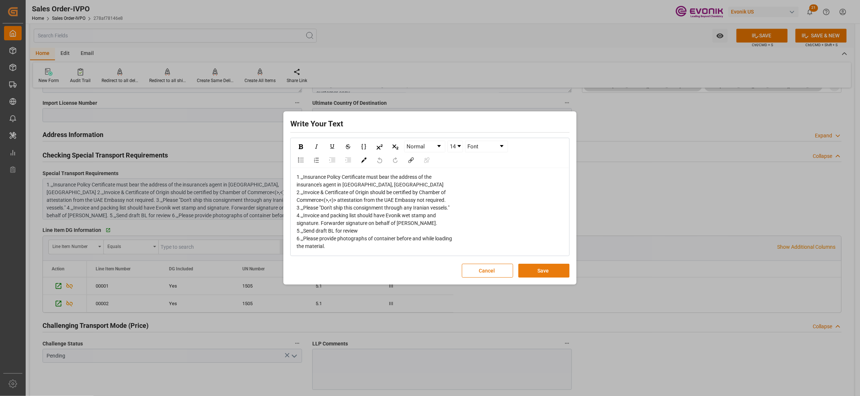
click at [536, 272] on button "Save" at bounding box center [544, 271] width 51 height 14
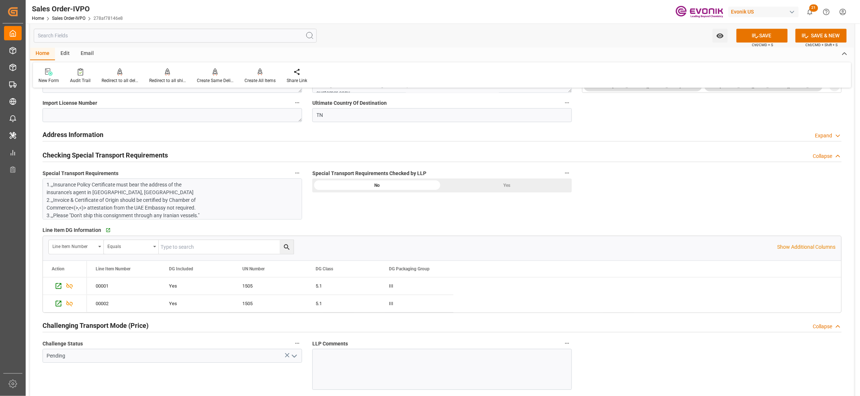
click at [482, 188] on div "Yes" at bounding box center [507, 186] width 130 height 14
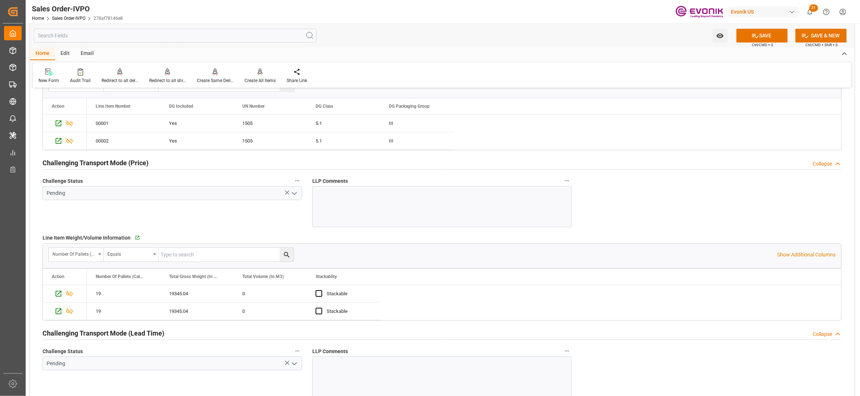
click at [294, 194] on icon "open menu" at bounding box center [294, 193] width 9 height 9
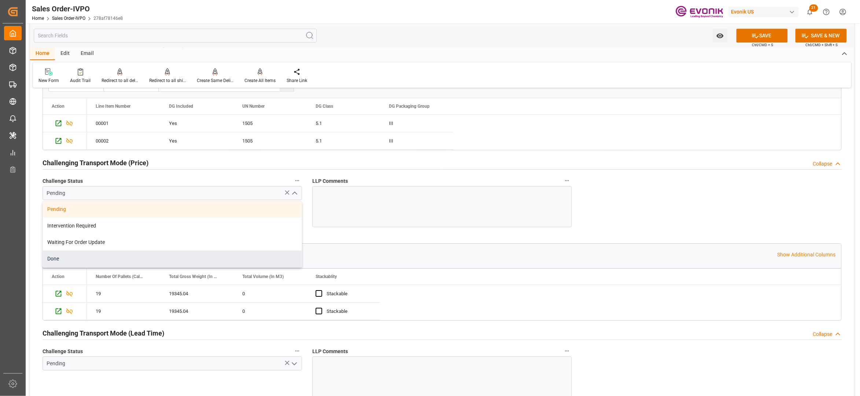
click at [89, 258] on div "Done" at bounding box center [172, 259] width 259 height 17
type input "Done"
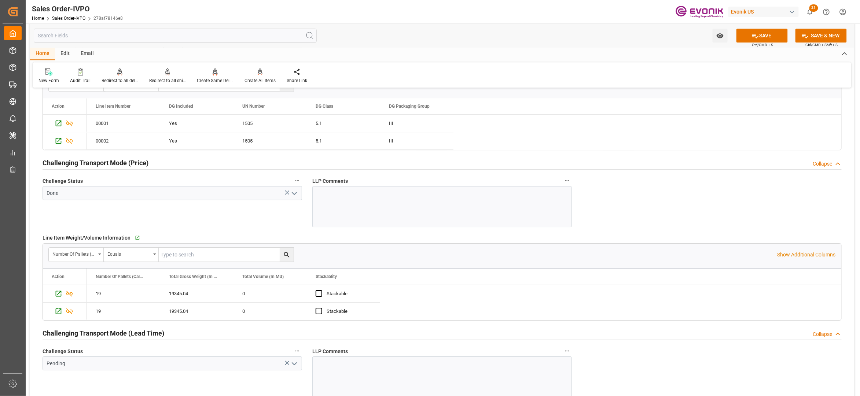
scroll to position [1141, 0]
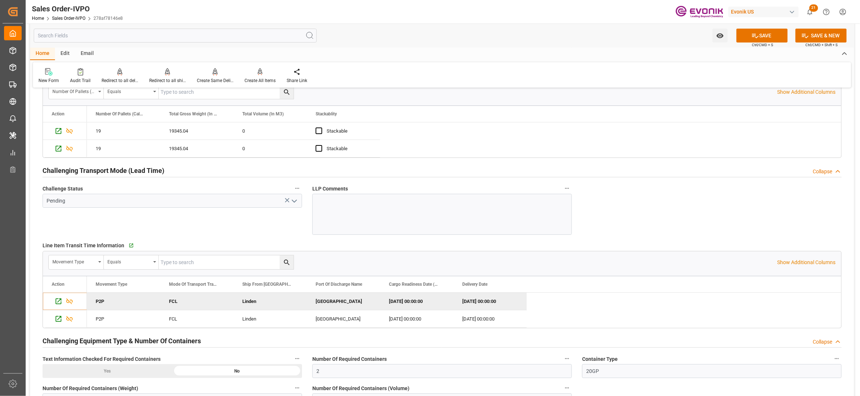
click at [296, 200] on icon "open menu" at bounding box center [294, 201] width 9 height 9
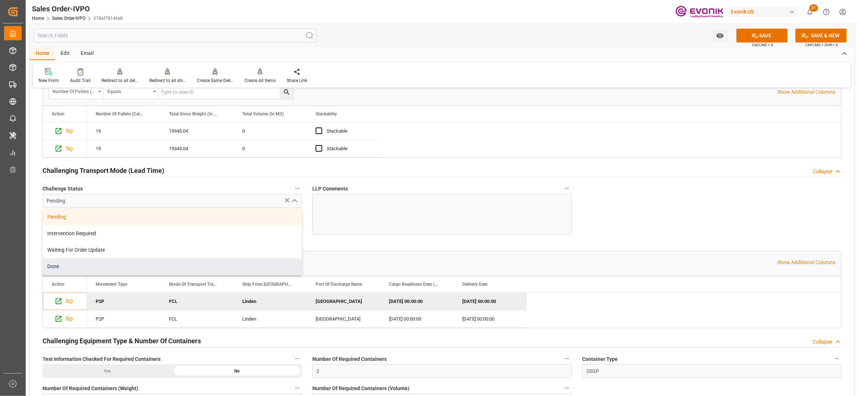
click at [102, 270] on div "Done" at bounding box center [172, 267] width 259 height 17
type input "Done"
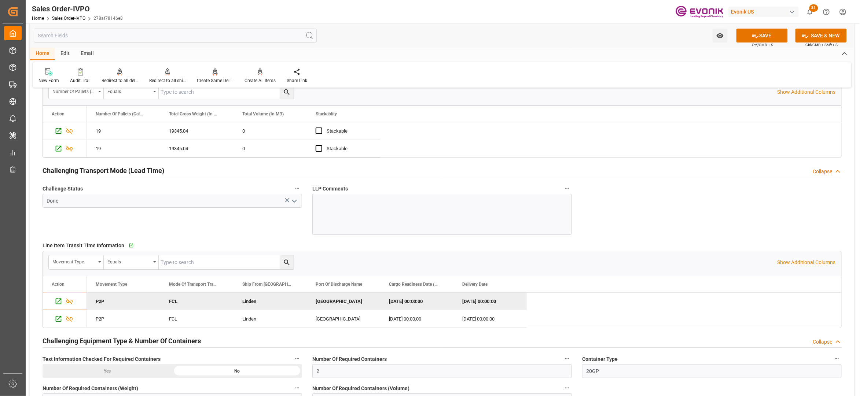
scroll to position [1304, 0]
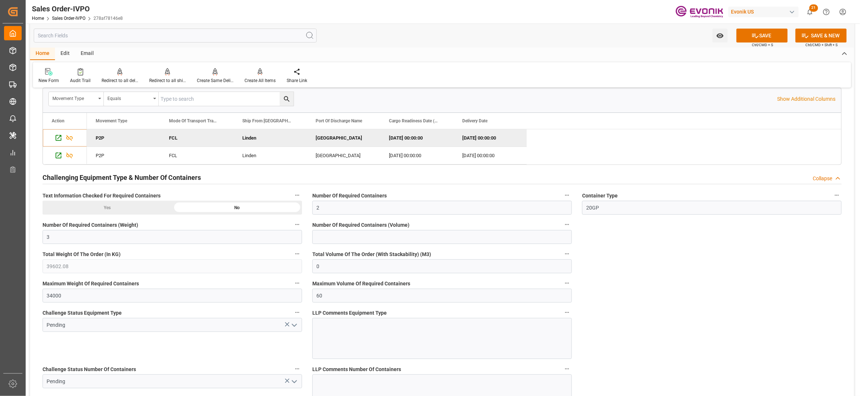
click at [295, 329] on icon "open menu" at bounding box center [294, 325] width 9 height 9
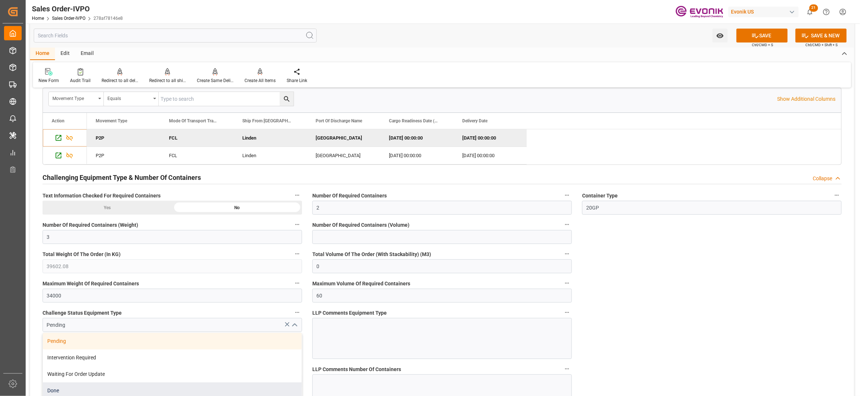
click at [92, 390] on div "Done" at bounding box center [172, 391] width 259 height 17
type input "Done"
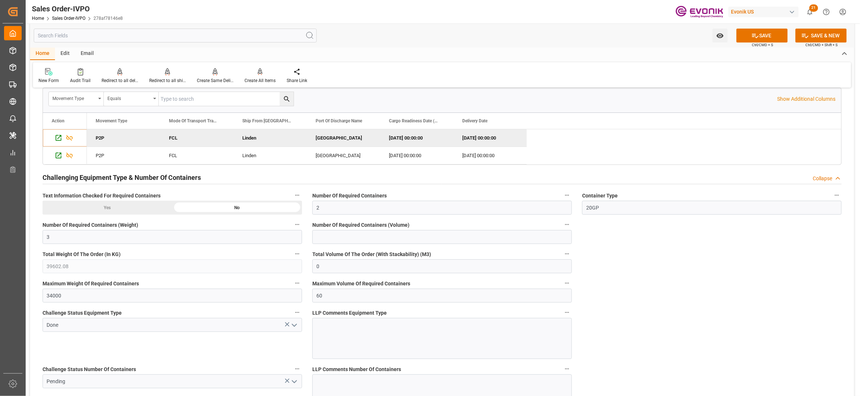
scroll to position [1467, 0]
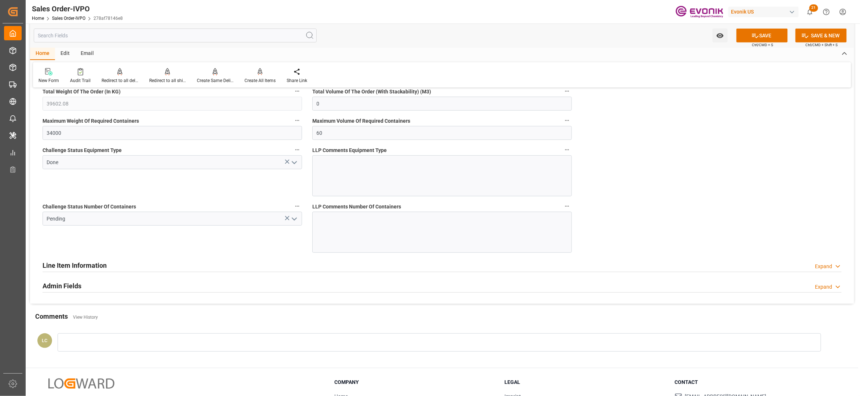
click at [292, 224] on icon "open menu" at bounding box center [294, 219] width 9 height 9
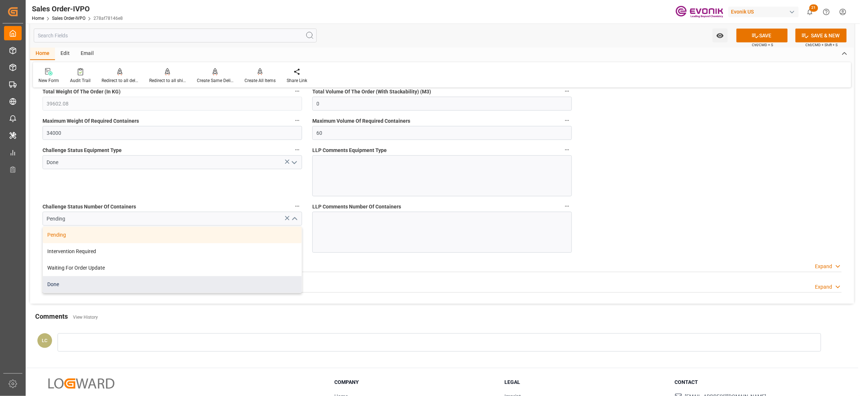
click at [106, 288] on div "Done" at bounding box center [172, 285] width 259 height 17
type input "Done"
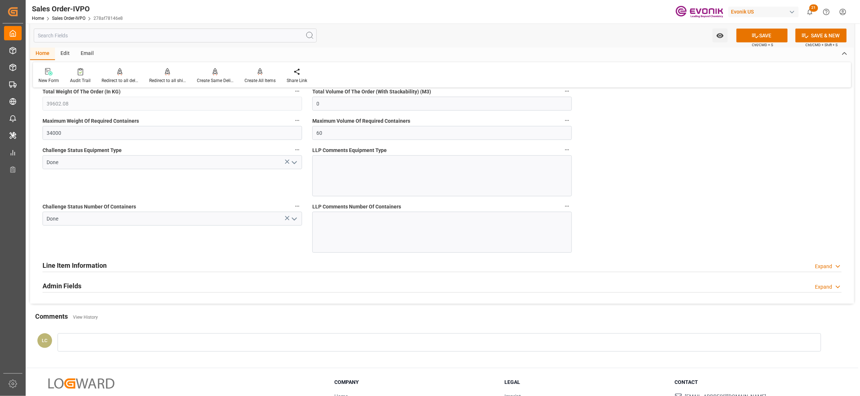
scroll to position [1304, 0]
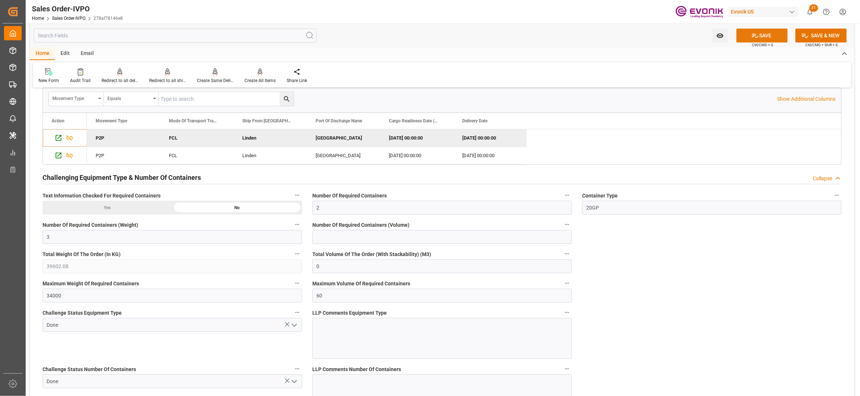
click at [756, 32] on icon at bounding box center [756, 36] width 8 height 8
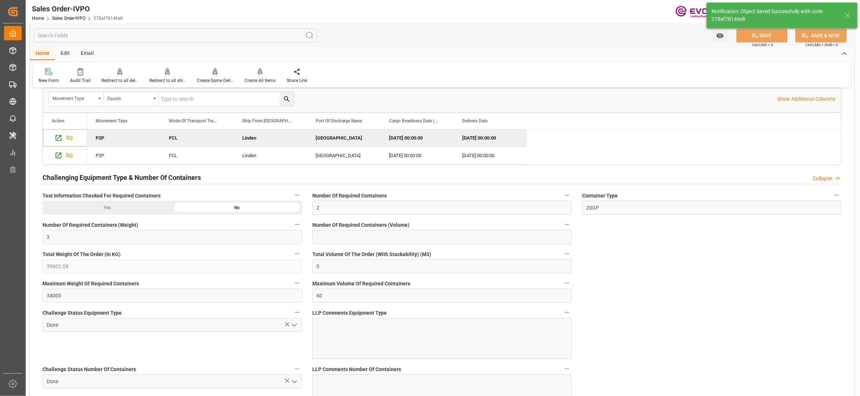
type input "No"
type input "24.09.2025 04:16"
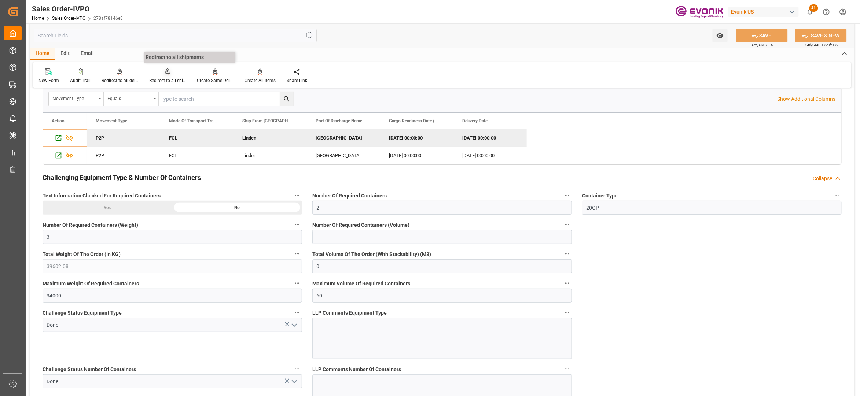
click at [165, 73] on icon at bounding box center [167, 71] width 5 height 6
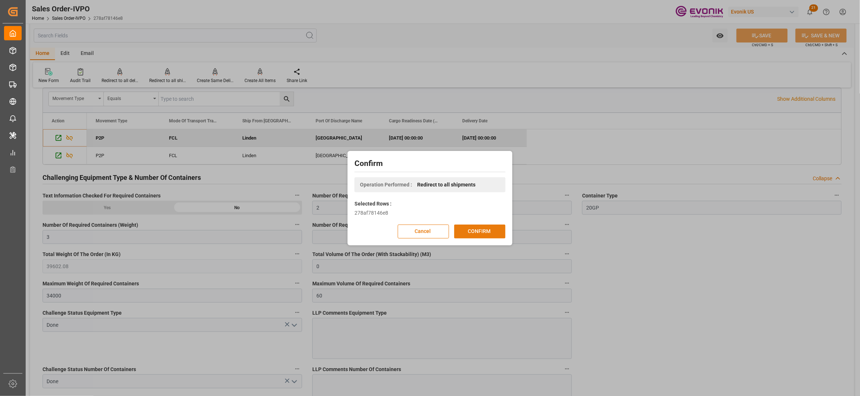
click at [485, 233] on button "CONFIRM" at bounding box center [479, 232] width 51 height 14
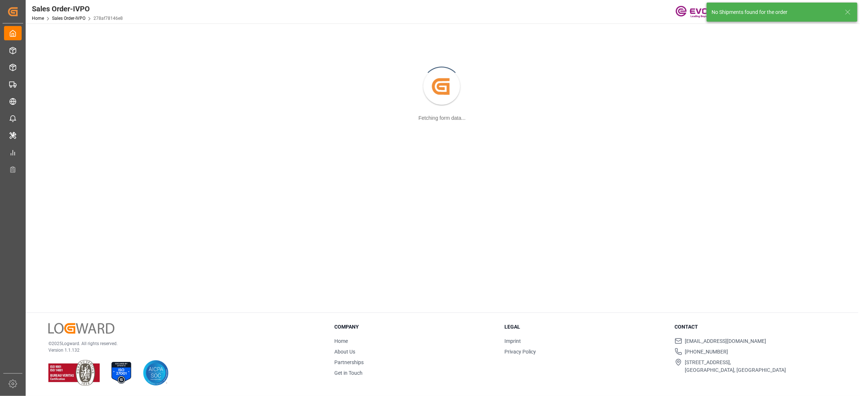
scroll to position [80, 0]
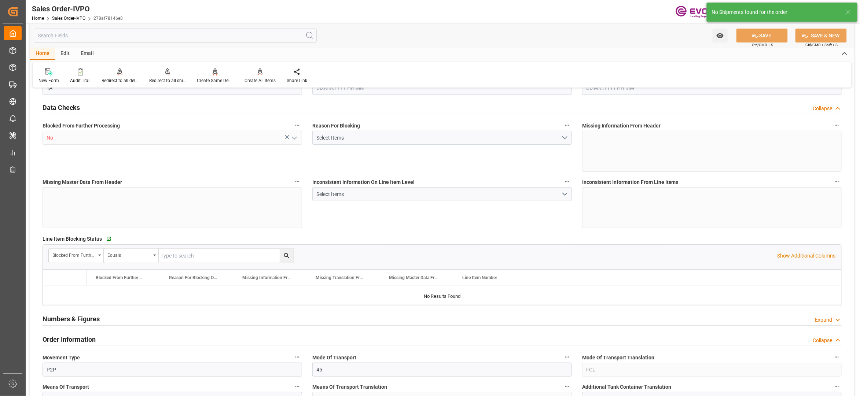
type input "TNTUN"
type input "0"
type input "2"
type input "3"
type input "39602.08"
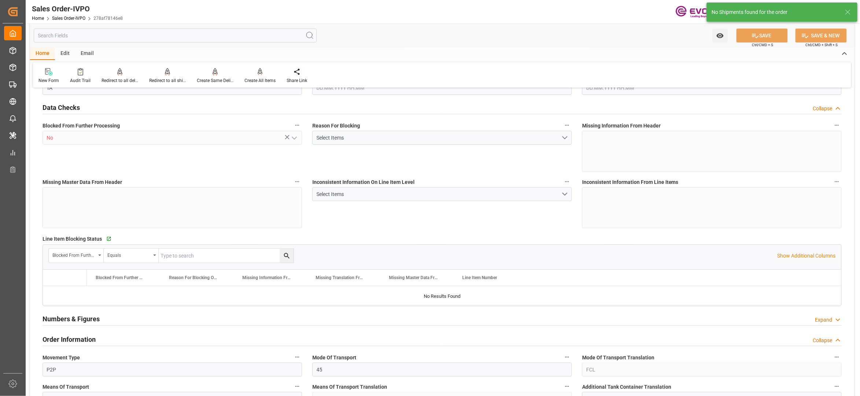
type input "0"
type input "34000"
type input "60"
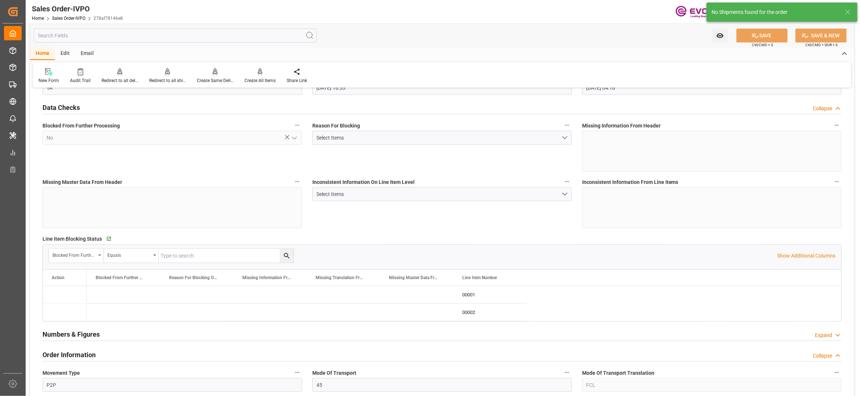
type input "18.09.2025 16:55"
type input "24.09.2025 04:16"
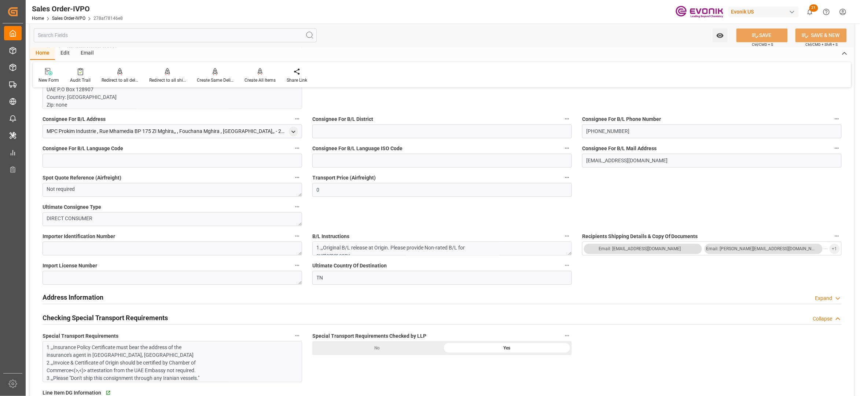
scroll to position [489, 0]
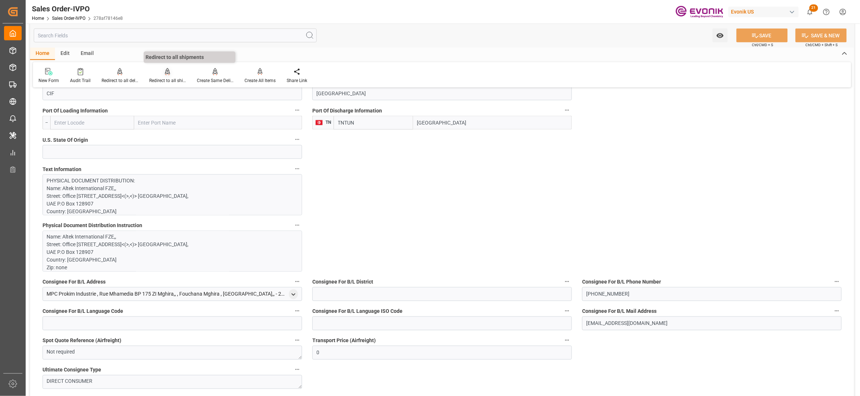
click at [168, 76] on div "Redirect to all shipments" at bounding box center [168, 76] width 48 height 16
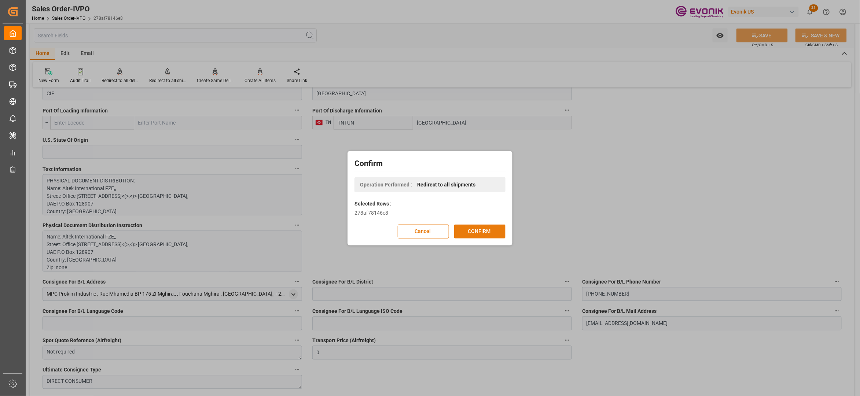
click at [475, 230] on button "CONFIRM" at bounding box center [479, 232] width 51 height 14
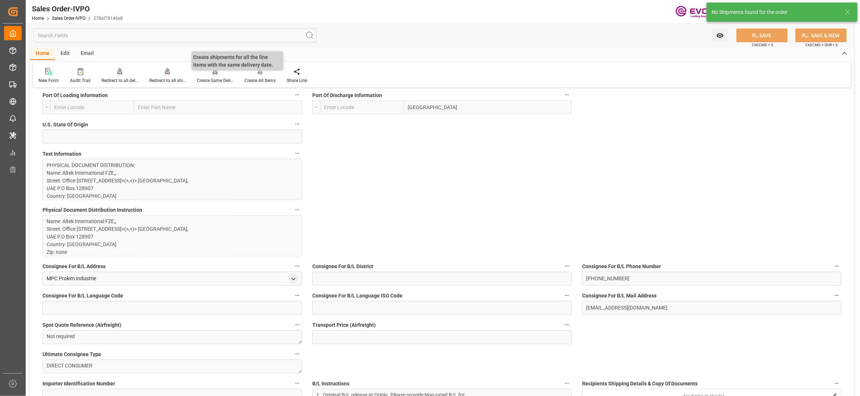
type input "TNTUN"
type input "0"
type input "2"
type input "3"
type input "39602.08"
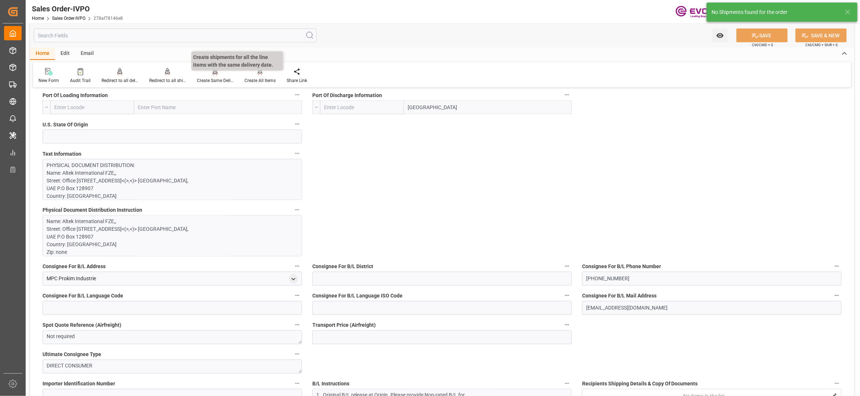
type input "0"
type input "34000"
type input "60"
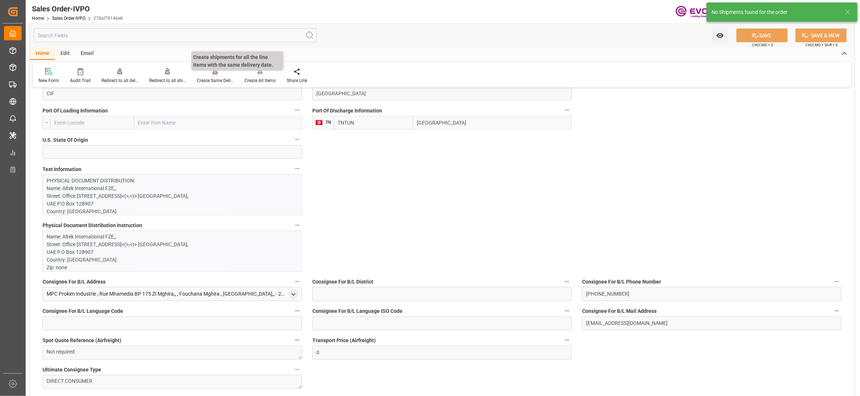
type input "18.09.2025 16:55"
type input "24.09.2025 04:16"
click at [250, 75] on div at bounding box center [260, 72] width 31 height 8
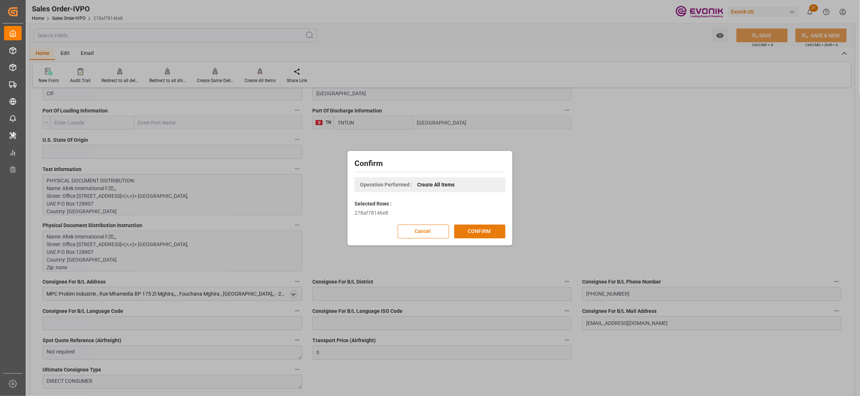
click at [484, 230] on button "CONFIRM" at bounding box center [479, 232] width 51 height 14
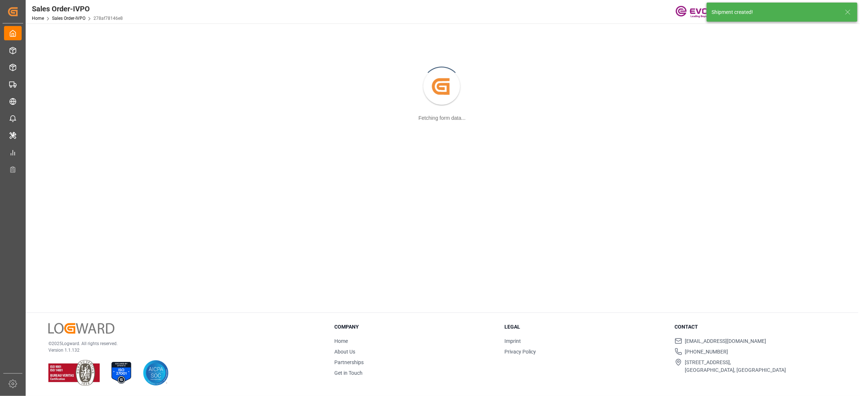
scroll to position [80, 0]
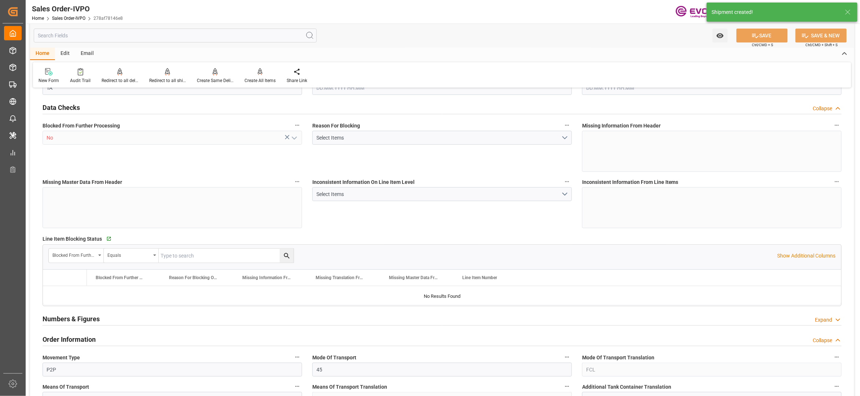
type input "TNTUN"
type input "0"
type input "2"
type input "3"
type input "39602.08"
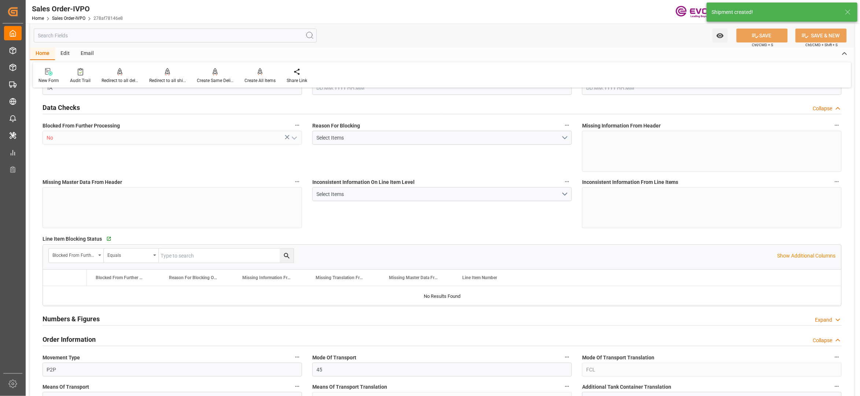
type input "0"
type input "34000"
type input "60"
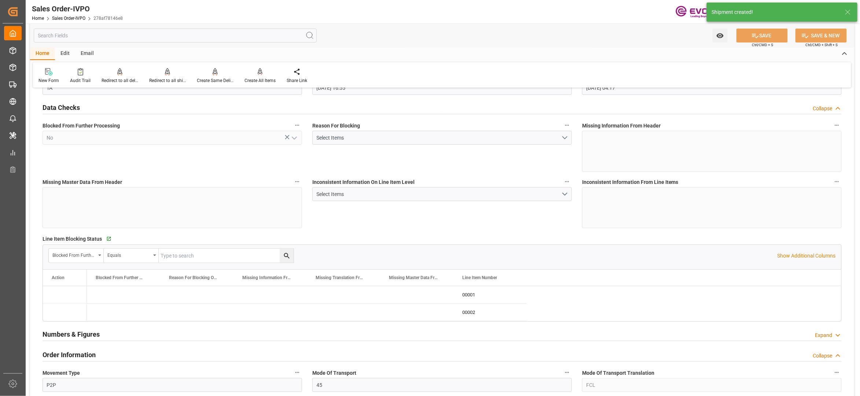
type input "18.09.2025 16:55"
type input "[DATE] 04:17"
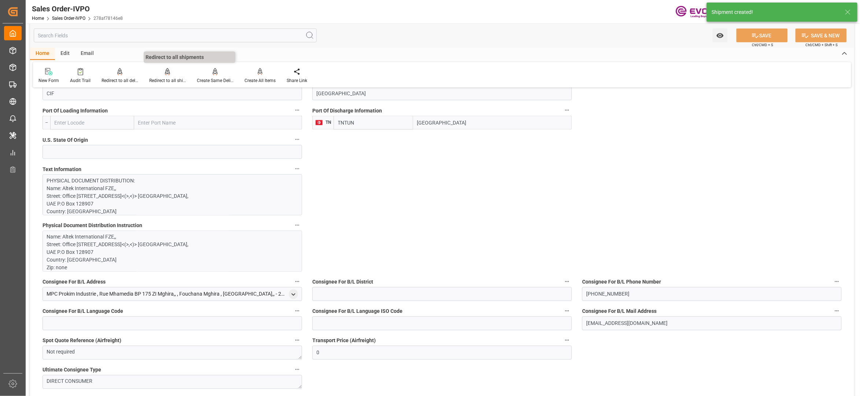
click at [165, 76] on div "Redirect to all shipments" at bounding box center [168, 76] width 48 height 16
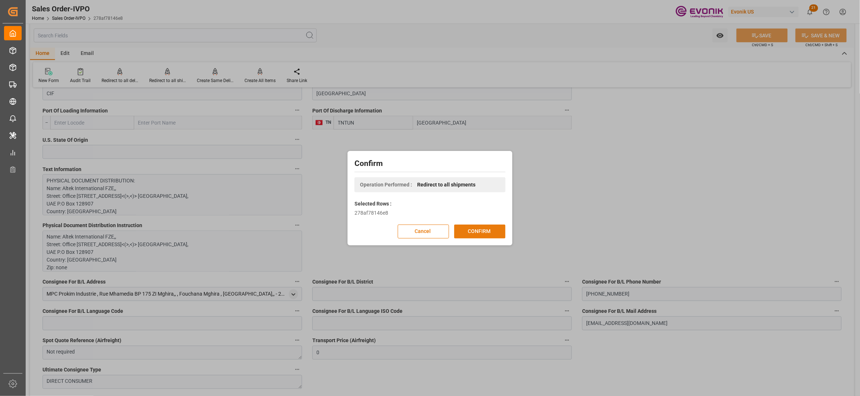
click at [468, 230] on button "CONFIRM" at bounding box center [479, 232] width 51 height 14
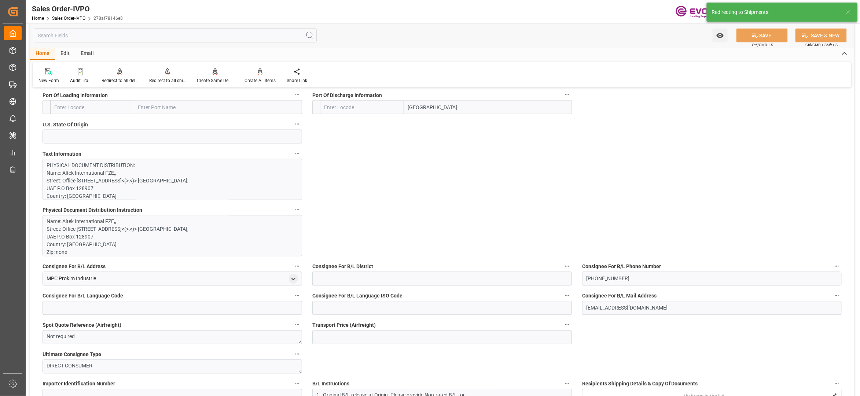
type input "TNTUN"
type input "0"
type input "2"
type input "3"
type input "39602.08"
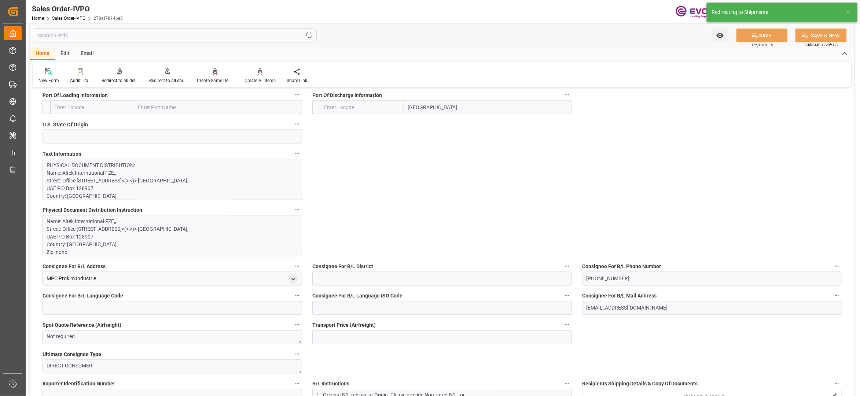
type input "0"
type input "34000"
type input "60"
type input "18.09.2025 16:55"
type input "[DATE] 04:17"
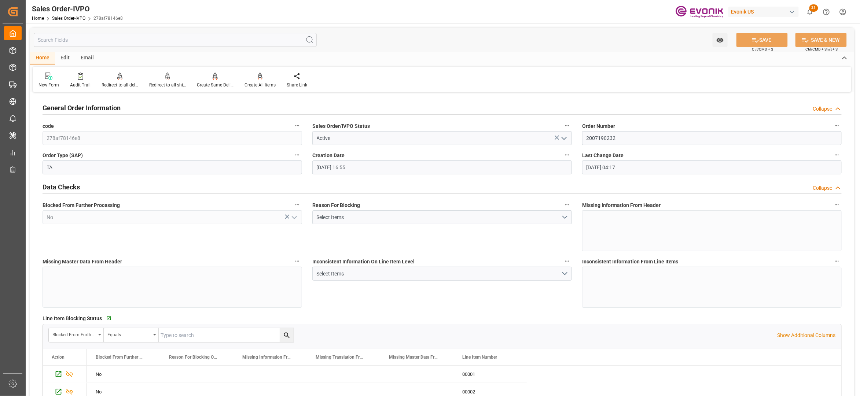
scroll to position [326, 0]
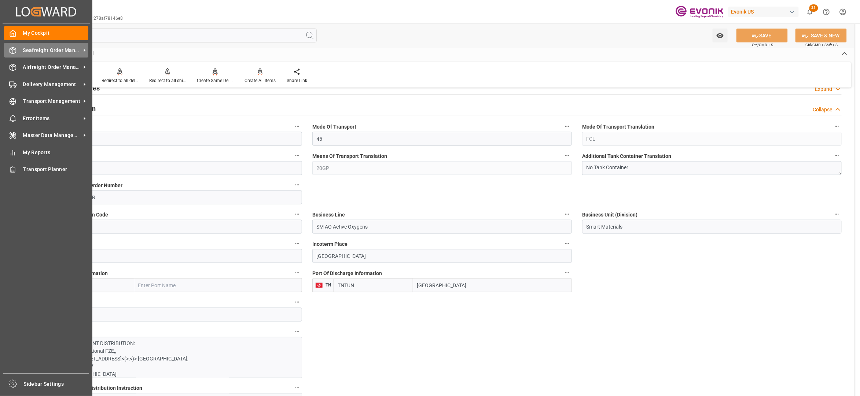
click at [51, 54] on span "Seafreight Order Management" at bounding box center [52, 51] width 58 height 8
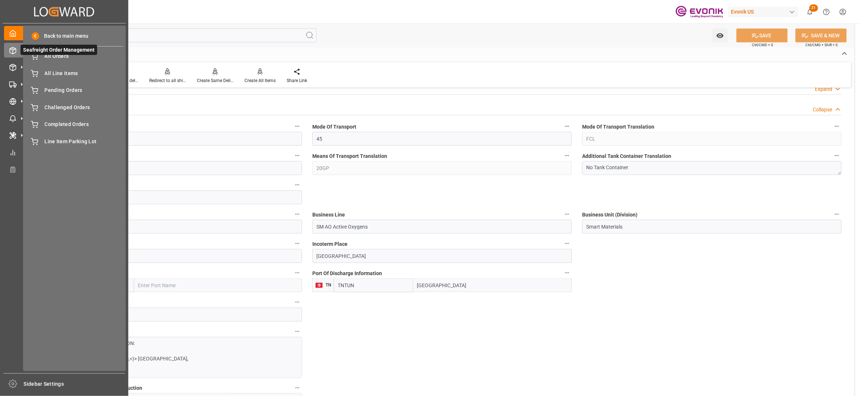
click at [61, 54] on span "Seafreight Order Management" at bounding box center [59, 50] width 77 height 10
click at [87, 53] on span "Seafreight Order Management" at bounding box center [59, 50] width 77 height 10
click at [66, 59] on span "All Orders" at bounding box center [84, 56] width 79 height 8
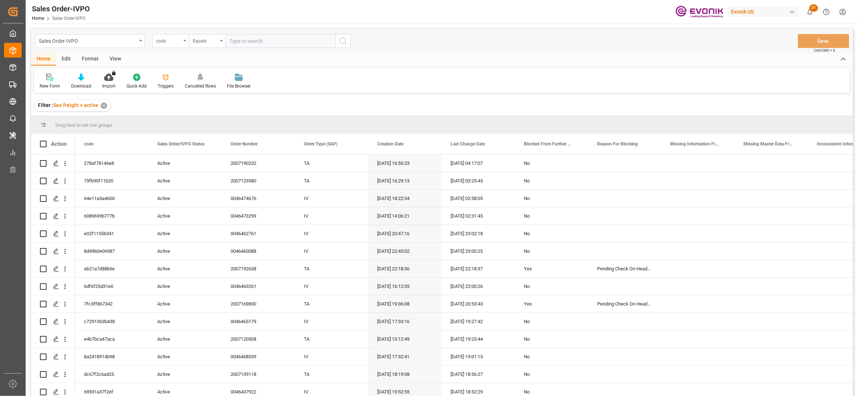
click at [178, 43] on div "code" at bounding box center [168, 40] width 25 height 8
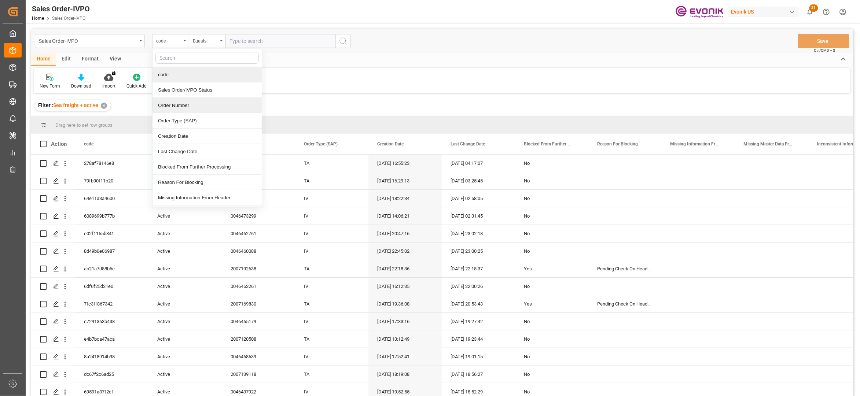
click at [172, 109] on div "Order Number" at bounding box center [207, 105] width 109 height 15
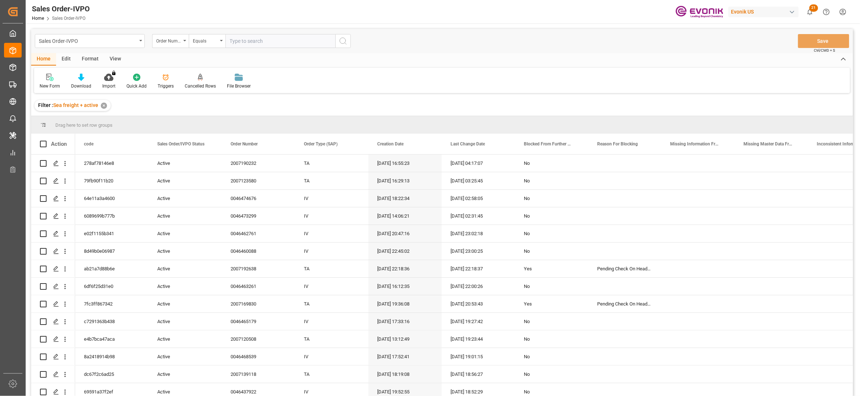
click at [246, 37] on input "text" at bounding box center [281, 41] width 110 height 14
paste input "0046468539"
type input "0046468539"
click at [345, 40] on icon "search button" at bounding box center [343, 41] width 9 height 9
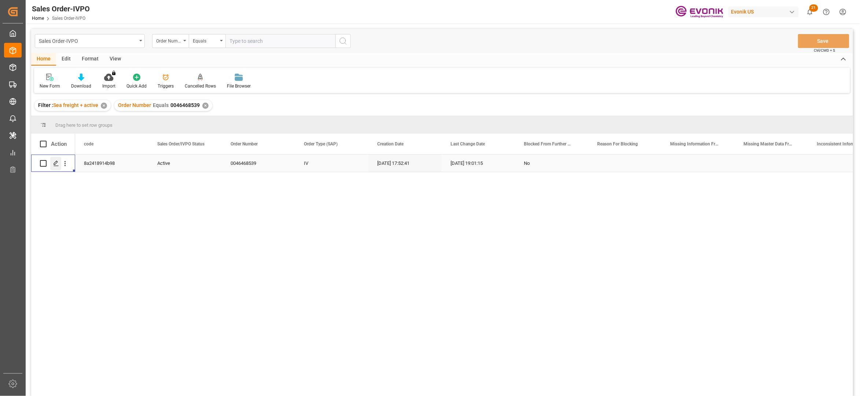
click at [58, 165] on icon "Press SPACE to select this row." at bounding box center [56, 164] width 6 height 6
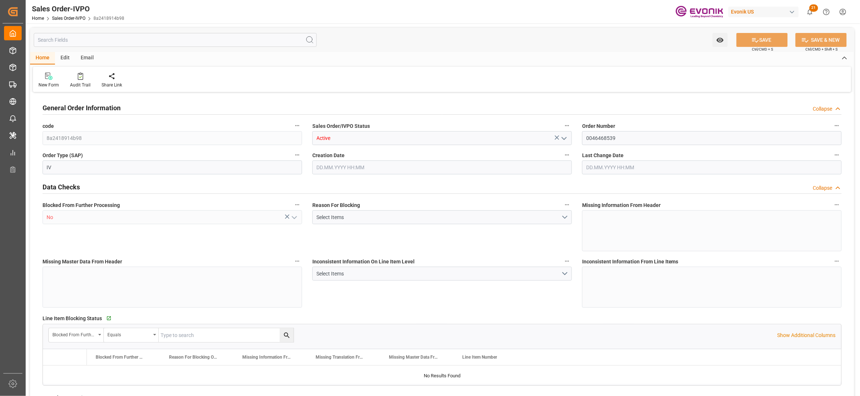
type input "BEANR"
type input "0"
type input "1"
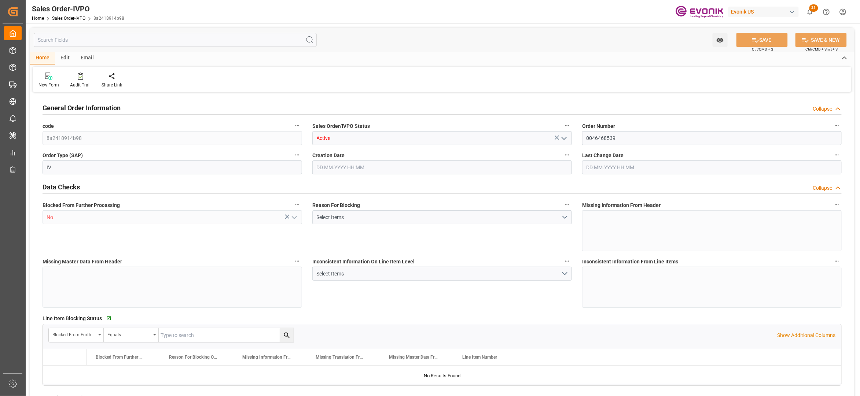
type input "13052"
type input "17.9085"
type input "17000"
type input "30"
type input "16.09.2025 17:52"
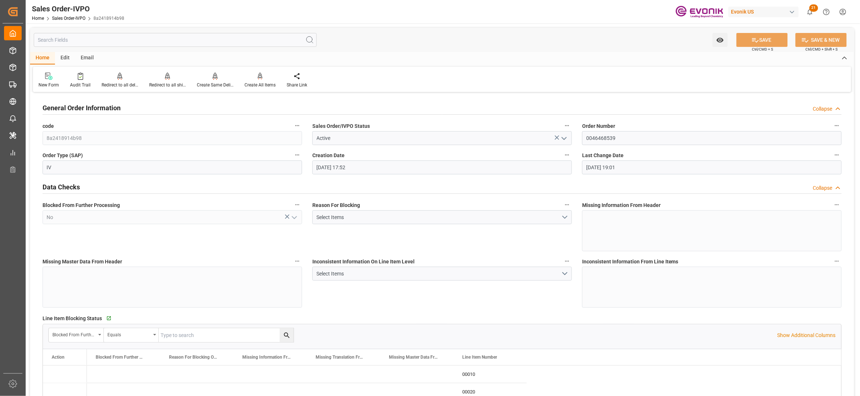
type input "23.09.2025 19:01"
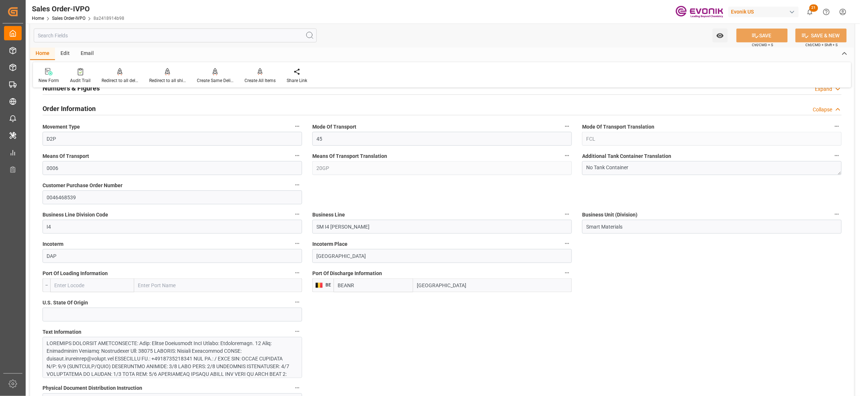
scroll to position [489, 0]
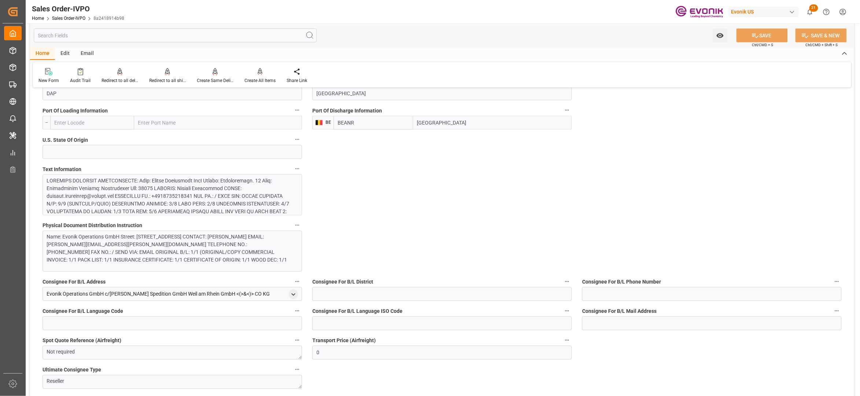
click at [273, 200] on div at bounding box center [169, 242] width 244 height 131
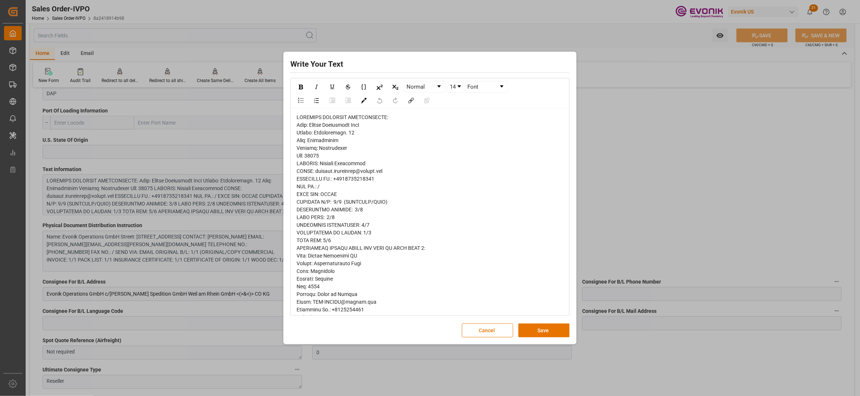
click at [301, 131] on span "rdw-editor" at bounding box center [375, 344] width 157 height 460
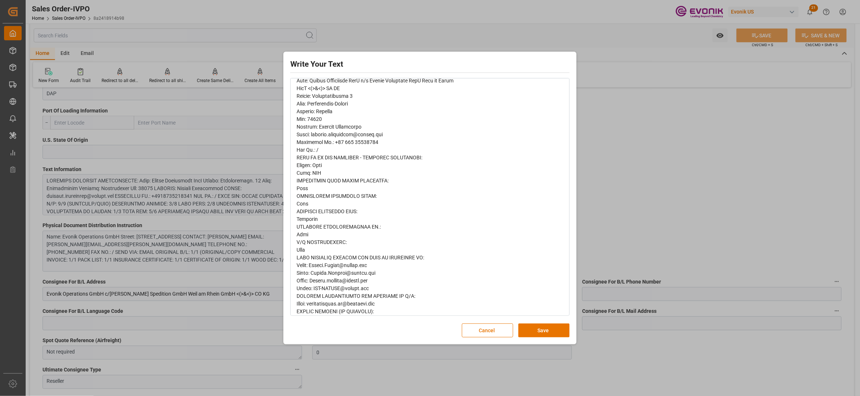
scroll to position [260, 0]
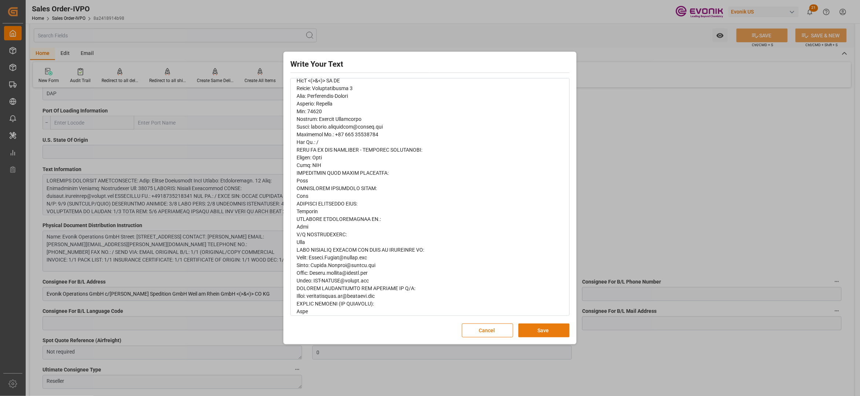
click at [540, 331] on button "Save" at bounding box center [544, 331] width 51 height 14
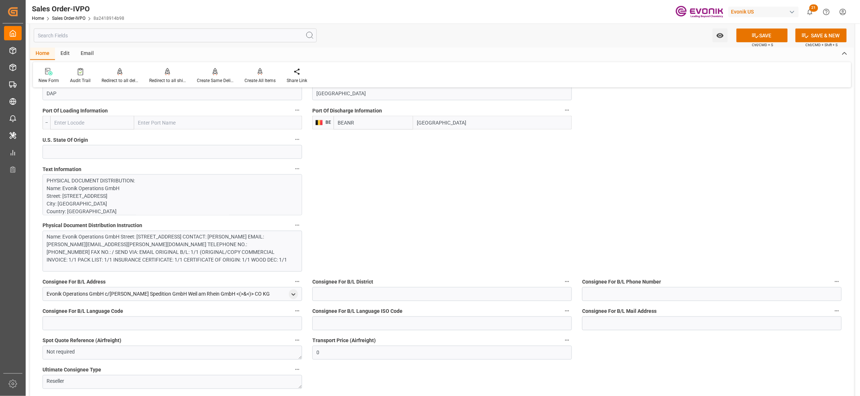
click at [246, 238] on div "Name: Evonik Operations GmbH Street: [STREET_ADDRESS] CONTACT: [PERSON_NAME] EM…" at bounding box center [169, 249] width 244 height 31
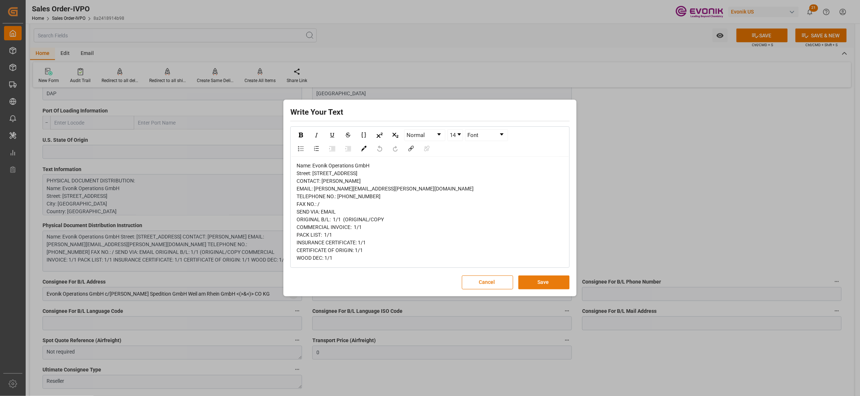
click at [542, 288] on button "Save" at bounding box center [544, 283] width 51 height 14
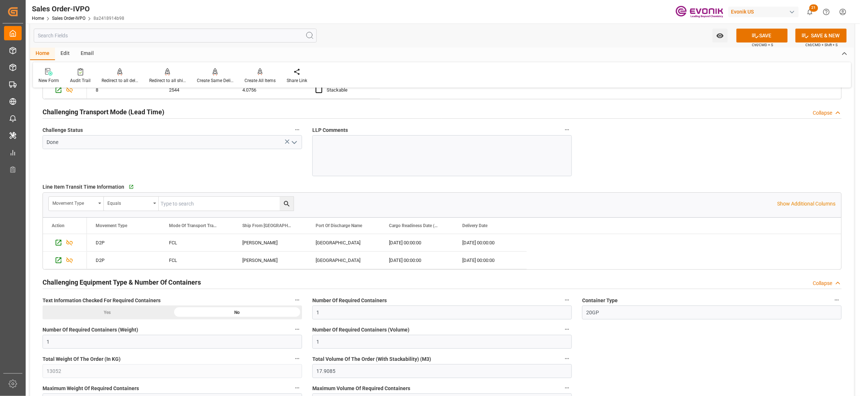
scroll to position [1036, 0]
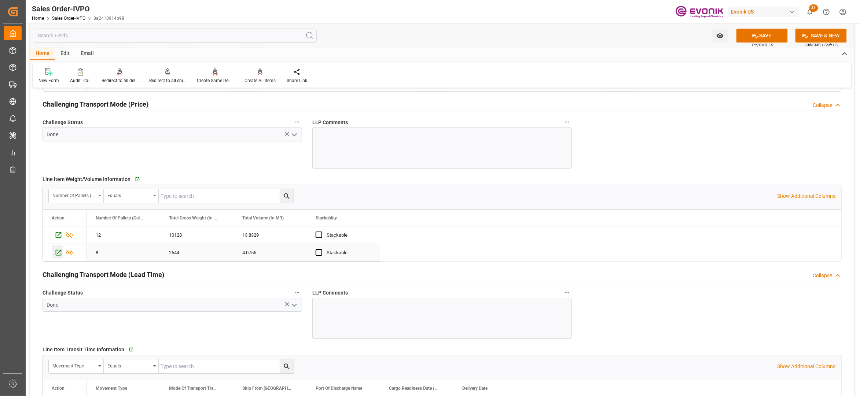
click at [58, 257] on icon "Press SPACE to select this row." at bounding box center [59, 253] width 8 height 8
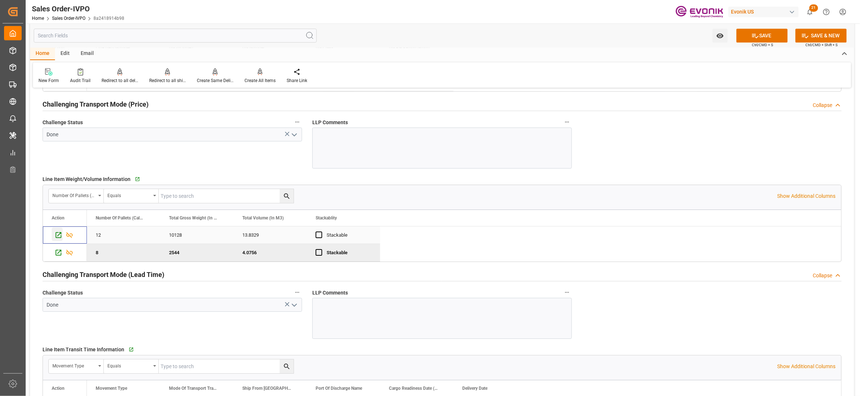
click at [58, 238] on icon "Press SPACE to select this row." at bounding box center [59, 236] width 6 height 6
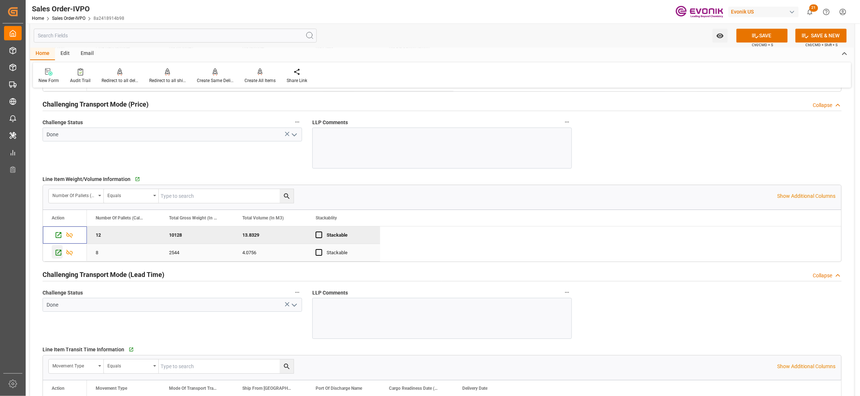
click at [60, 255] on icon "Press SPACE to select this row." at bounding box center [59, 253] width 8 height 8
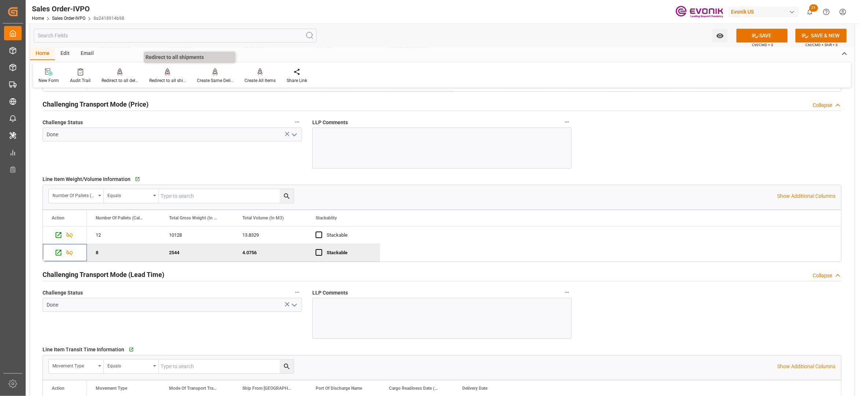
click at [166, 72] on icon at bounding box center [167, 71] width 5 height 7
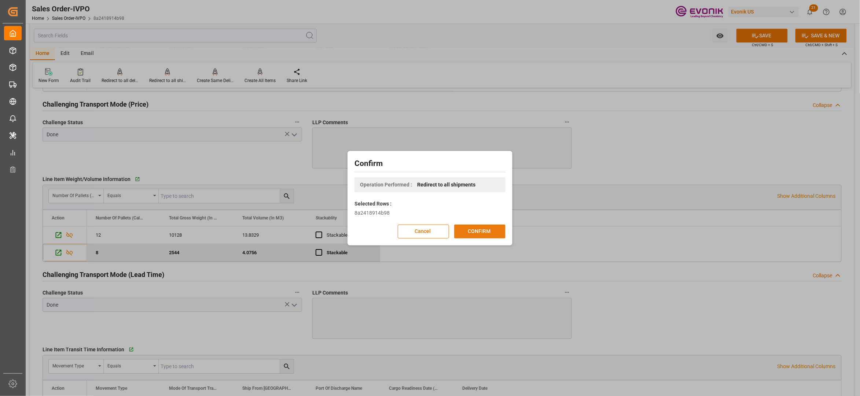
click at [480, 231] on button "CONFIRM" at bounding box center [479, 232] width 51 height 14
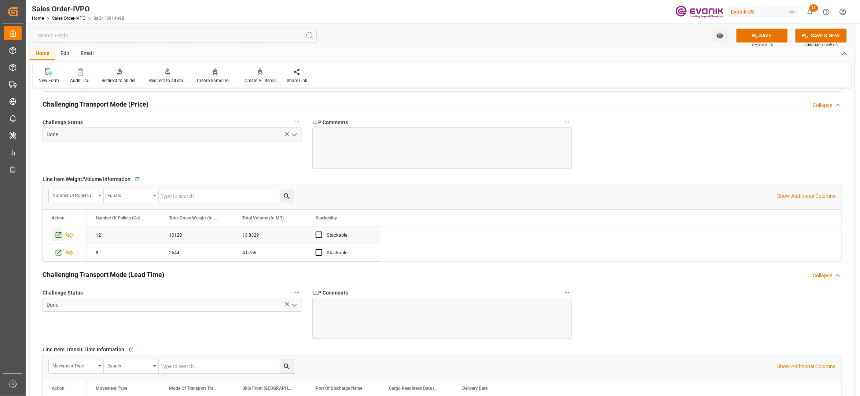
click at [59, 238] on icon "Press SPACE to select this row." at bounding box center [59, 236] width 6 height 6
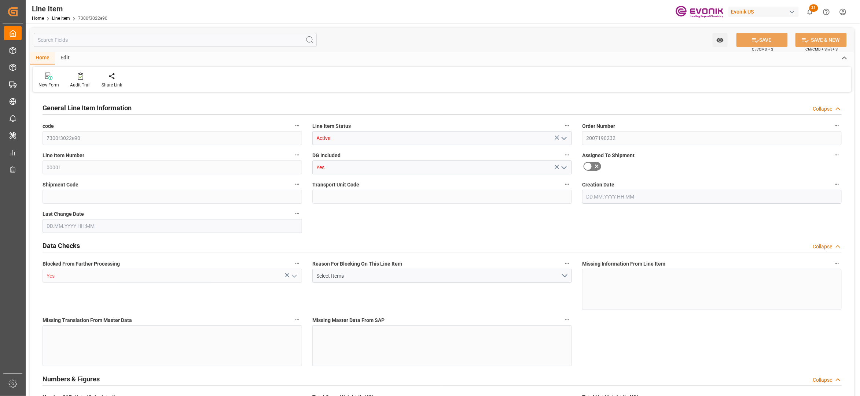
type input "19"
type input "19345.04"
type input "19000"
type input "0"
type input "760"
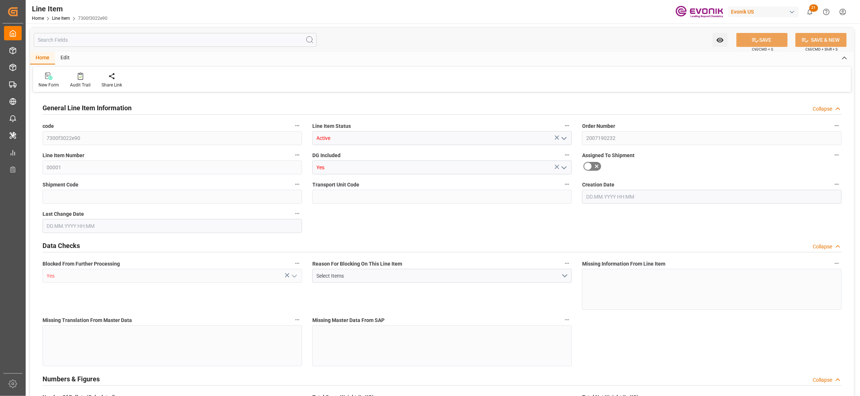
type input "21850"
type input "760"
type input "19345.04"
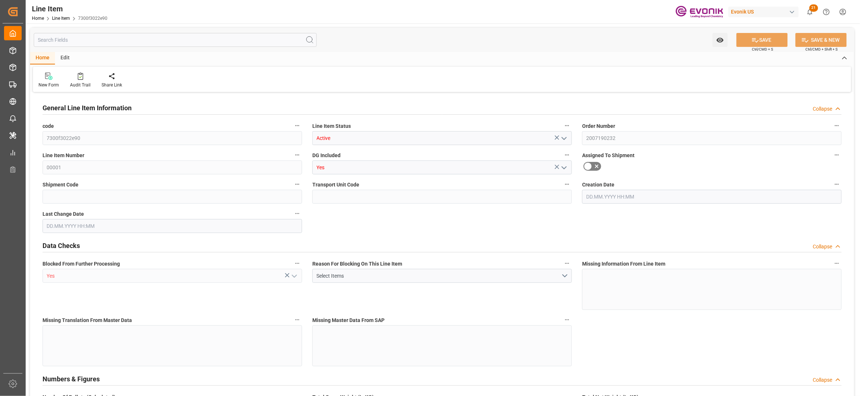
type input "19801.04"
type input "19000"
type input "0"
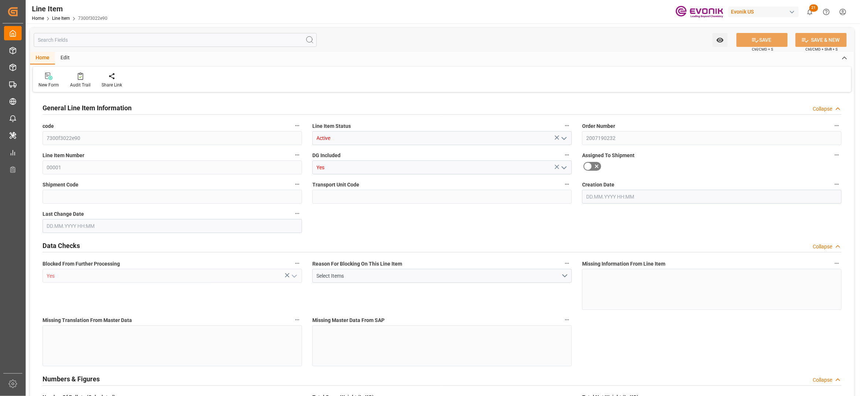
type input "0"
type input "[DATE] 16:55"
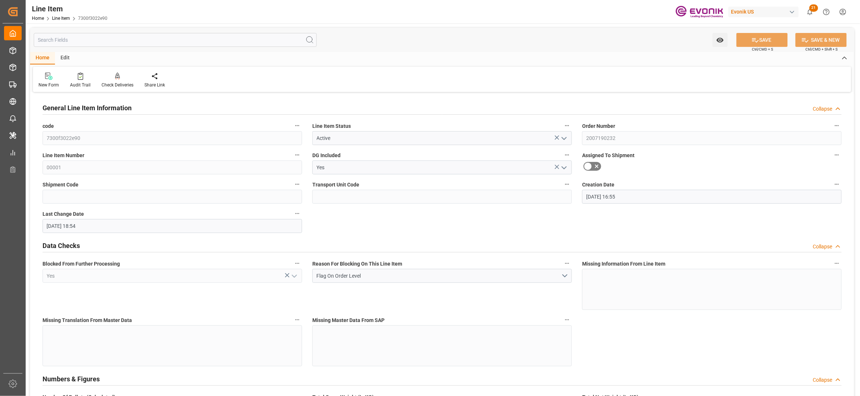
type input "[DATE] 18:54"
type input "[DATE]"
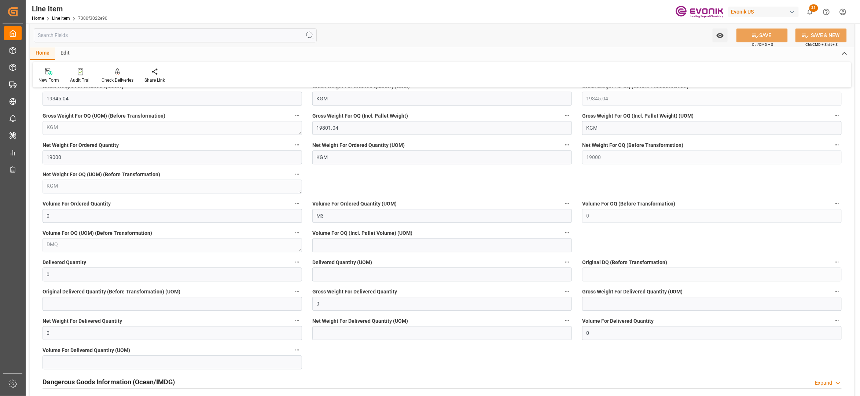
scroll to position [326, 0]
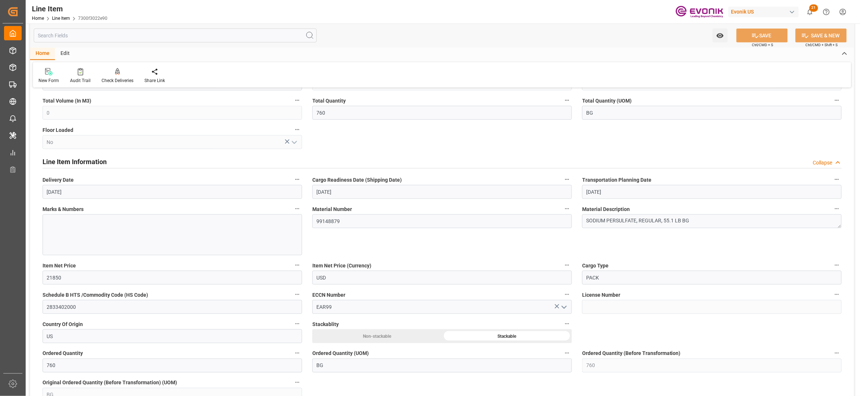
click at [151, 38] on input "text" at bounding box center [175, 36] width 283 height 14
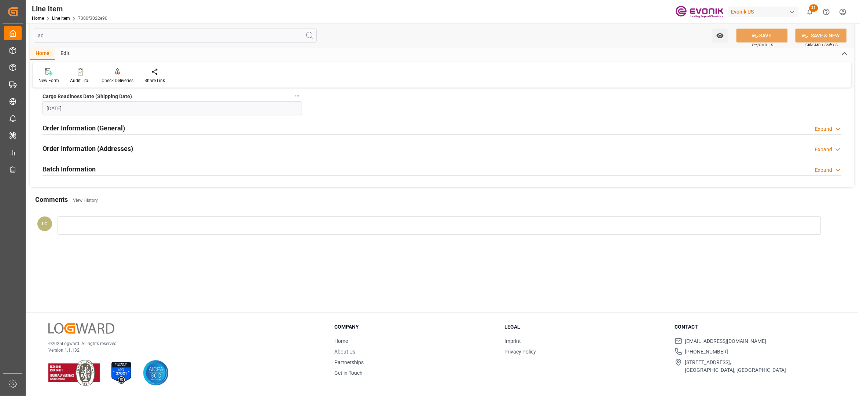
scroll to position [0, 0]
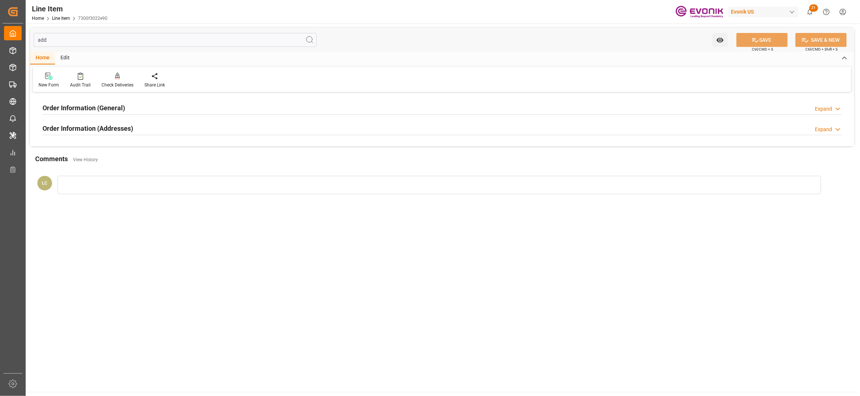
type input "add"
click at [188, 131] on div "Order Information (Addresses) Expand" at bounding box center [442, 128] width 799 height 14
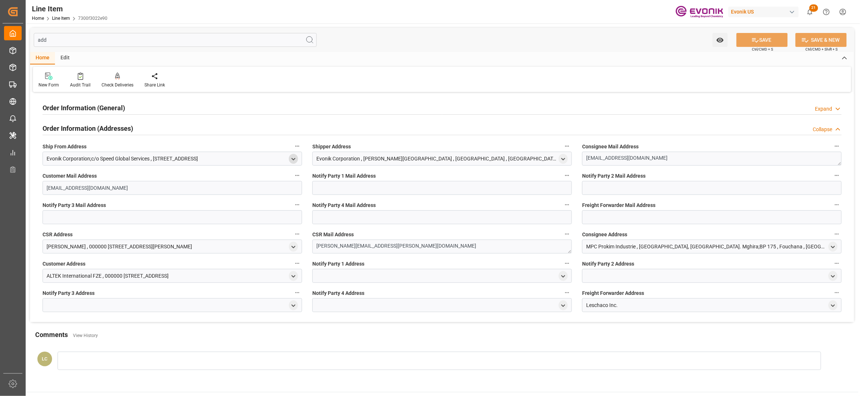
click at [294, 158] on icon "open menu" at bounding box center [293, 159] width 6 height 6
click at [359, 105] on div "Order Information (General) Expand" at bounding box center [442, 107] width 799 height 14
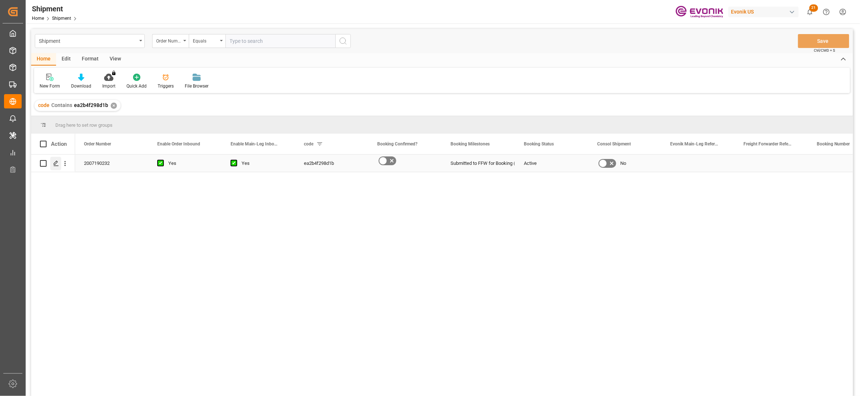
click at [55, 164] on icon "Press SPACE to select this row." at bounding box center [56, 164] width 6 height 6
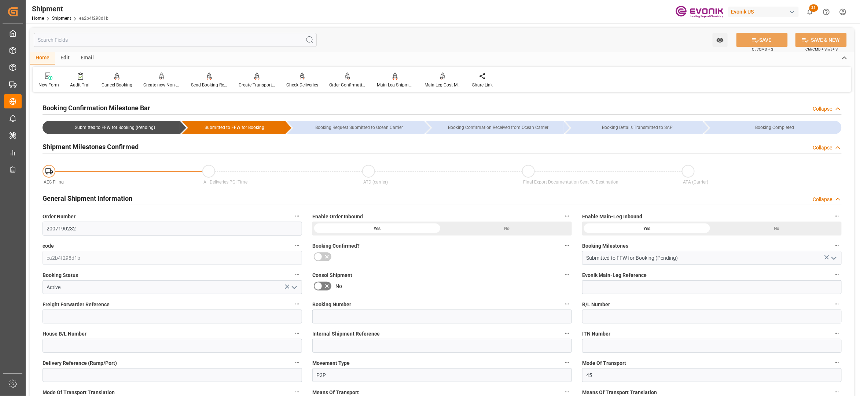
scroll to position [326, 0]
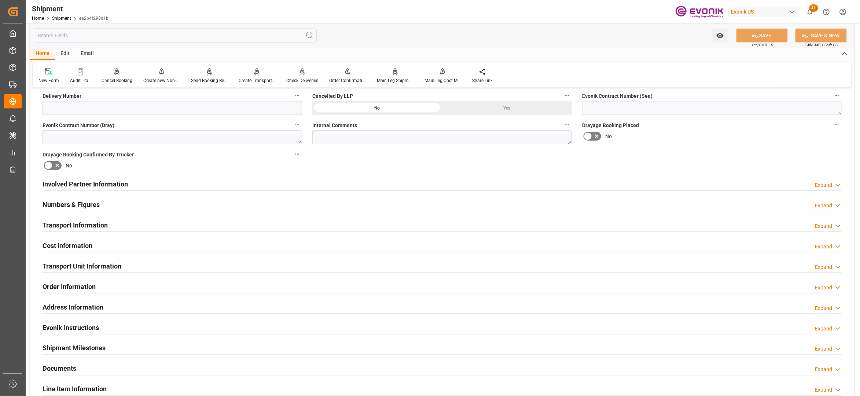
click at [391, 182] on div "Involved Partner Information Expand" at bounding box center [442, 184] width 799 height 14
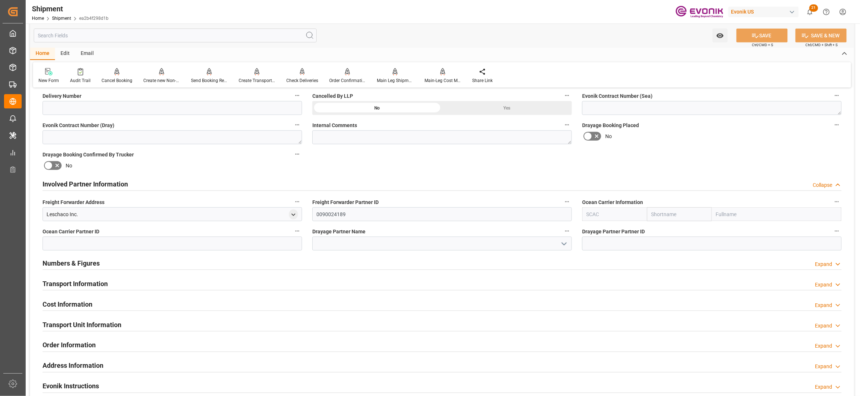
click at [665, 213] on input "text" at bounding box center [679, 215] width 65 height 14
click at [628, 216] on input "text" at bounding box center [614, 215] width 65 height 14
click at [585, 236] on div "ALRB" at bounding box center [594, 231] width 22 height 17
type input "ALRB"
type input "AC Containerline"
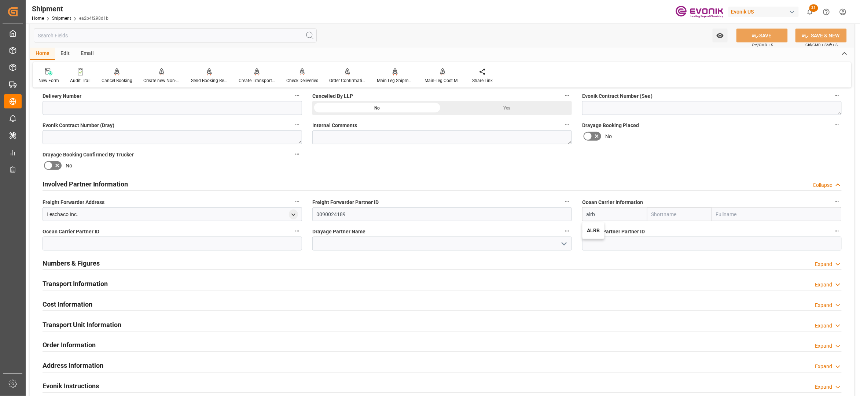
type input "AC Containerline GmbH"
type input "ALRB"
click at [678, 164] on div "Booking Confirmation Milestone Bar Collapse Submitted to FFW for Booking (Pendi…" at bounding box center [442, 176] width 824 height 817
click at [763, 40] on button "SAVE" at bounding box center [762, 36] width 51 height 14
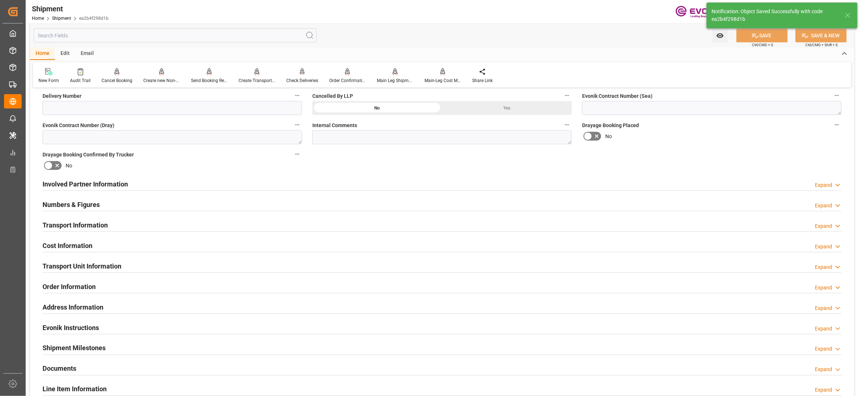
drag, startPoint x: 378, startPoint y: 186, endPoint x: 392, endPoint y: 219, distance: 36.0
click at [378, 185] on div "Involved Partner Information Expand" at bounding box center [442, 184] width 799 height 14
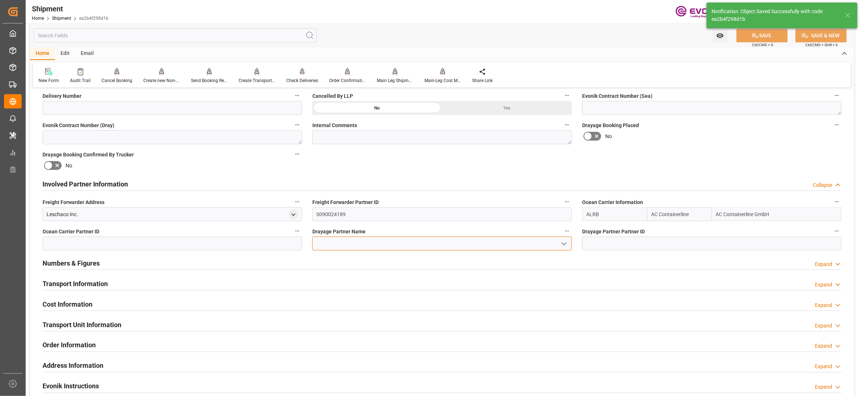
click at [344, 241] on input at bounding box center [442, 244] width 260 height 14
paste input "Container Port Group"
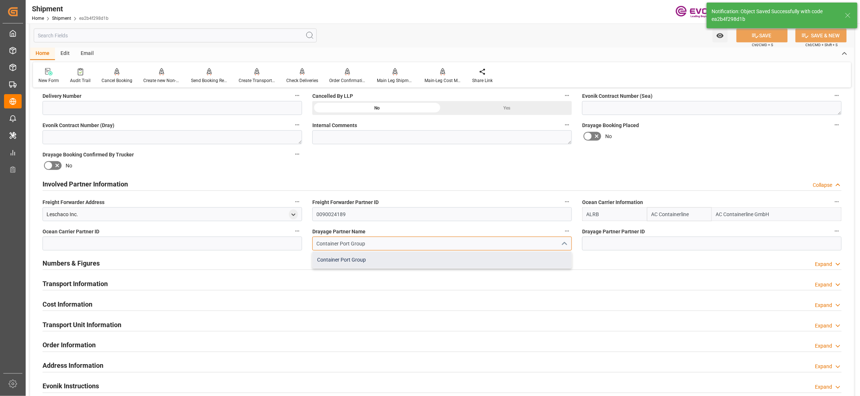
click at [360, 257] on div "Container Port Group" at bounding box center [442, 260] width 259 height 17
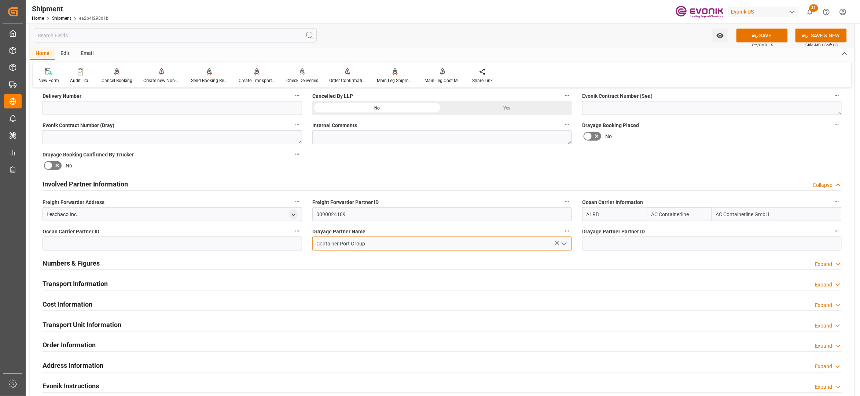
type input "Container Port Group"
click at [710, 160] on div "Booking Confirmation Milestone Bar Collapse Submitted to FFW for Booking (Pendi…" at bounding box center [442, 176] width 824 height 817
click at [762, 36] on button "SAVE" at bounding box center [762, 36] width 51 height 14
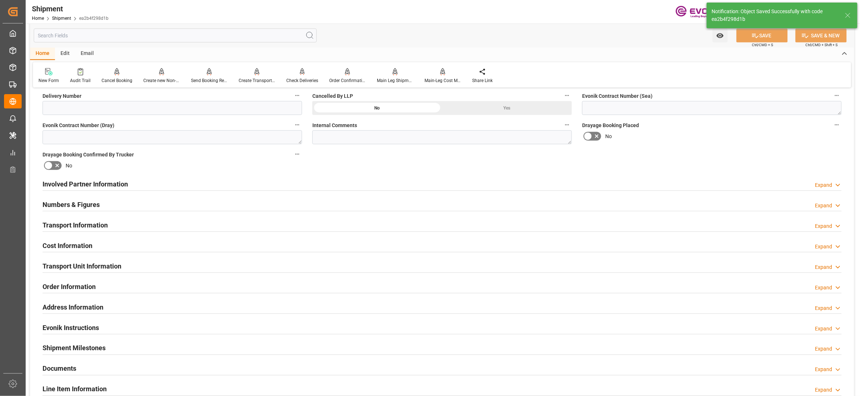
type input "0090272767"
click at [325, 181] on div "Involved Partner Information Expand" at bounding box center [442, 184] width 799 height 14
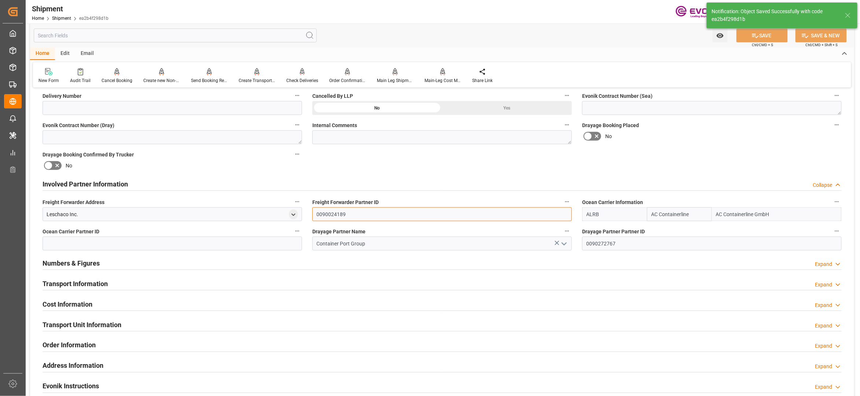
drag, startPoint x: 362, startPoint y: 216, endPoint x: 305, endPoint y: 216, distance: 56.1
click at [305, 216] on div "Booking Confirmation Milestone Bar Collapse Submitted to FFW for Booking (Pendi…" at bounding box center [442, 176] width 824 height 817
click at [219, 241] on input at bounding box center [173, 244] width 260 height 14
paste input "0090024189"
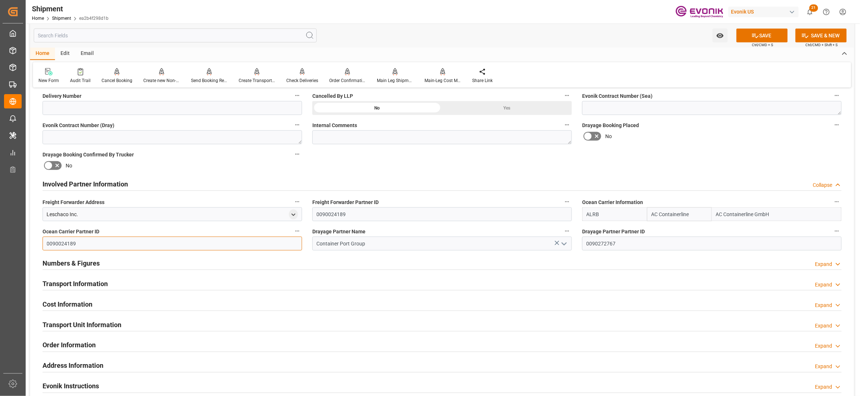
type input "0090024189"
click at [666, 172] on div "Booking Confirmation Milestone Bar Collapse Submitted to FFW for Booking (Pendi…" at bounding box center [442, 176] width 824 height 817
click at [761, 40] on button "SAVE" at bounding box center [762, 36] width 51 height 14
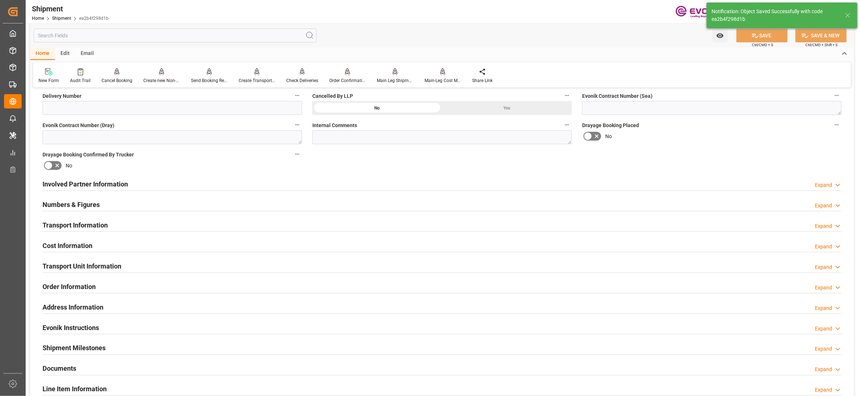
click at [235, 223] on div "Transport Information Expand" at bounding box center [442, 225] width 799 height 14
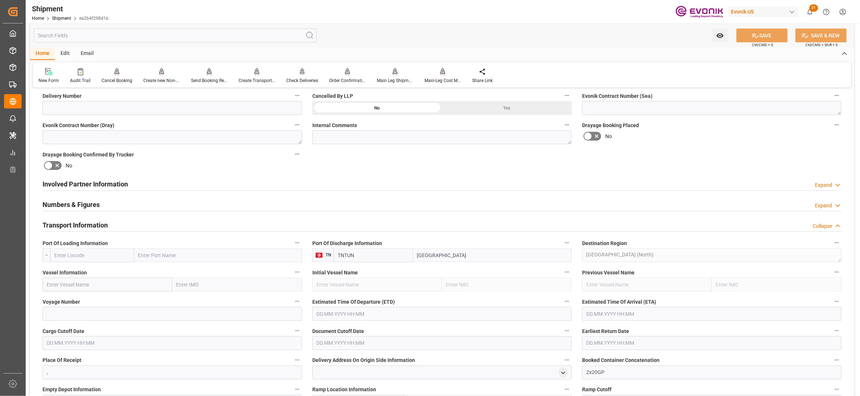
click at [87, 256] on input "text" at bounding box center [92, 256] width 84 height 14
click at [85, 269] on span "USNYC - [US_STATE]" at bounding box center [77, 272] width 44 height 6
type input "USNYC"
type input "[US_STATE]"
type input "USNYC"
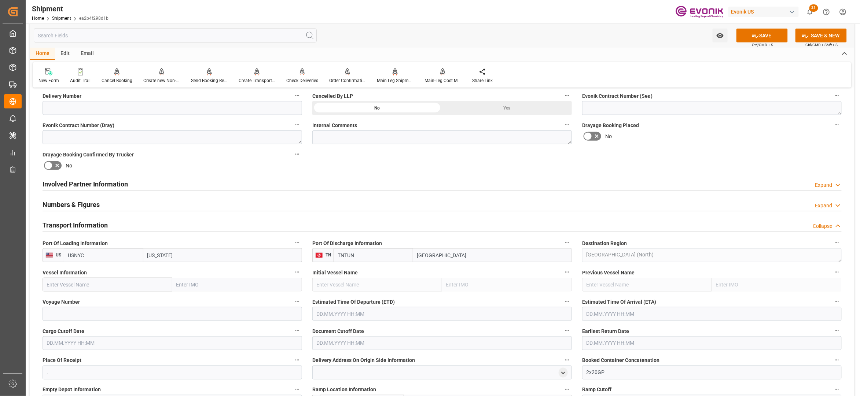
click at [116, 286] on input "text" at bounding box center [108, 285] width 130 height 14
click at [106, 285] on input "text" at bounding box center [108, 285] width 130 height 14
paste input "VALENCE/MZ540R"
click at [89, 285] on input "VALENCE/MZ540R" at bounding box center [108, 285] width 130 height 14
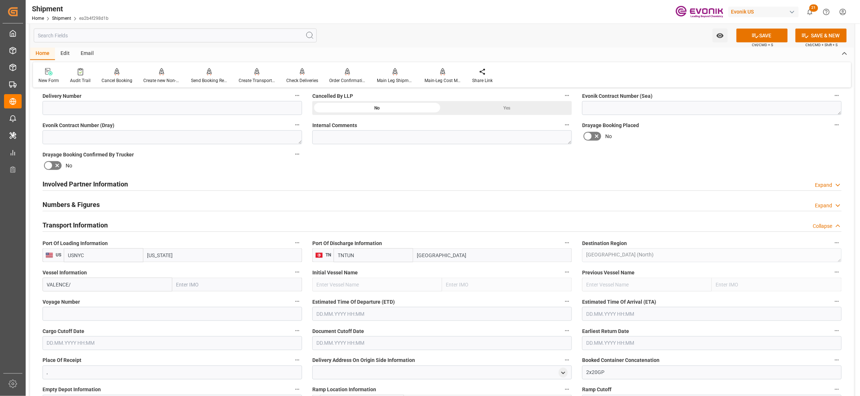
type input "[GEOGRAPHIC_DATA]"
click at [91, 300] on span "VALENCE - 9628180" at bounding box center [83, 301] width 72 height 6
type input "9628180"
type input "[GEOGRAPHIC_DATA]"
click at [106, 318] on input at bounding box center [173, 314] width 260 height 14
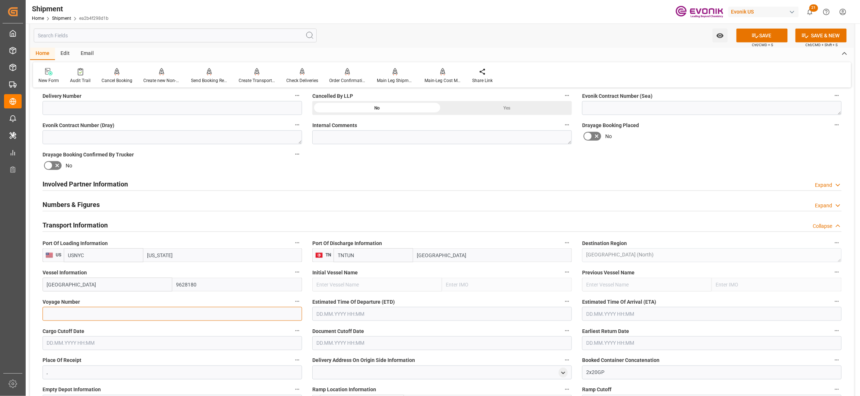
paste input "MZ540R"
type input "MZ540R"
click at [422, 318] on input "text" at bounding box center [442, 314] width 260 height 14
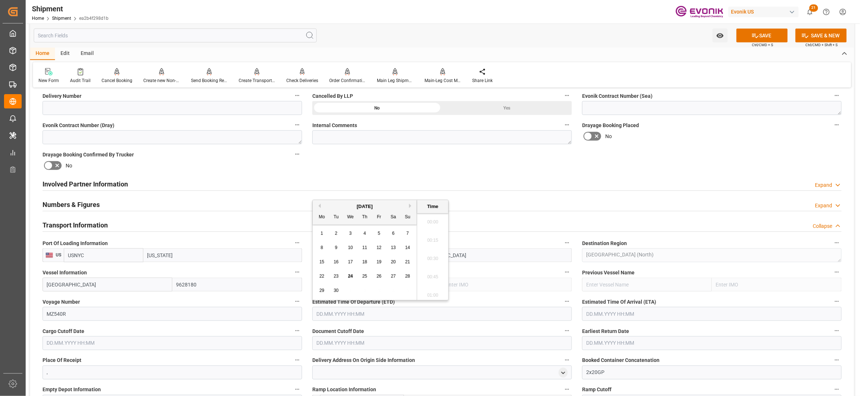
click at [412, 206] on button "Next Month" at bounding box center [411, 206] width 4 height 4
click at [349, 247] on span "8" at bounding box center [350, 247] width 3 height 5
type input "[DATE] 00:00"
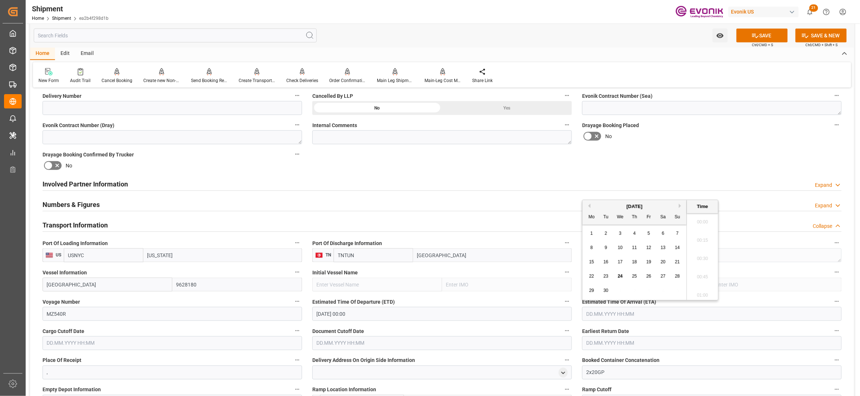
click at [611, 312] on input "text" at bounding box center [712, 314] width 260 height 14
click at [682, 208] on button "Next Month" at bounding box center [681, 206] width 4 height 4
click at [608, 275] on span "18" at bounding box center [606, 276] width 5 height 5
type input "[DATE] 00:00"
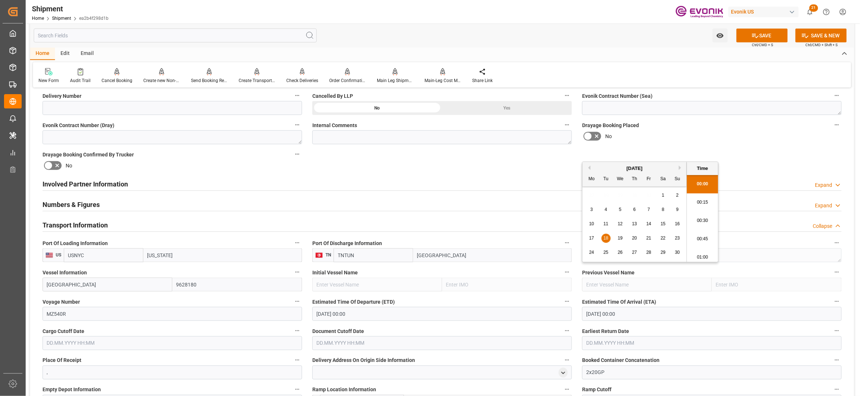
scroll to position [489, 0]
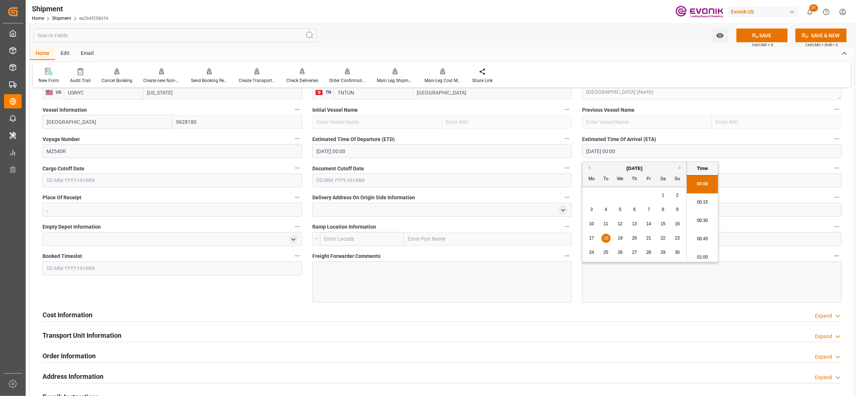
click at [190, 181] on input "text" at bounding box center [173, 181] width 260 height 14
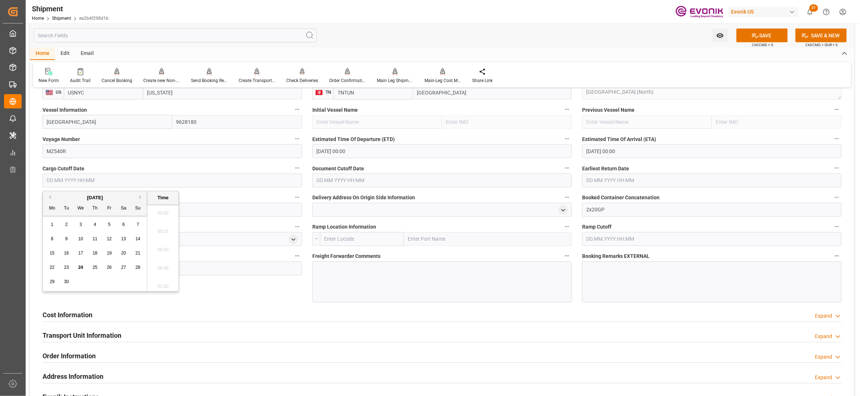
click at [140, 197] on button "Next Month" at bounding box center [141, 197] width 4 height 4
click at [141, 197] on button "Next Month" at bounding box center [141, 197] width 4 height 4
click at [120, 281] on div "29" at bounding box center [123, 282] width 9 height 9
click at [344, 180] on input "text" at bounding box center [442, 181] width 260 height 14
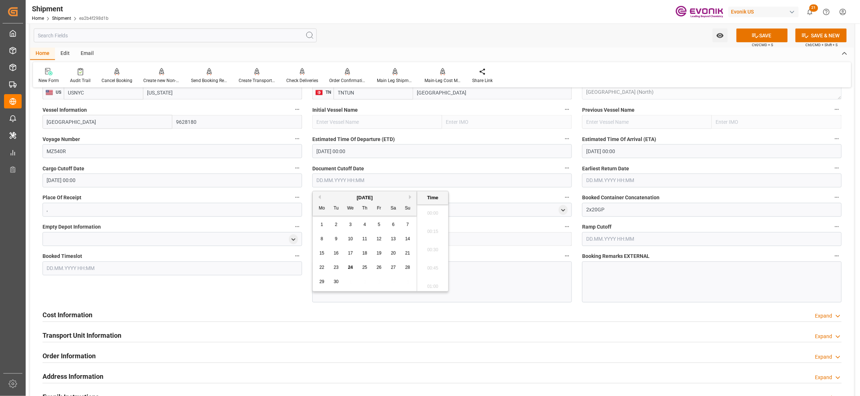
click at [228, 181] on input "[DATE] 00:00" at bounding box center [173, 181] width 260 height 14
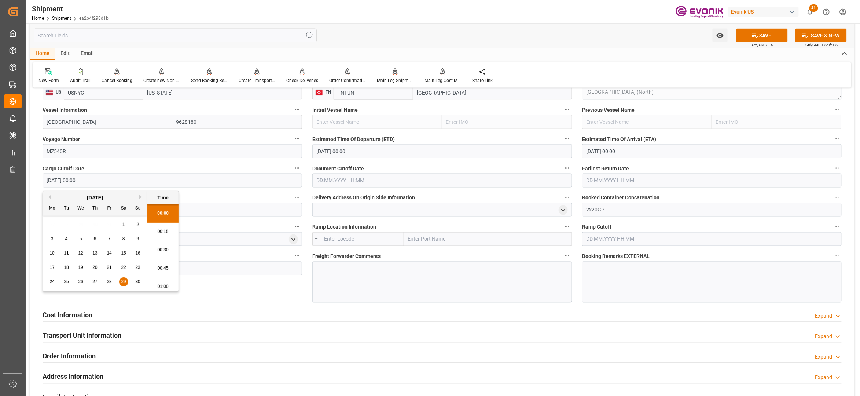
click at [49, 196] on button "Previous Month" at bounding box center [49, 197] width 4 height 4
click at [50, 197] on button "Previous Month" at bounding box center [49, 197] width 4 height 4
click at [52, 281] on span "29" at bounding box center [52, 281] width 5 height 5
type input "[DATE] 00:00"
click at [406, 184] on input "text" at bounding box center [442, 181] width 260 height 14
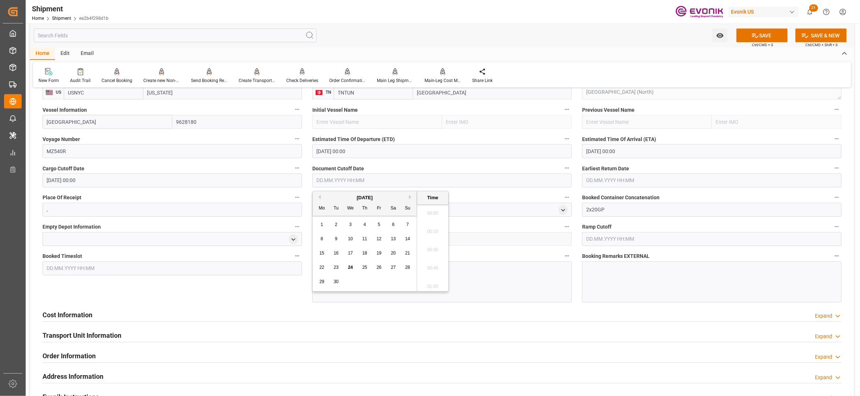
click at [321, 281] on span "29" at bounding box center [321, 281] width 5 height 5
type input "[DATE] 00:00"
click at [630, 180] on input "text" at bounding box center [712, 181] width 260 height 14
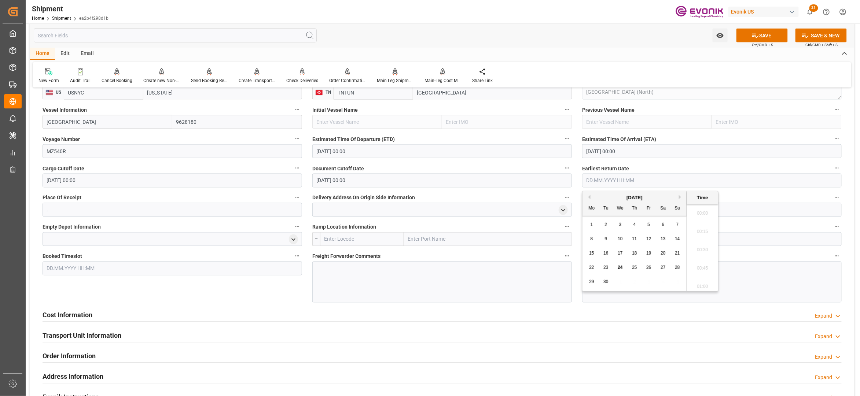
click at [590, 281] on span "29" at bounding box center [591, 281] width 5 height 5
type input "[DATE] 00:00"
click at [244, 292] on div "Booked Timeslot" at bounding box center [172, 277] width 270 height 56
click at [766, 34] on button "SAVE" at bounding box center [762, 36] width 51 height 14
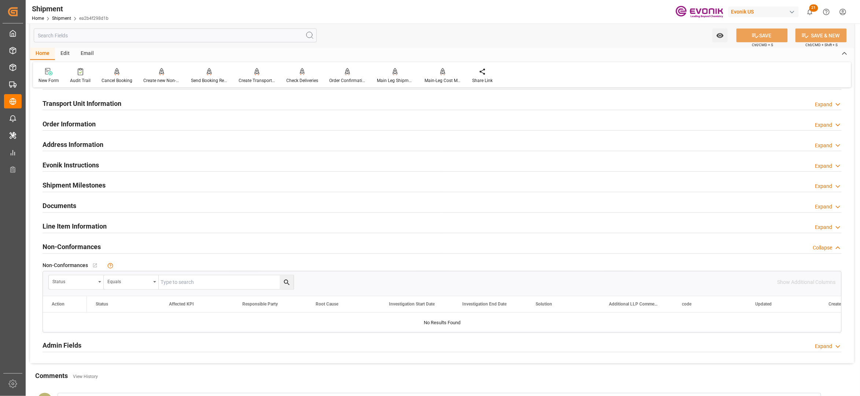
scroll to position [326, 0]
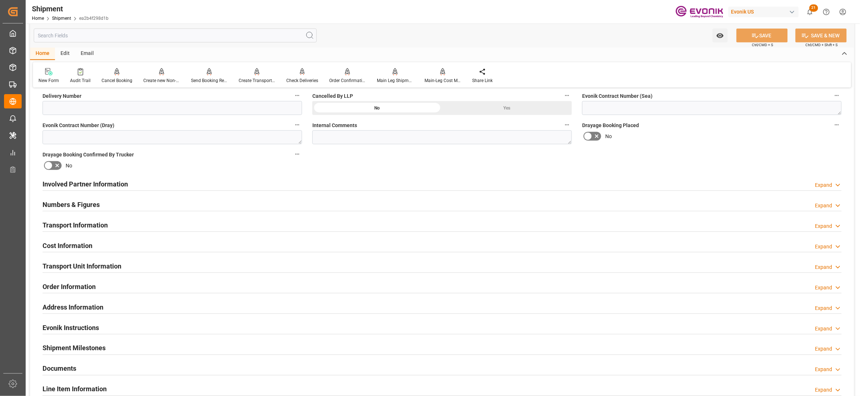
drag, startPoint x: 245, startPoint y: 223, endPoint x: 341, endPoint y: 332, distance: 144.2
click at [246, 223] on div "Transport Information Expand" at bounding box center [442, 225] width 799 height 14
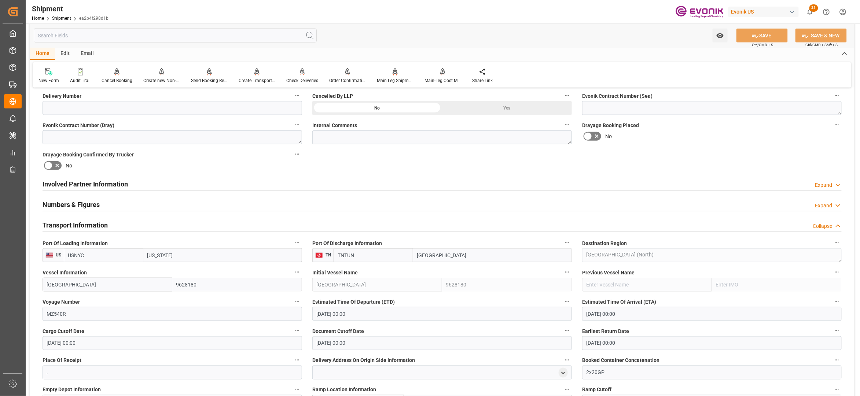
scroll to position [489, 0]
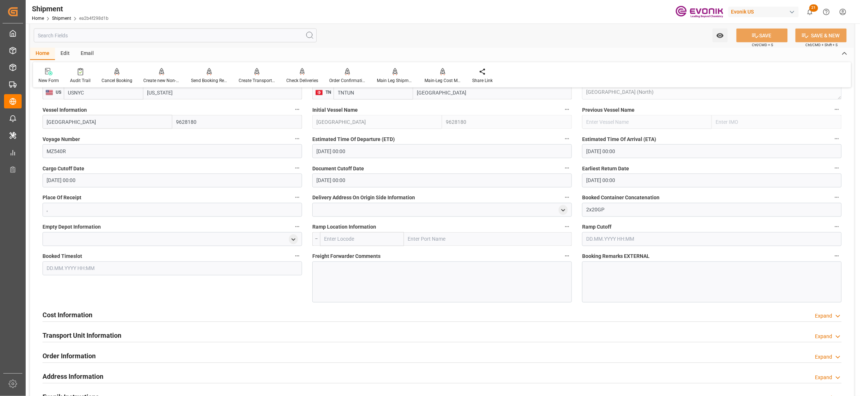
click at [365, 274] on div at bounding box center [442, 282] width 260 height 41
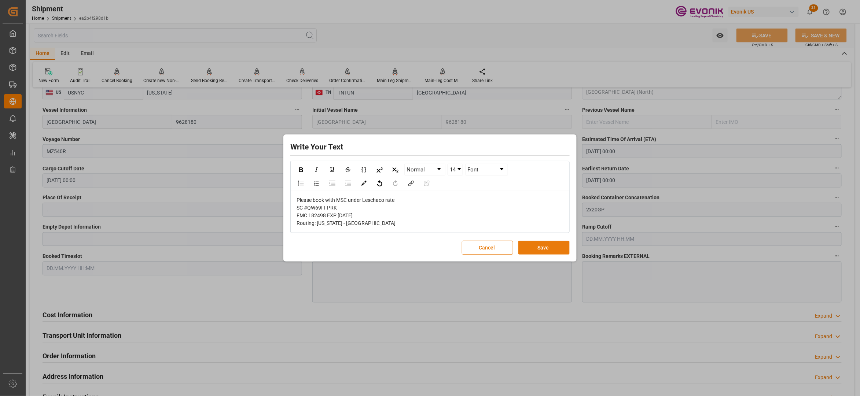
click at [549, 249] on button "Save" at bounding box center [544, 248] width 51 height 14
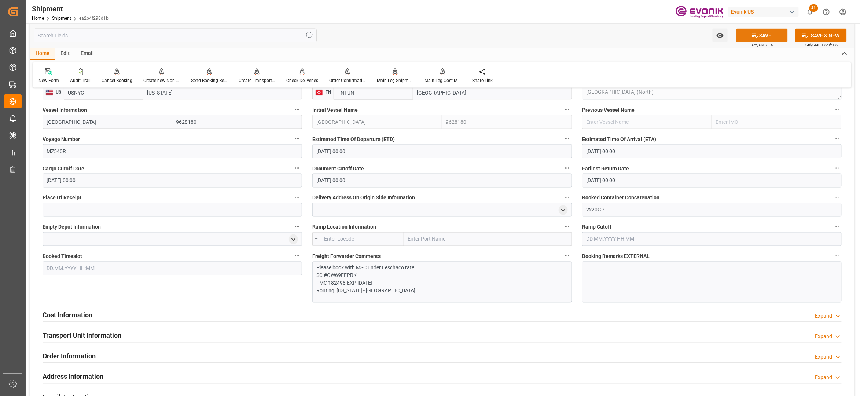
click at [768, 39] on button "SAVE" at bounding box center [762, 36] width 51 height 14
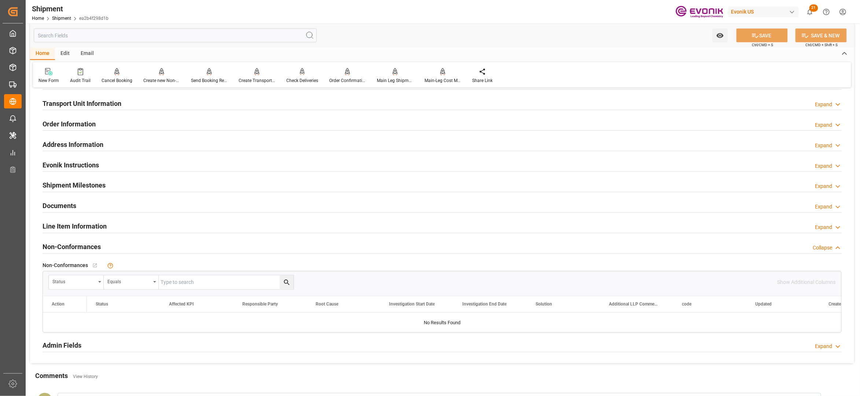
scroll to position [326, 0]
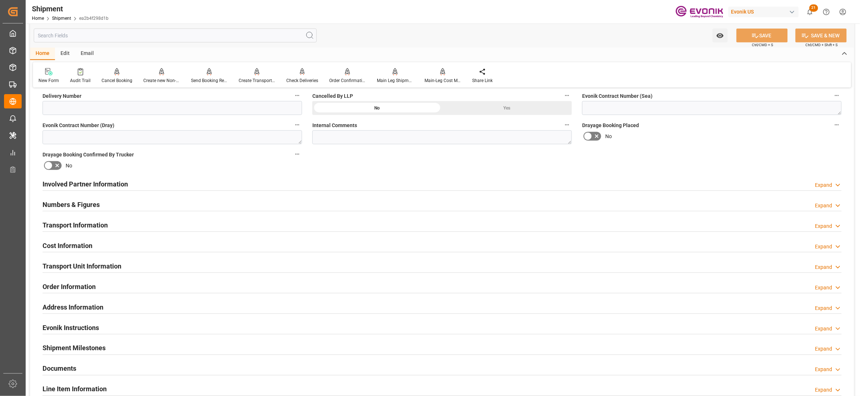
click at [251, 245] on div "Cost Information Expand" at bounding box center [442, 245] width 799 height 14
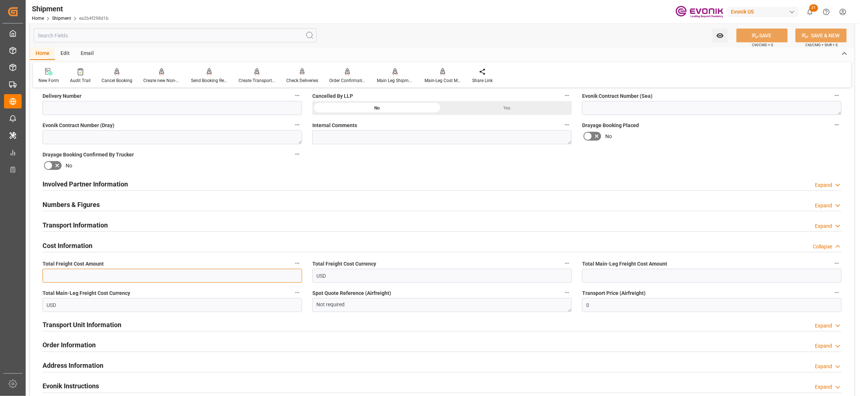
click at [147, 276] on input "text" at bounding box center [173, 276] width 260 height 14
type input "5796"
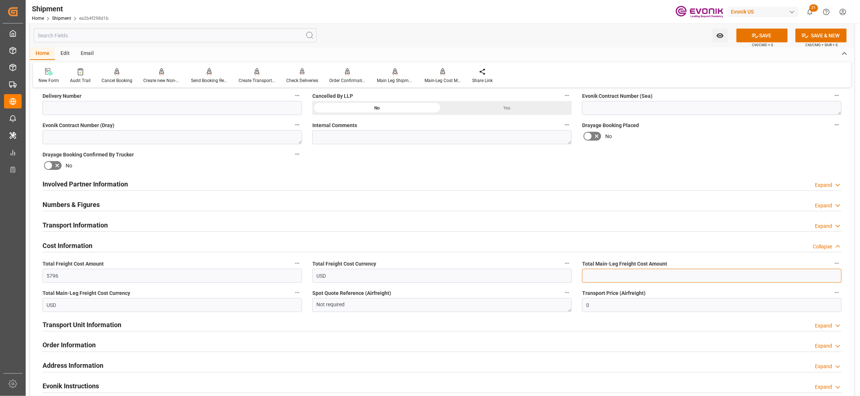
click at [625, 282] on input "text" at bounding box center [712, 276] width 260 height 14
click at [598, 276] on input "text" at bounding box center [712, 276] width 260 height 14
type input "5410"
click at [729, 169] on div "Booking Confirmation Milestone Bar Collapse Submitted to FFW for Booking (Pendi…" at bounding box center [442, 176] width 824 height 817
click at [757, 37] on icon at bounding box center [756, 36] width 8 height 8
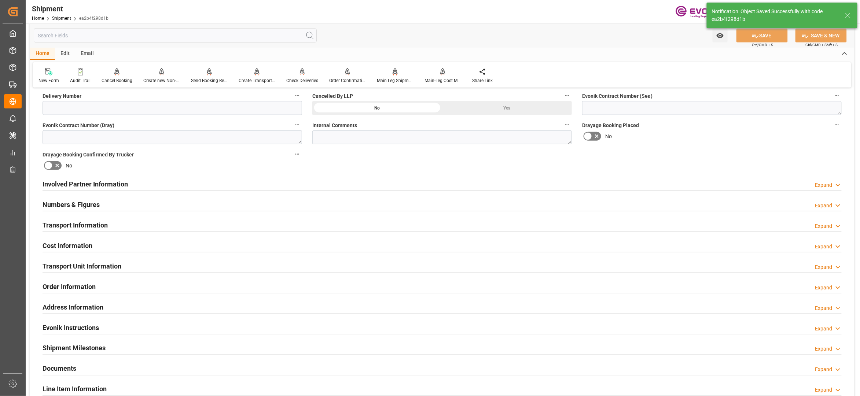
click at [123, 264] on div "Transport Unit Information Expand" at bounding box center [442, 266] width 799 height 14
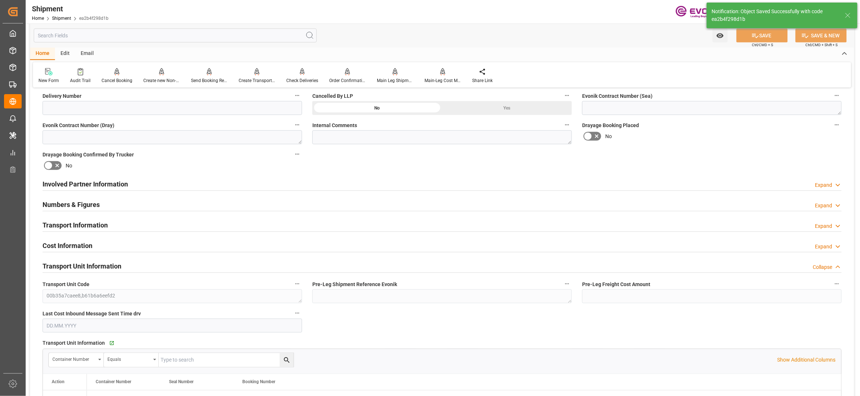
scroll to position [489, 0]
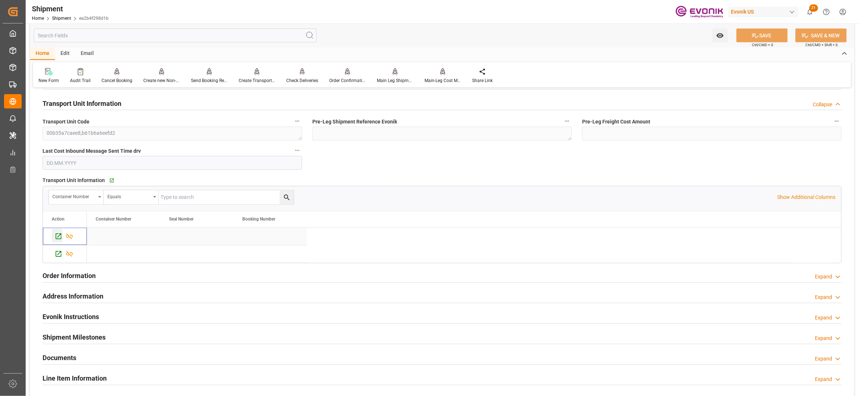
click at [56, 235] on icon "Press SPACE to select this row." at bounding box center [59, 237] width 8 height 8
click at [61, 256] on icon "Press SPACE to select this row." at bounding box center [59, 255] width 6 height 6
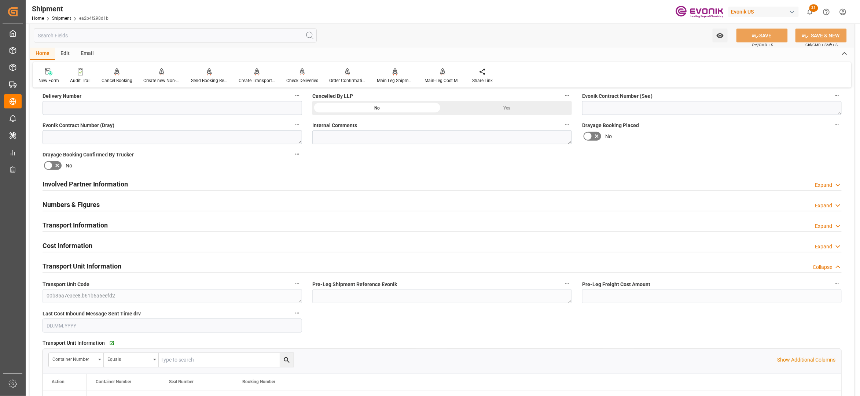
click at [166, 261] on div "Transport Unit Information Collapse" at bounding box center [442, 266] width 799 height 14
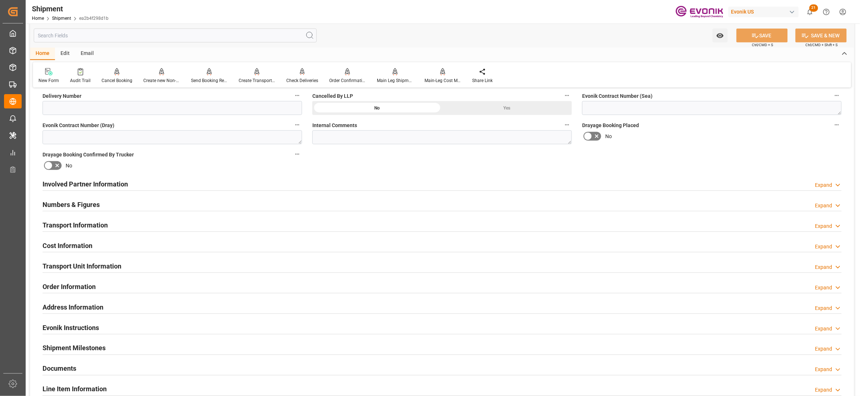
click at [162, 268] on div "Transport Unit Information Expand" at bounding box center [442, 266] width 799 height 14
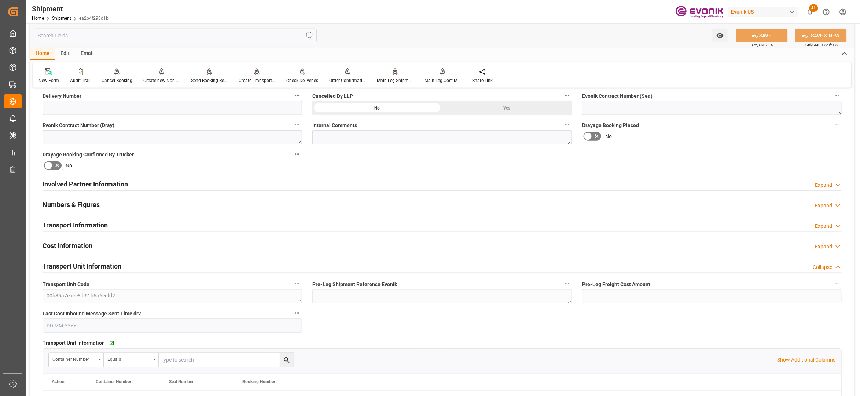
click at [162, 268] on div "Transport Unit Information Collapse" at bounding box center [442, 266] width 799 height 14
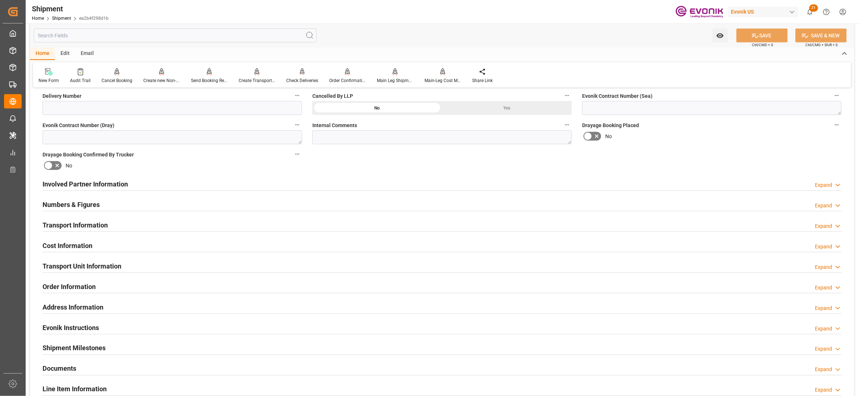
click at [206, 189] on div "Involved Partner Information Expand" at bounding box center [442, 184] width 799 height 14
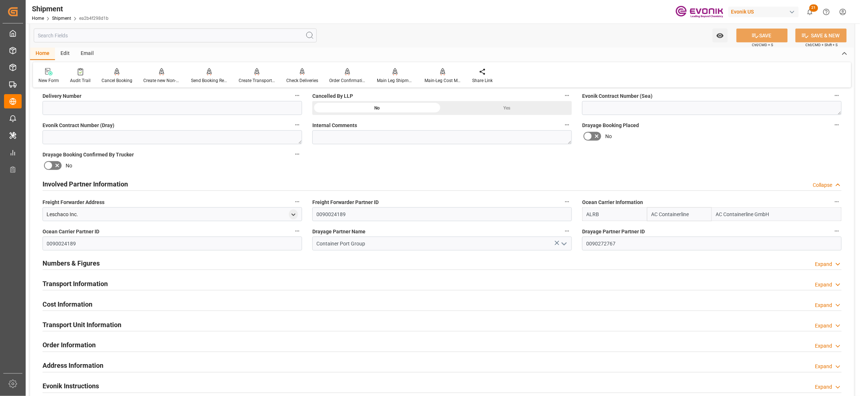
click at [285, 283] on div "Transport Information Expand" at bounding box center [442, 284] width 799 height 14
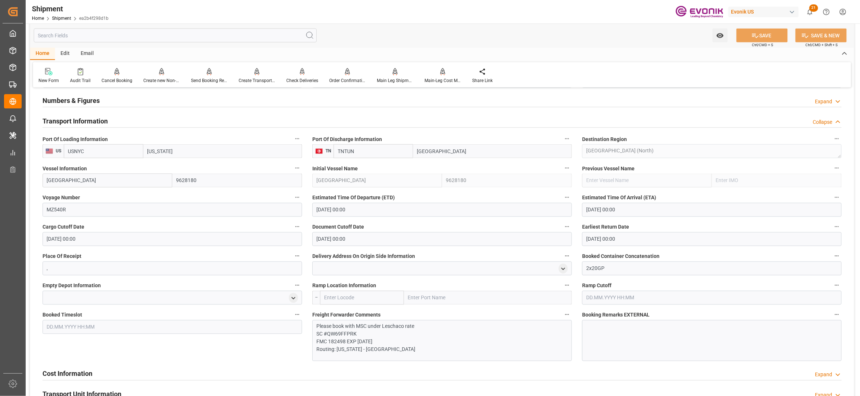
scroll to position [652, 0]
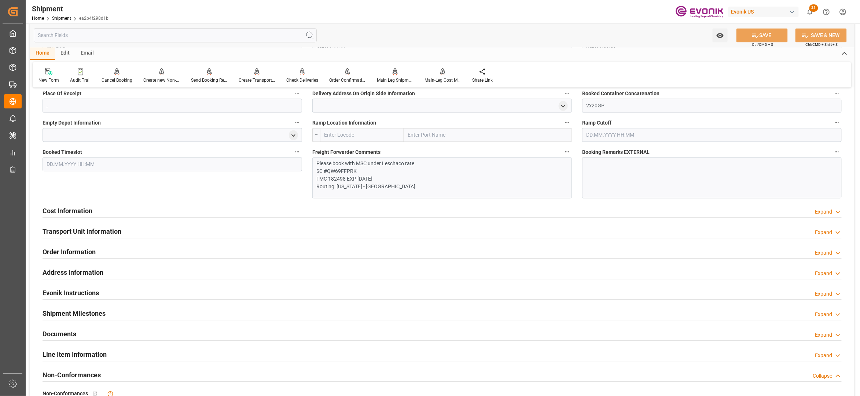
click at [203, 213] on div "Cost Information Expand" at bounding box center [442, 211] width 799 height 14
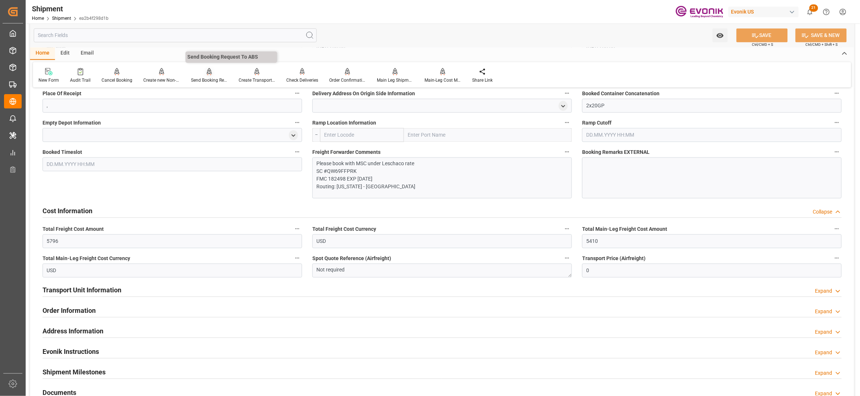
click at [209, 75] on icon at bounding box center [209, 74] width 3 height 1
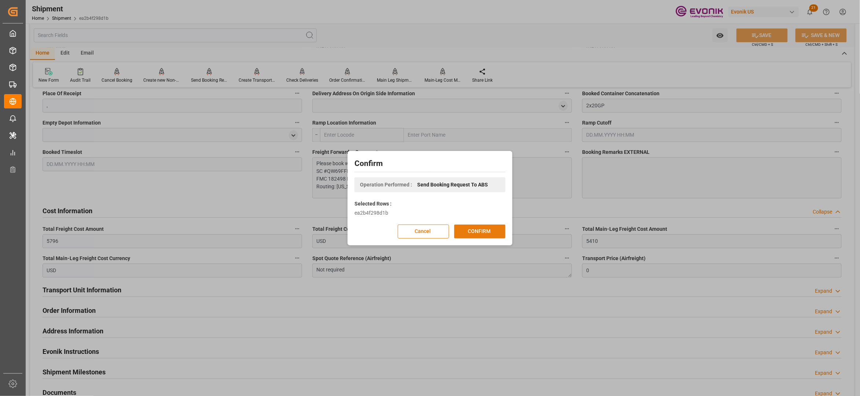
click at [490, 231] on button "CONFIRM" at bounding box center [479, 232] width 51 height 14
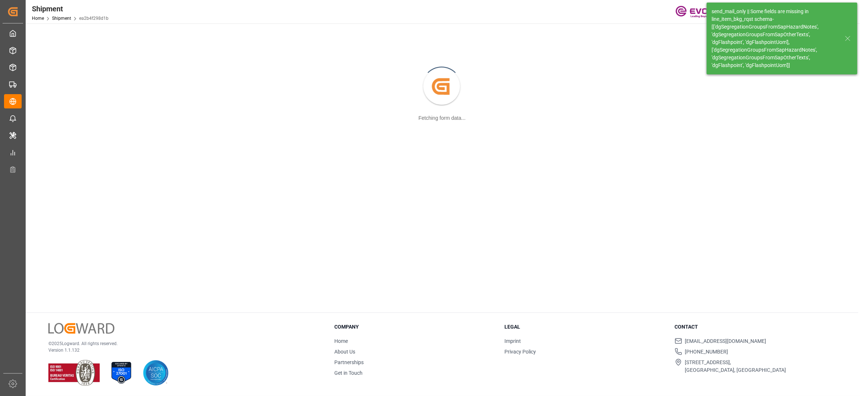
scroll to position [80, 0]
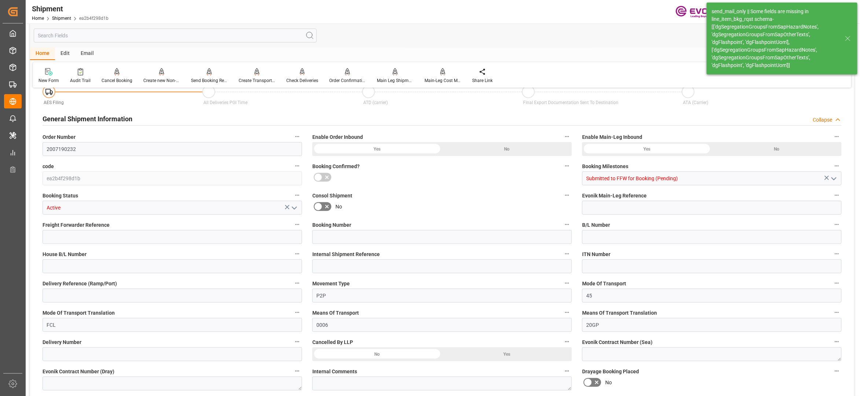
type input "1520"
type input "BG"
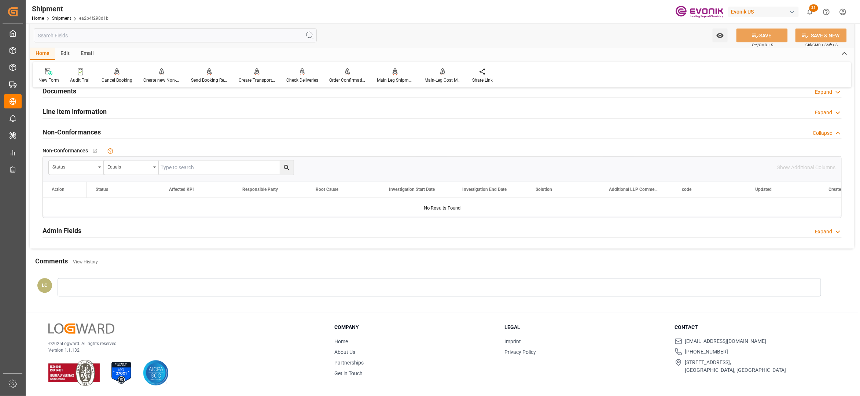
click at [216, 111] on div "Line Item Information Expand" at bounding box center [442, 112] width 799 height 14
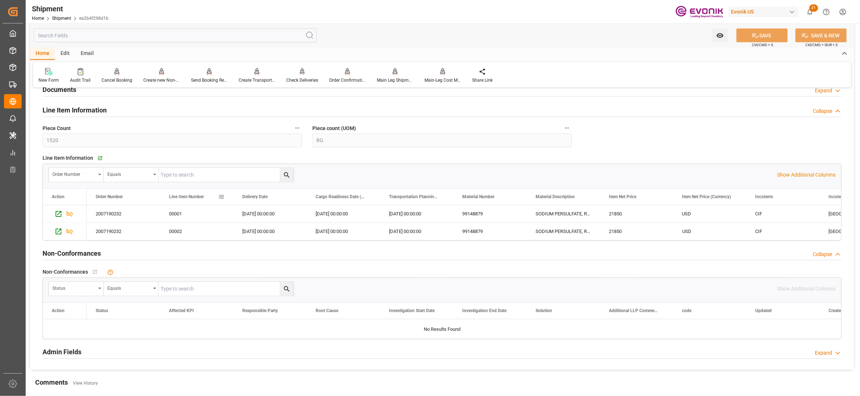
scroll to position [652, 0]
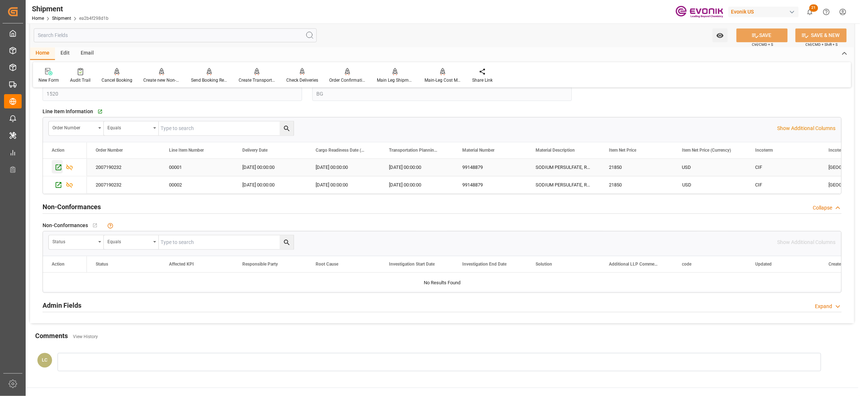
click at [58, 166] on icon "Press SPACE to select this row." at bounding box center [59, 168] width 6 height 6
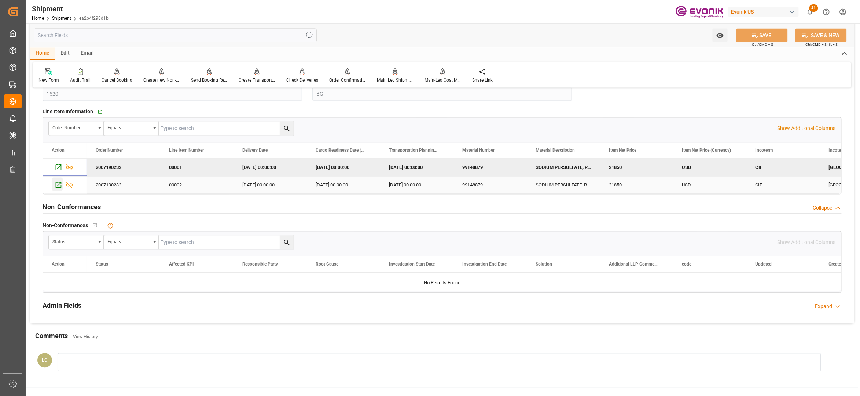
click at [57, 184] on icon "Press SPACE to select this row." at bounding box center [59, 186] width 6 height 6
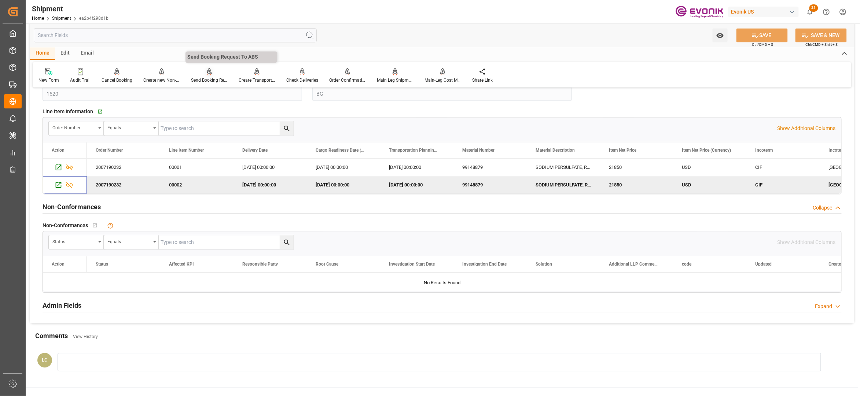
click at [210, 75] on icon at bounding box center [209, 71] width 5 height 7
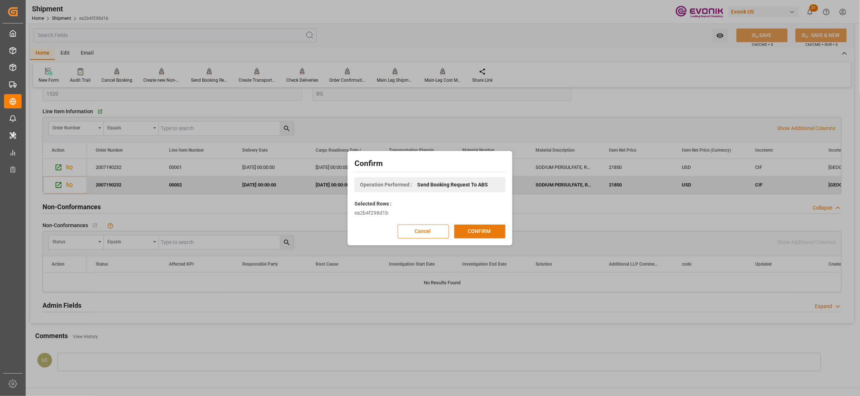
click at [476, 227] on button "CONFIRM" at bounding box center [479, 232] width 51 height 14
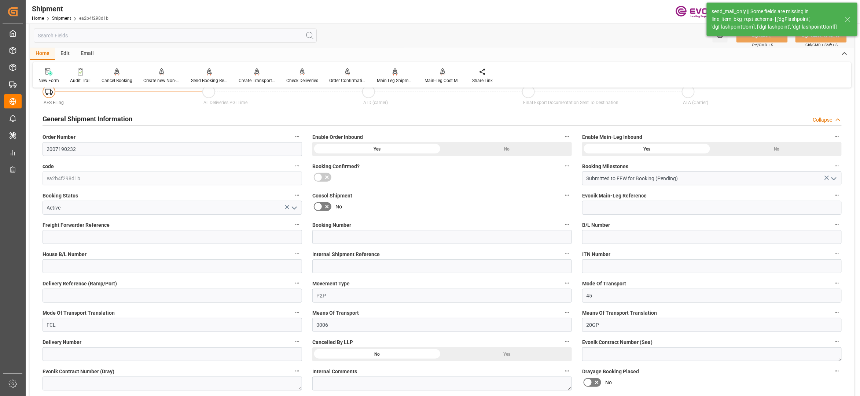
scroll to position [605, 0]
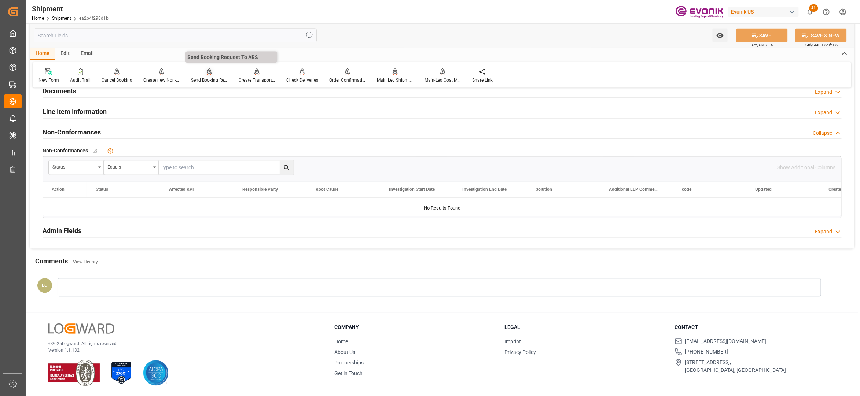
click at [209, 76] on div "Send Booking Request To ABS" at bounding box center [210, 76] width 48 height 16
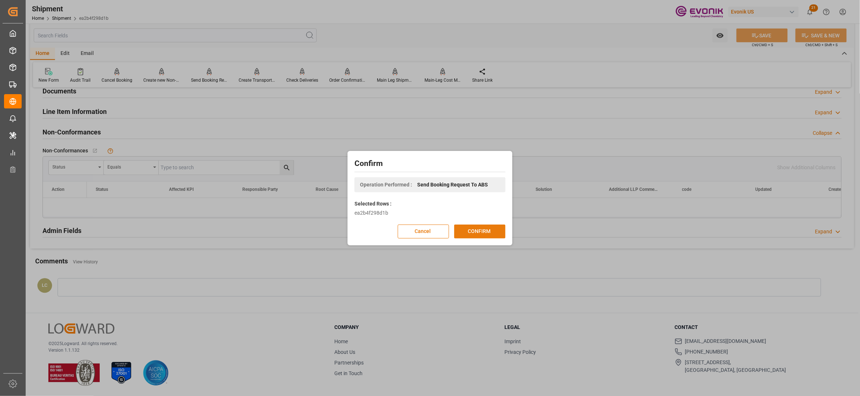
click at [479, 235] on button "CONFIRM" at bounding box center [479, 232] width 51 height 14
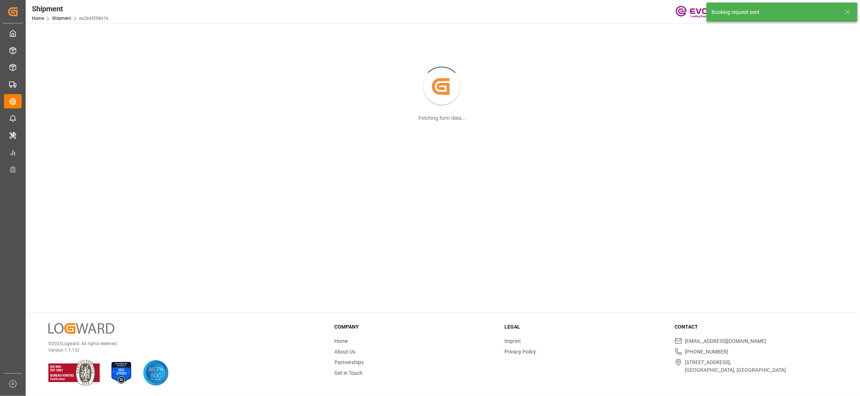
scroll to position [80, 0]
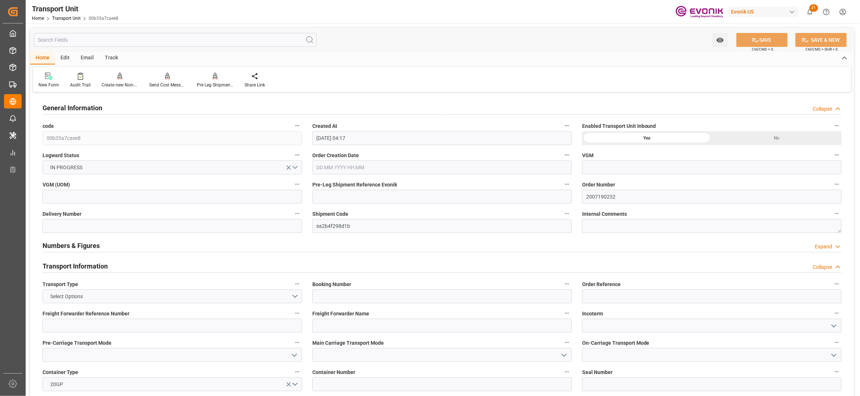
click at [154, 45] on input "text" at bounding box center [175, 40] width 283 height 14
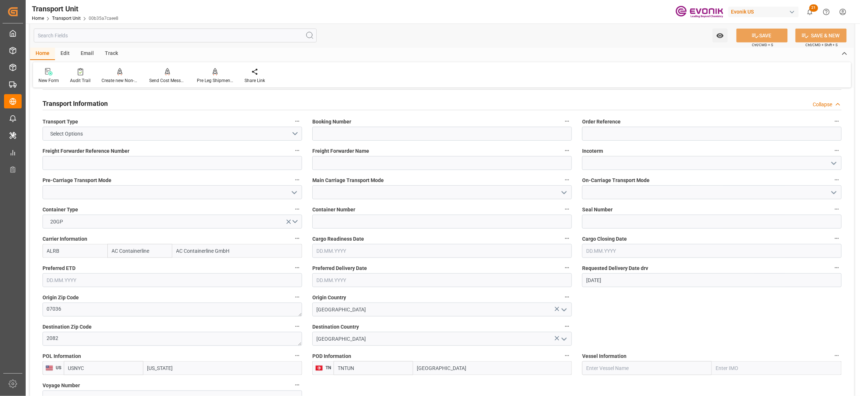
scroll to position [326, 0]
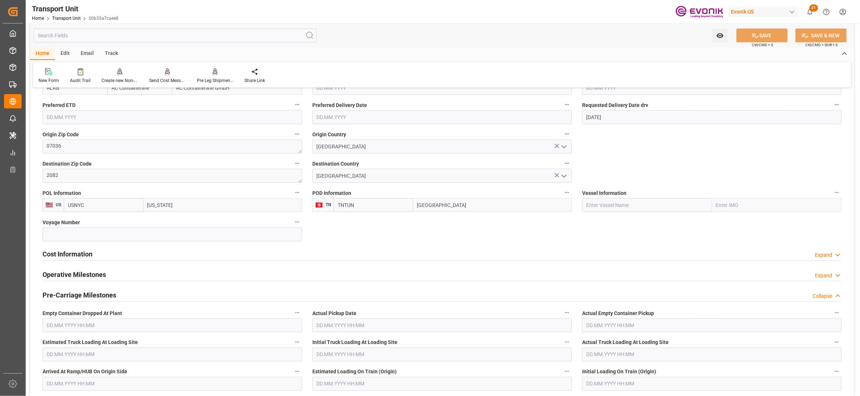
click at [197, 255] on div "Cost Information Expand" at bounding box center [442, 254] width 799 height 14
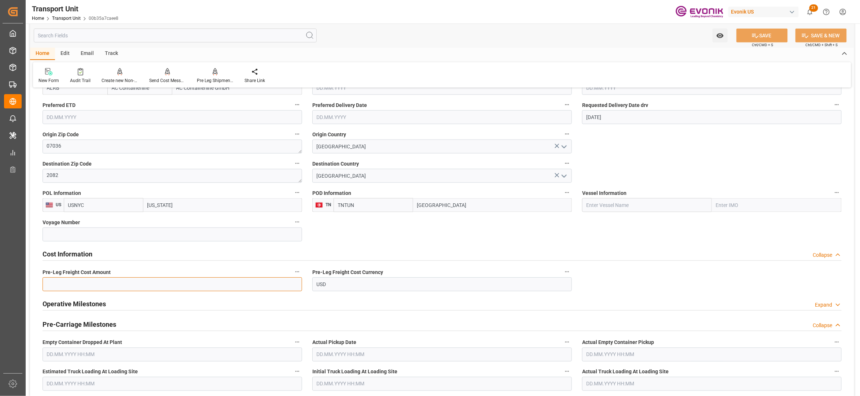
click at [132, 287] on input "text" at bounding box center [173, 285] width 260 height 14
paste input "386"
type input "386"
click at [494, 251] on div "Cost Information Collapse" at bounding box center [442, 254] width 799 height 14
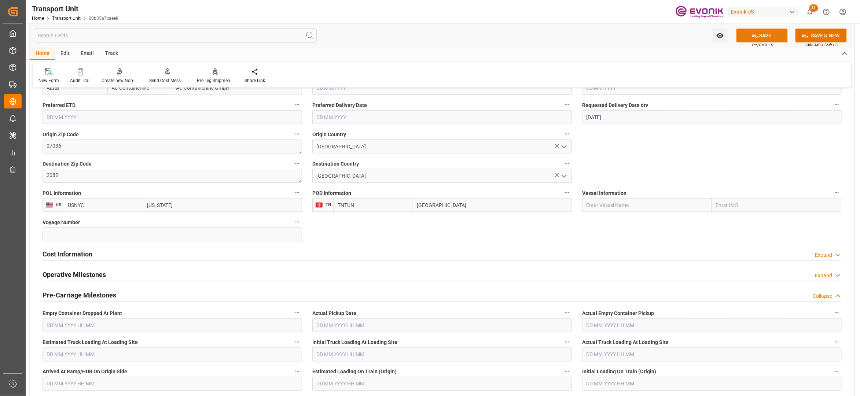
click at [752, 39] on icon at bounding box center [756, 36] width 8 height 8
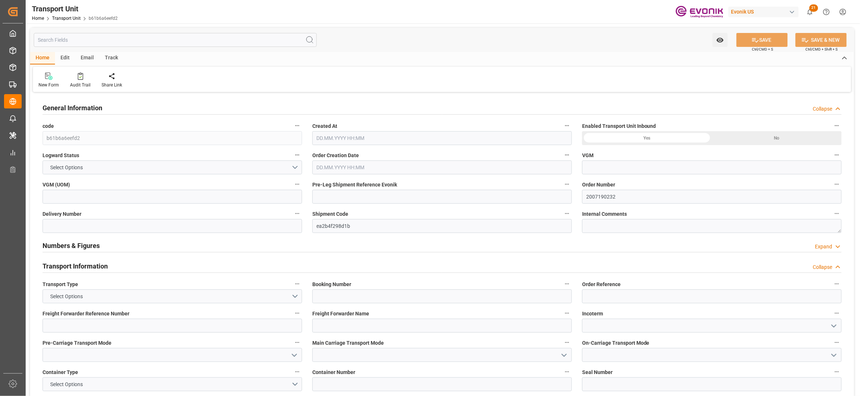
click at [156, 39] on input "text" at bounding box center [175, 40] width 283 height 14
type input "AC Containerline"
type input "AC Containerline GmbH"
type input "USNYC"
type input "TNTUN"
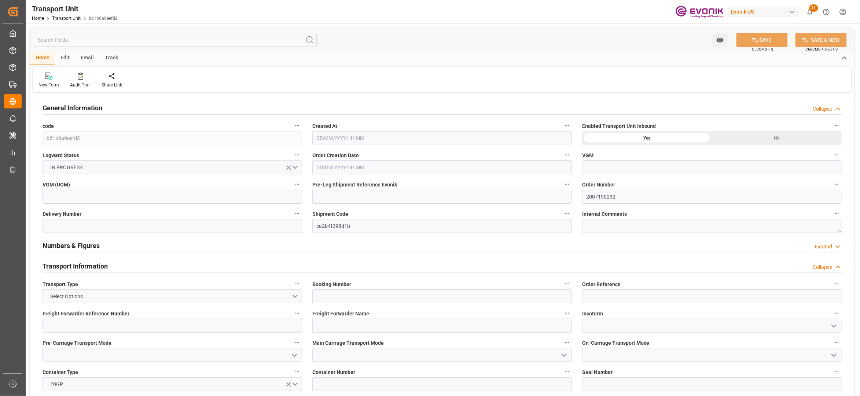
type input "19801.04"
type input "[DATE] 04:17"
type input "[DATE]"
type input "[DATE] 00:00"
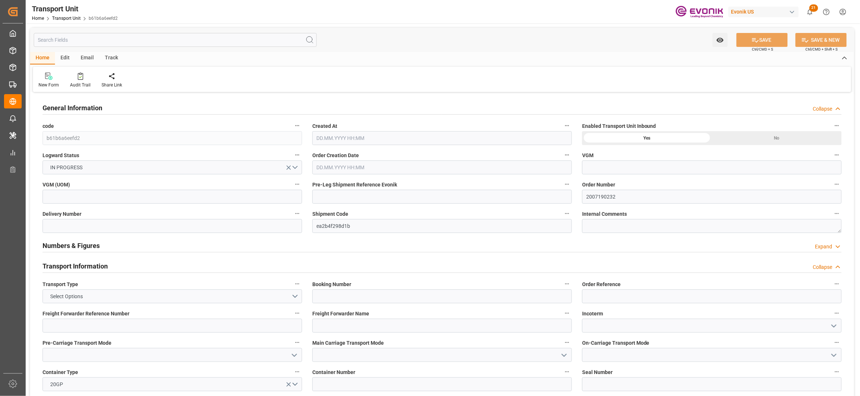
type input "[DATE] 00:00"
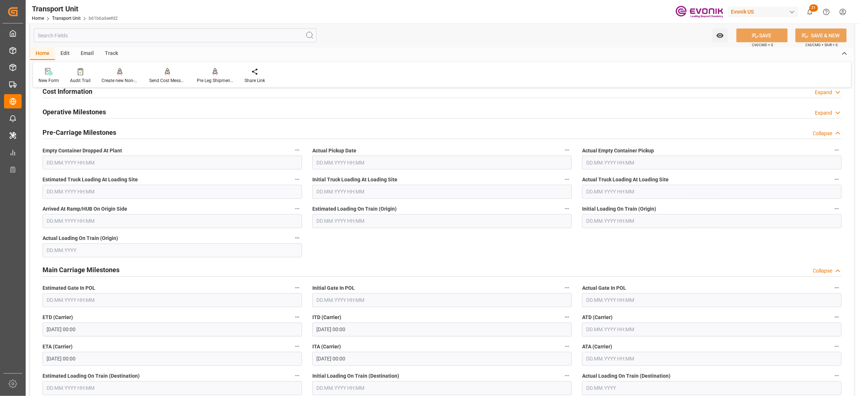
scroll to position [326, 0]
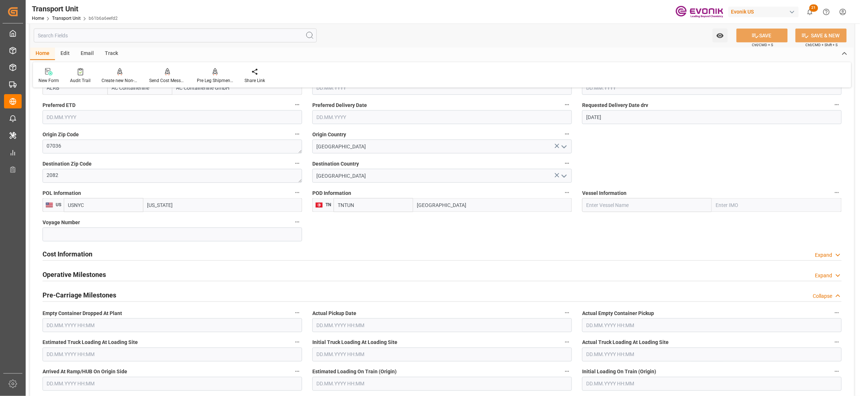
click at [138, 257] on div "Cost Information Expand" at bounding box center [442, 254] width 799 height 14
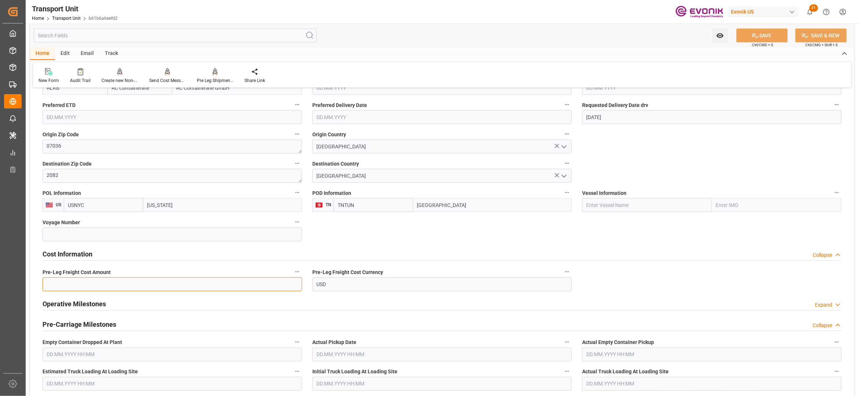
click at [107, 286] on input "text" at bounding box center [173, 285] width 260 height 14
paste input "386"
type input "386"
click at [757, 29] on div "SAVE Ctrl/CMD + S" at bounding box center [762, 36] width 67 height 14
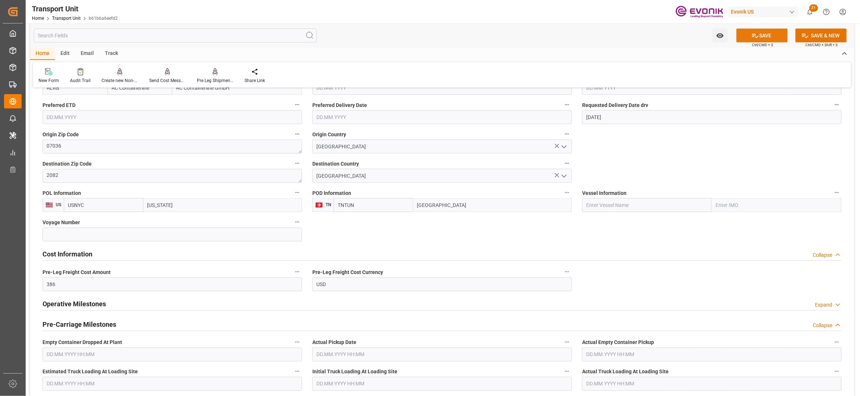
click at [746, 40] on button "SAVE" at bounding box center [762, 36] width 51 height 14
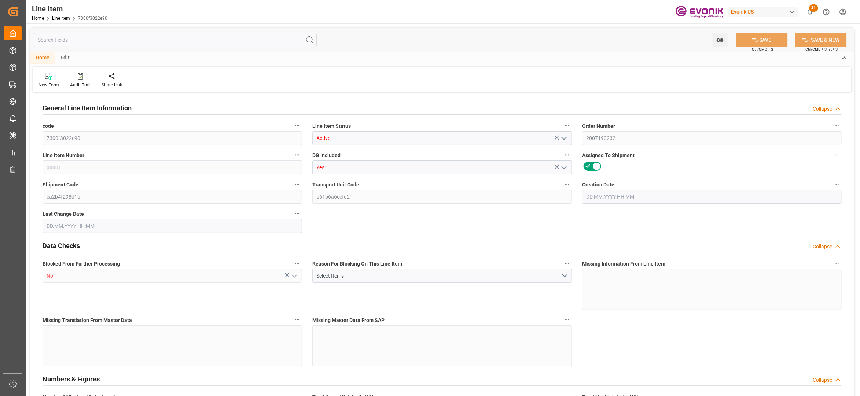
click at [149, 41] on input "text" at bounding box center [175, 40] width 283 height 14
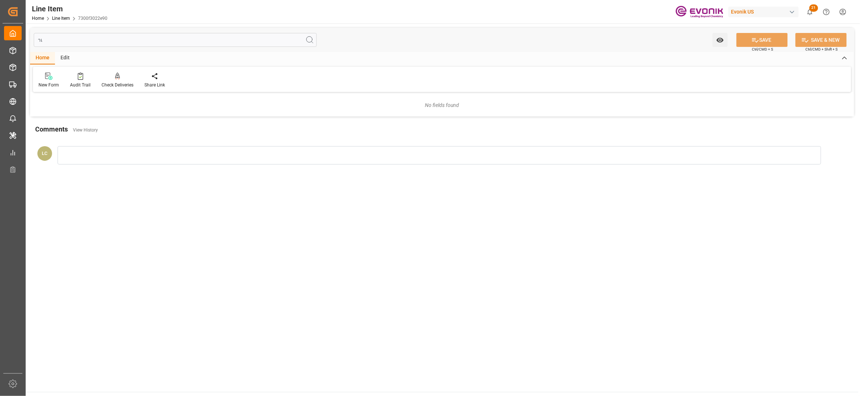
type input "ำ"
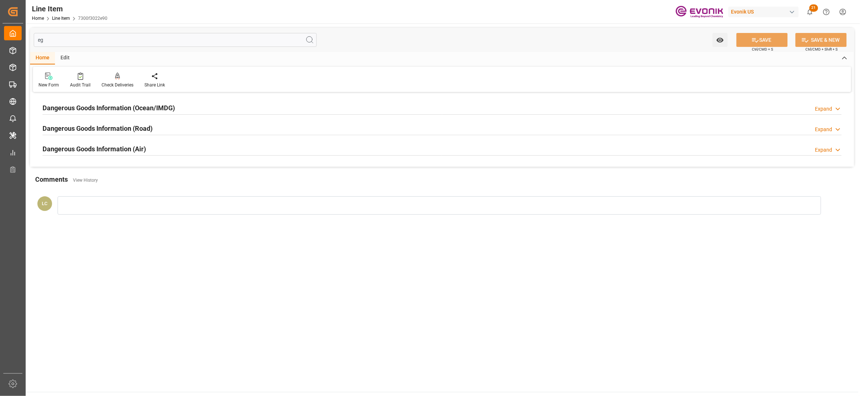
type input "eg"
click at [203, 106] on div "Dangerous Goods Information (Ocean/IMDG) Expand" at bounding box center [442, 107] width 799 height 14
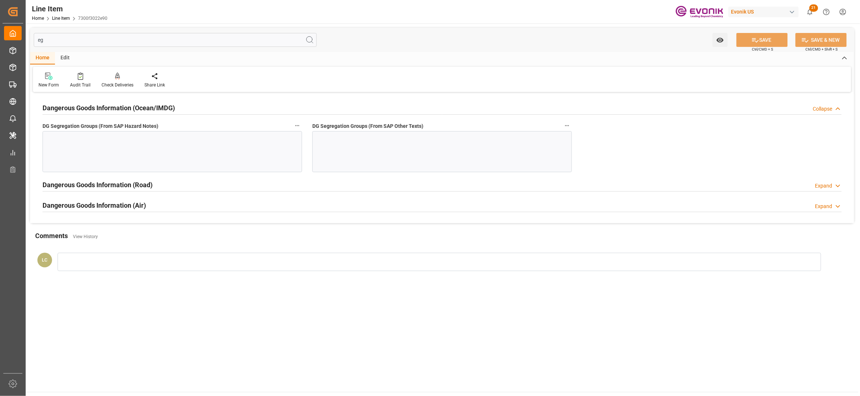
click at [190, 146] on div at bounding box center [173, 151] width 260 height 41
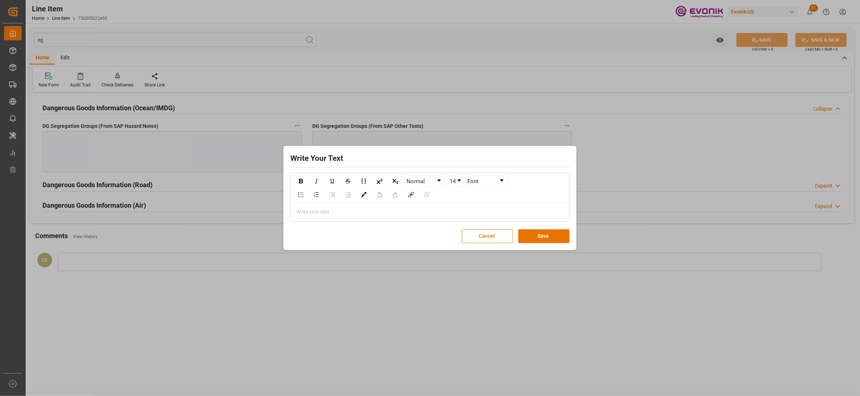
click at [335, 211] on div "rdw-editor" at bounding box center [430, 212] width 267 height 8
click at [534, 239] on button "Save" at bounding box center [544, 237] width 51 height 14
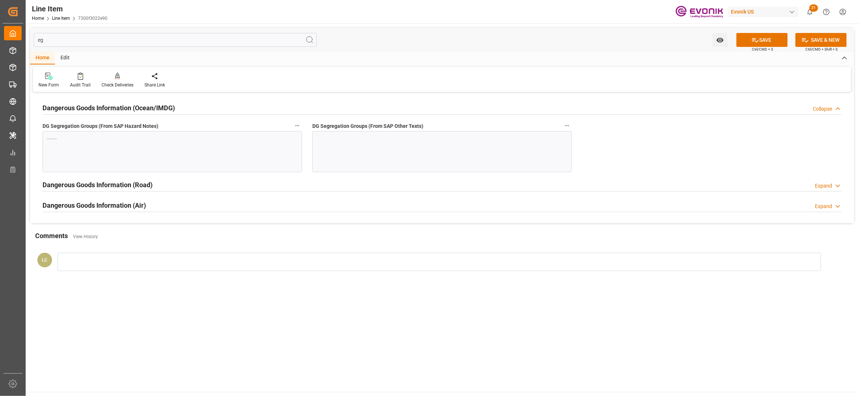
click at [398, 158] on div at bounding box center [442, 151] width 260 height 41
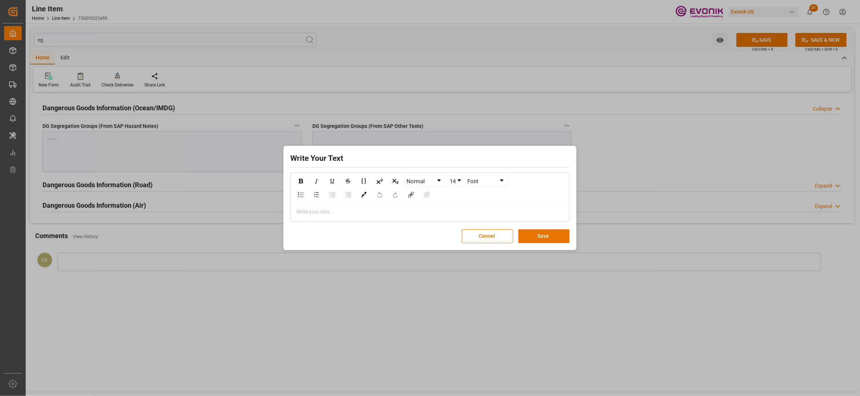
click at [366, 208] on div "Write your text..." at bounding box center [430, 212] width 278 height 18
click at [558, 233] on button "Save" at bounding box center [544, 237] width 51 height 14
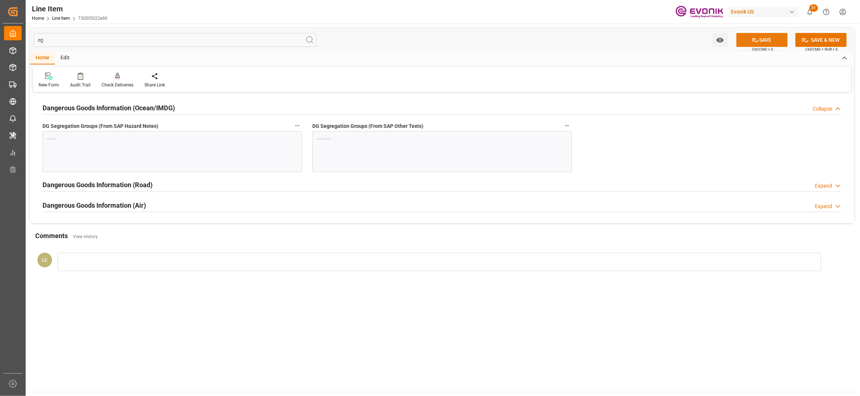
click at [773, 34] on button "SAVE" at bounding box center [762, 40] width 51 height 14
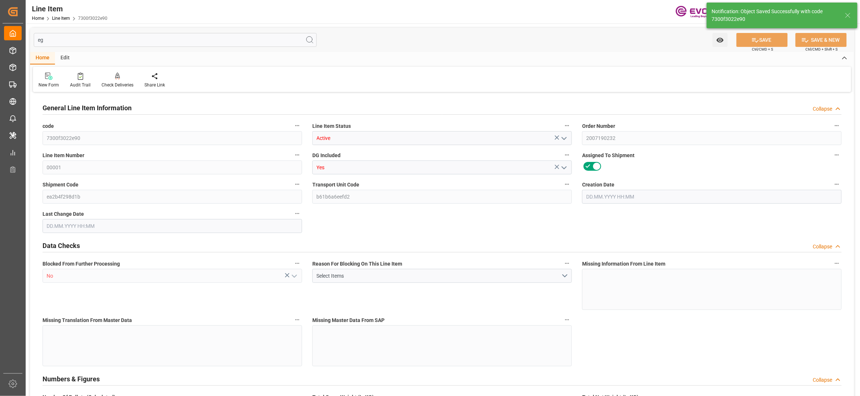
type input "19"
type input "19345.04"
type input "19000"
type input "0"
type input "760"
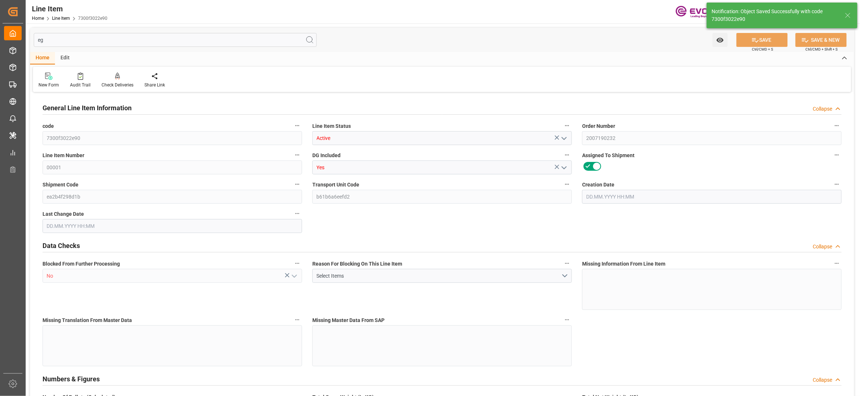
type input "21850"
type input "760"
type input "19345.04"
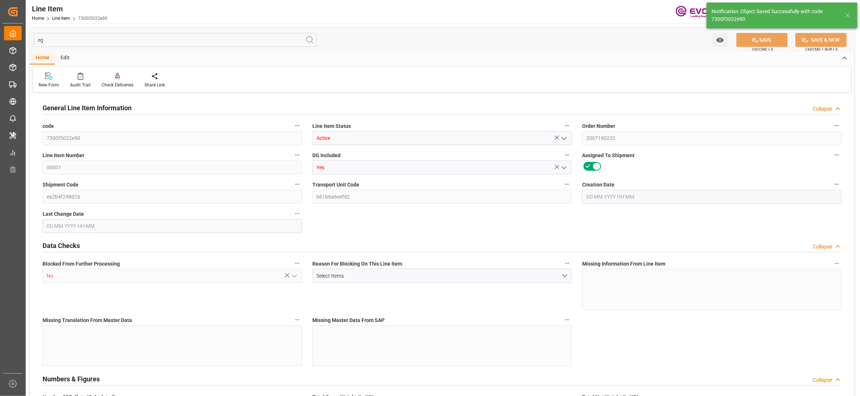
type input "19801.04"
type input "19000"
type input "0"
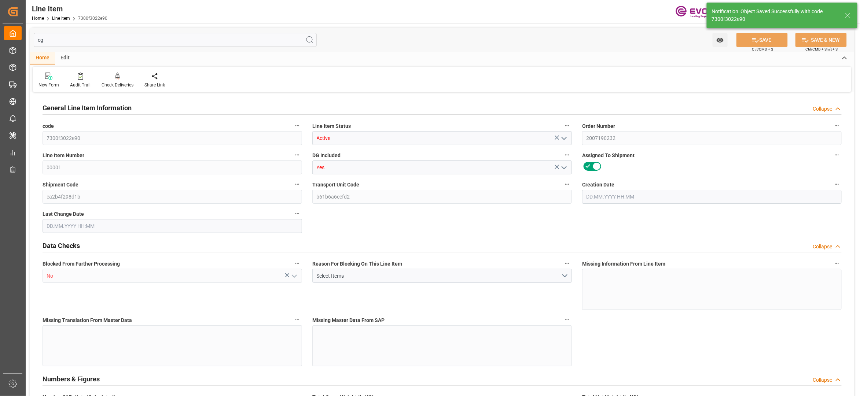
type input "0"
type input "[DATE] 16:55"
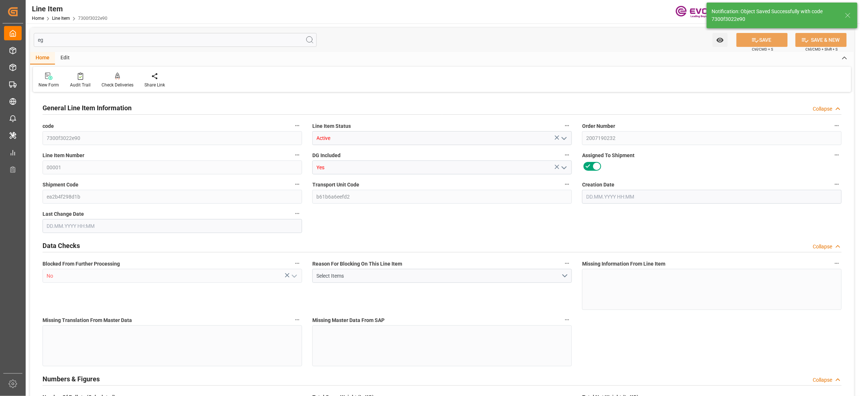
type input "[DATE] 04:24"
type input "[DATE]"
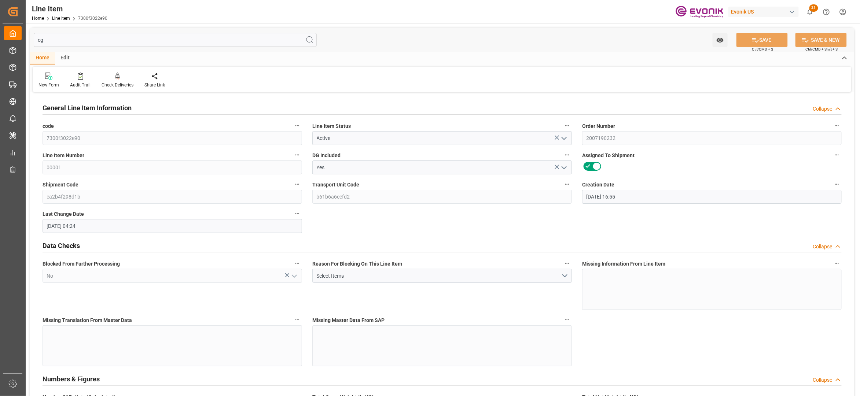
click at [123, 44] on input "eg" at bounding box center [175, 40] width 283 height 14
type input "e"
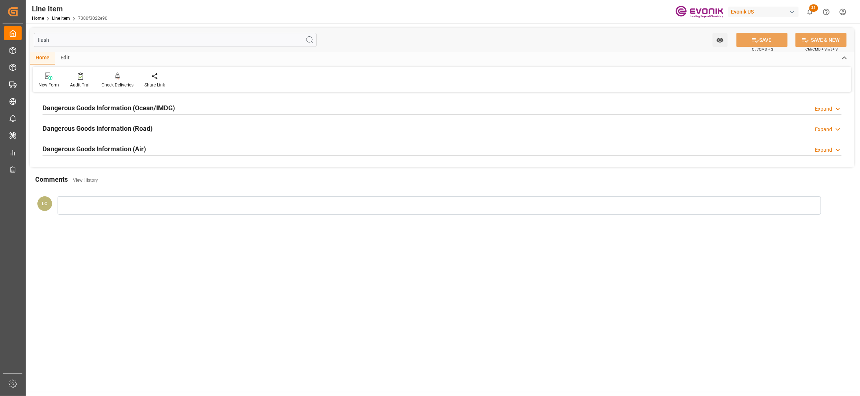
type input "flash"
click at [219, 108] on div "Dangerous Goods Information (Ocean/IMDG) Expand" at bounding box center [442, 107] width 799 height 14
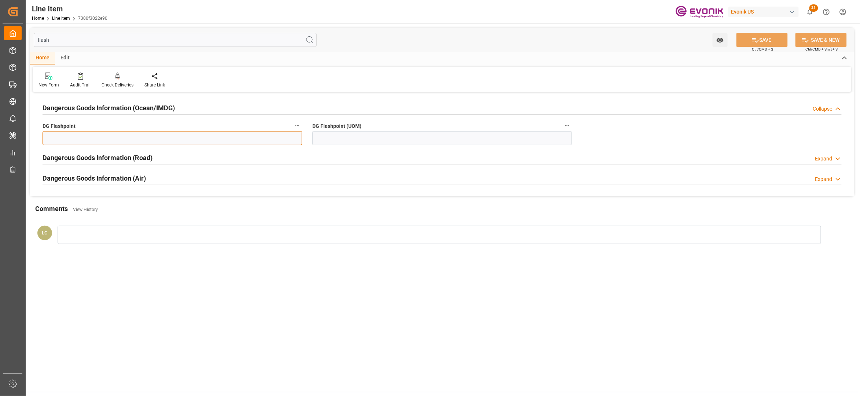
click at [198, 141] on input "text" at bounding box center [173, 138] width 260 height 14
type input "99.99"
click at [383, 137] on input at bounding box center [442, 138] width 260 height 14
type input "99.99"
click at [769, 41] on button "SAVE" at bounding box center [762, 40] width 51 height 14
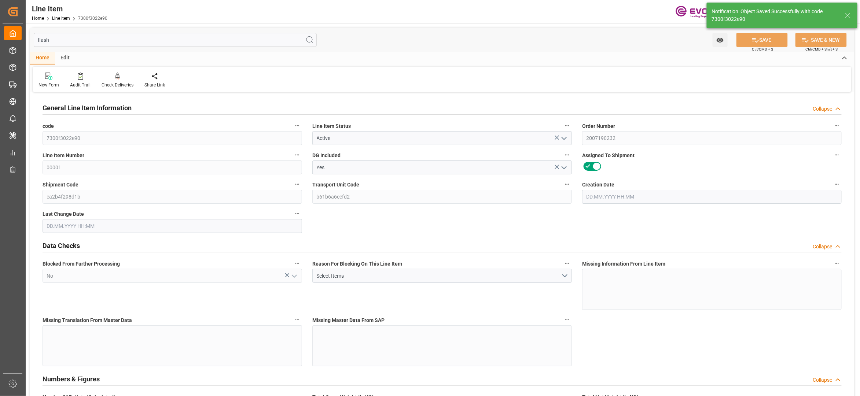
type input "19"
type input "19345.04"
type input "19000"
type input "0"
type input "760"
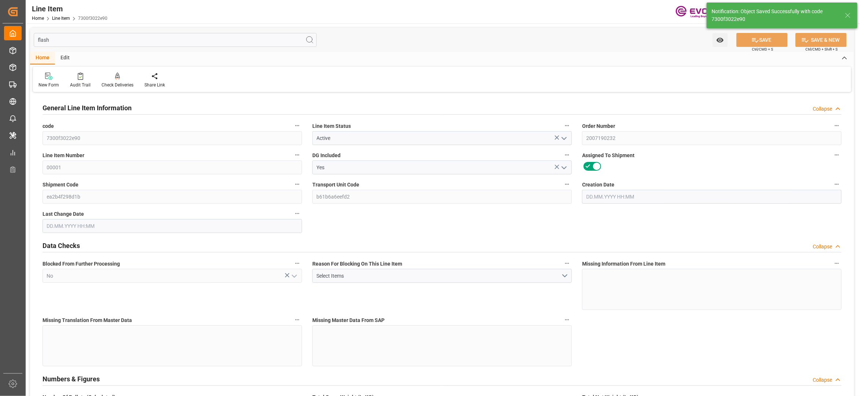
type input "21850"
type input "760"
type input "19345.04"
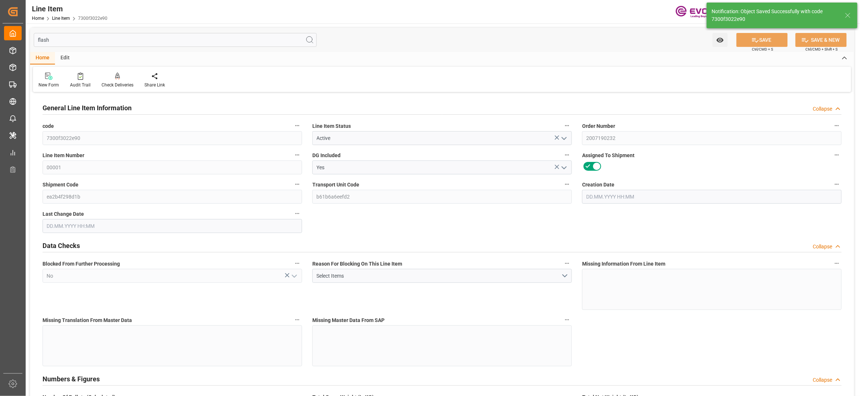
type input "19801.04"
type input "19000"
type input "0"
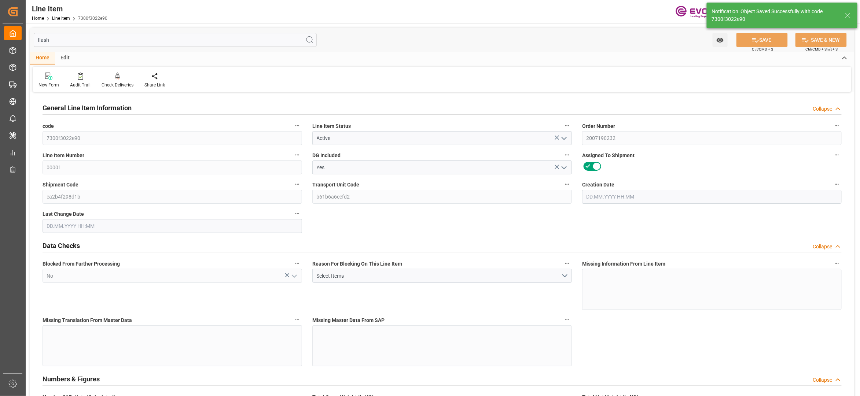
type input "0"
type input "[DATE] 16:55"
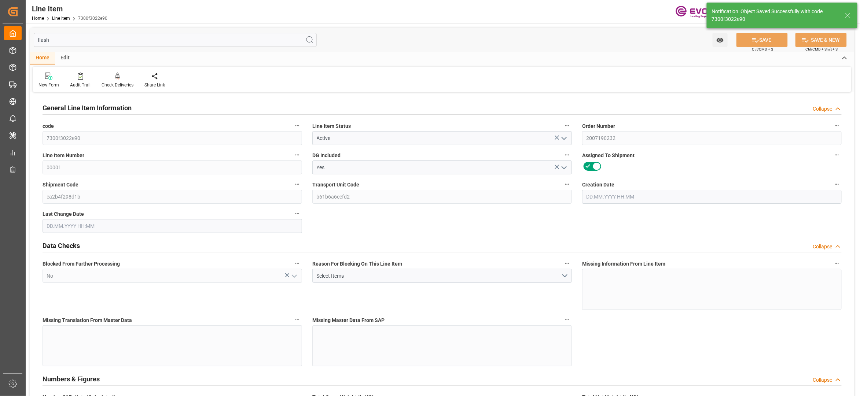
type input "24.09.2025 04:26"
type input "03.11.2025"
type input "29.09.2025"
type input "22.09.2025"
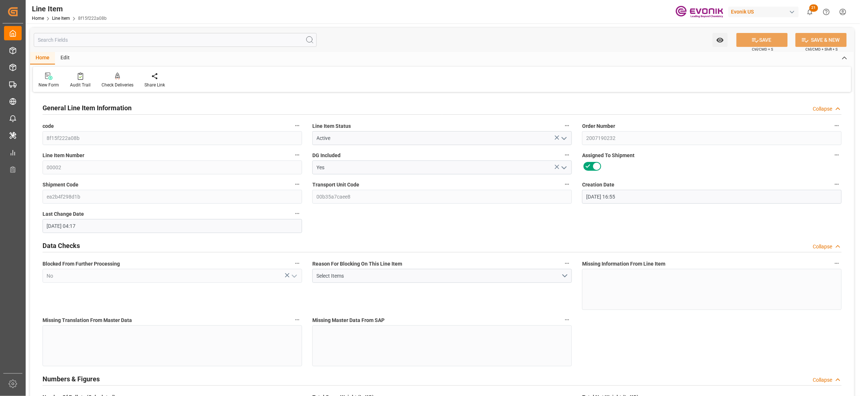
click at [213, 39] on input "text" at bounding box center [175, 40] width 283 height 14
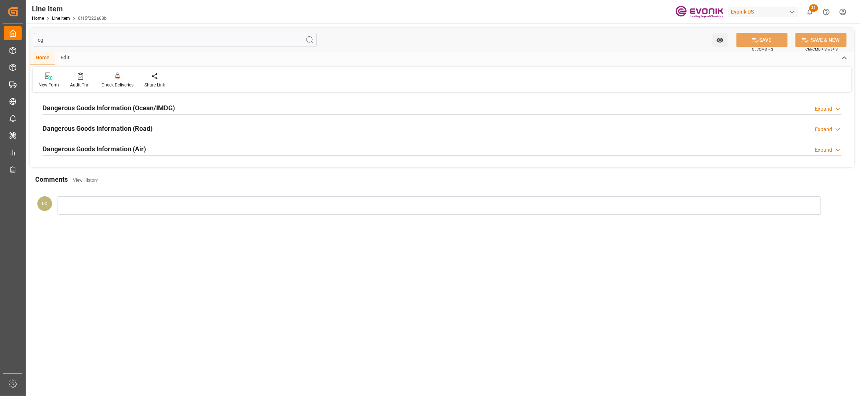
type input "eg"
click at [273, 106] on div "Dangerous Goods Information (Ocean/IMDG) Expand" at bounding box center [442, 107] width 799 height 14
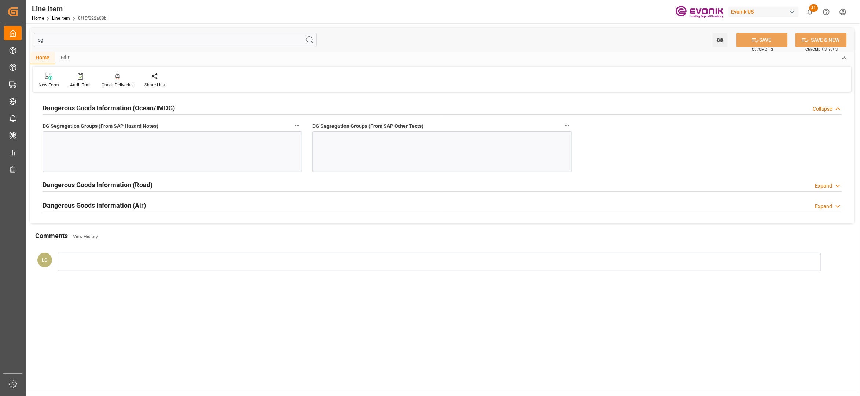
click at [258, 141] on div at bounding box center [173, 151] width 260 height 41
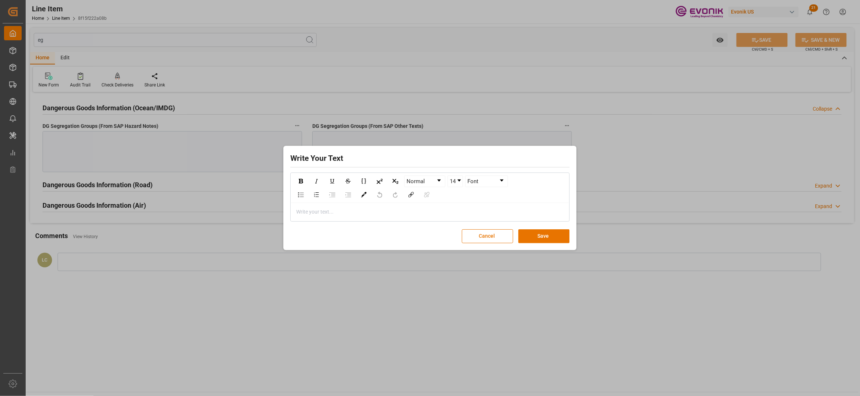
click at [314, 211] on div "rdw-editor" at bounding box center [430, 212] width 267 height 8
click at [534, 237] on button "Save" at bounding box center [544, 237] width 51 height 14
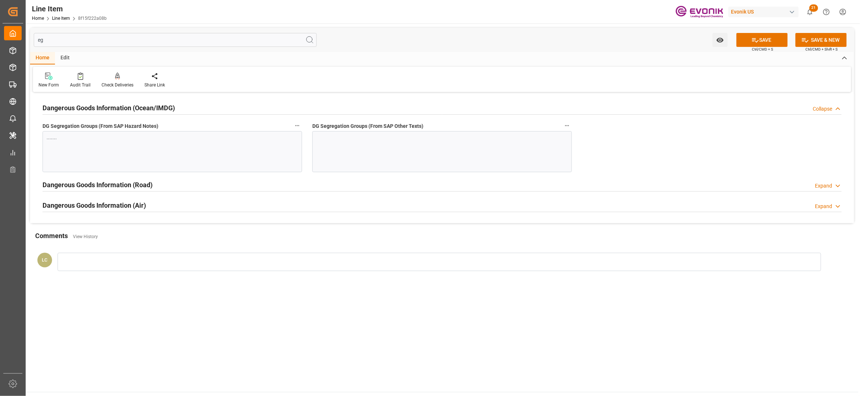
click at [403, 154] on div at bounding box center [442, 151] width 260 height 41
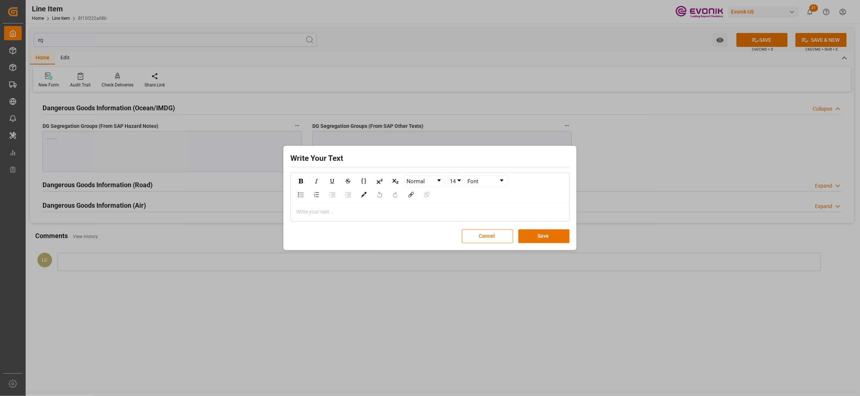
click at [334, 210] on div "rdw-editor" at bounding box center [430, 212] width 267 height 8
drag, startPoint x: 540, startPoint y: 235, endPoint x: 549, endPoint y: 231, distance: 9.2
click at [540, 234] on button "Save" at bounding box center [544, 237] width 51 height 14
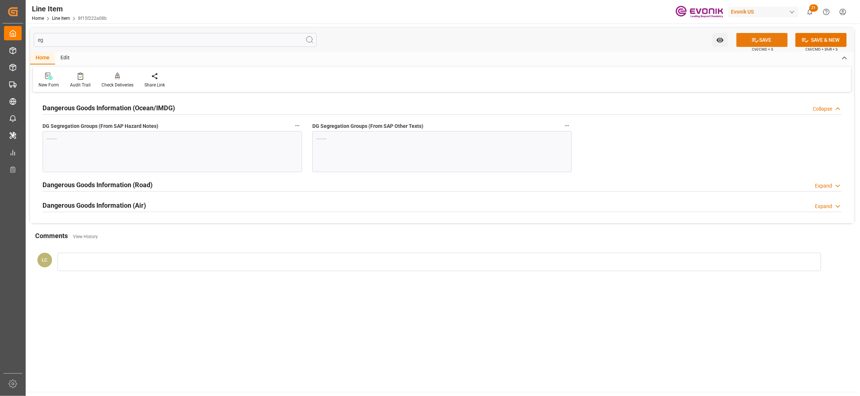
click at [759, 37] on button "SAVE" at bounding box center [762, 40] width 51 height 14
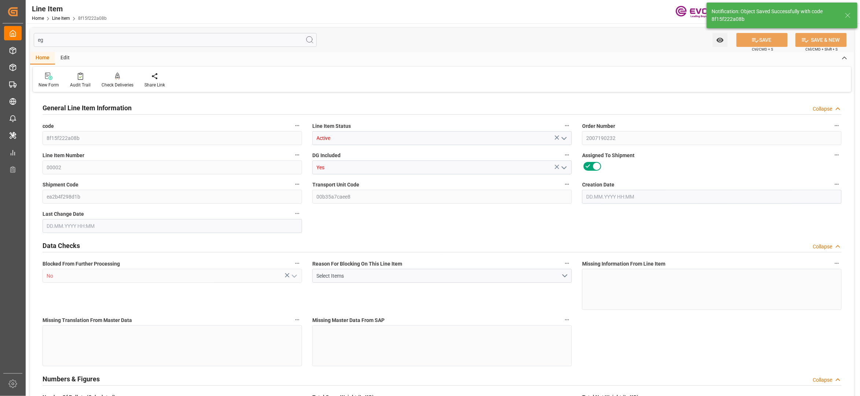
type input "19"
type input "19345.04"
type input "19000"
type input "0"
type input "760"
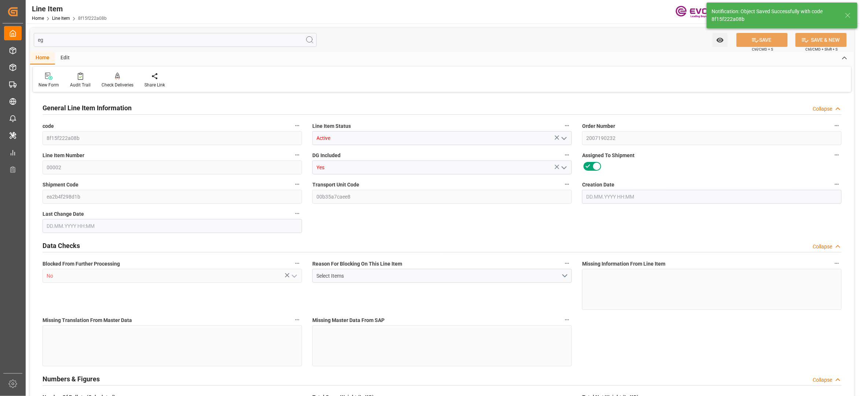
type input "21850"
type input "760"
type input "19345.04"
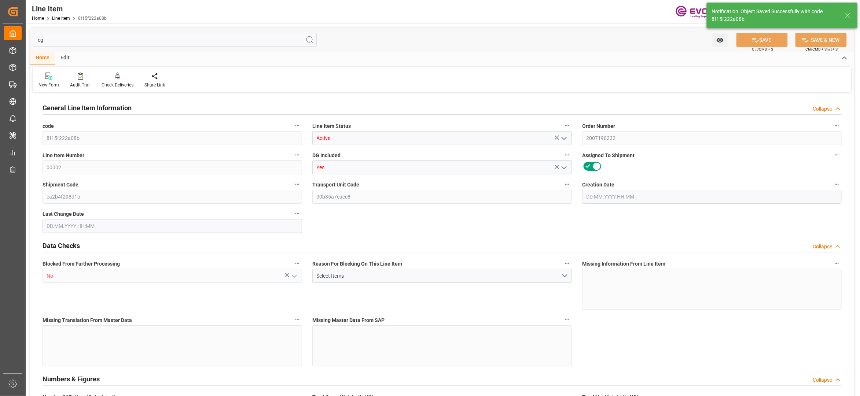
type input "19801.04"
type input "19000"
type input "0"
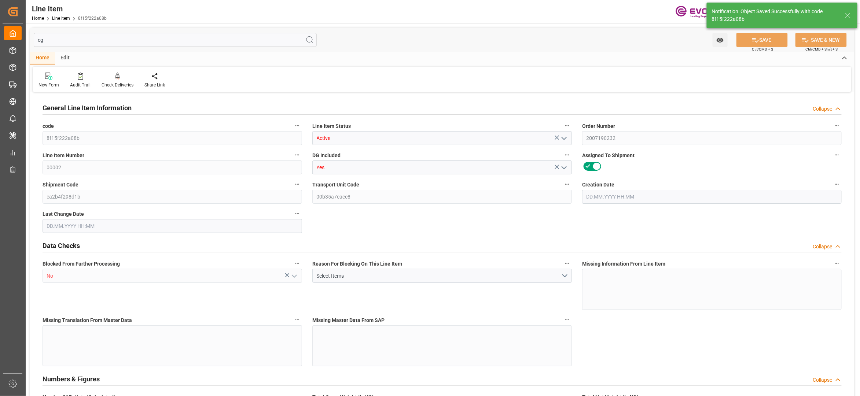
type input "0"
type input "18.09.2025 16:55"
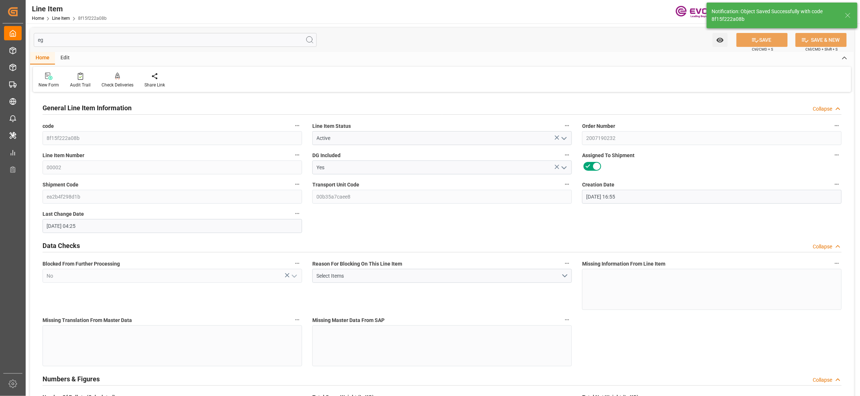
type input "24.09.2025 04:25"
type input "30.10.2025"
type input "25.09.2025"
type input "18.09.2025"
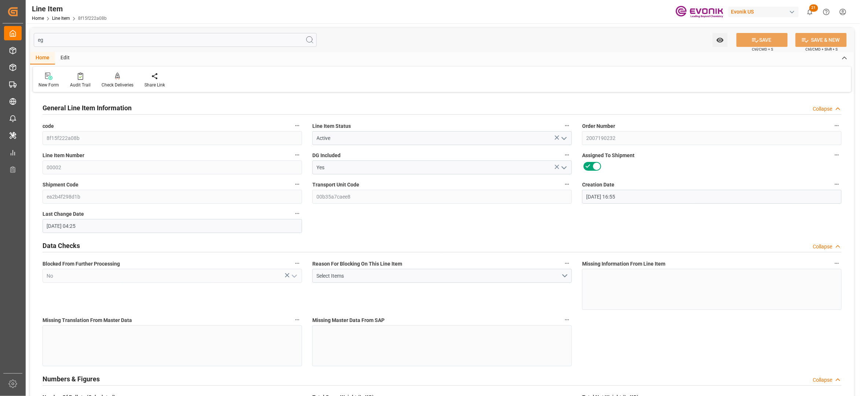
click at [191, 43] on input "eg" at bounding box center [175, 40] width 283 height 14
type input "e"
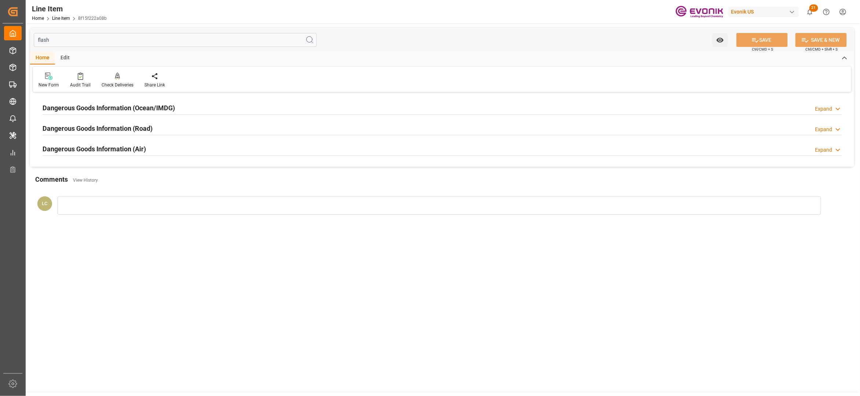
type input "flash"
click at [232, 110] on div "Dangerous Goods Information (Ocean/IMDG) Expand" at bounding box center [442, 107] width 799 height 14
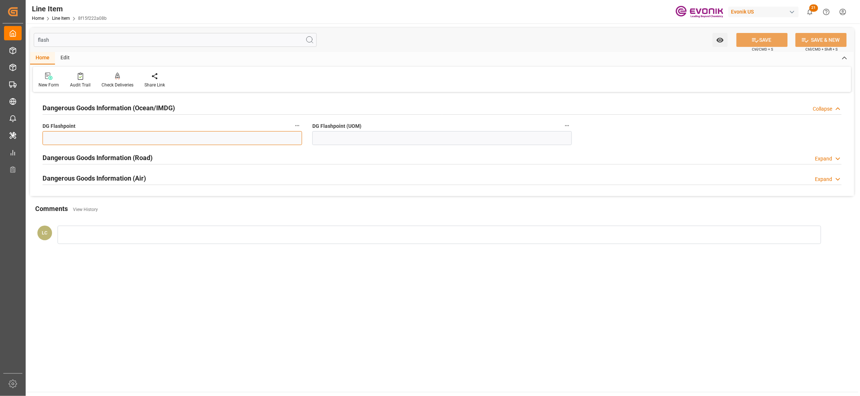
click at [228, 144] on input "text" at bounding box center [173, 138] width 260 height 14
click at [232, 141] on input "text" at bounding box center [173, 138] width 260 height 14
type input "99.99"
drag, startPoint x: 387, startPoint y: 141, endPoint x: 387, endPoint y: 144, distance: 3.7
click at [387, 141] on input at bounding box center [442, 138] width 260 height 14
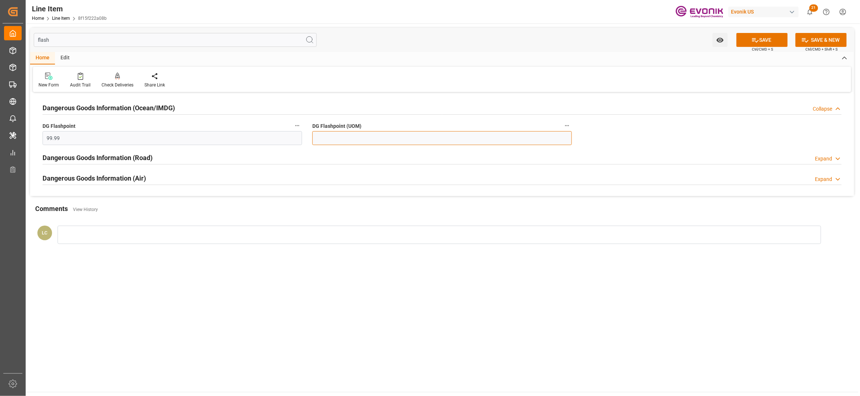
type input "99.99"
click at [762, 45] on button "SAVE" at bounding box center [762, 40] width 51 height 14
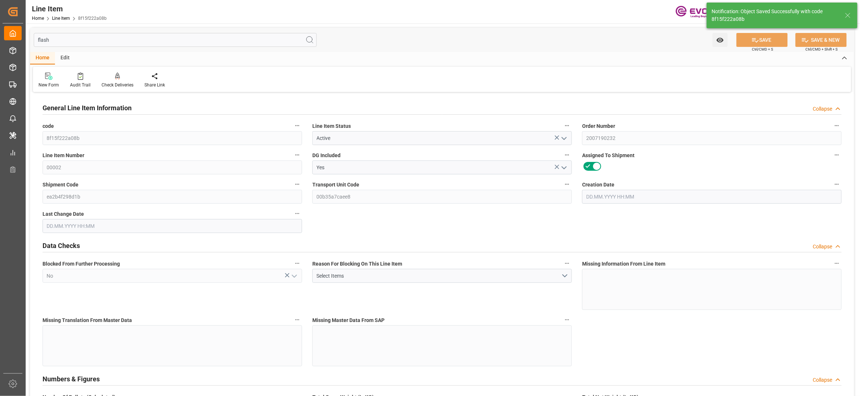
type input "18.09.2025 16:55"
type input "24.09.2025 04:25"
type input "30.10.2025"
type input "25.09.2025"
type input "18.09.2025"
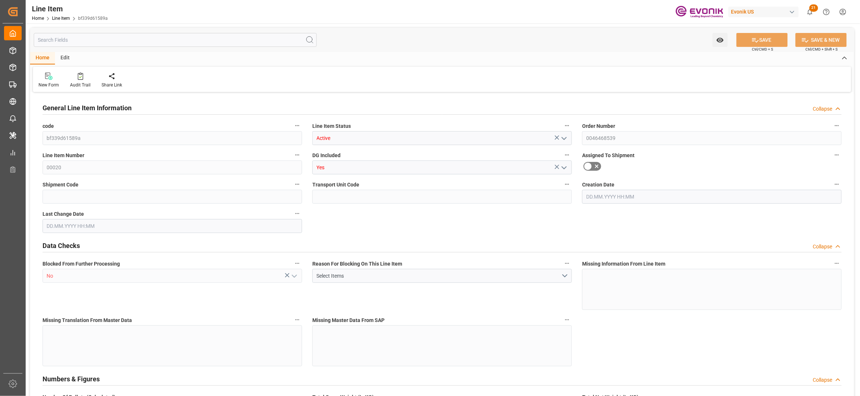
type input "8"
type input "2544"
type input "2400"
type input "4.0756"
type input "96"
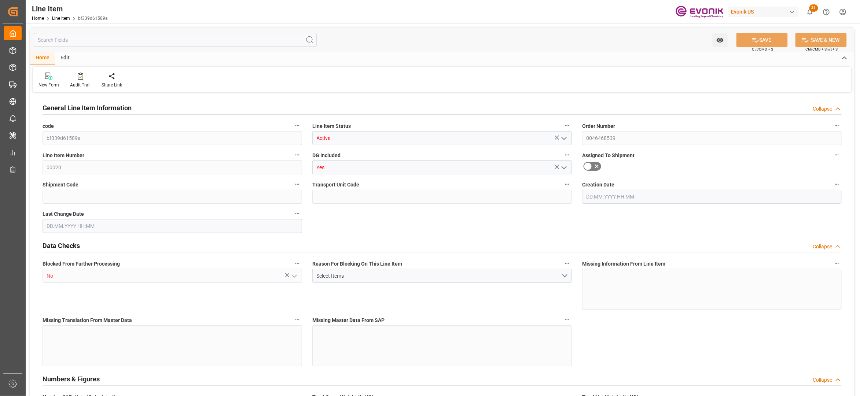
type input "14928"
type input "96"
type input "2544"
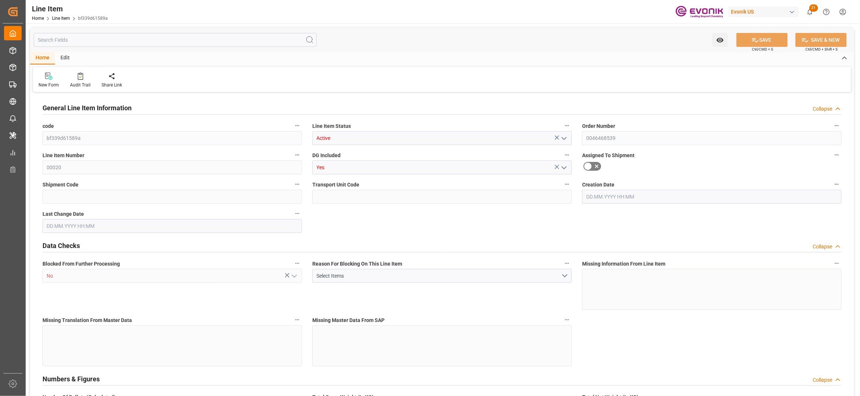
type input "2696"
type input "2400"
type input "4.0756"
type input "4075.584"
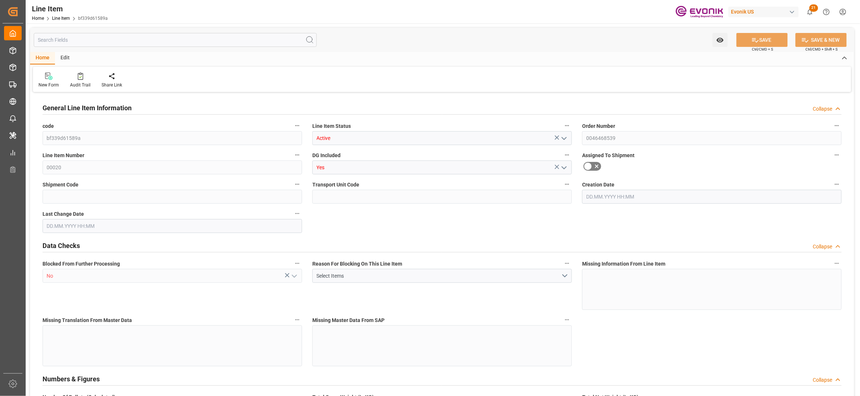
type input "0"
type input "[DATE] 18:21"
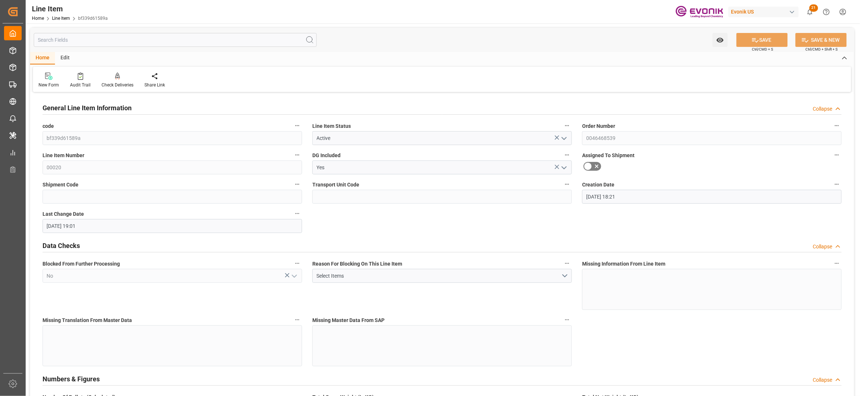
type input "[DATE] 19:01"
type input "[DATE]"
type input "12"
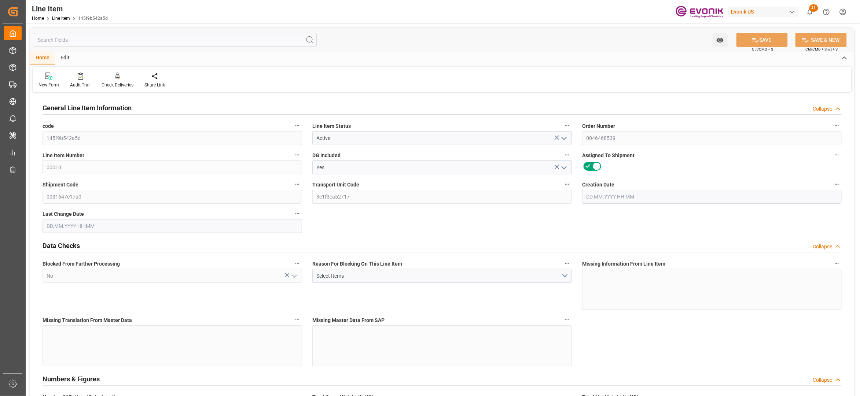
type input "10128"
type input "9120"
type input "13.8329"
type input "48"
type input "121113.6"
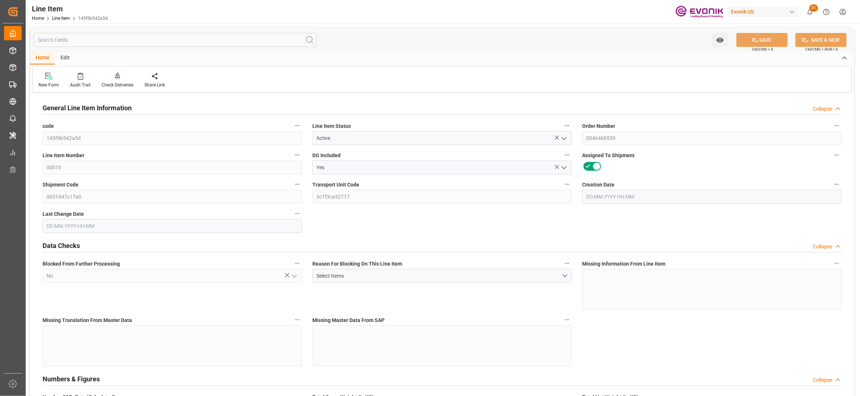
type input "48"
type input "10128"
type input "10356"
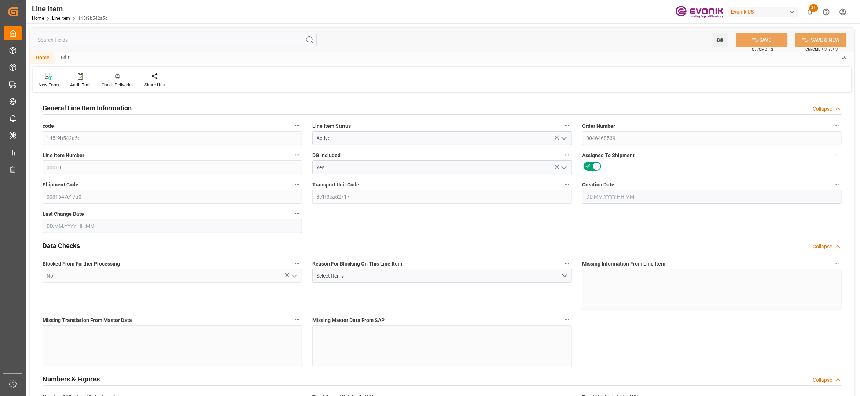
type input "9120"
type input "13.8329"
type input "13832.928"
type input "0"
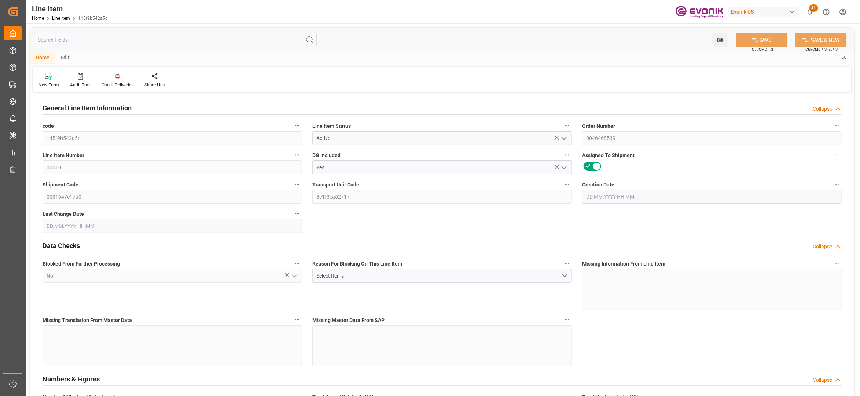
type input "0"
type input "16.09.2025 17:52"
type input "[DATE] 19:01"
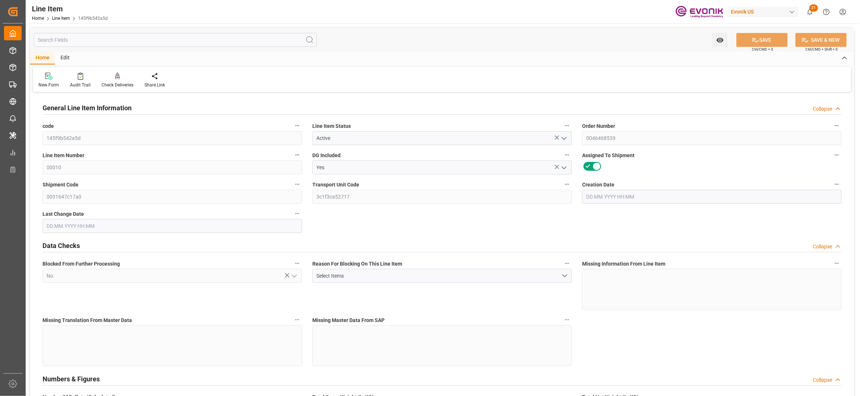
type input "[DATE]"
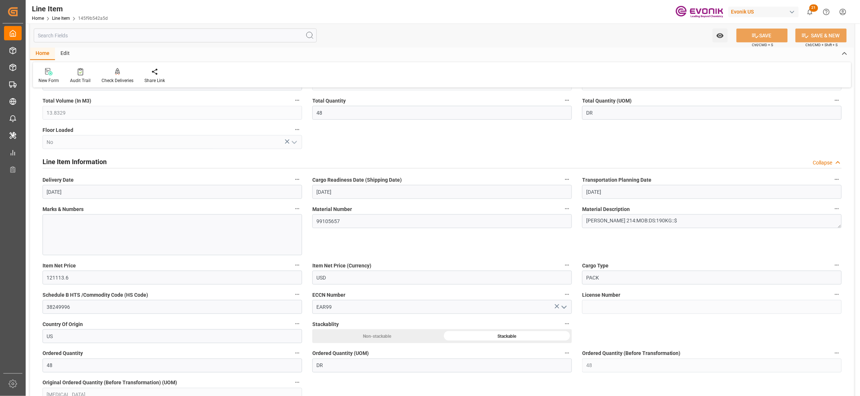
scroll to position [489, 0]
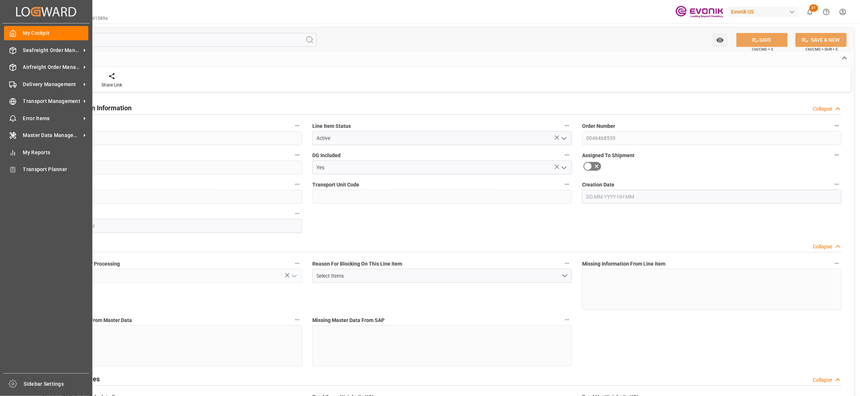
type input "8"
type input "2544"
type input "2400"
type input "4.0756"
type input "96"
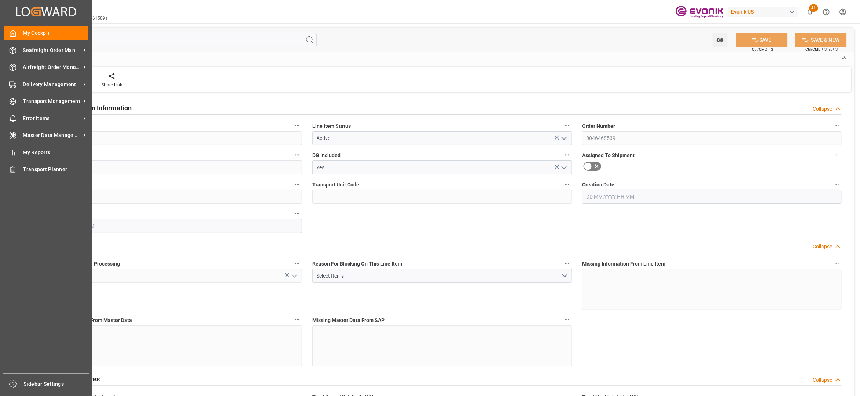
type input "14928"
type input "96"
type input "2544"
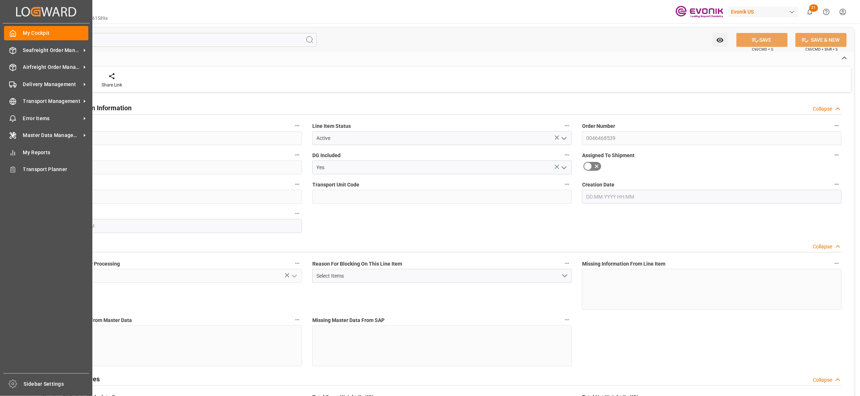
type input "2696"
type input "2400"
type input "4.0756"
type input "4075.584"
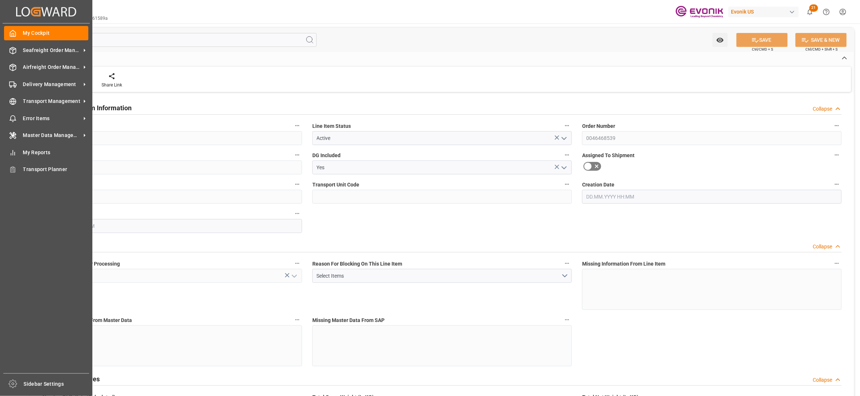
type input "0"
type input "23.09.2025 18:21"
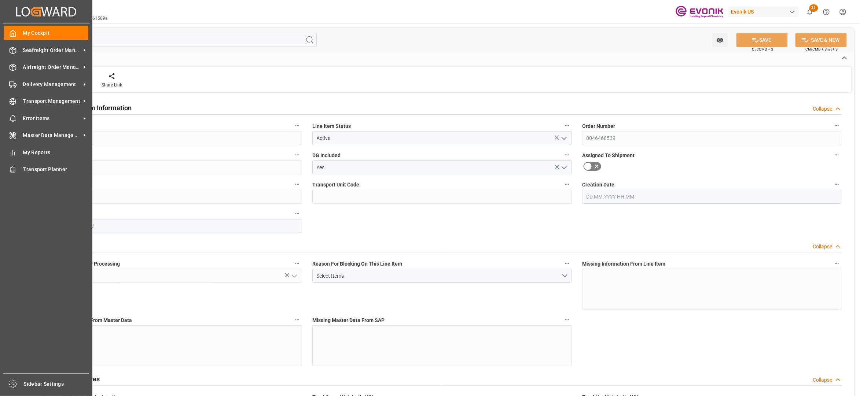
type input "[DATE] 19:01"
type input "[DATE]"
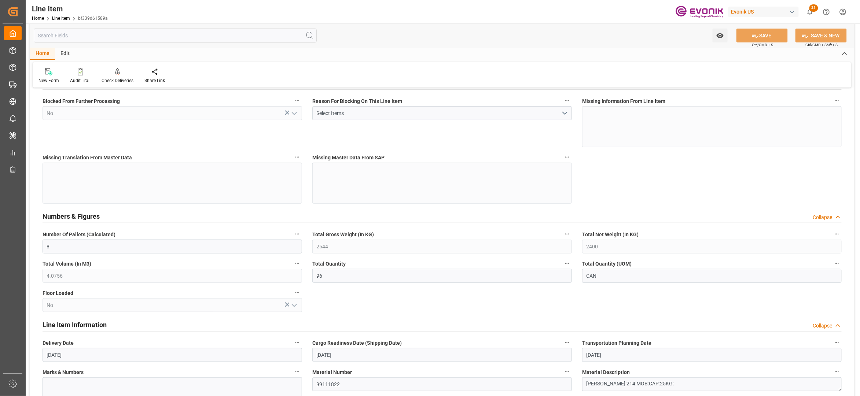
scroll to position [326, 0]
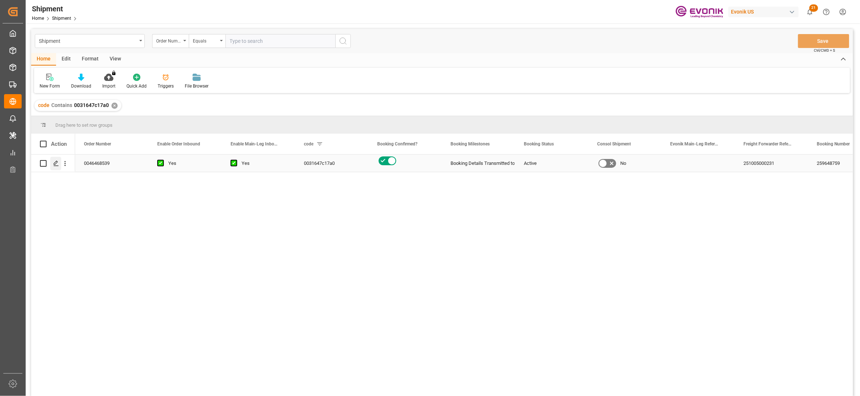
click at [56, 164] on polygon "Press SPACE to select this row." at bounding box center [56, 163] width 4 height 4
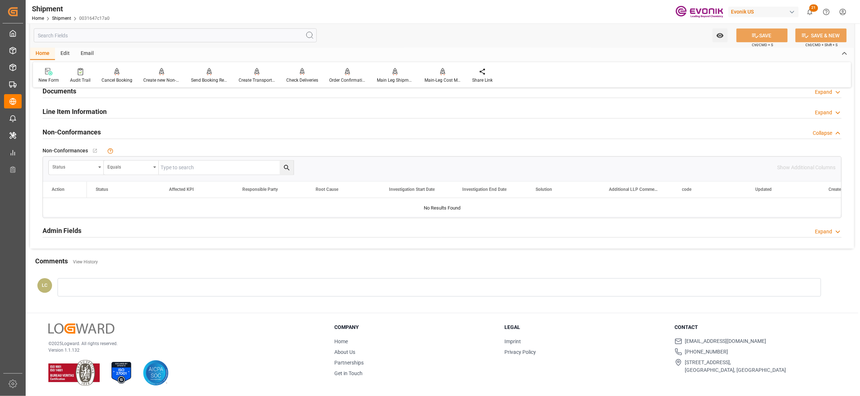
scroll to position [442, 0]
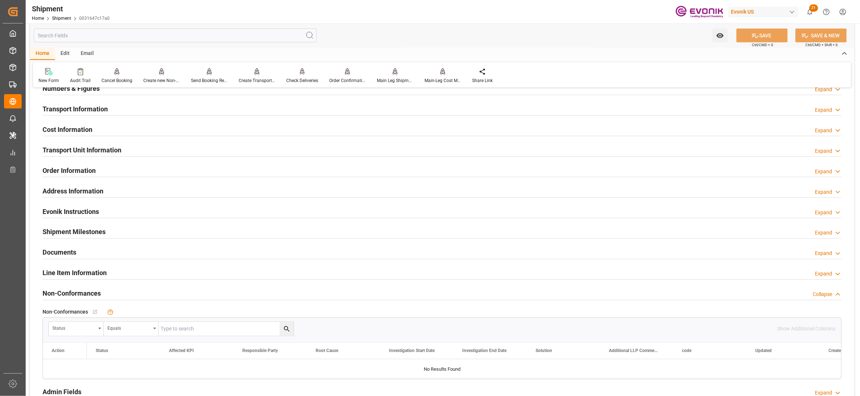
click at [181, 272] on div "Line Item Information Expand" at bounding box center [442, 273] width 799 height 14
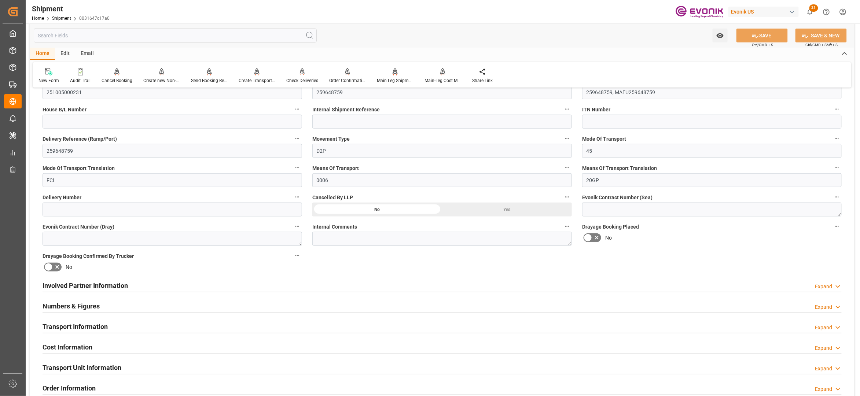
scroll to position [387, 0]
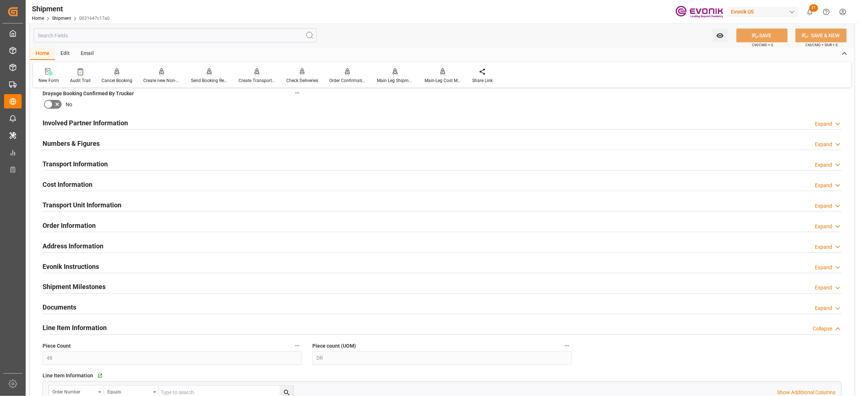
click at [146, 146] on div "Numbers & Figures Expand" at bounding box center [442, 143] width 799 height 14
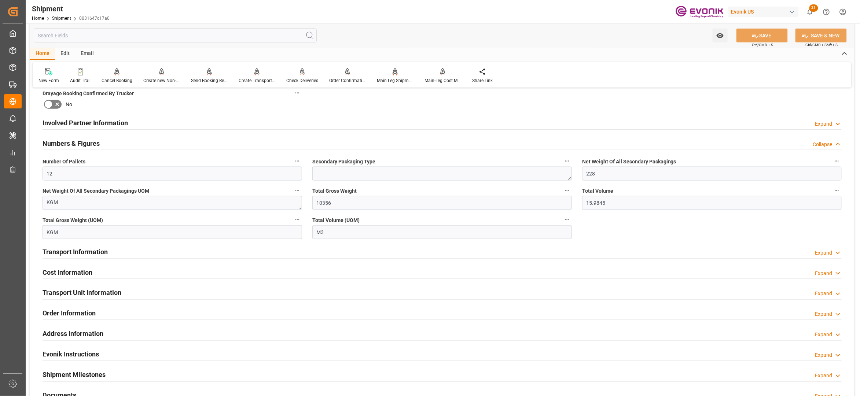
click at [150, 144] on div "Numbers & Figures Collapse" at bounding box center [442, 143] width 799 height 14
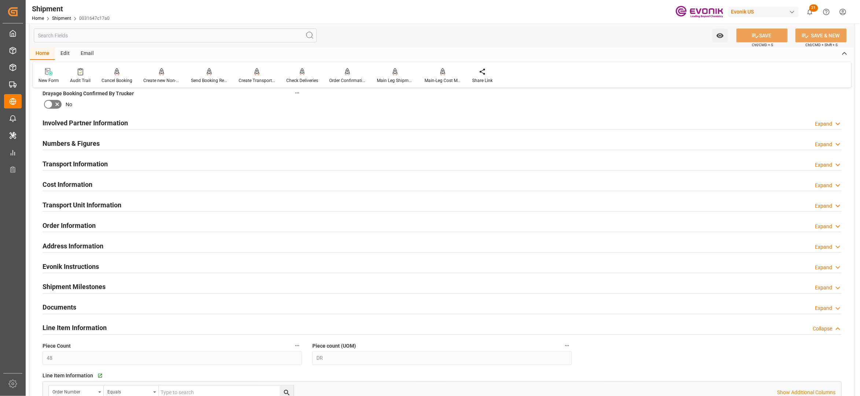
click at [151, 171] on div "Transport Information Expand" at bounding box center [442, 164] width 810 height 21
click at [157, 166] on div "Transport Information Expand" at bounding box center [442, 164] width 799 height 14
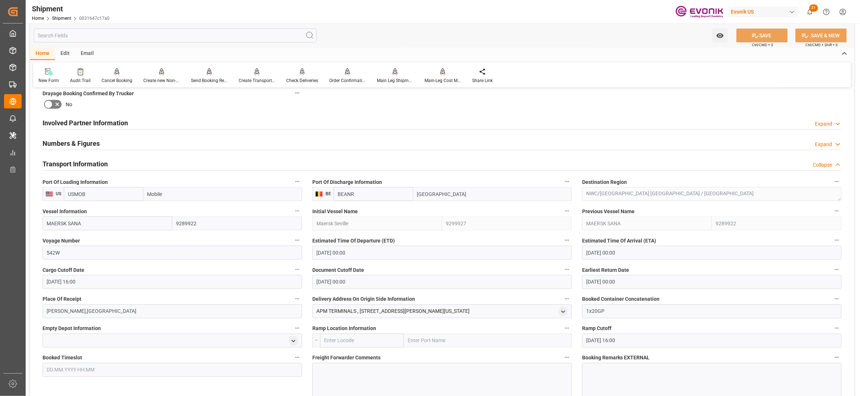
click at [166, 164] on div "Transport Information Collapse" at bounding box center [442, 164] width 799 height 14
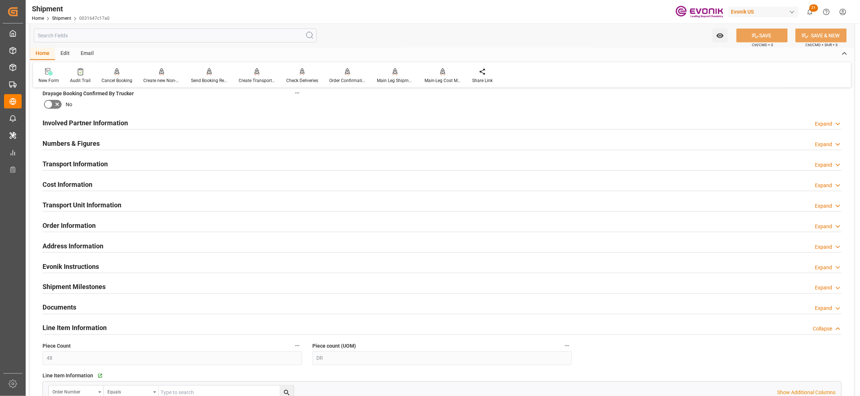
click at [160, 186] on div "Cost Information Expand" at bounding box center [442, 184] width 799 height 14
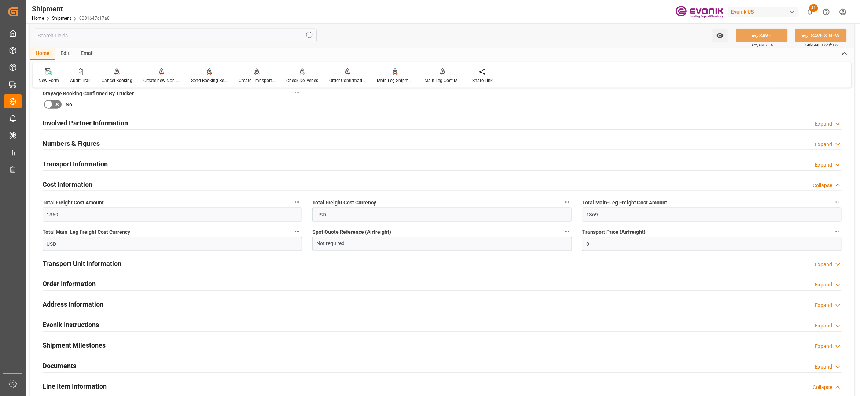
click at [160, 186] on div "Cost Information Collapse" at bounding box center [442, 184] width 799 height 14
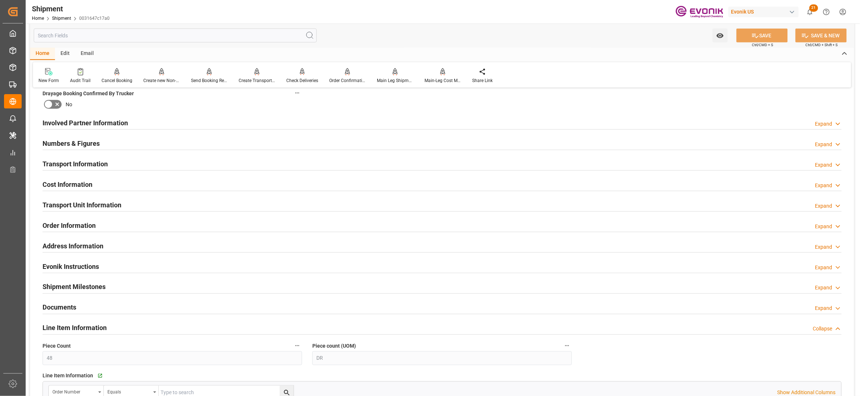
click at [146, 208] on div "Transport Unit Information Expand" at bounding box center [442, 205] width 799 height 14
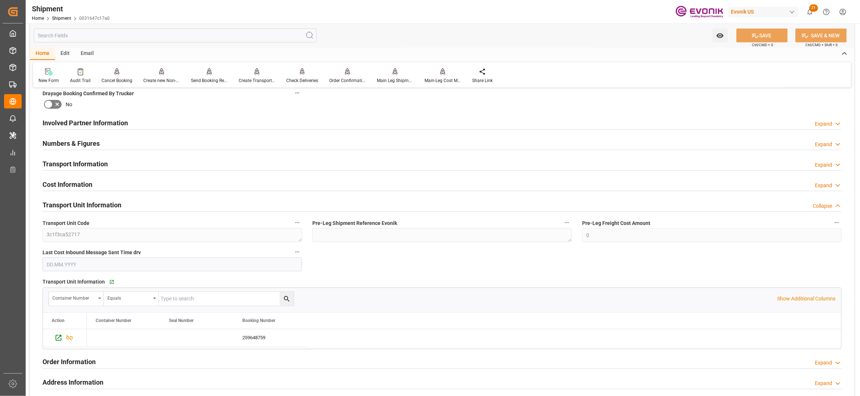
click at [149, 207] on div "Transport Unit Information Collapse" at bounding box center [442, 205] width 799 height 14
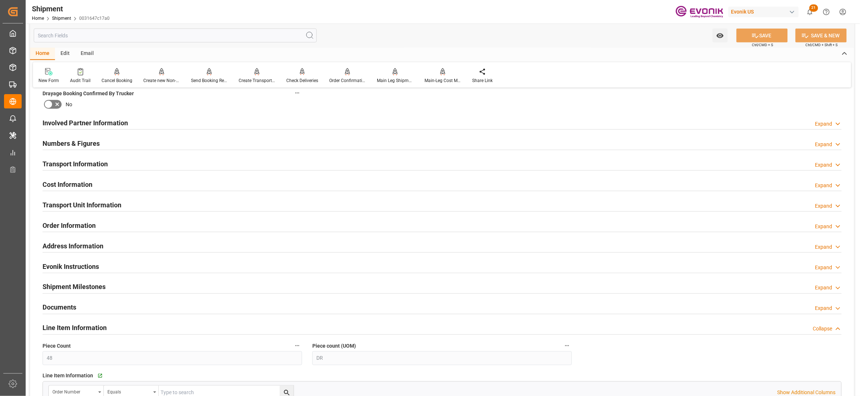
click at [144, 226] on div "Order Information Expand" at bounding box center [442, 225] width 799 height 14
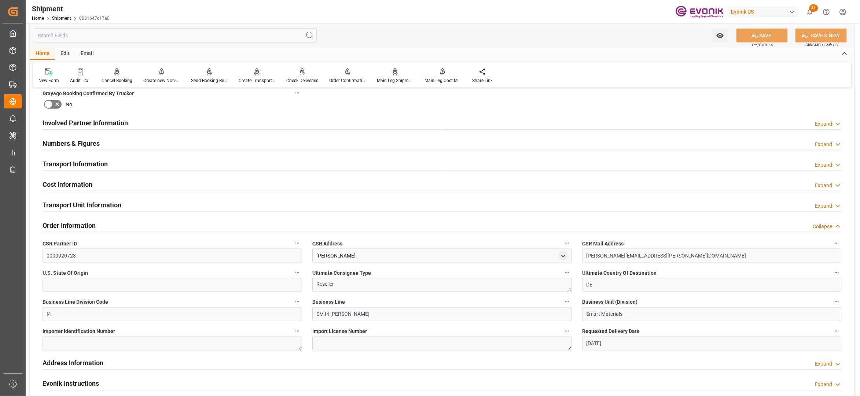
click at [144, 226] on div "Order Information Collapse" at bounding box center [442, 225] width 799 height 14
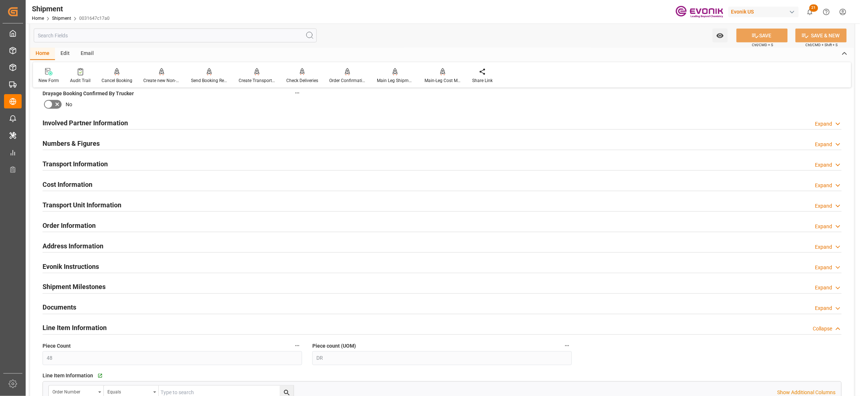
scroll to position [550, 0]
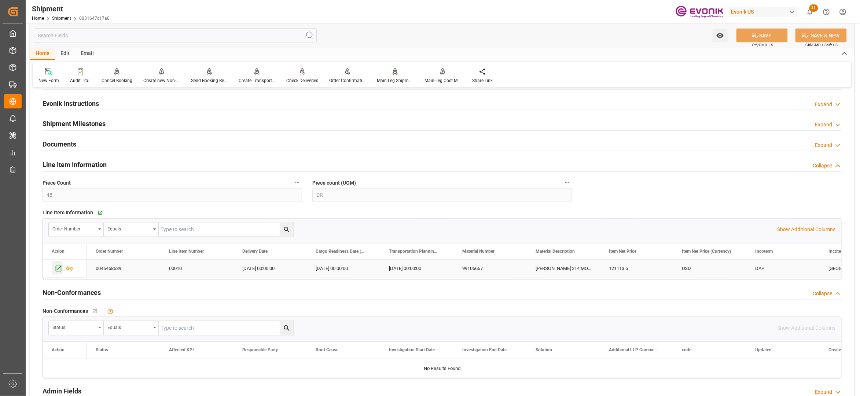
click at [57, 269] on icon "Press SPACE to select this row." at bounding box center [59, 269] width 8 height 8
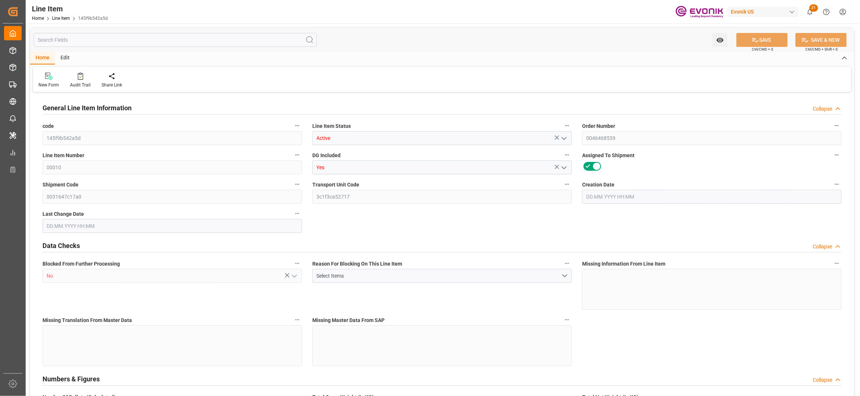
type input "12"
type input "10128"
type input "9120"
type input "13.8329"
type input "48"
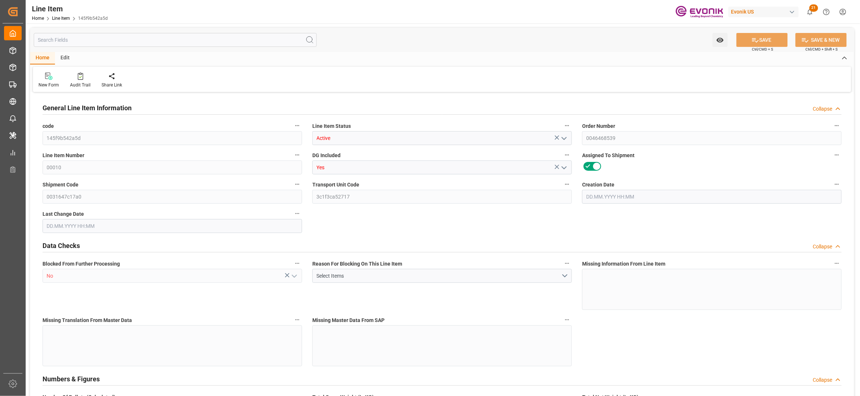
type input "121113.6"
type input "48"
type input "10128"
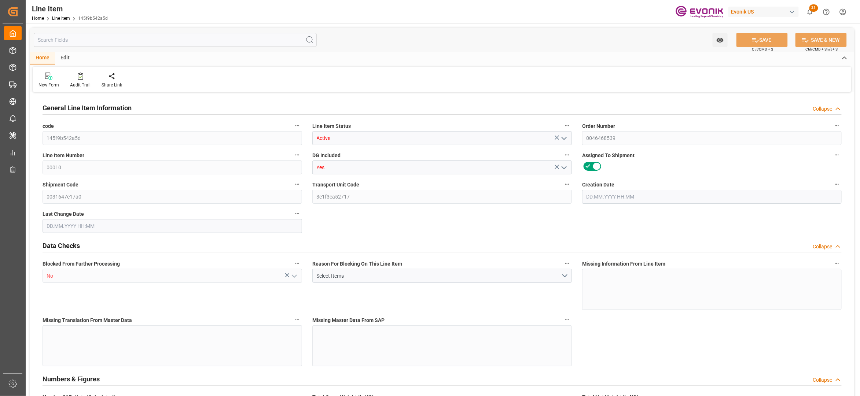
type input "10356"
type input "9120"
type input "13.8329"
type input "13832.928"
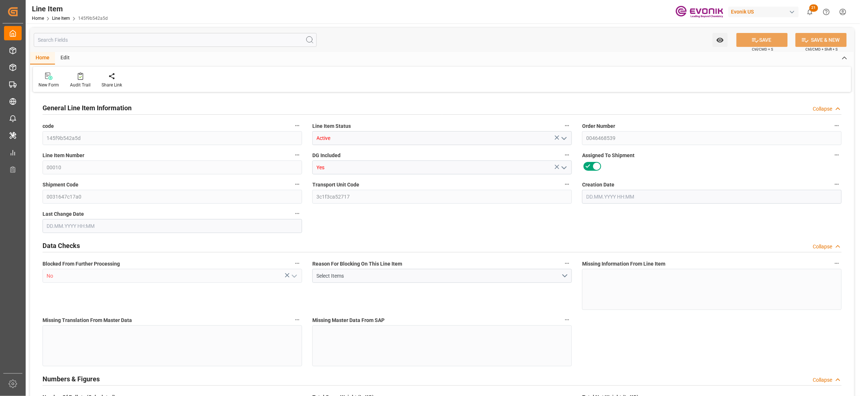
type input "0"
type input "[DATE] 17:52"
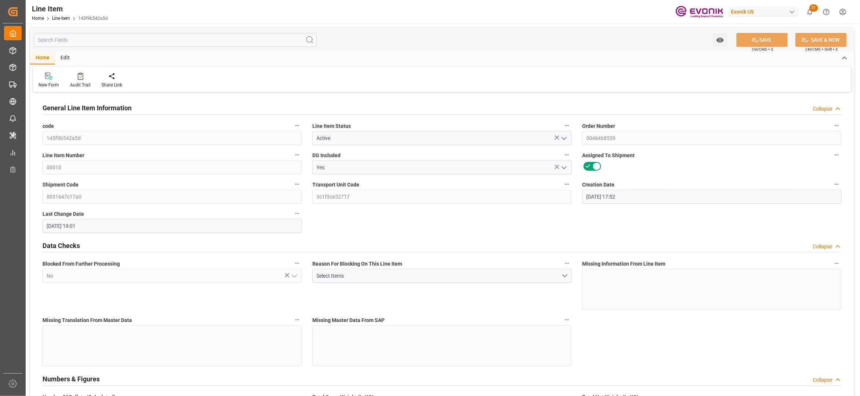
type input "[DATE] 19:01"
type input "[DATE]"
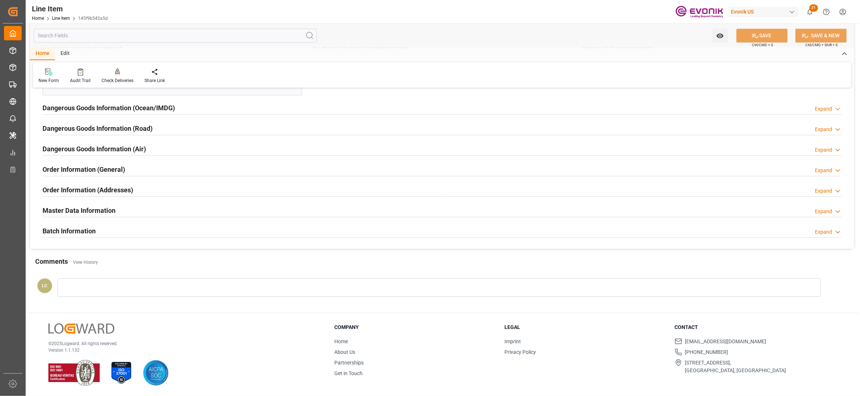
scroll to position [601, 0]
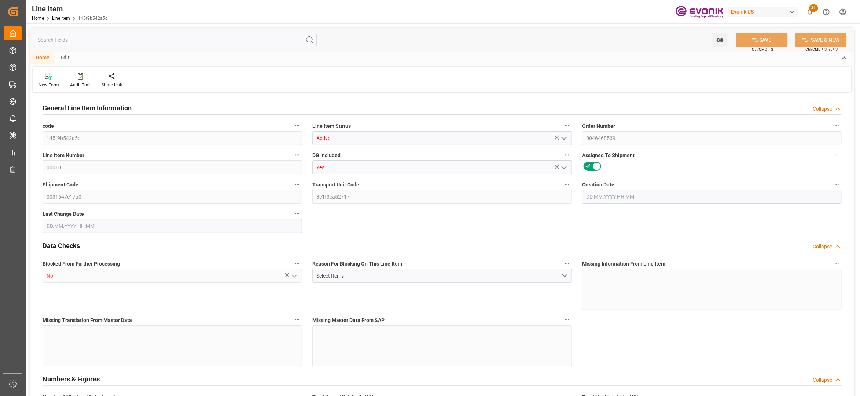
type input "12"
type input "10128"
type input "9120"
type input "13.8329"
type input "48"
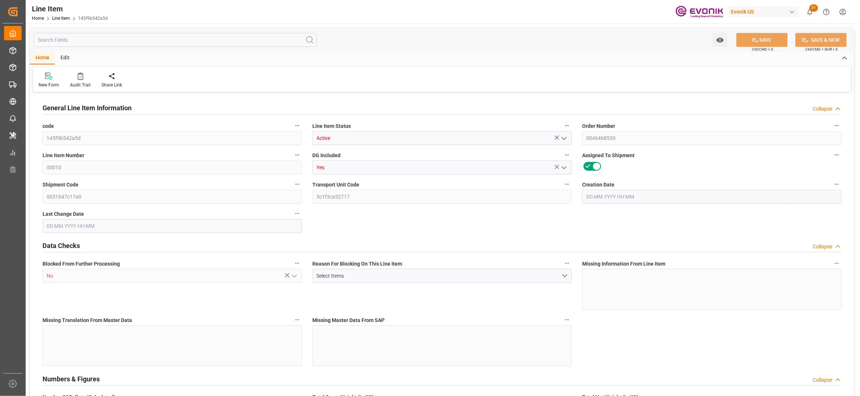
type input "121113.6"
type input "48"
type input "10128"
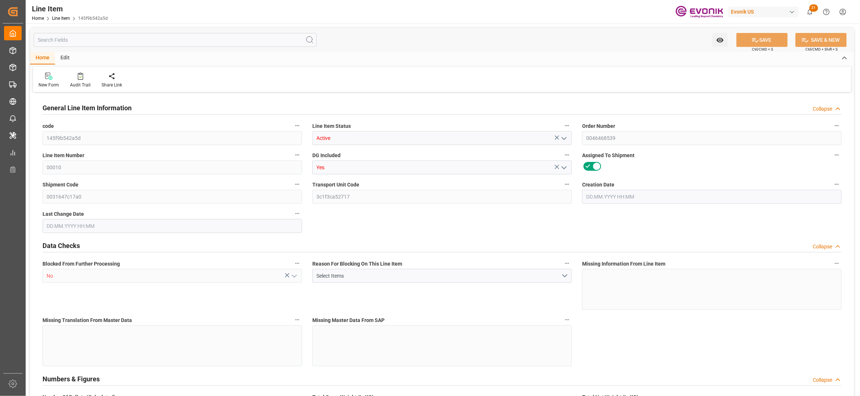
type input "10356"
type input "9120"
type input "13.8329"
type input "13832.928"
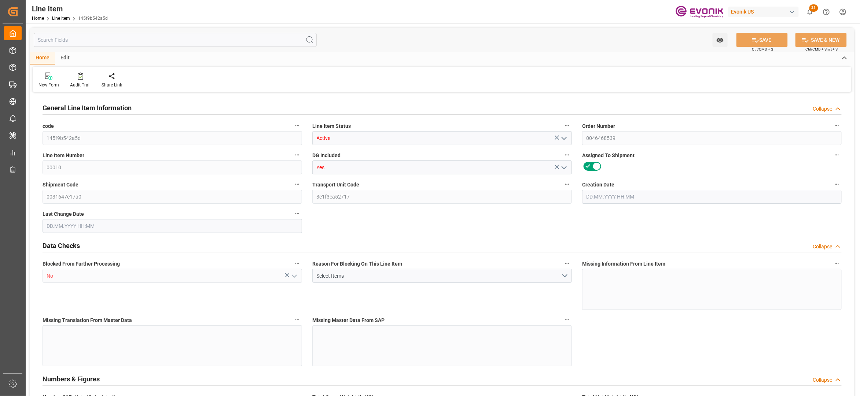
type input "0"
type input "[DATE] 17:52"
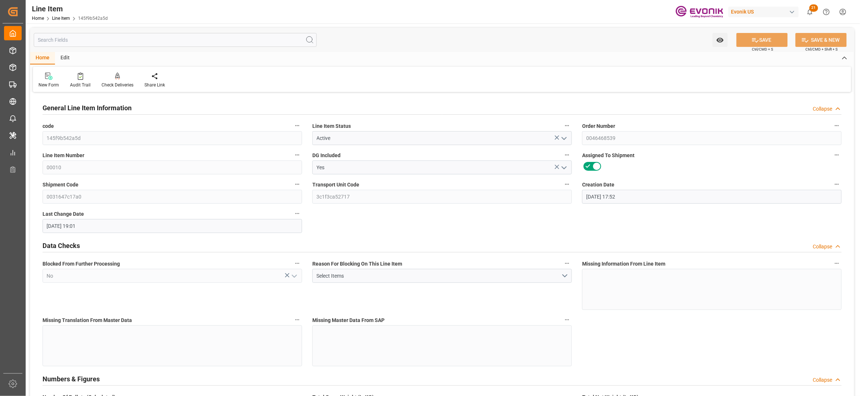
type input "[DATE] 19:01"
type input "[DATE]"
